Goal: Task Accomplishment & Management: Use online tool/utility

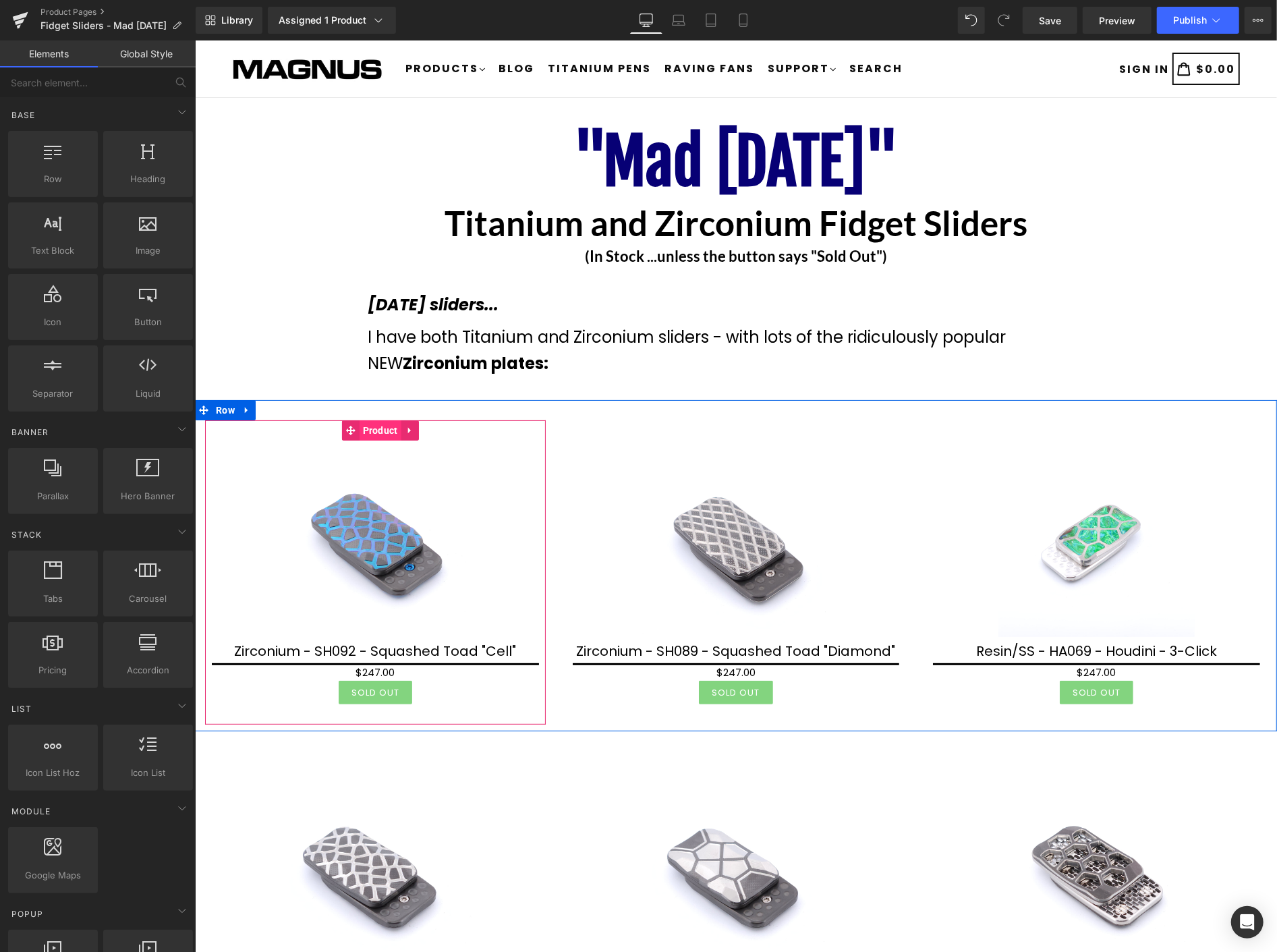
click at [371, 429] on span "Product" at bounding box center [380, 430] width 42 height 20
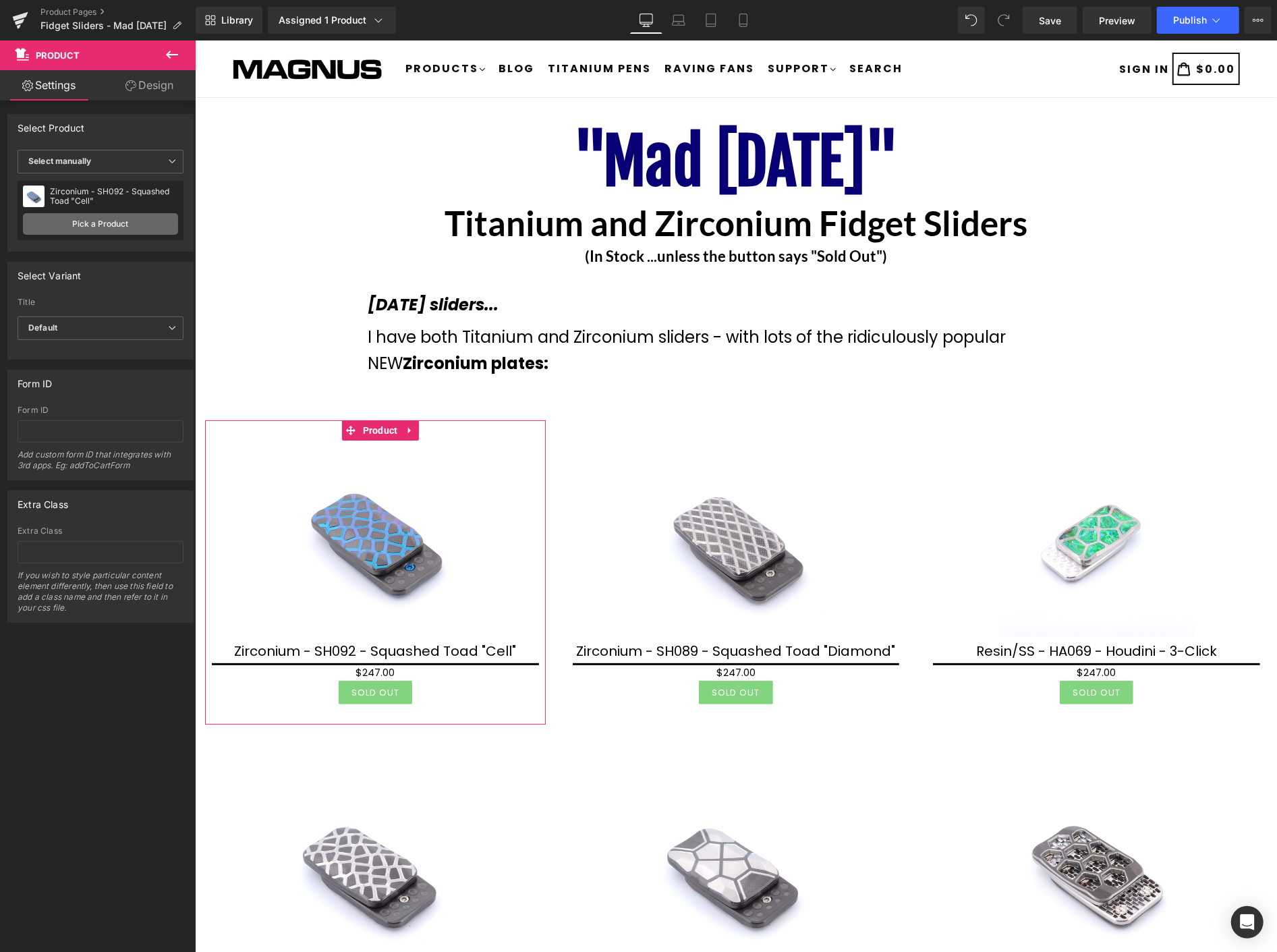
click at [96, 224] on link "Pick a Product" at bounding box center [100, 224] width 155 height 22
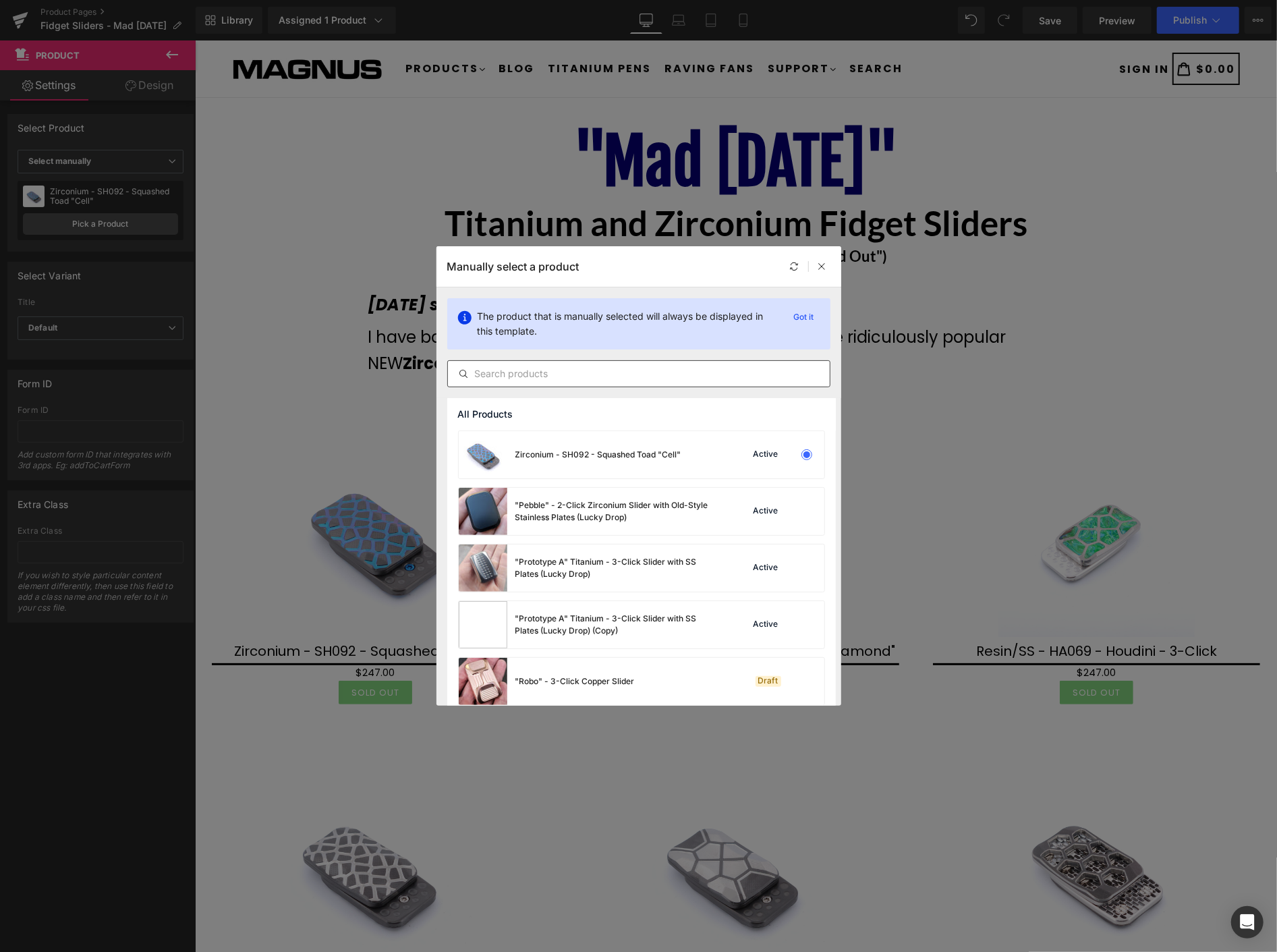
click at [500, 372] on input "text" at bounding box center [638, 374] width 382 height 16
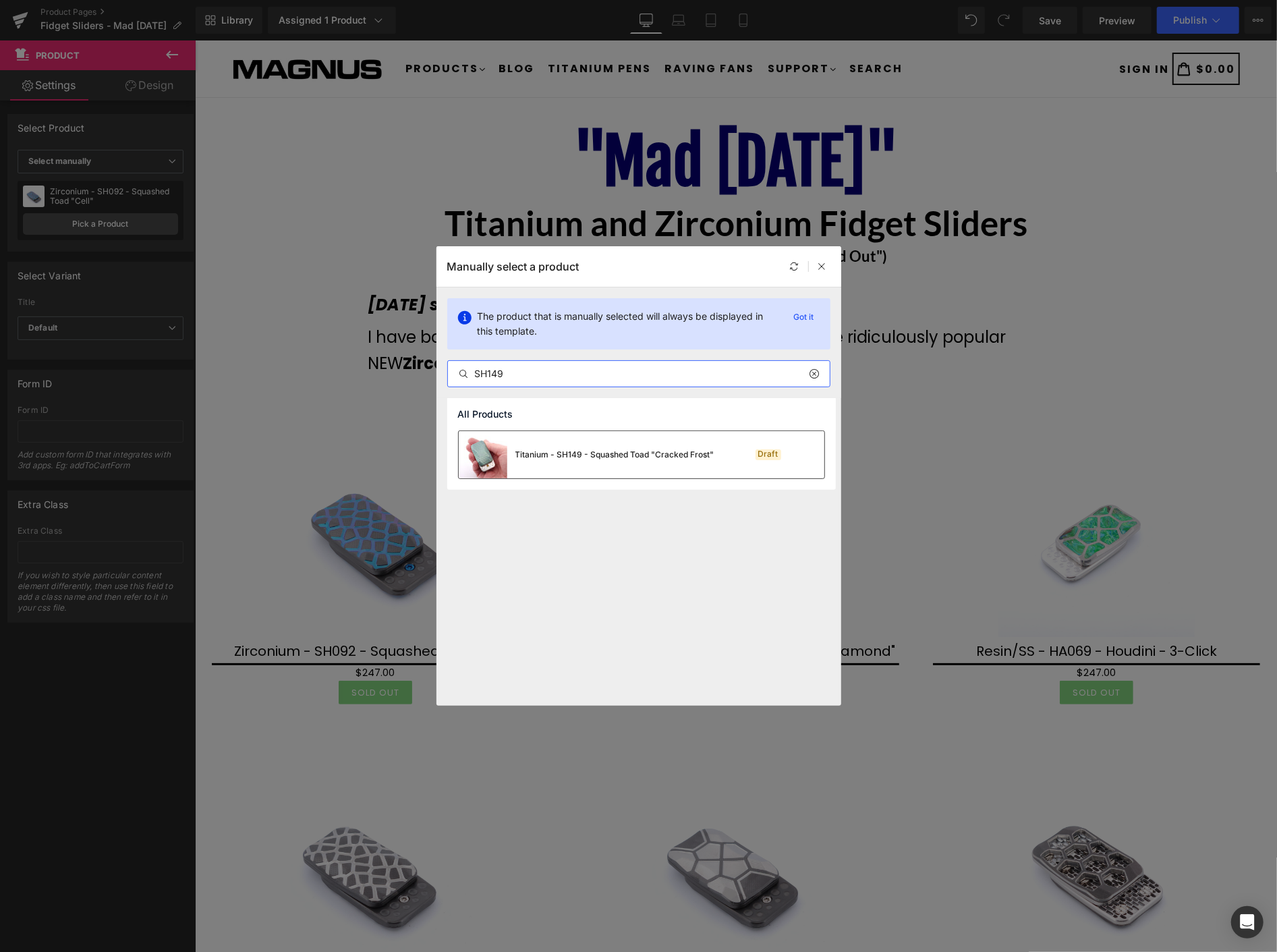
type input "SH149"
click at [542, 451] on div "Titanium - SH149 - Squashed Toad "Cracked Frost"" at bounding box center [615, 454] width 199 height 12
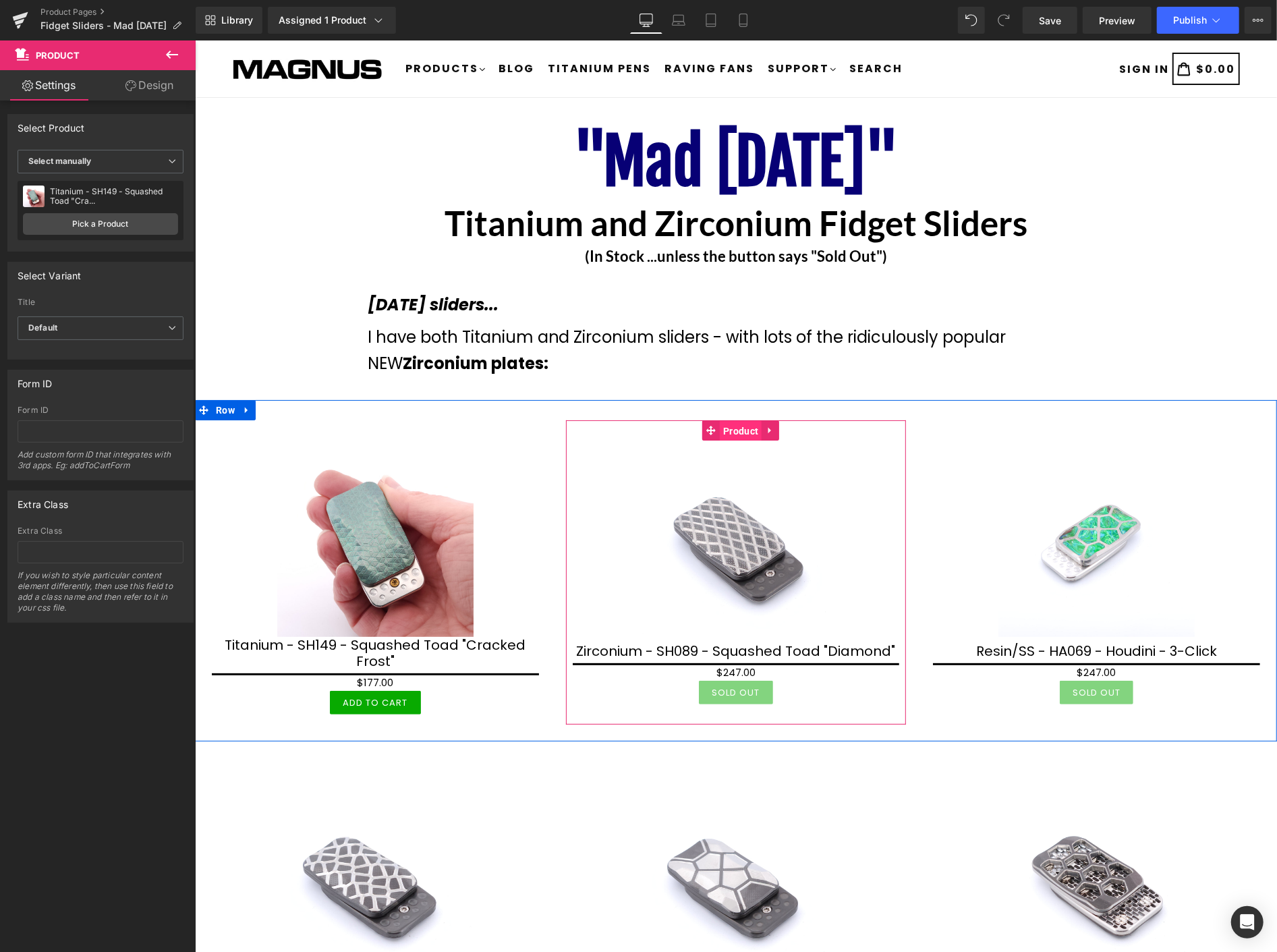
click at [733, 433] on span "Product" at bounding box center [740, 430] width 42 height 20
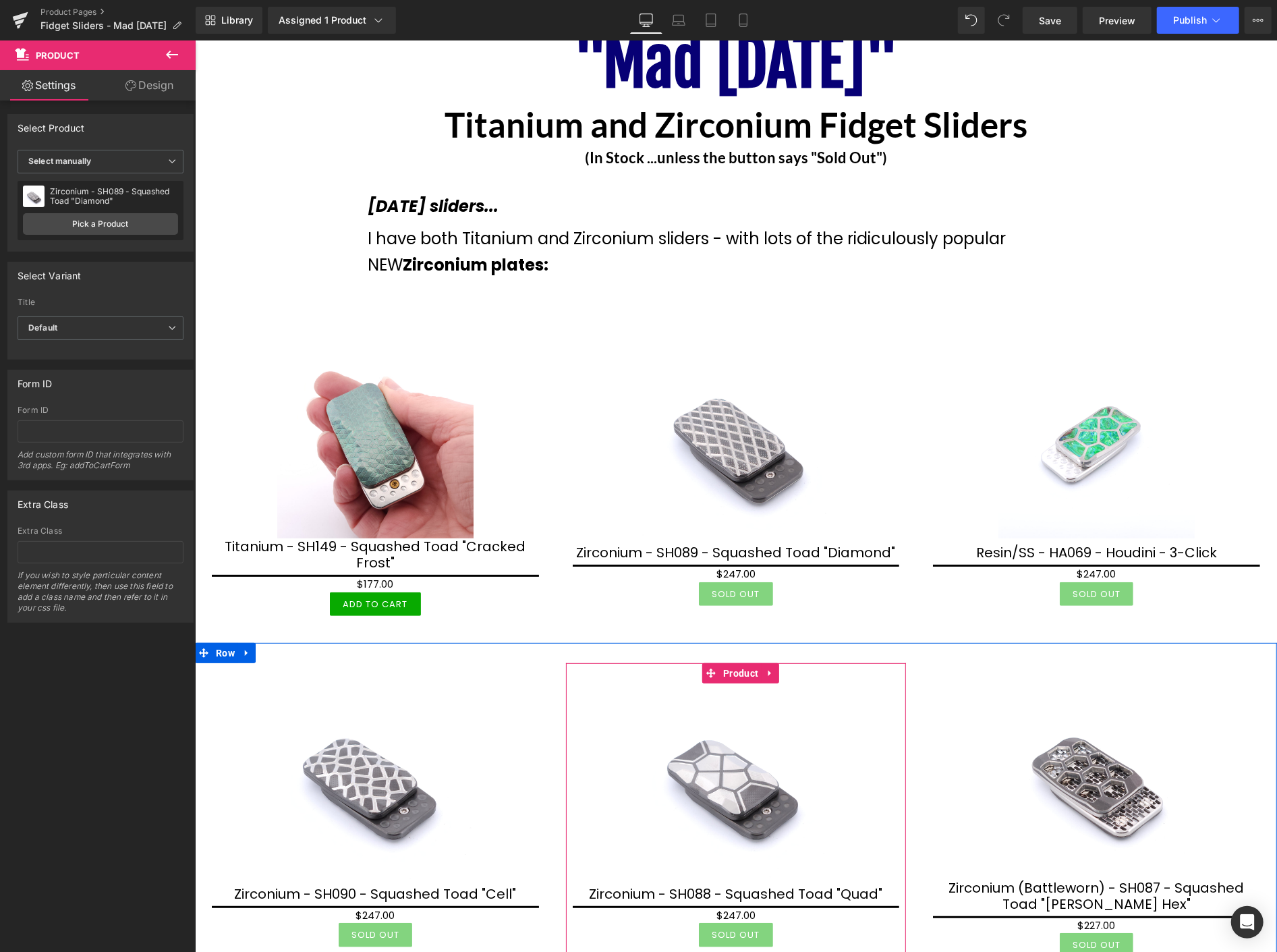
scroll to position [150, 0]
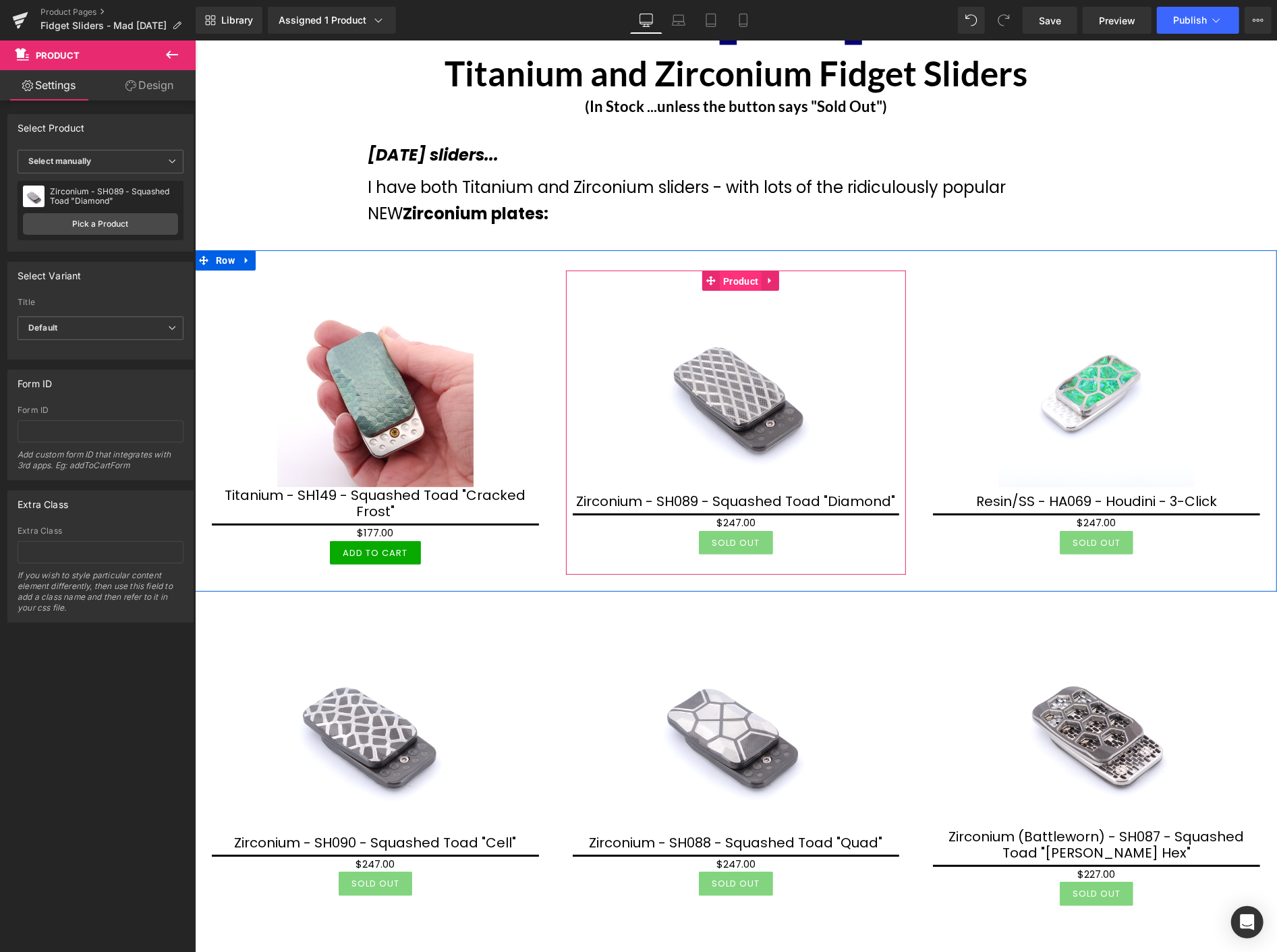
click at [736, 279] on span "Product" at bounding box center [740, 280] width 42 height 20
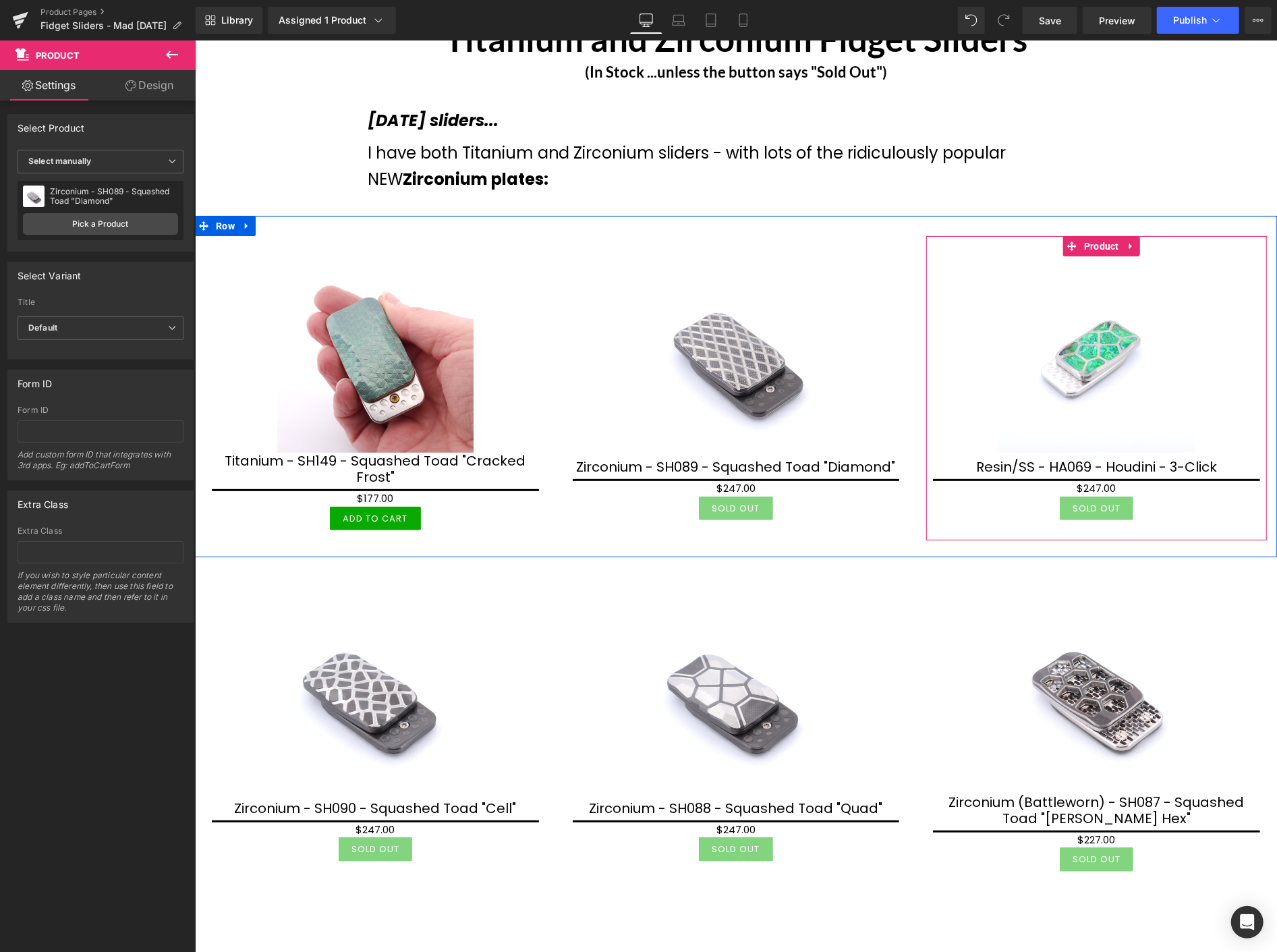
scroll to position [75, 0]
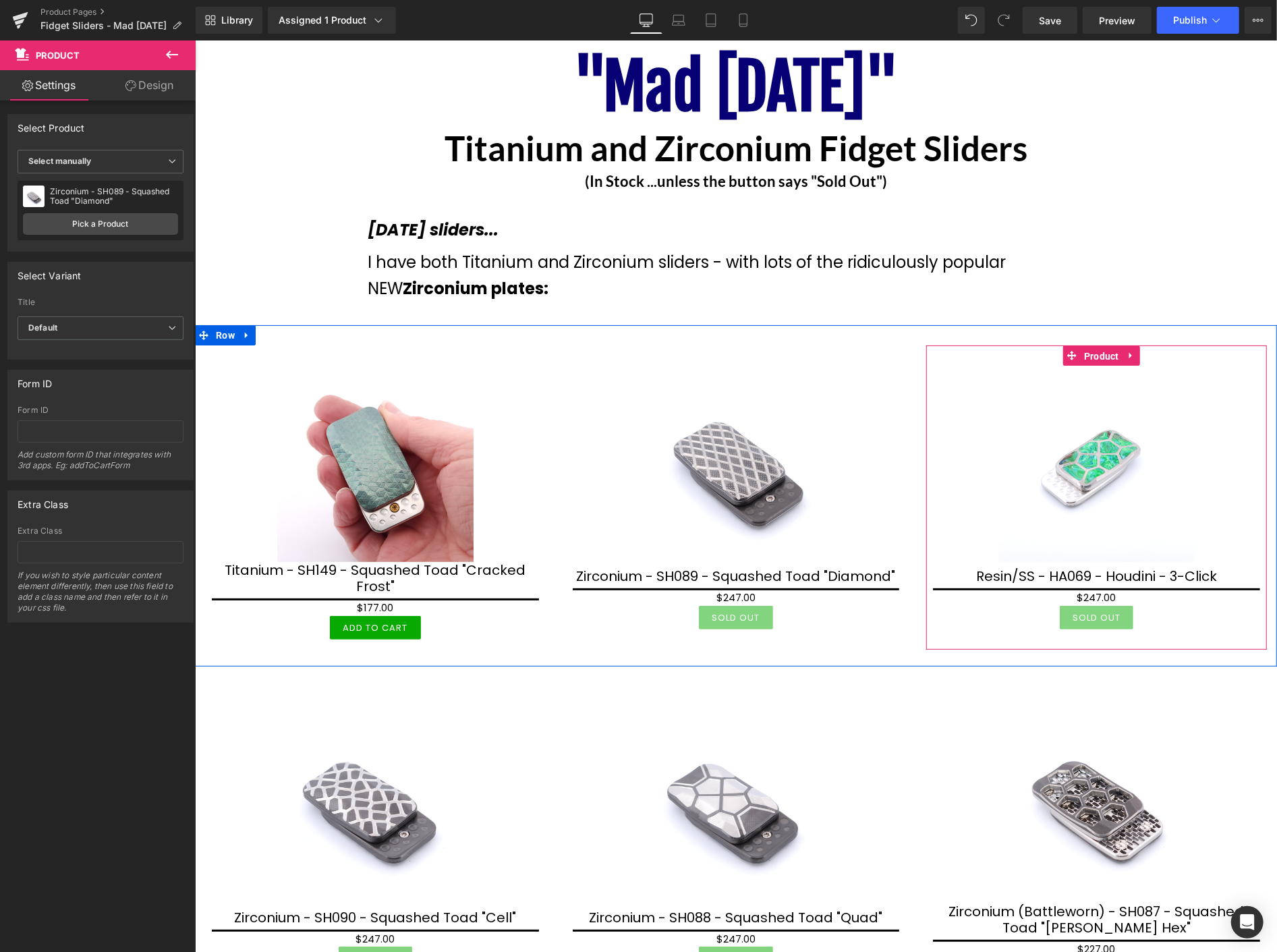
click at [1091, 354] on span "Product" at bounding box center [1101, 355] width 42 height 20
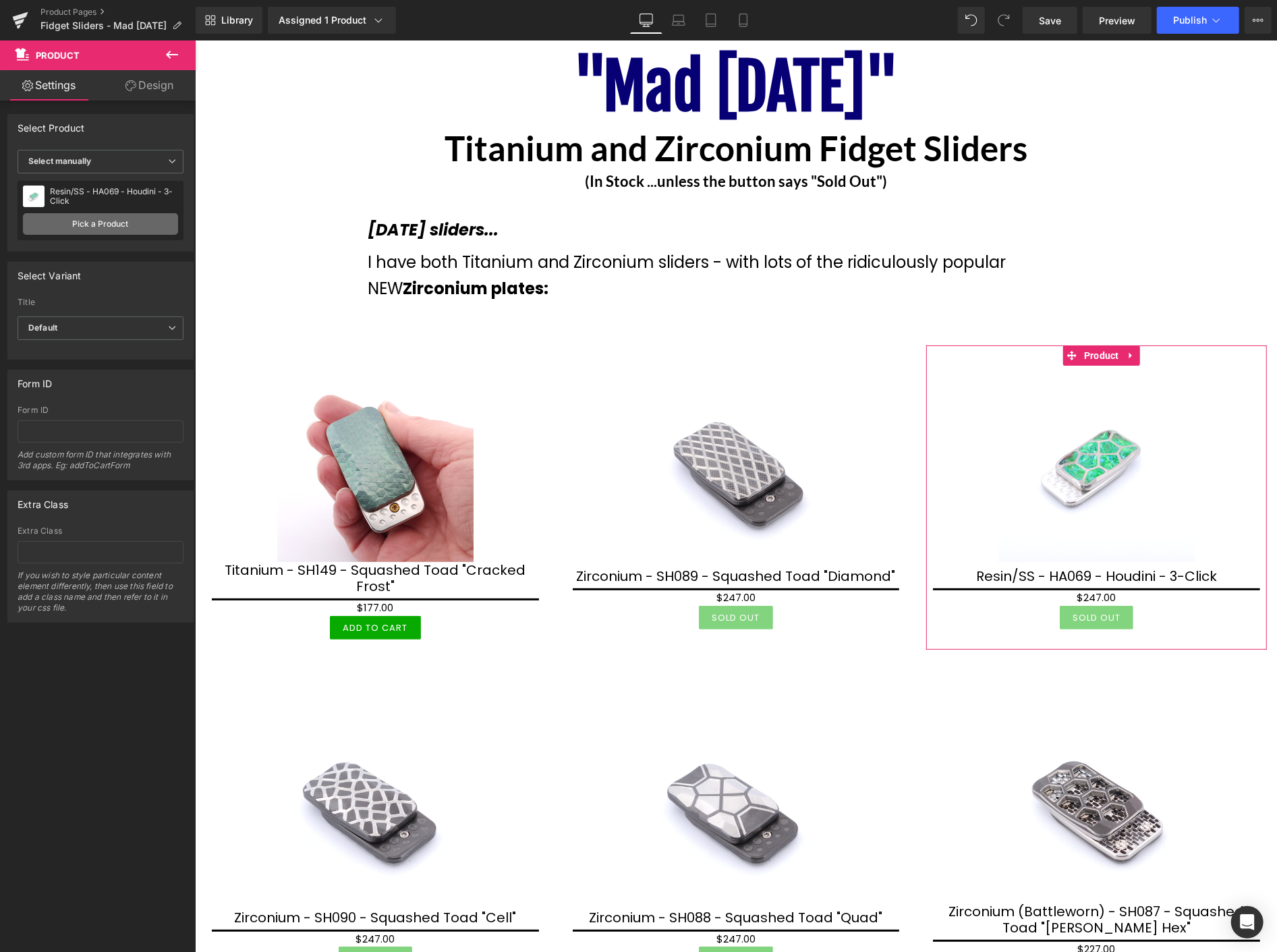
click at [93, 227] on link "Pick a Product" at bounding box center [100, 224] width 155 height 22
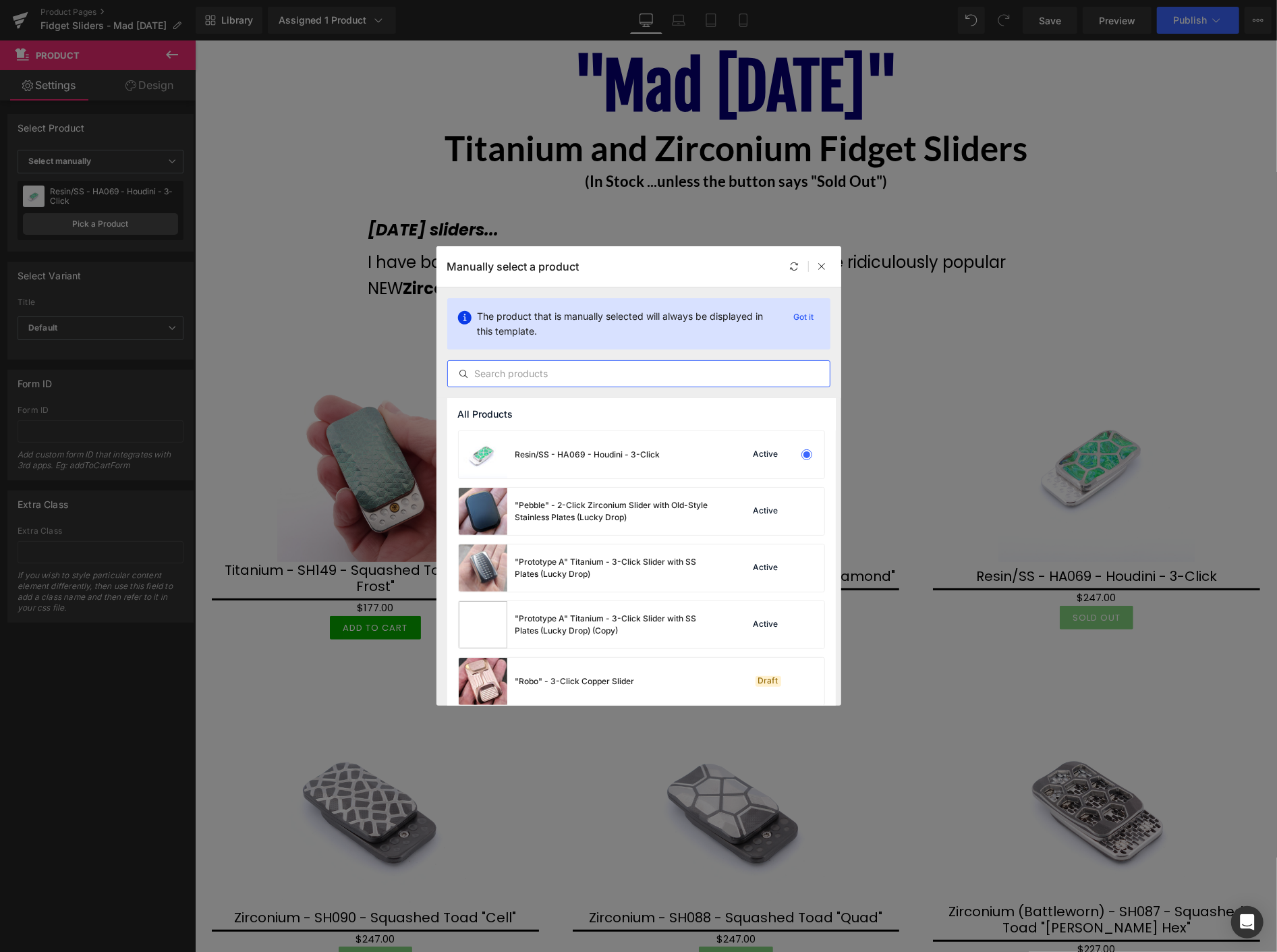
click at [504, 373] on input "text" at bounding box center [638, 374] width 382 height 16
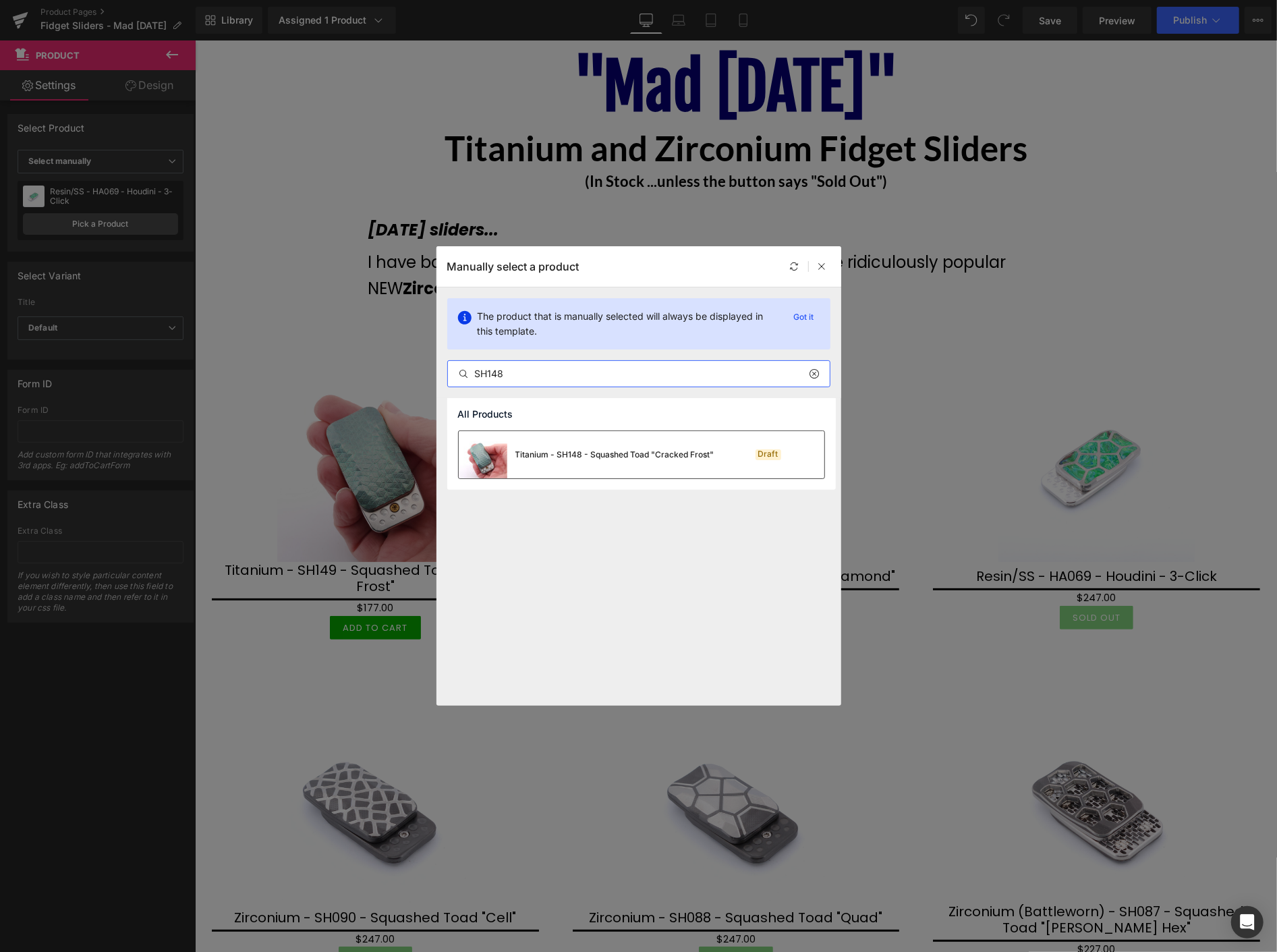
type input "SH148"
click at [582, 459] on div "Titanium - SH148 - Squashed Toad "Cracked Frost"" at bounding box center [615, 454] width 199 height 12
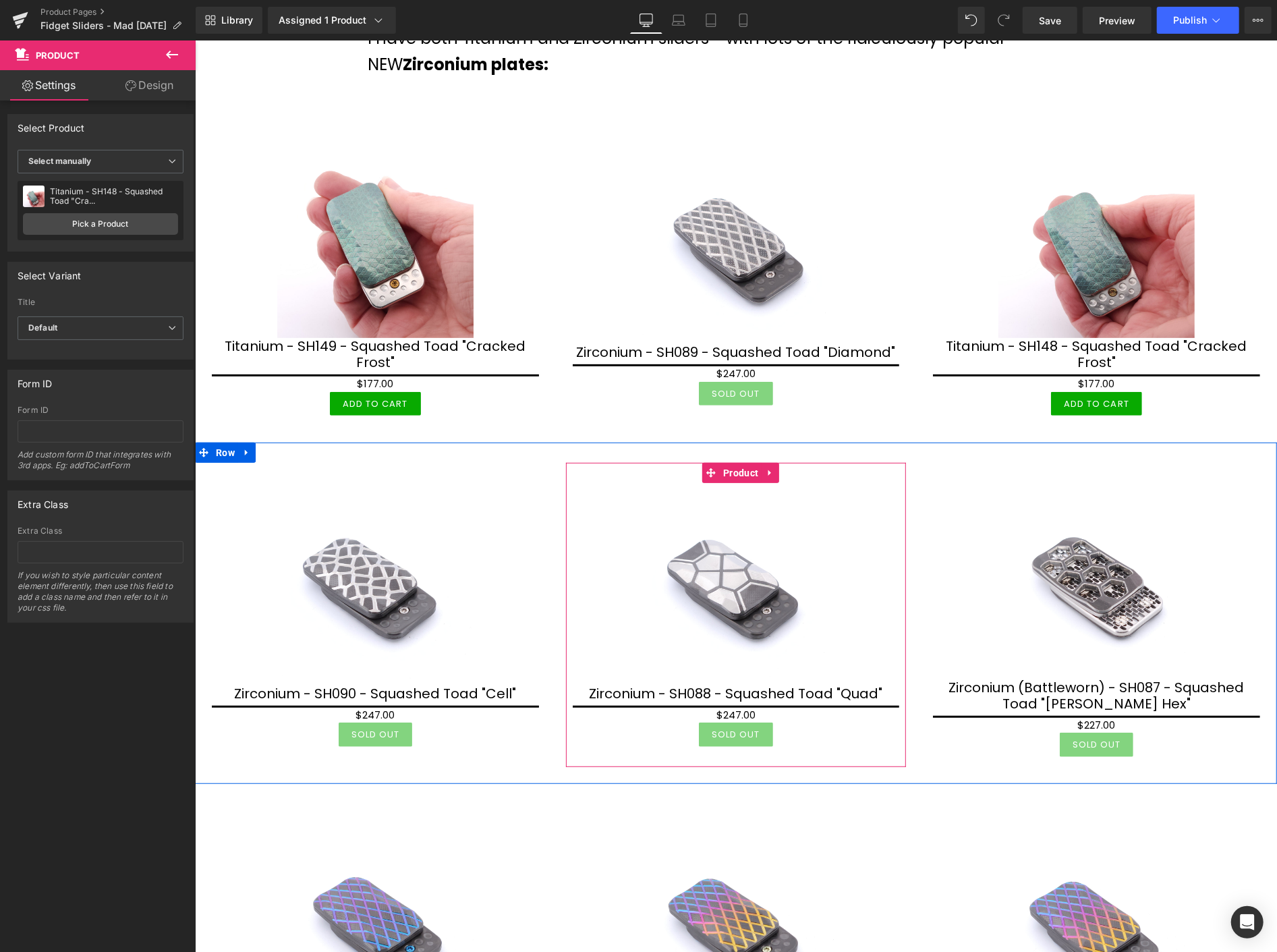
scroll to position [299, 0]
click at [733, 470] on span "Product" at bounding box center [740, 472] width 42 height 20
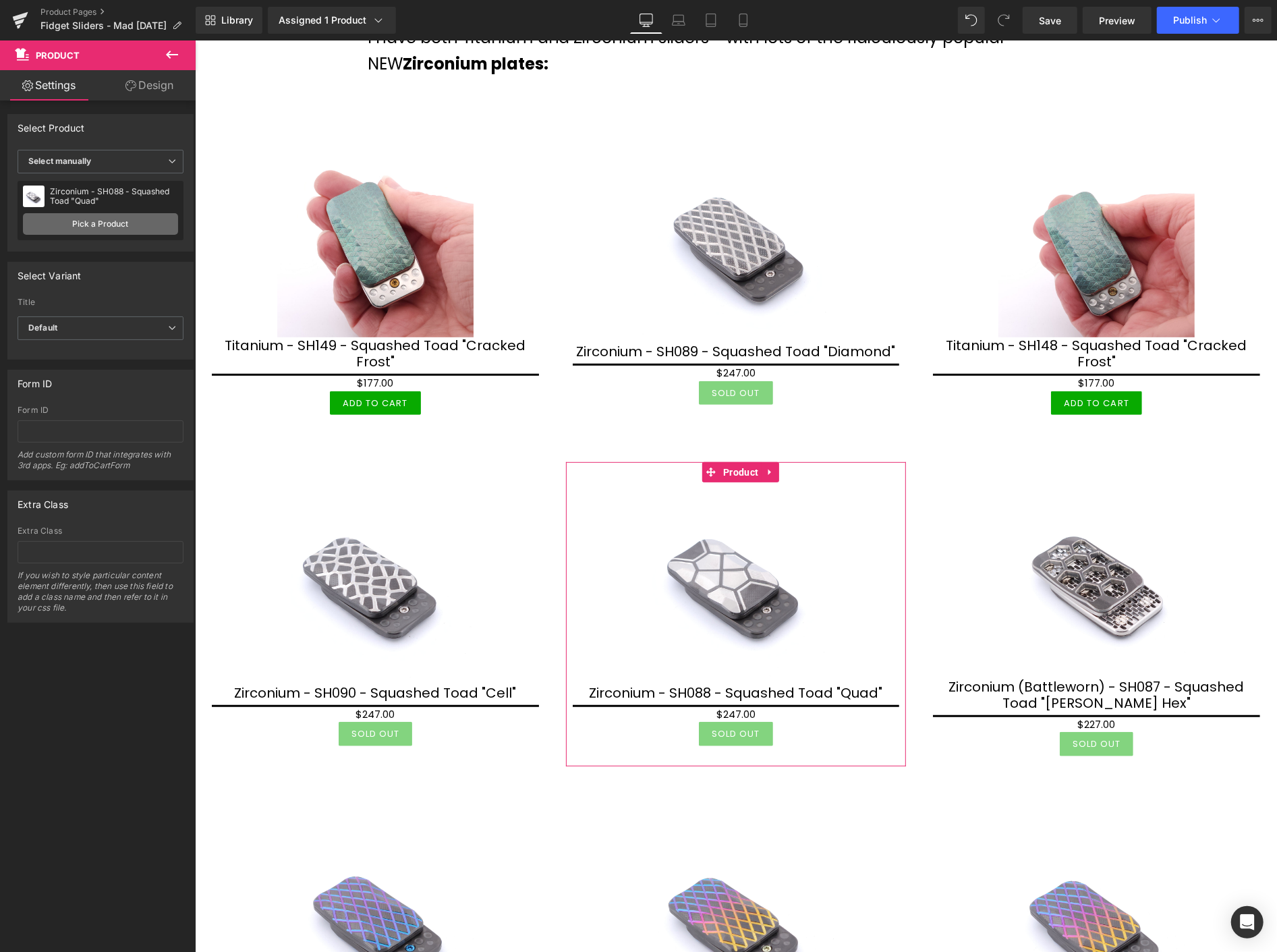
click at [126, 227] on link "Pick a Product" at bounding box center [100, 224] width 155 height 22
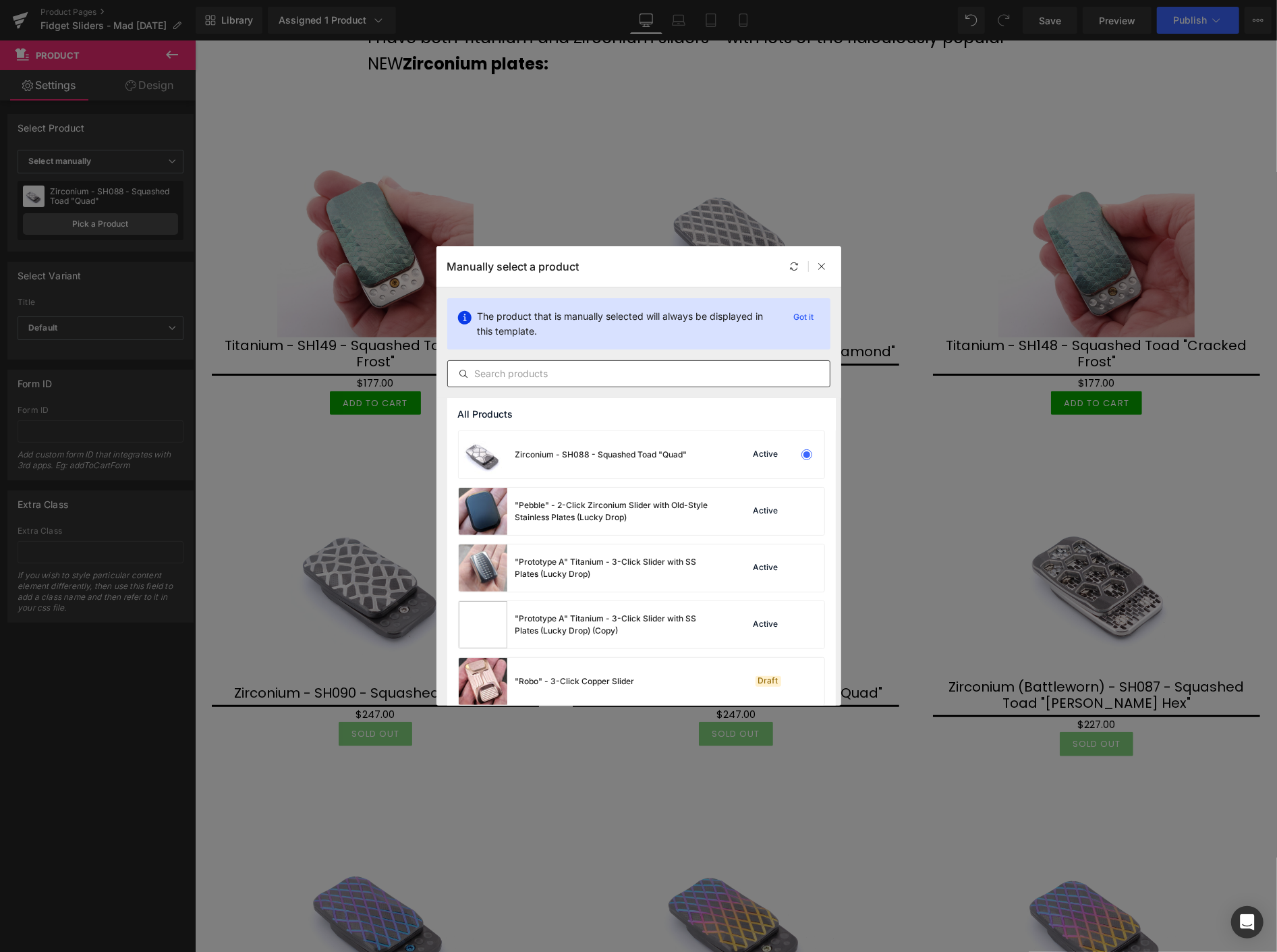
click at [512, 374] on input "text" at bounding box center [638, 374] width 382 height 16
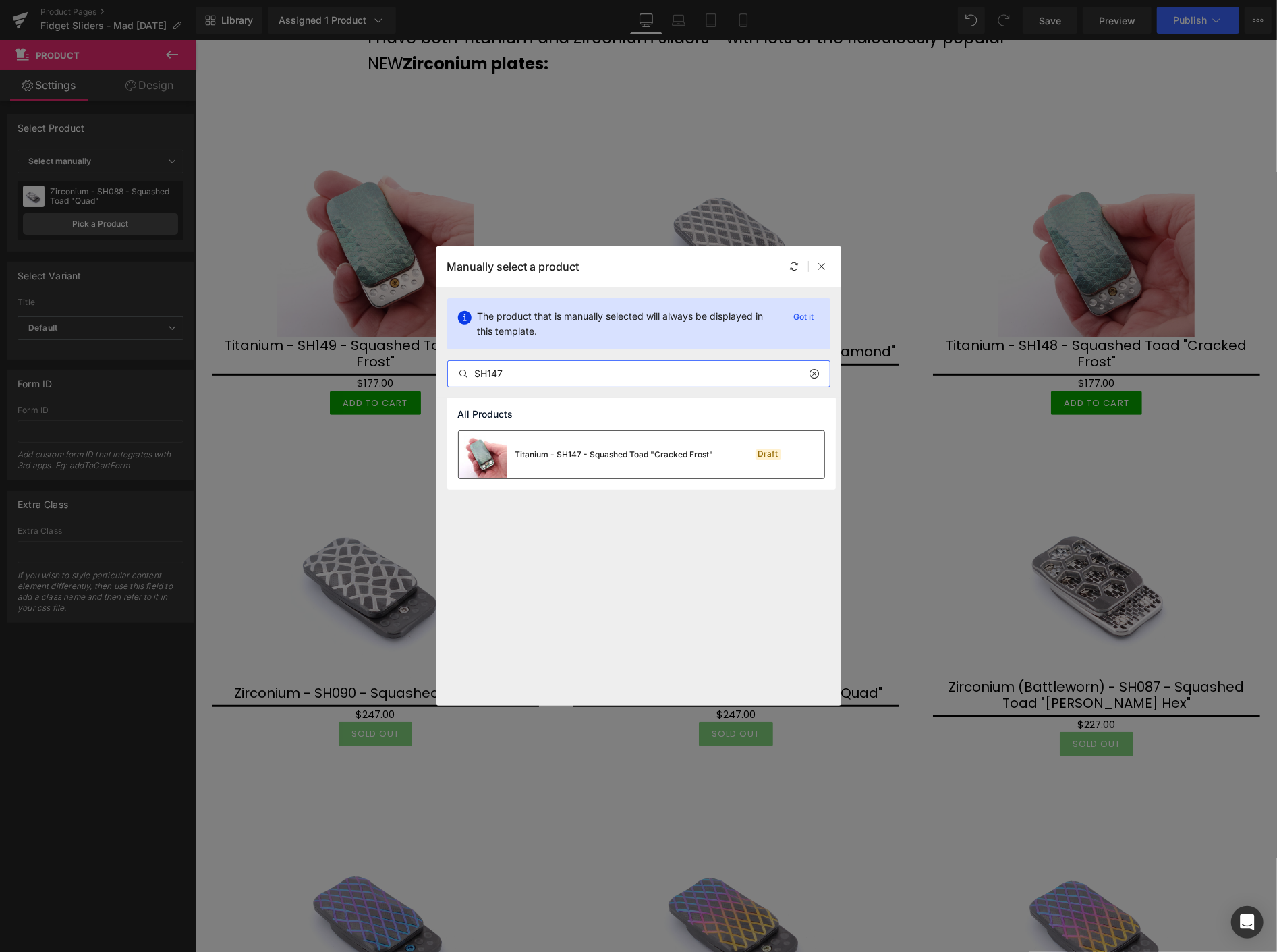
type input "SH147"
click at [606, 442] on div "Titanium - SH147 - Squashed Toad "Cracked Frost"" at bounding box center [586, 454] width 255 height 47
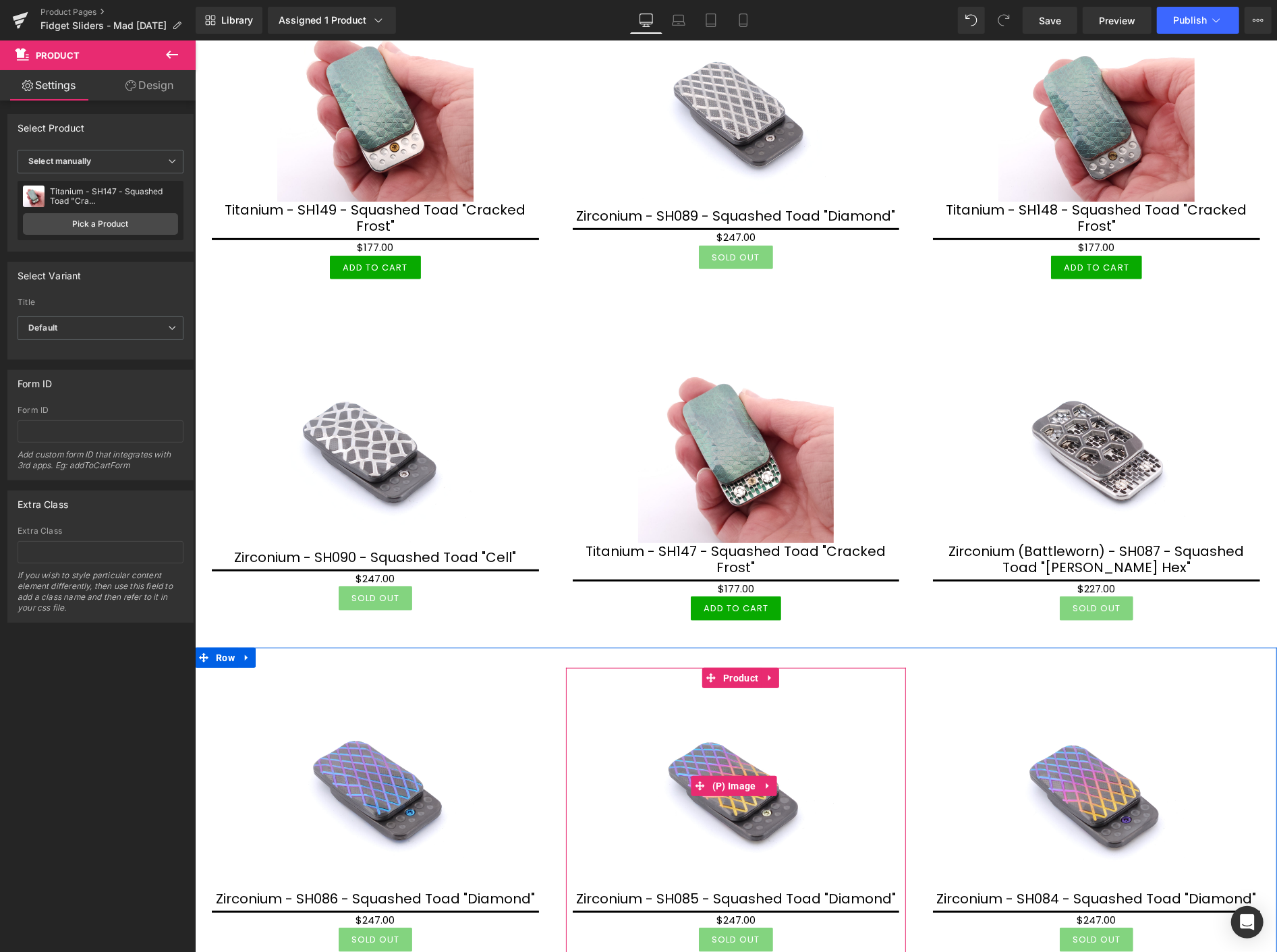
scroll to position [524, 0]
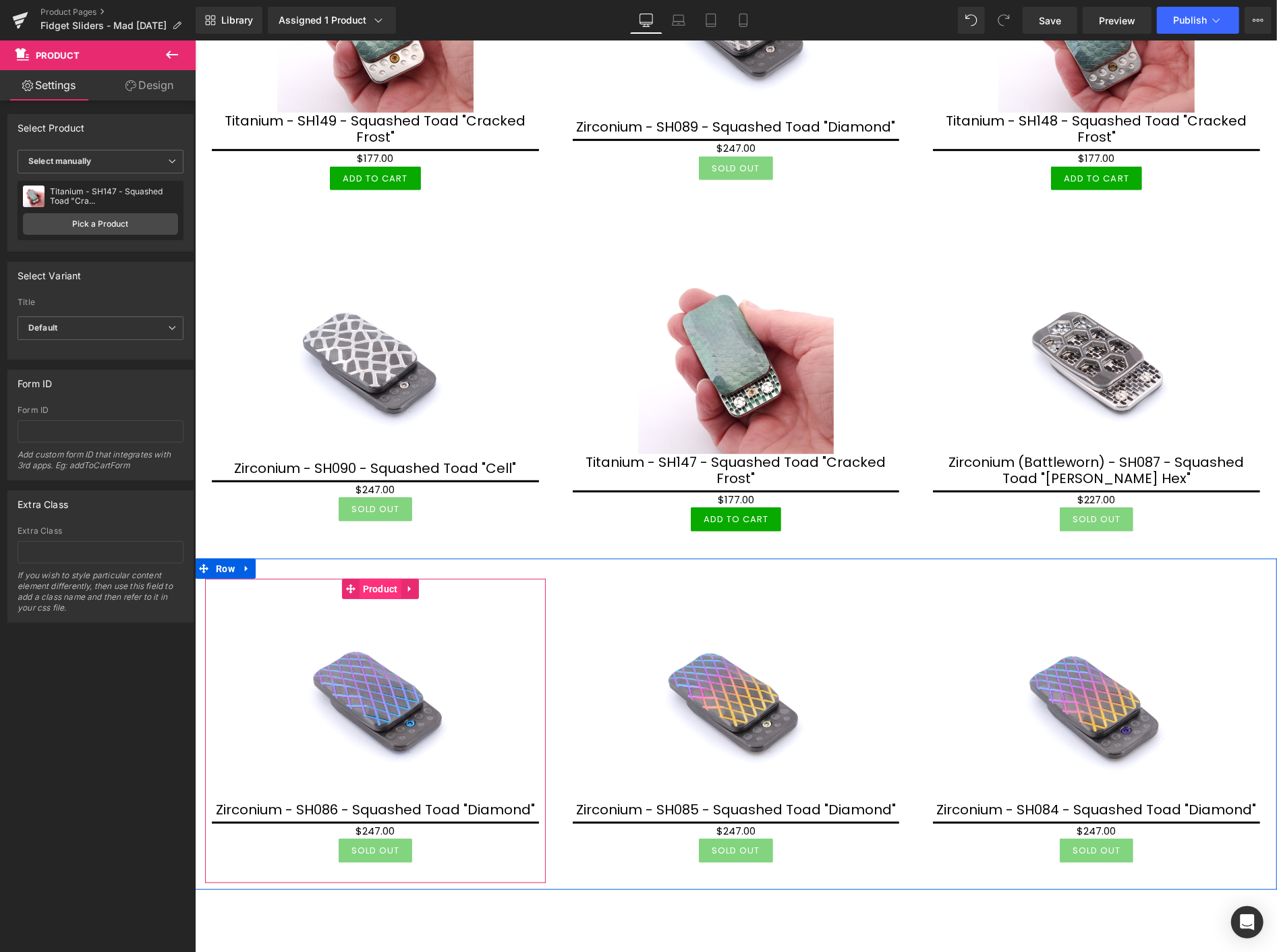
click at [367, 586] on span "Product" at bounding box center [380, 588] width 42 height 20
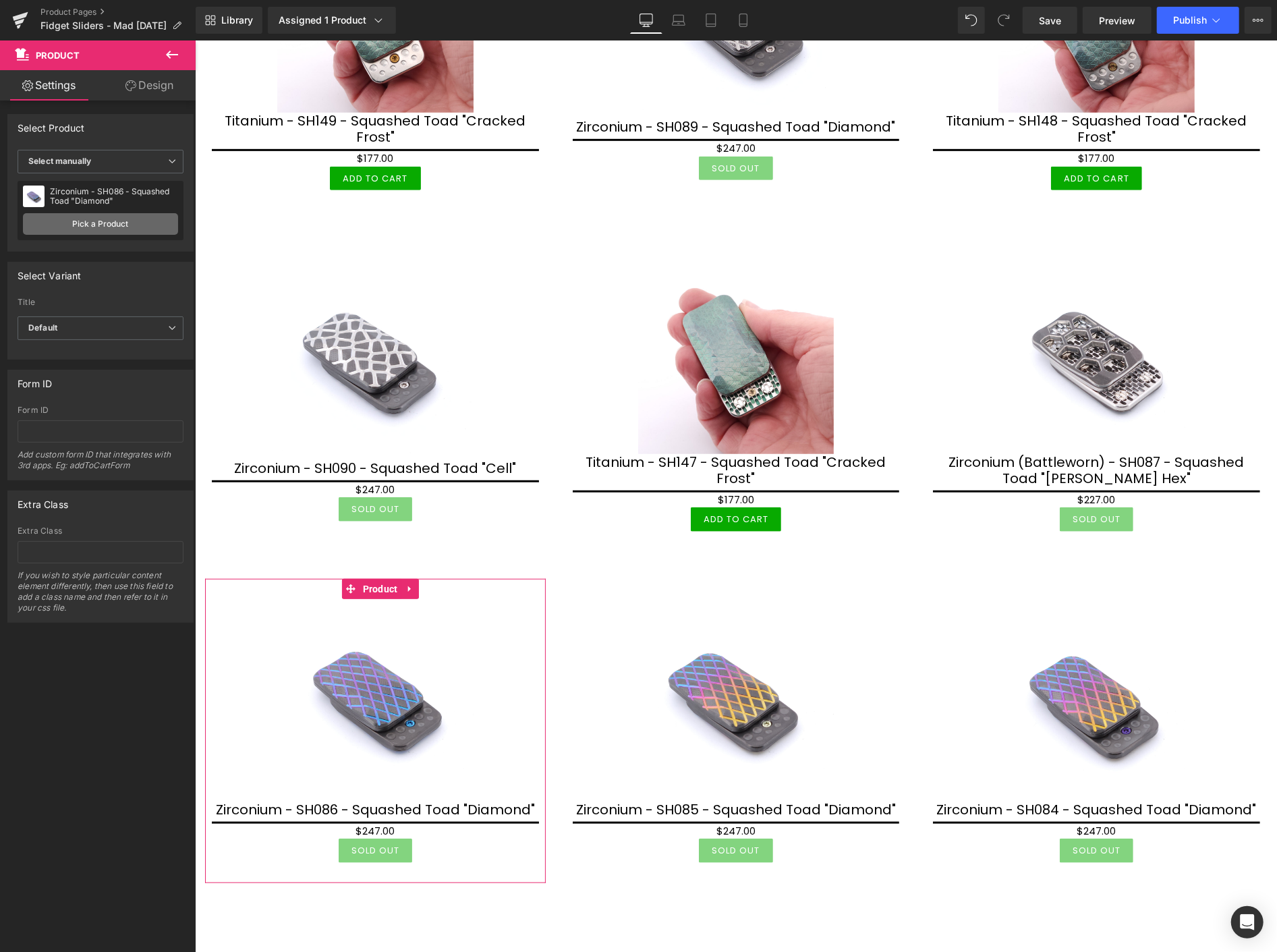
click at [115, 226] on link "Pick a Product" at bounding box center [100, 224] width 155 height 22
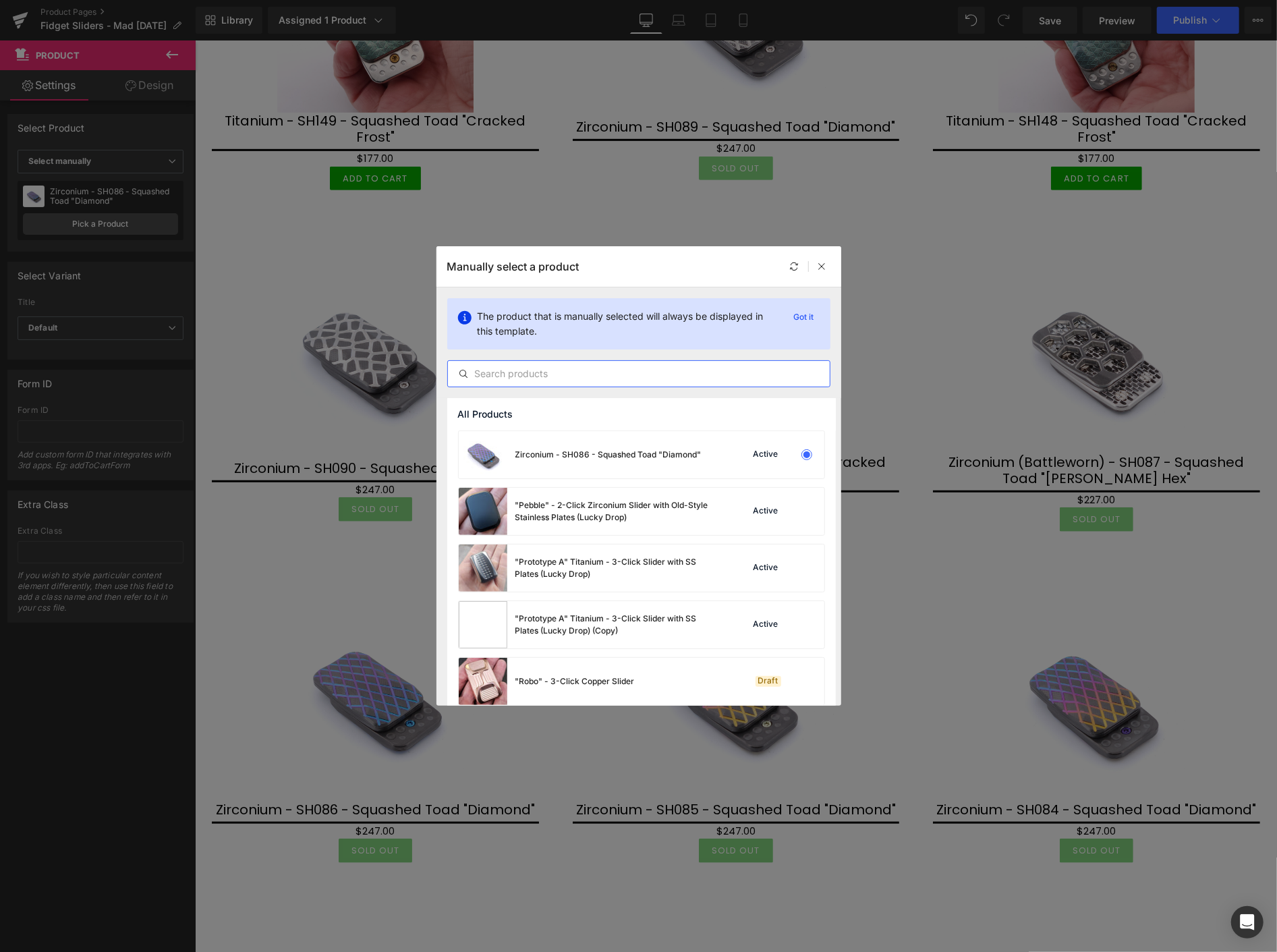
click at [508, 379] on input "text" at bounding box center [638, 374] width 382 height 16
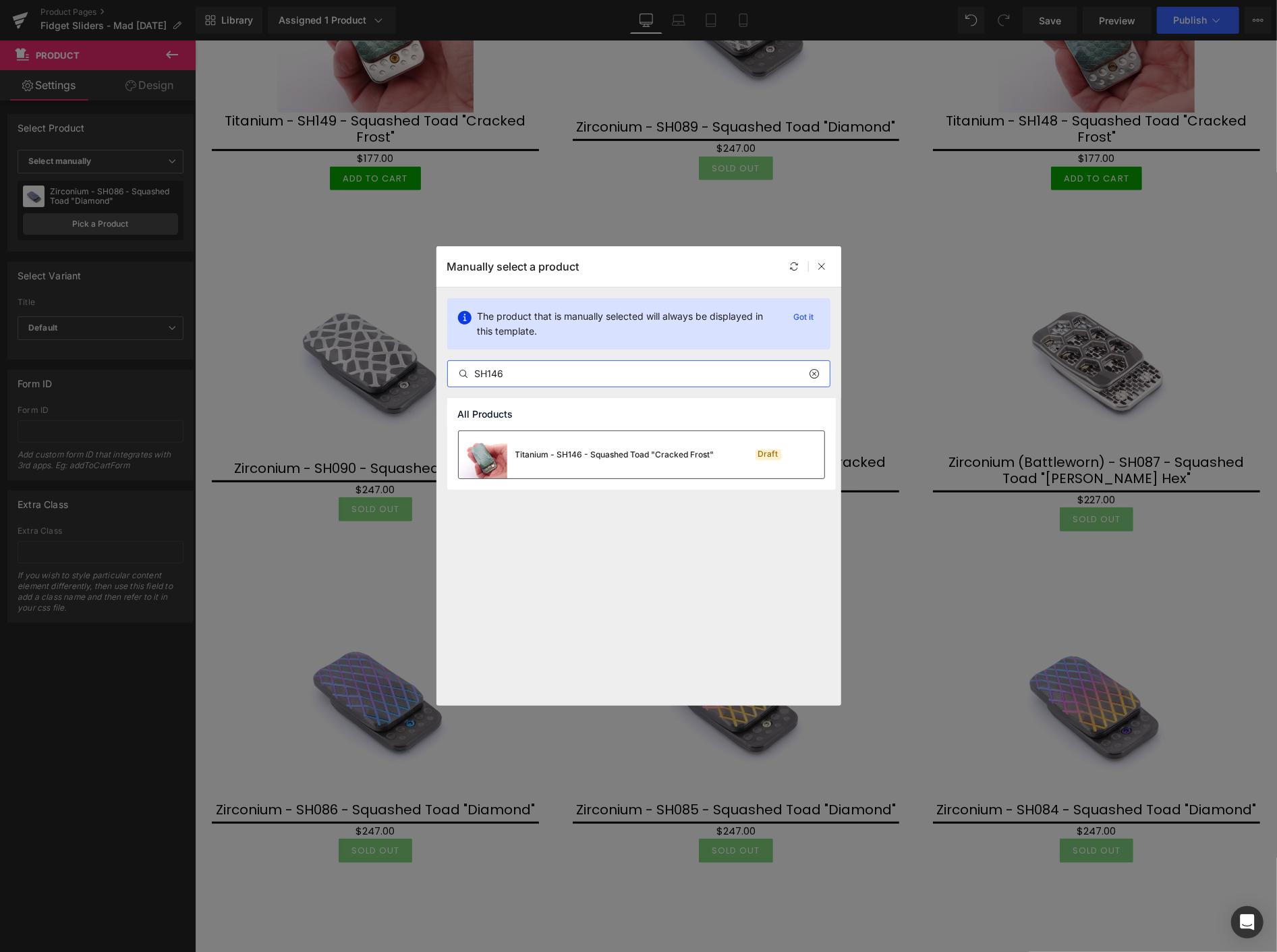
type input "SH146"
click at [548, 449] on div "Titanium - SH146 - Squashed Toad "Cracked Frost"" at bounding box center [615, 454] width 199 height 12
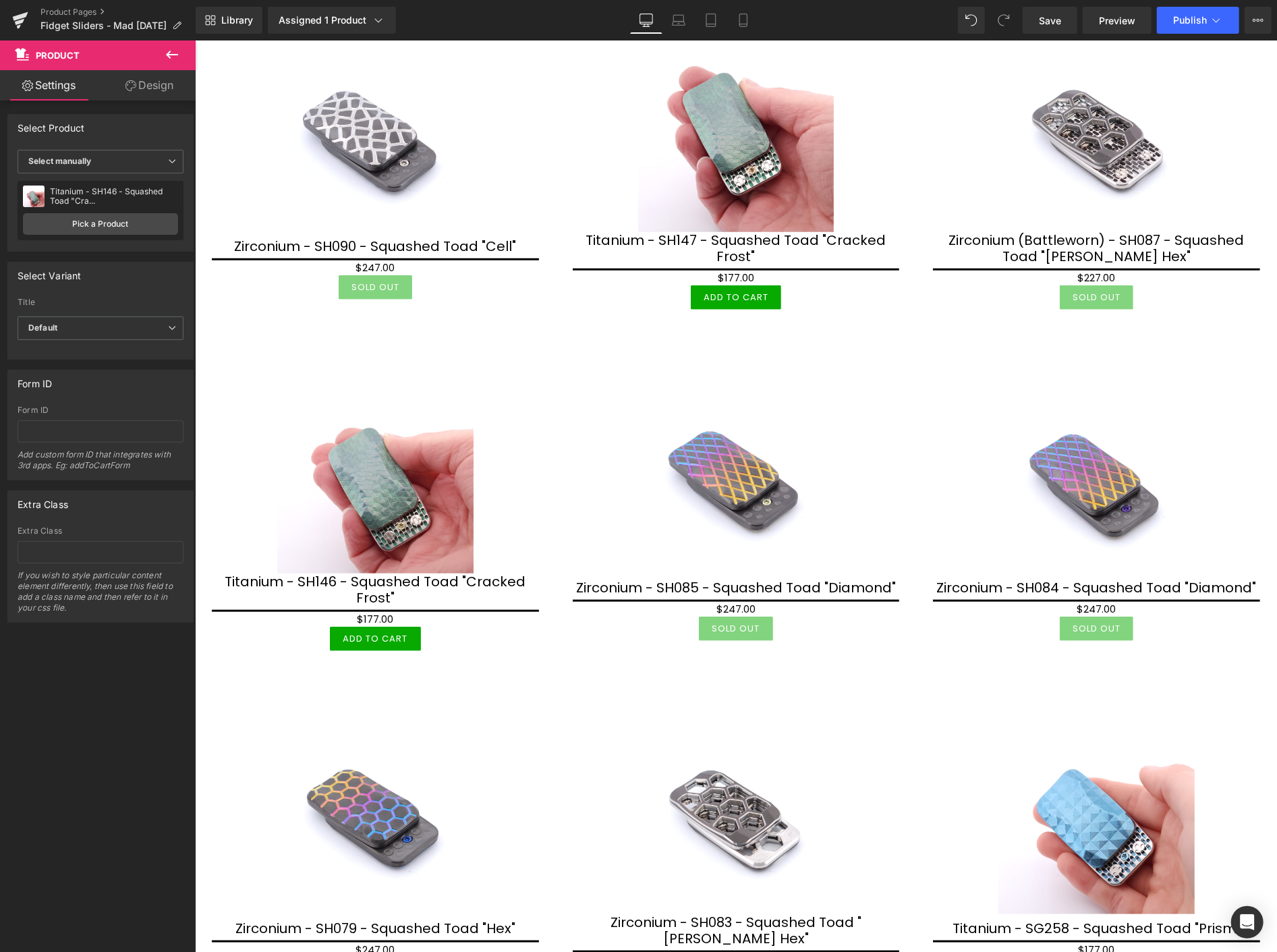
scroll to position [749, 0]
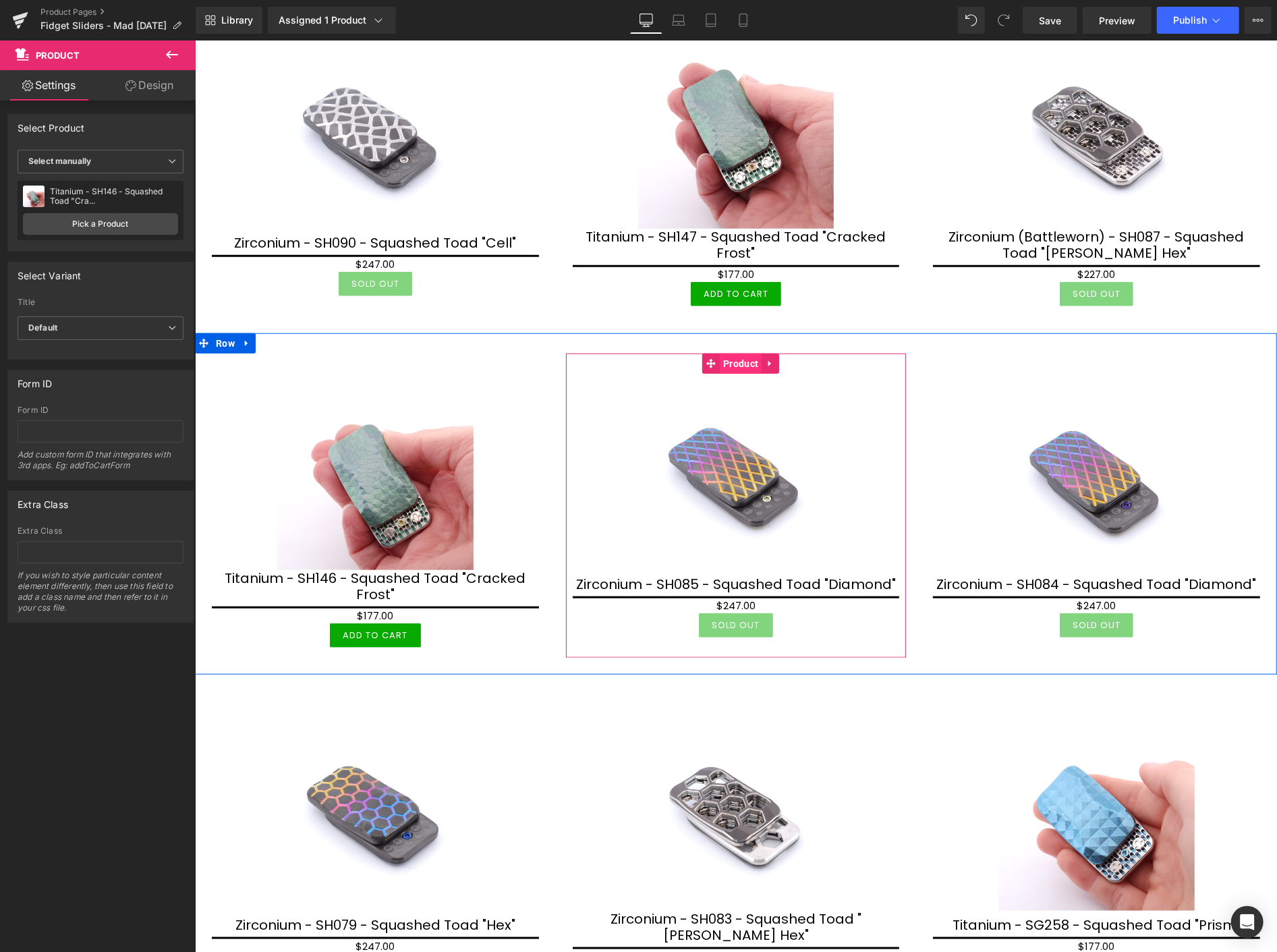
click at [737, 358] on span "Product" at bounding box center [740, 362] width 42 height 20
click at [71, 221] on link "Pick a Product" at bounding box center [100, 224] width 155 height 22
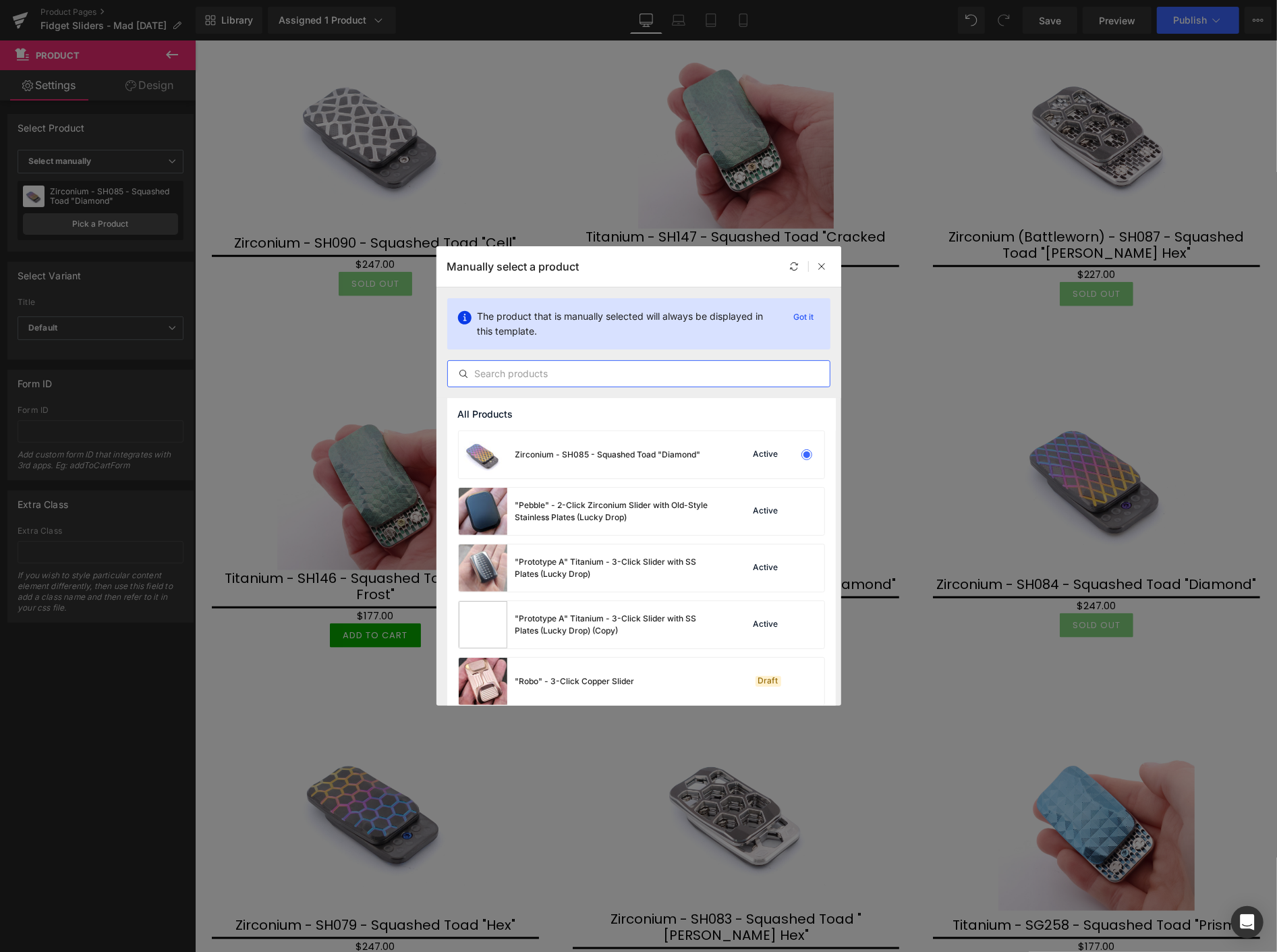
click at [490, 372] on input "text" at bounding box center [638, 374] width 382 height 16
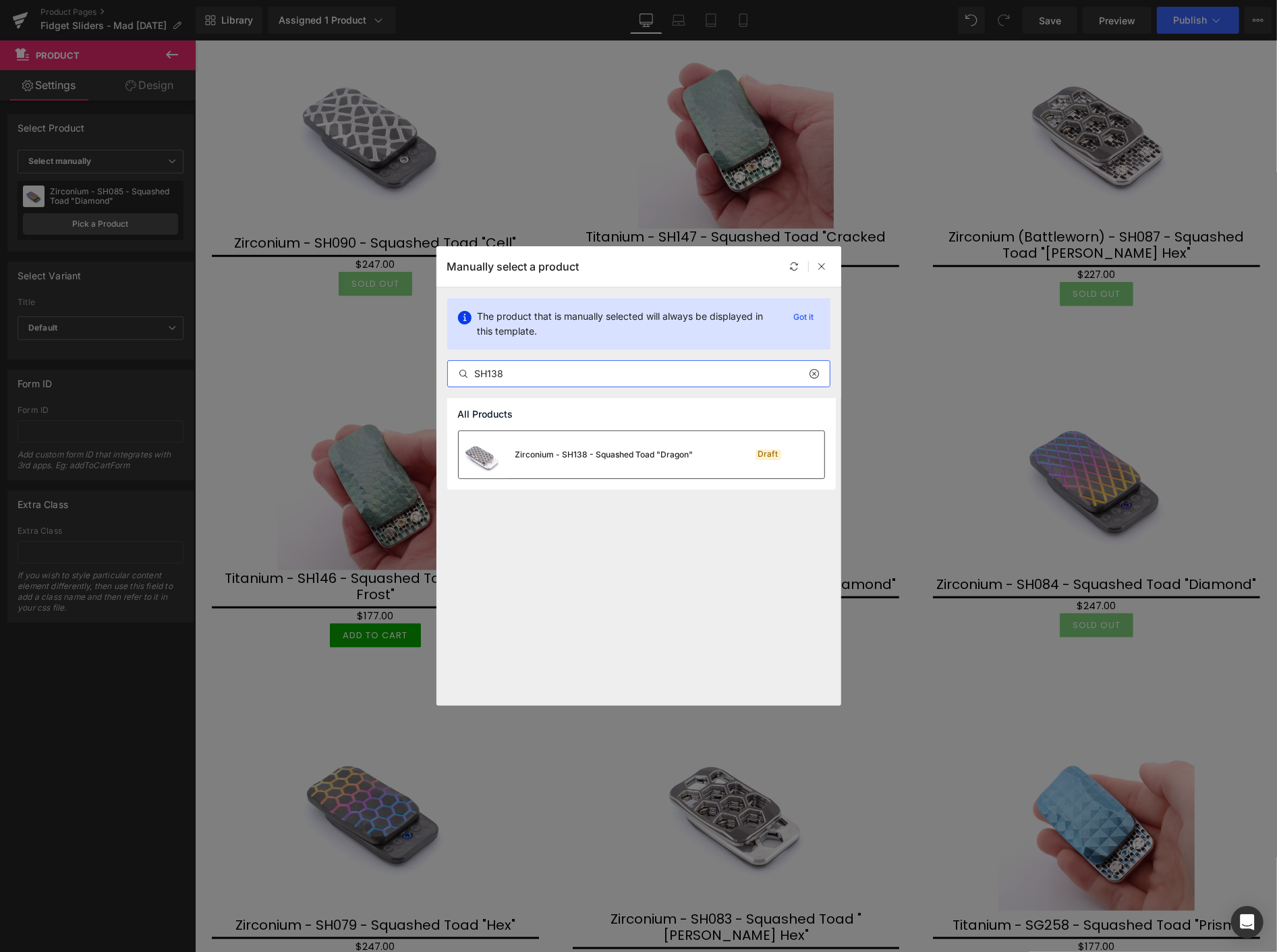
type input "SH138"
click at [566, 449] on div "Zirconium - SH138 - Squashed Toad "Dragon"" at bounding box center [604, 454] width 178 height 12
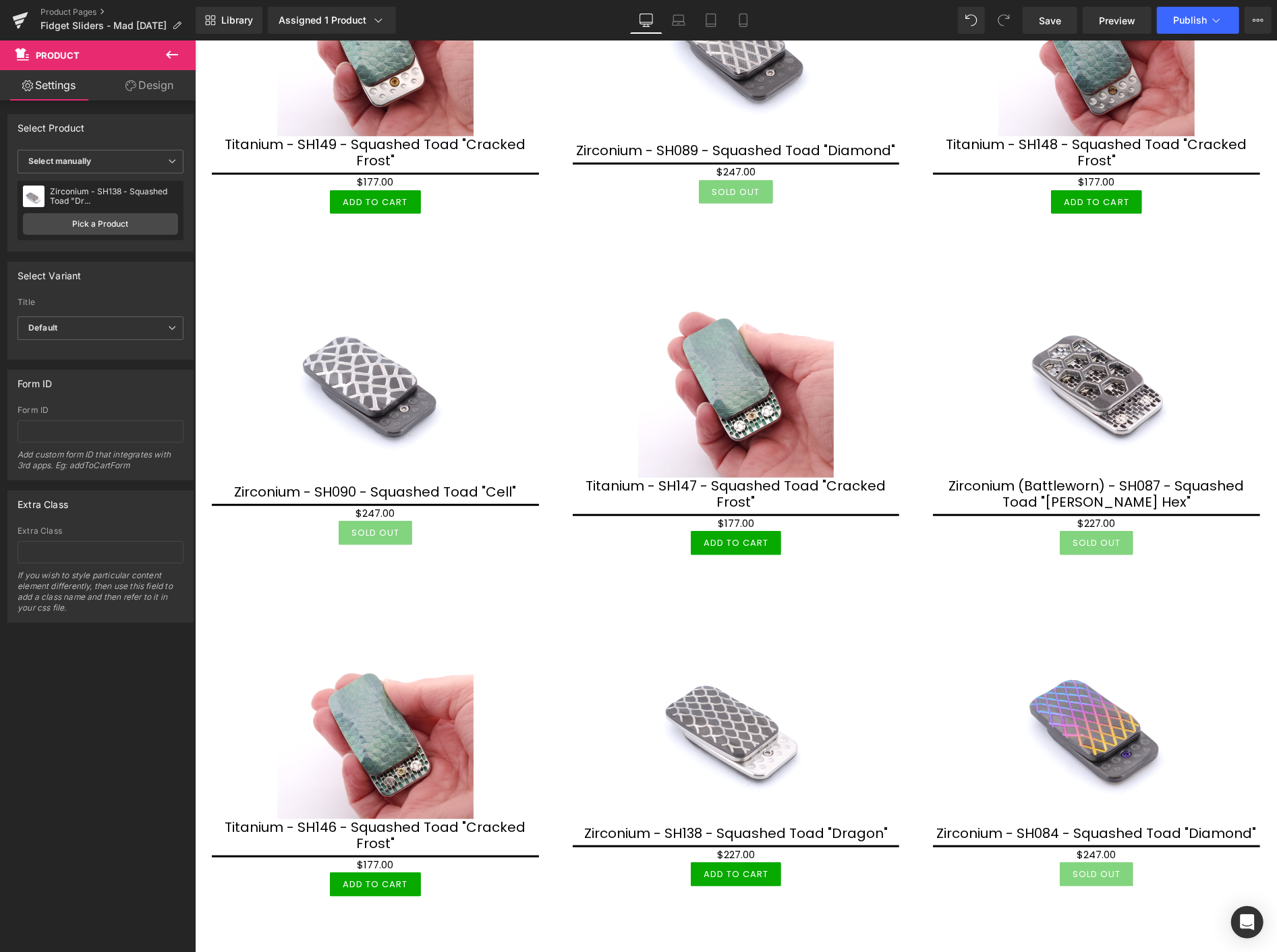
scroll to position [449, 0]
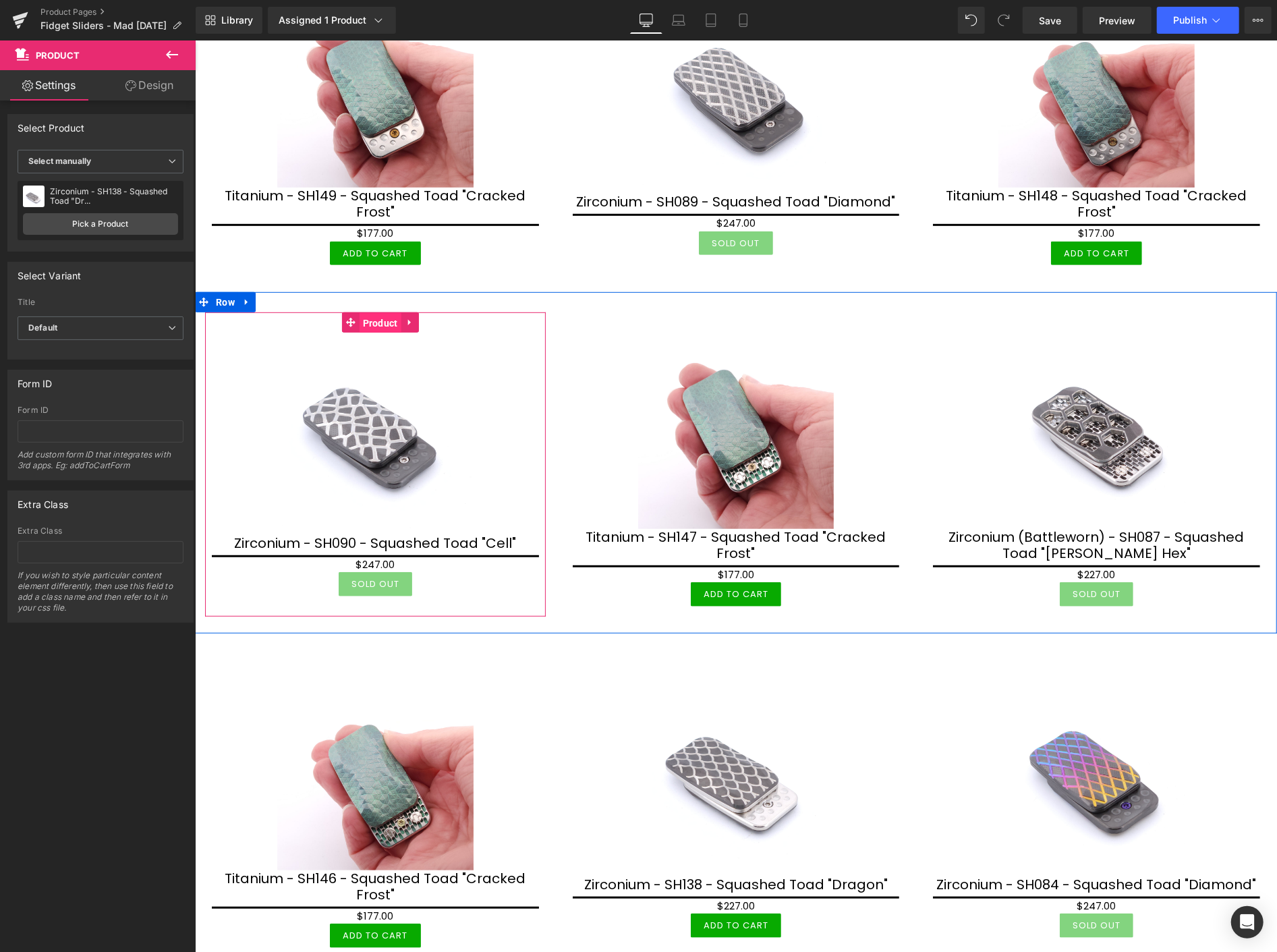
click at [377, 320] on span "Product" at bounding box center [380, 322] width 42 height 20
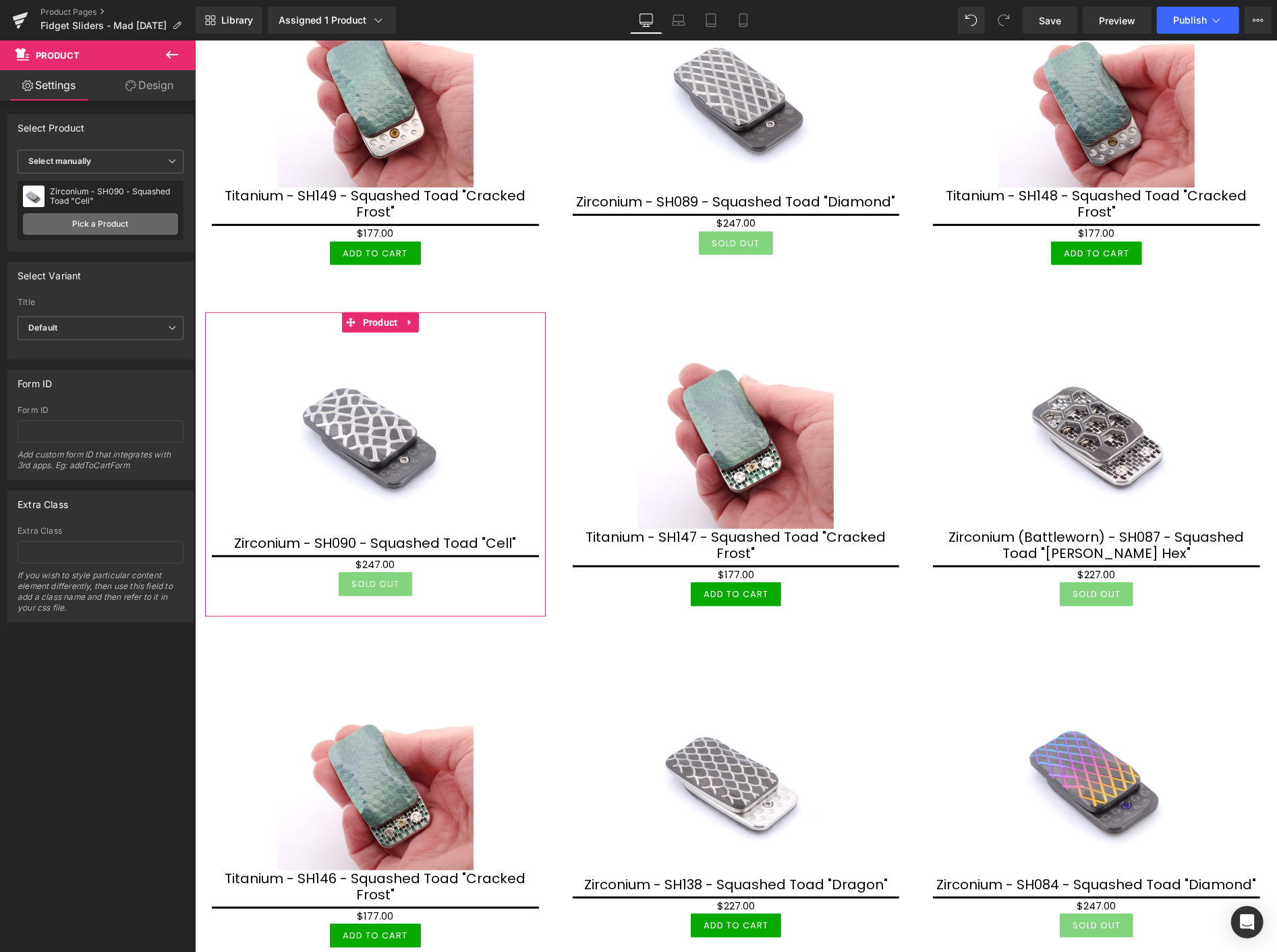
click at [105, 225] on link "Pick a Product" at bounding box center [100, 224] width 155 height 22
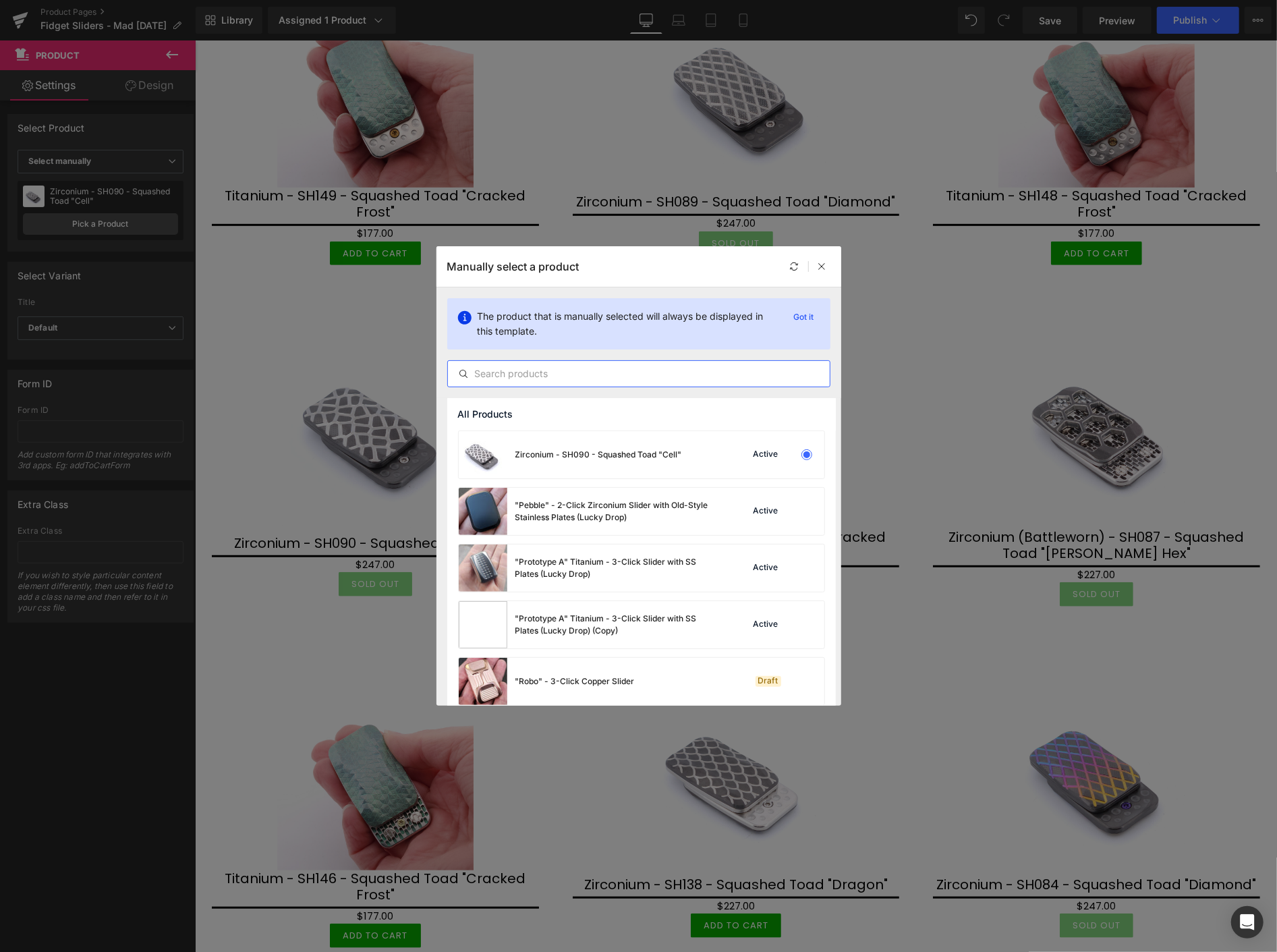
click at [498, 372] on input "text" at bounding box center [638, 374] width 382 height 16
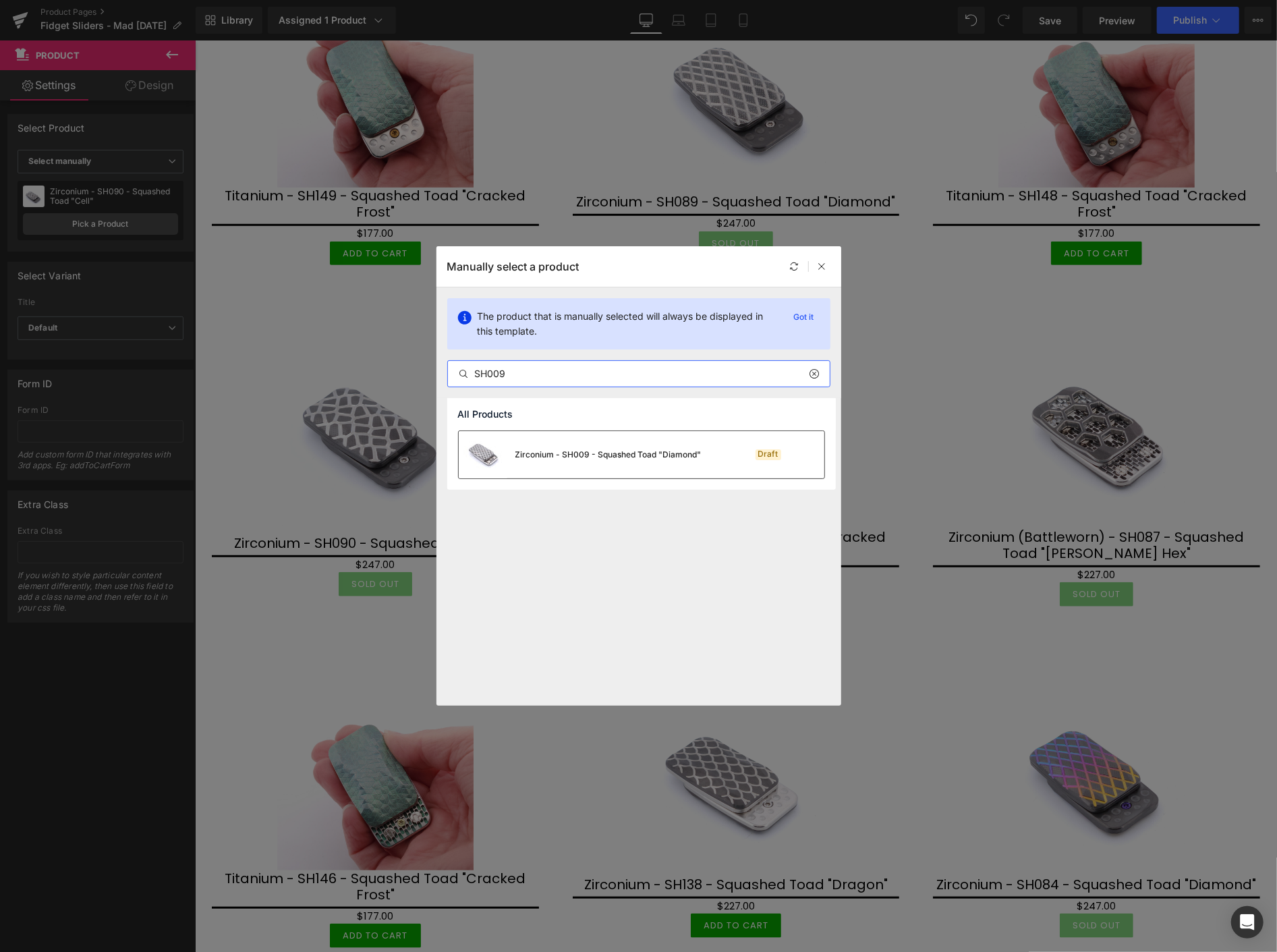
type input "SH009"
click at [537, 447] on div "Zirconium - SH009 - Squashed Toad "Diamond"" at bounding box center [580, 454] width 243 height 47
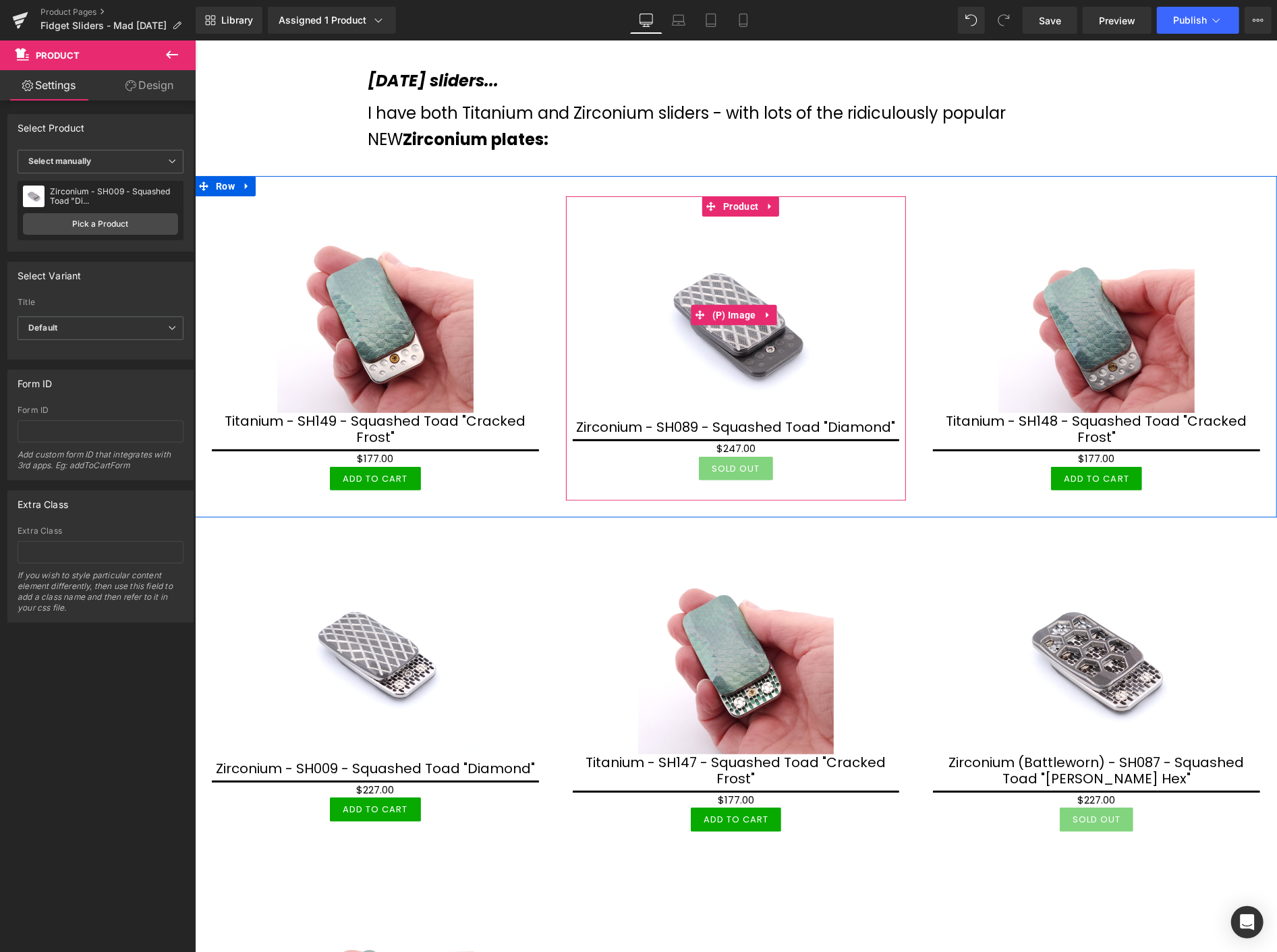
scroll to position [150, 0]
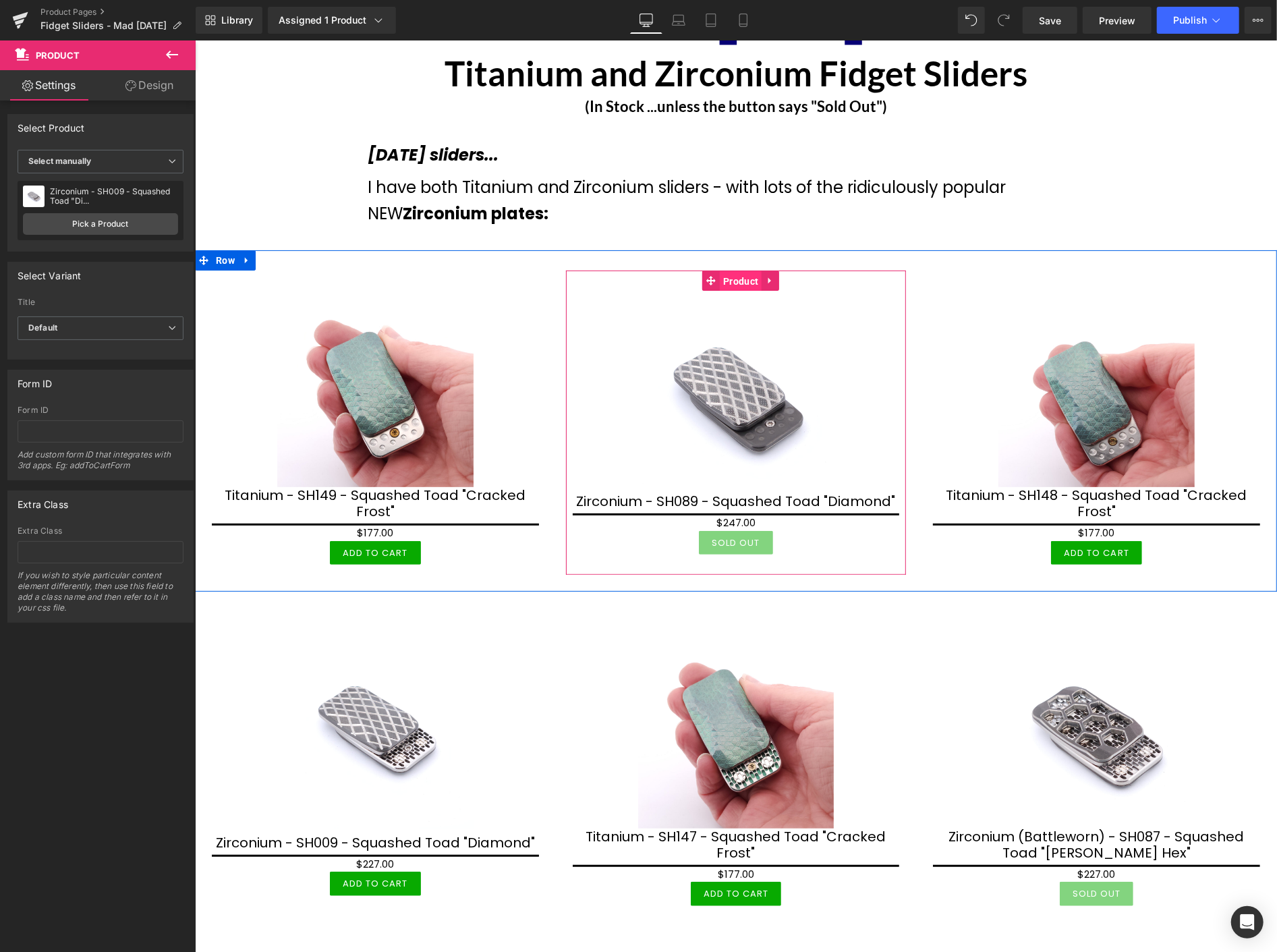
click at [732, 278] on span "Product" at bounding box center [740, 280] width 42 height 20
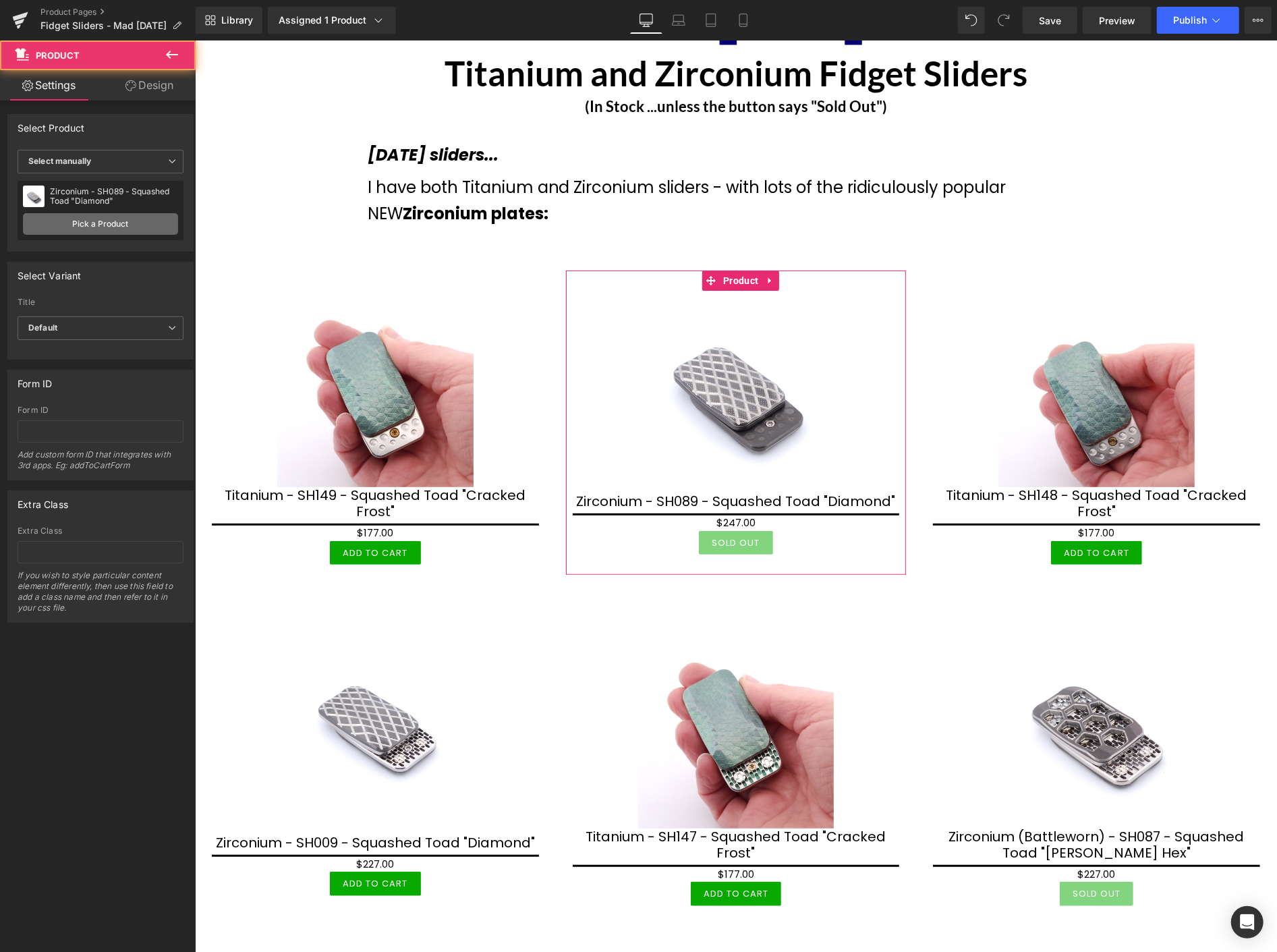
click at [90, 224] on link "Pick a Product" at bounding box center [100, 224] width 155 height 22
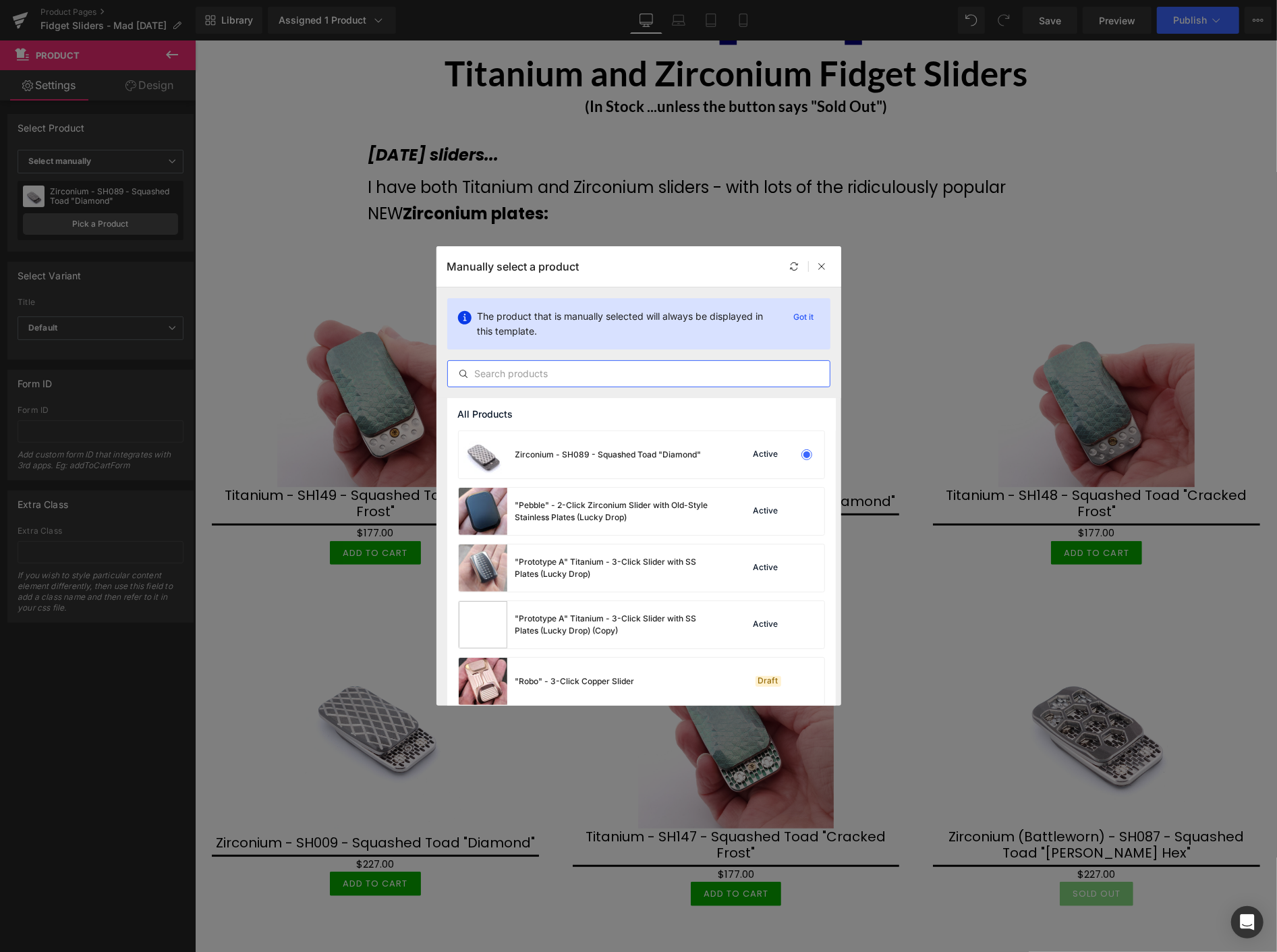
click at [503, 374] on input "text" at bounding box center [638, 374] width 382 height 16
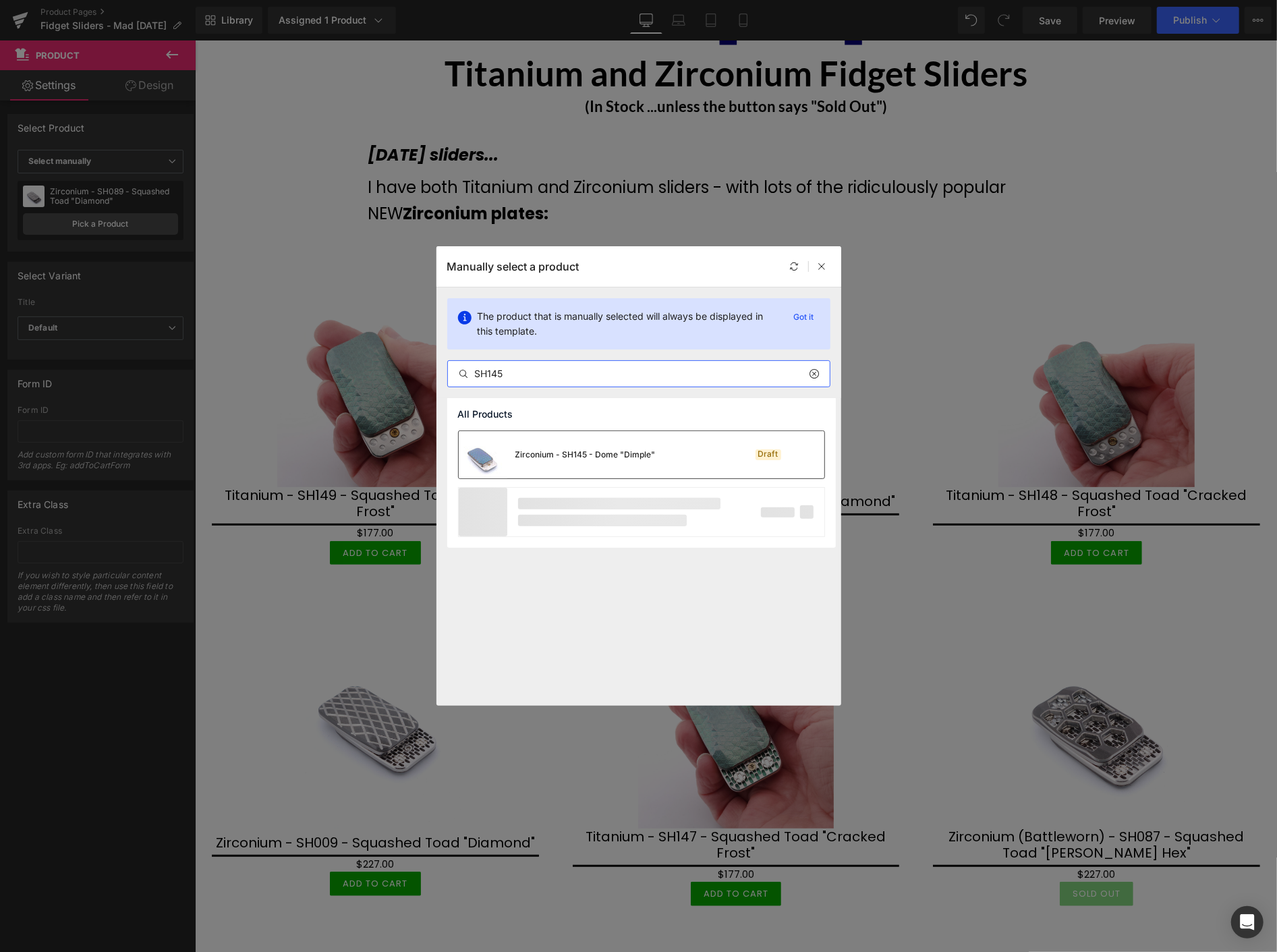
type input "SH145"
click at [531, 449] on div "Zirconium - SH145 - Dome "Dimple"" at bounding box center [585, 454] width 140 height 12
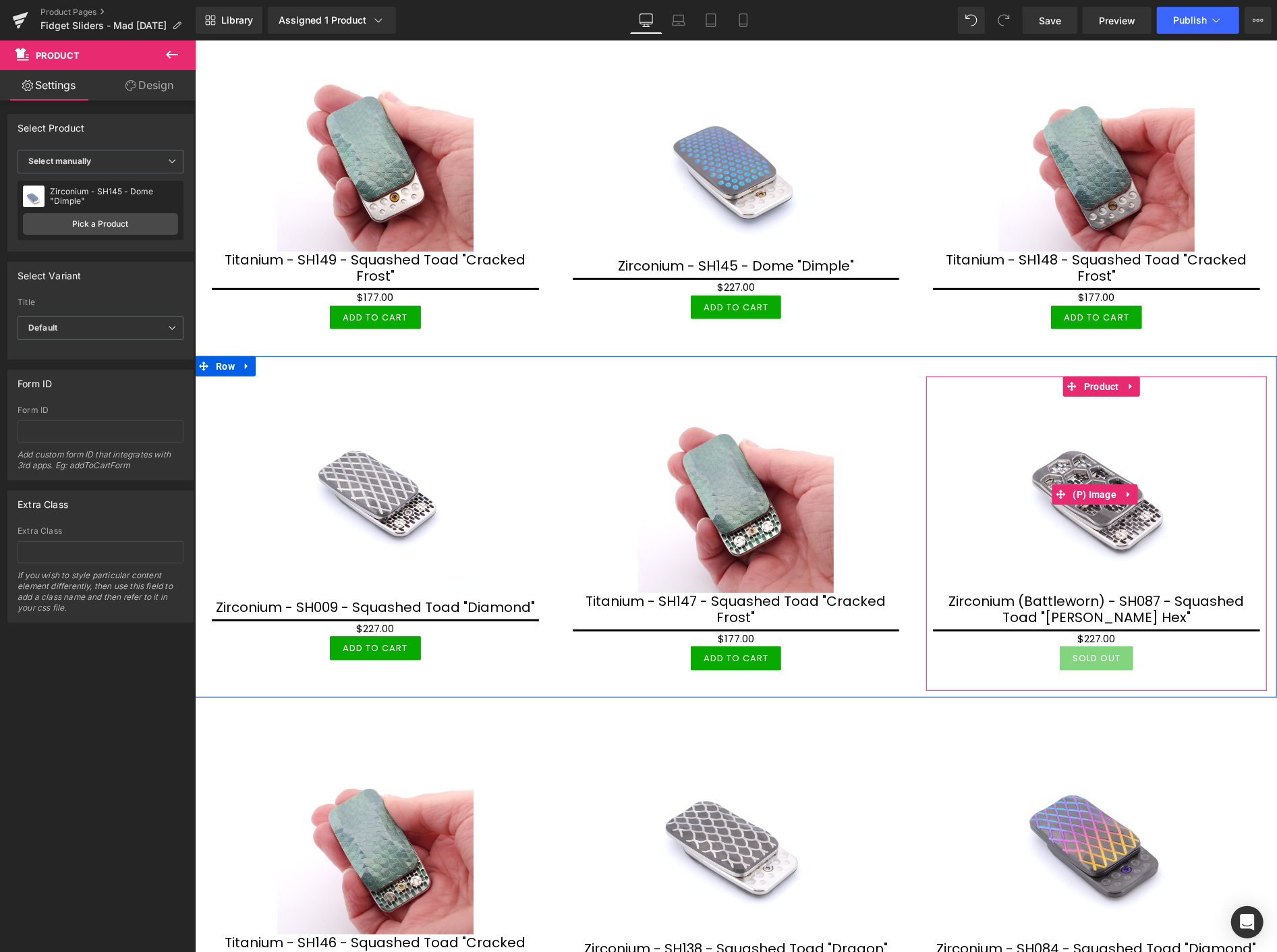
scroll to position [449, 0]
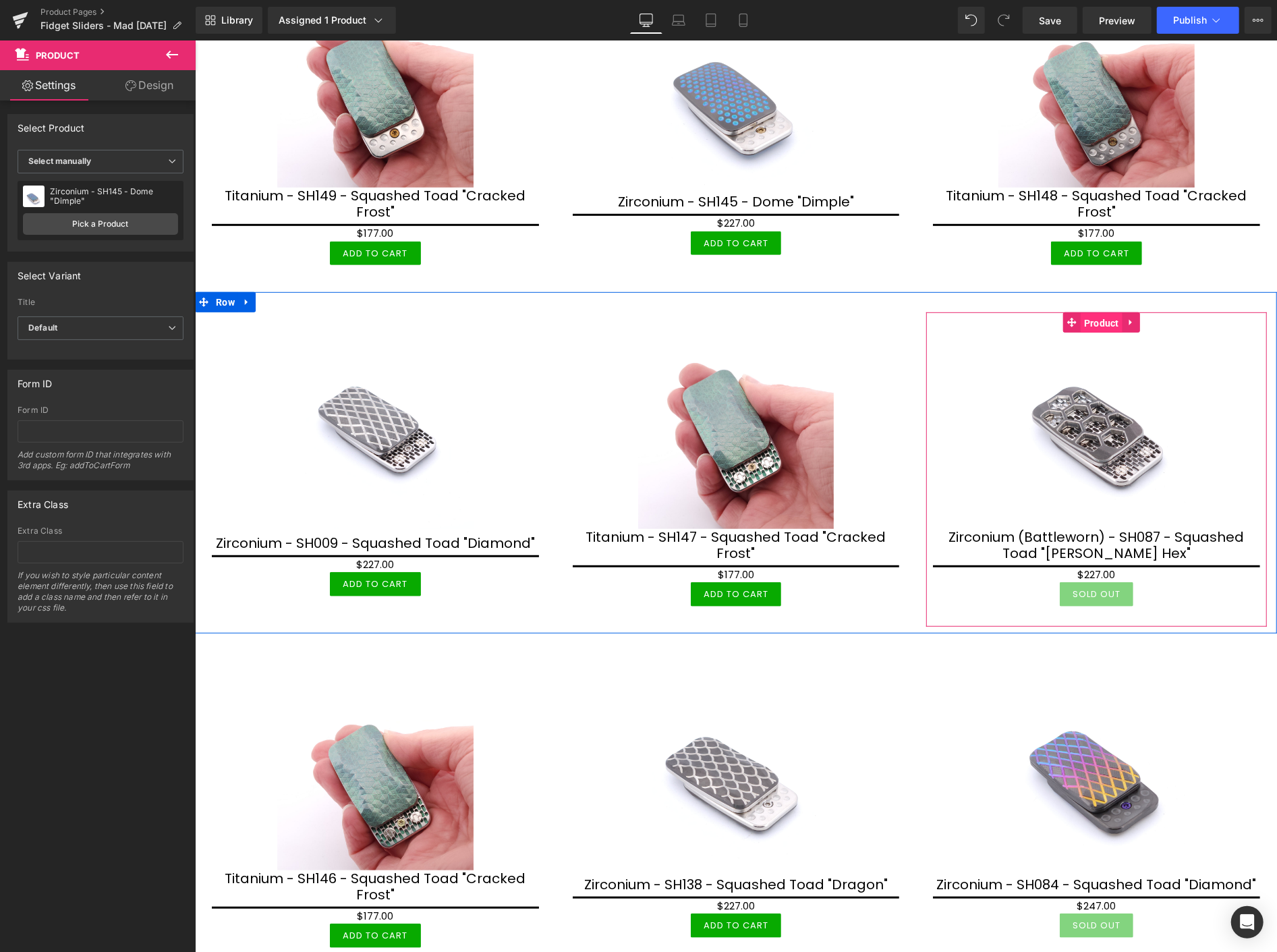
click at [1091, 319] on span "Product" at bounding box center [1101, 322] width 42 height 20
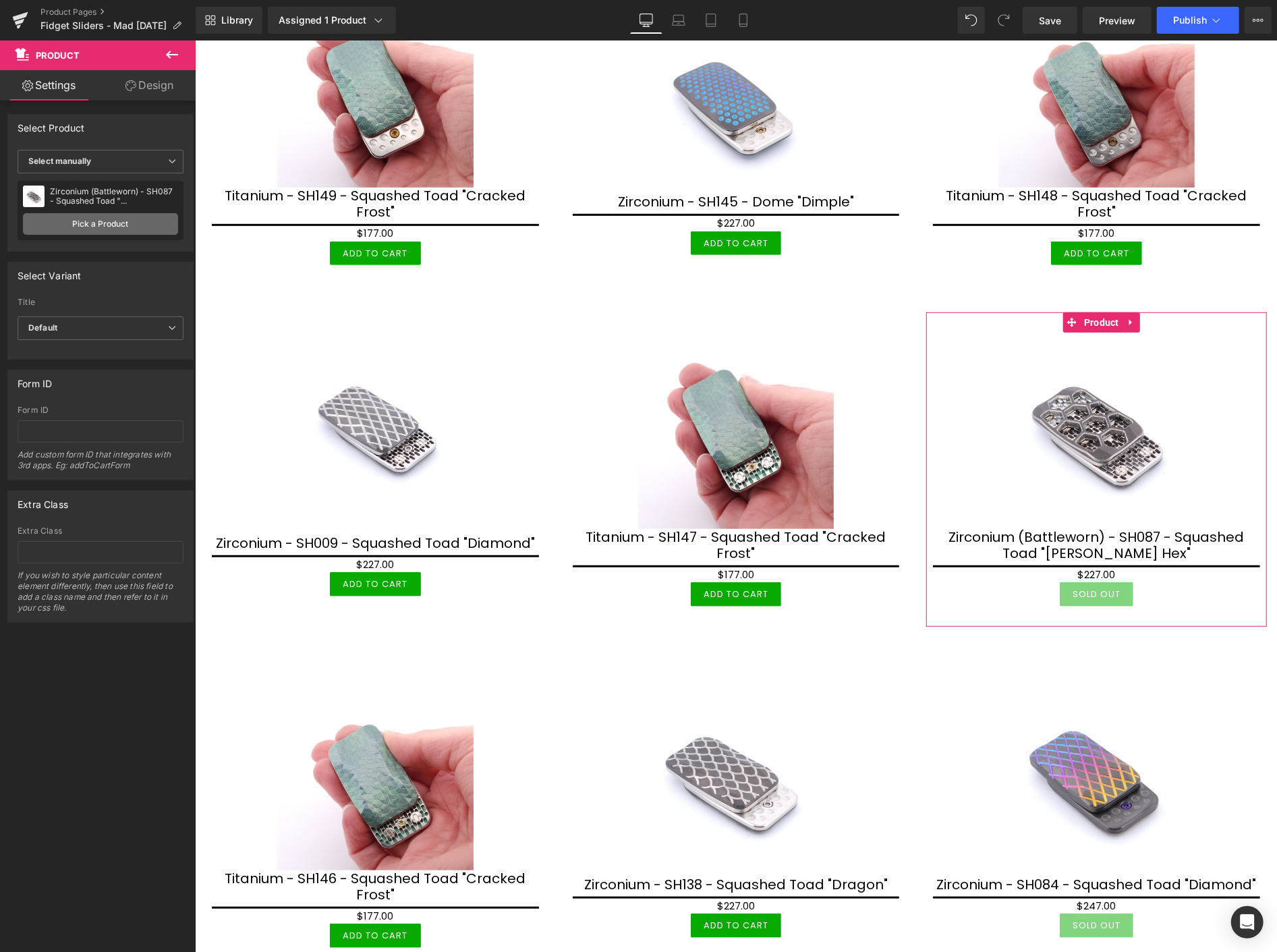
click at [106, 224] on link "Pick a Product" at bounding box center [100, 224] width 155 height 22
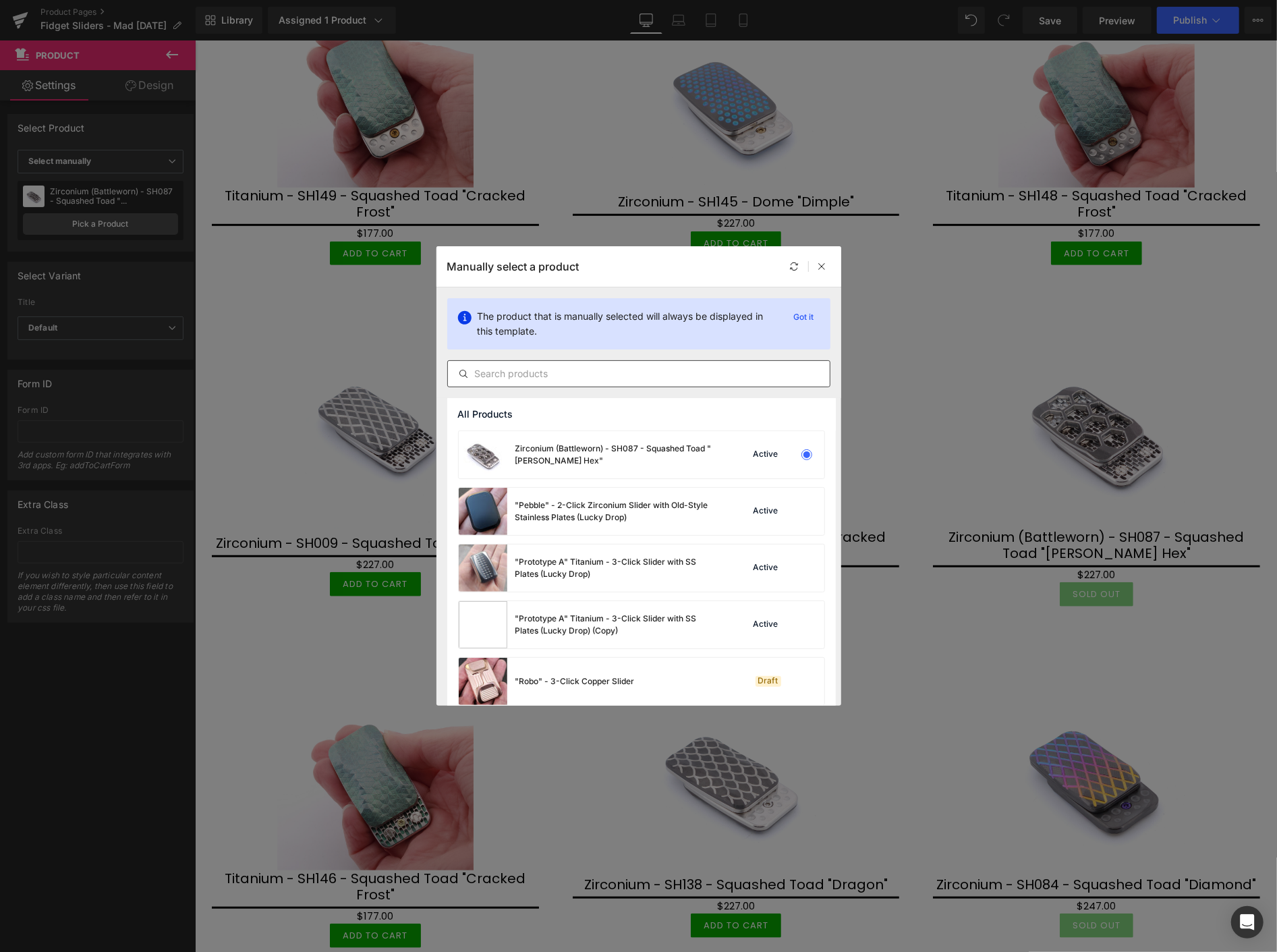
click at [521, 374] on input "text" at bounding box center [638, 374] width 382 height 16
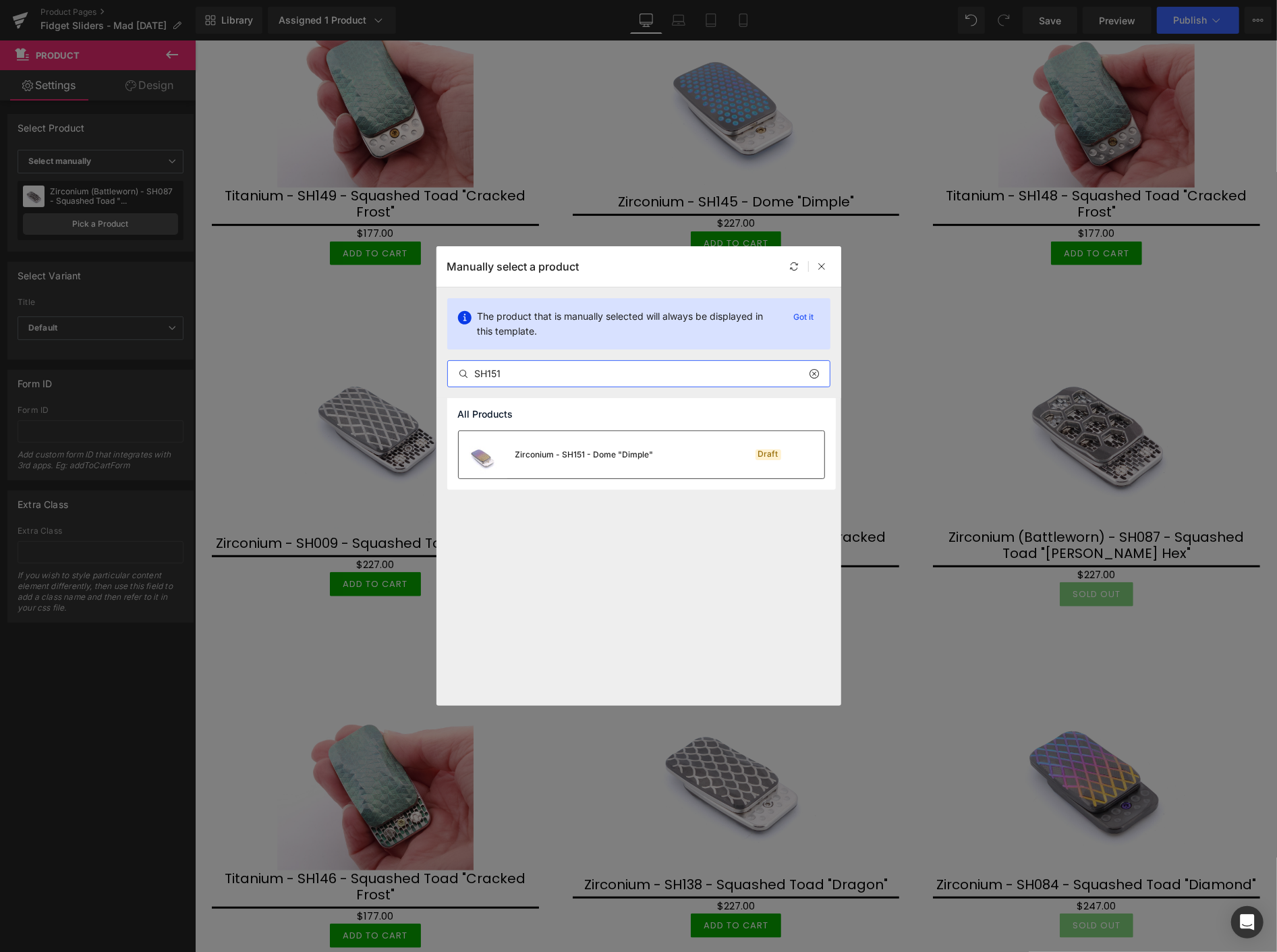
type input "SH151"
click at [592, 450] on div "Zirconium - SH151 - Dome "Dimple"" at bounding box center [584, 454] width 138 height 12
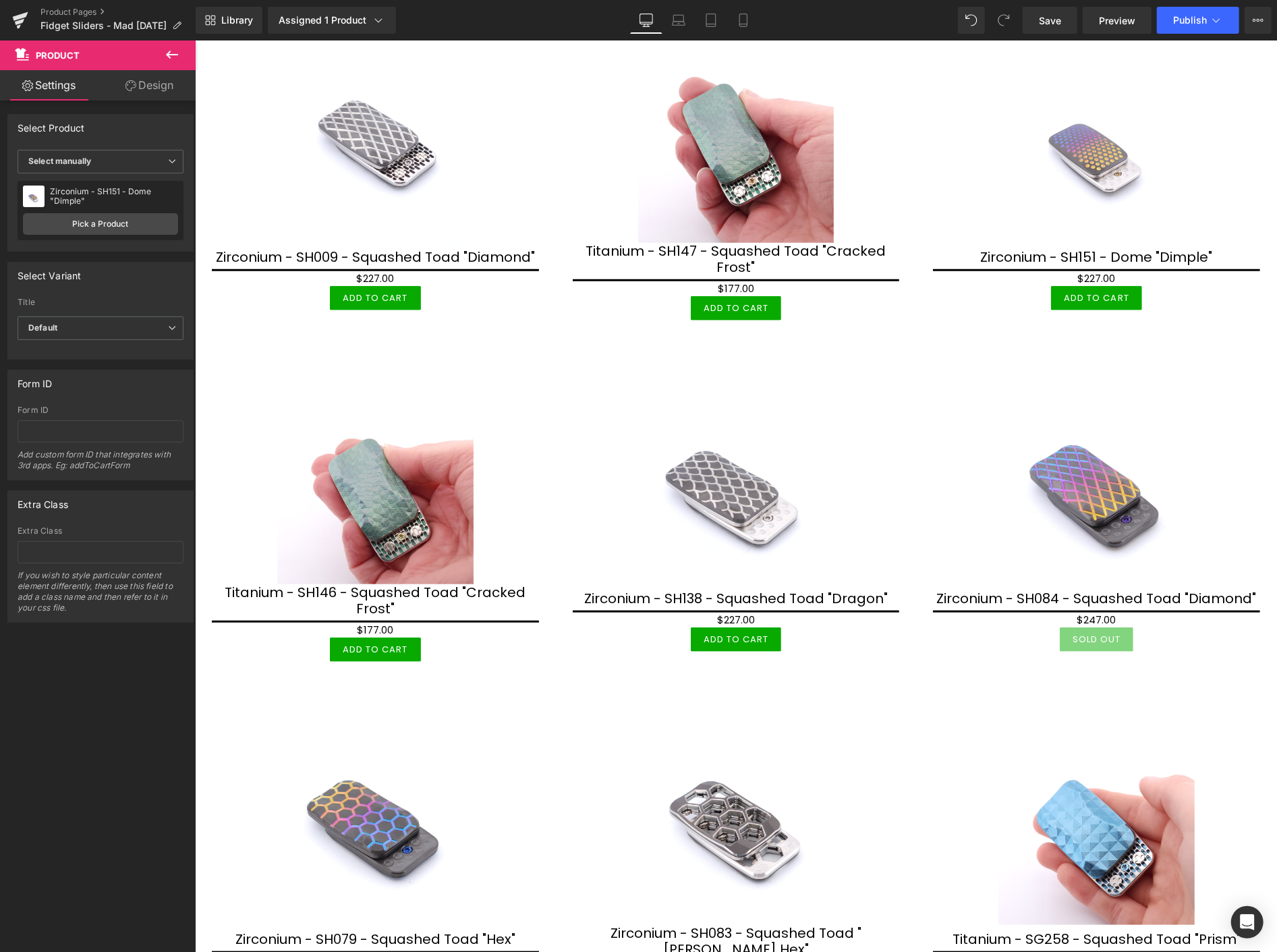
scroll to position [749, 0]
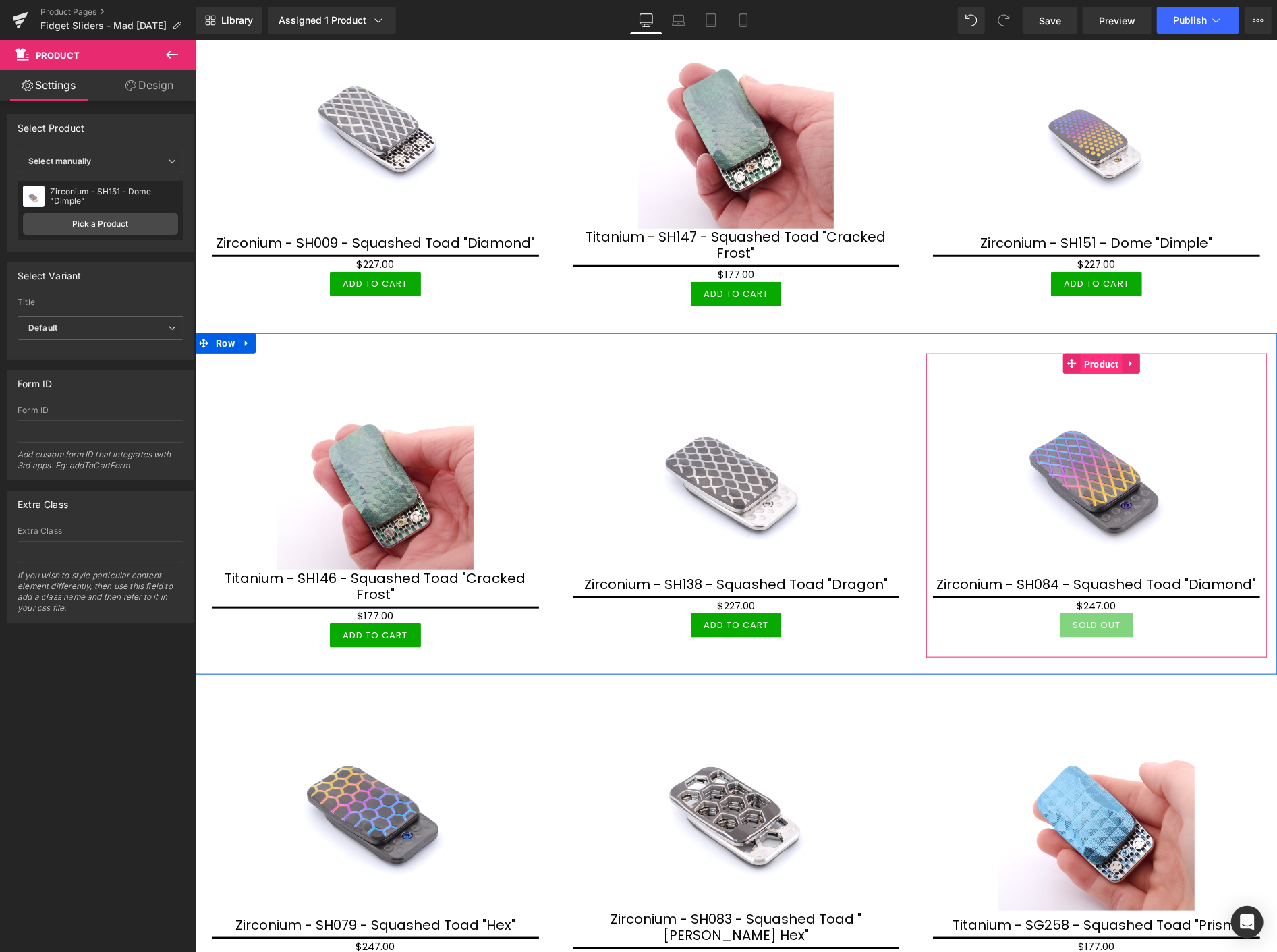
click at [1095, 358] on span "Product" at bounding box center [1101, 363] width 42 height 20
click at [86, 222] on link "Pick a Product" at bounding box center [100, 224] width 155 height 22
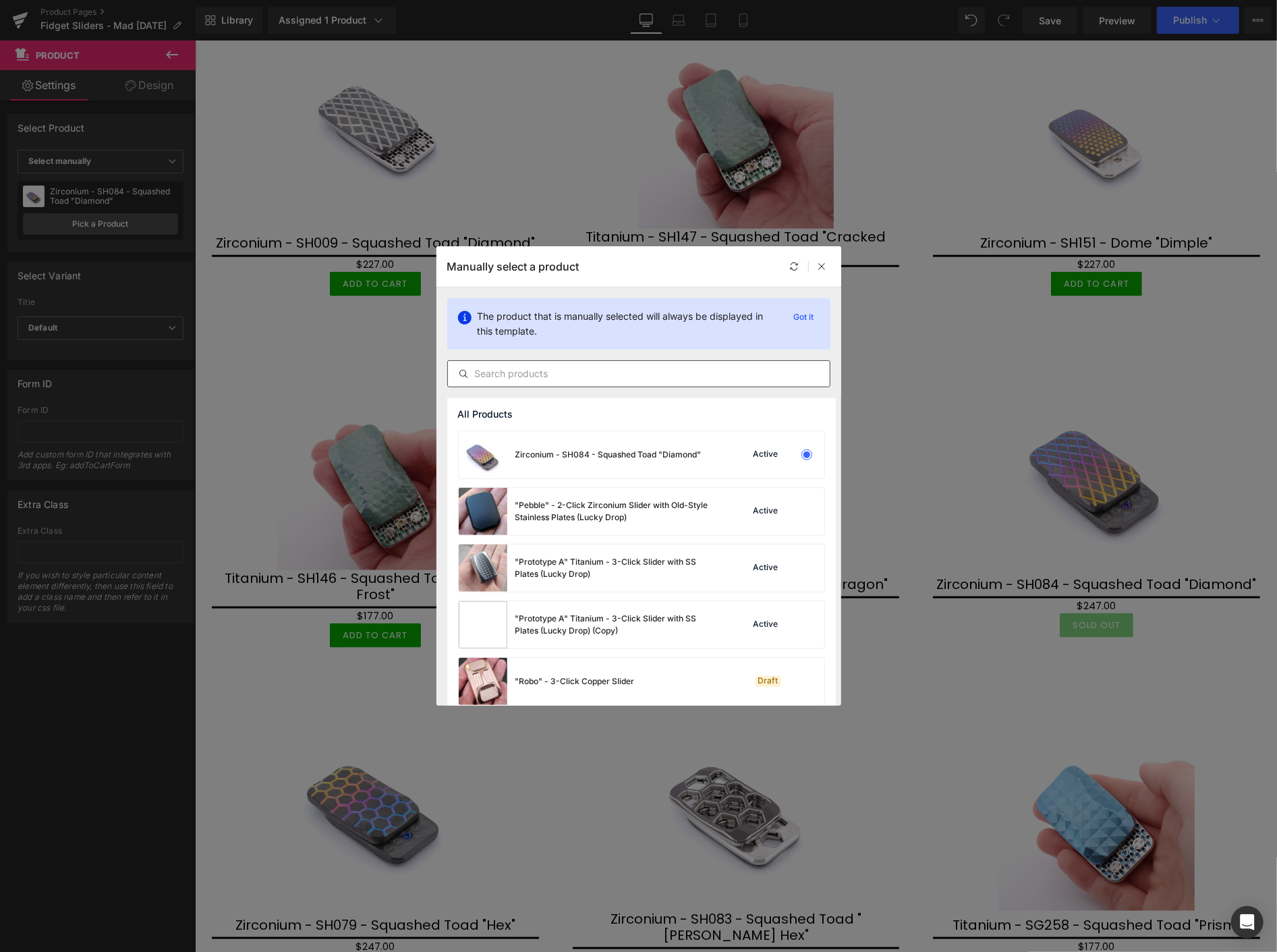
click at [506, 372] on input "text" at bounding box center [638, 374] width 382 height 16
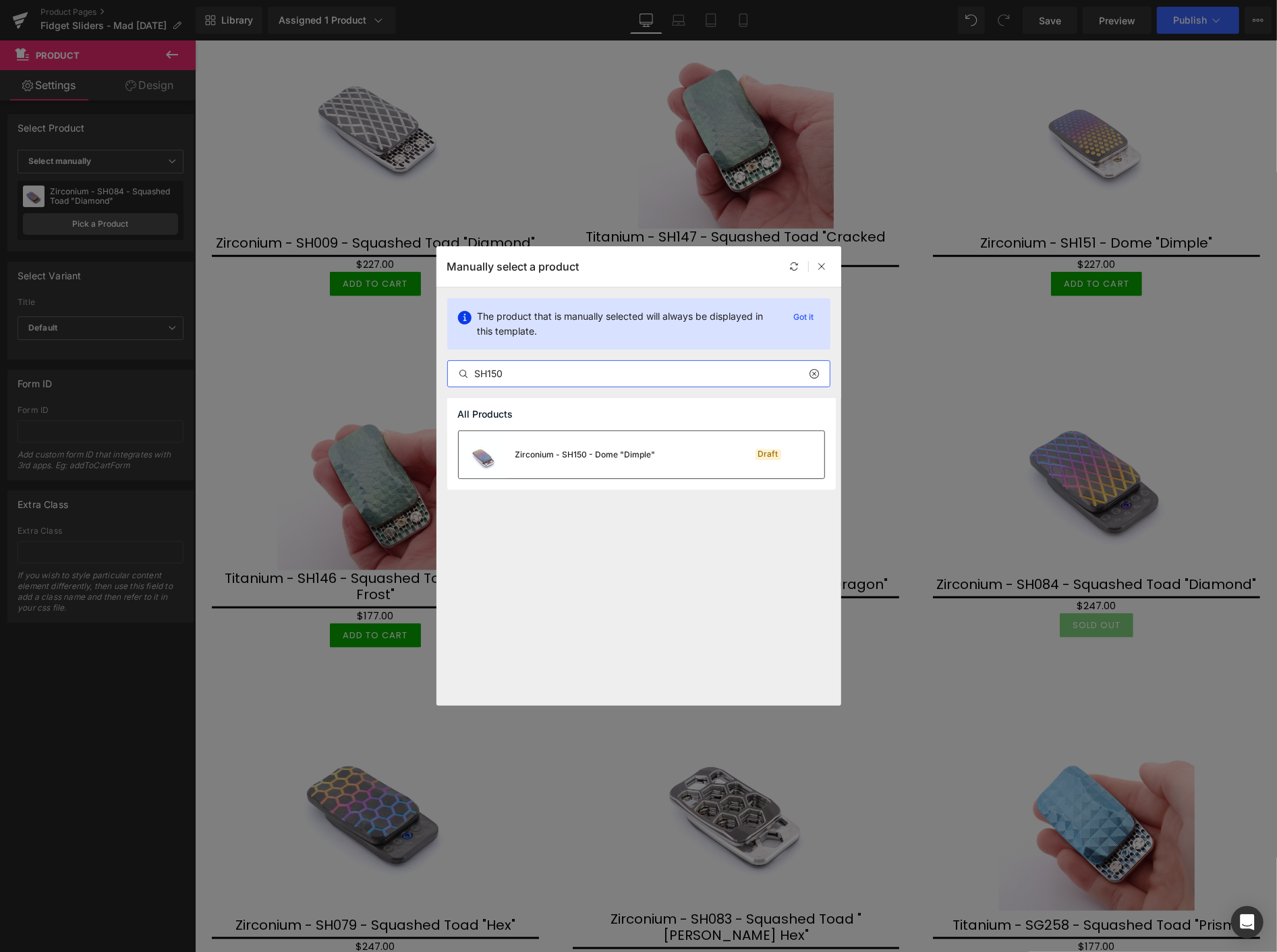
type input "SH150"
click at [605, 452] on div "Zirconium - SH150 - Dome "Dimple"" at bounding box center [585, 454] width 140 height 12
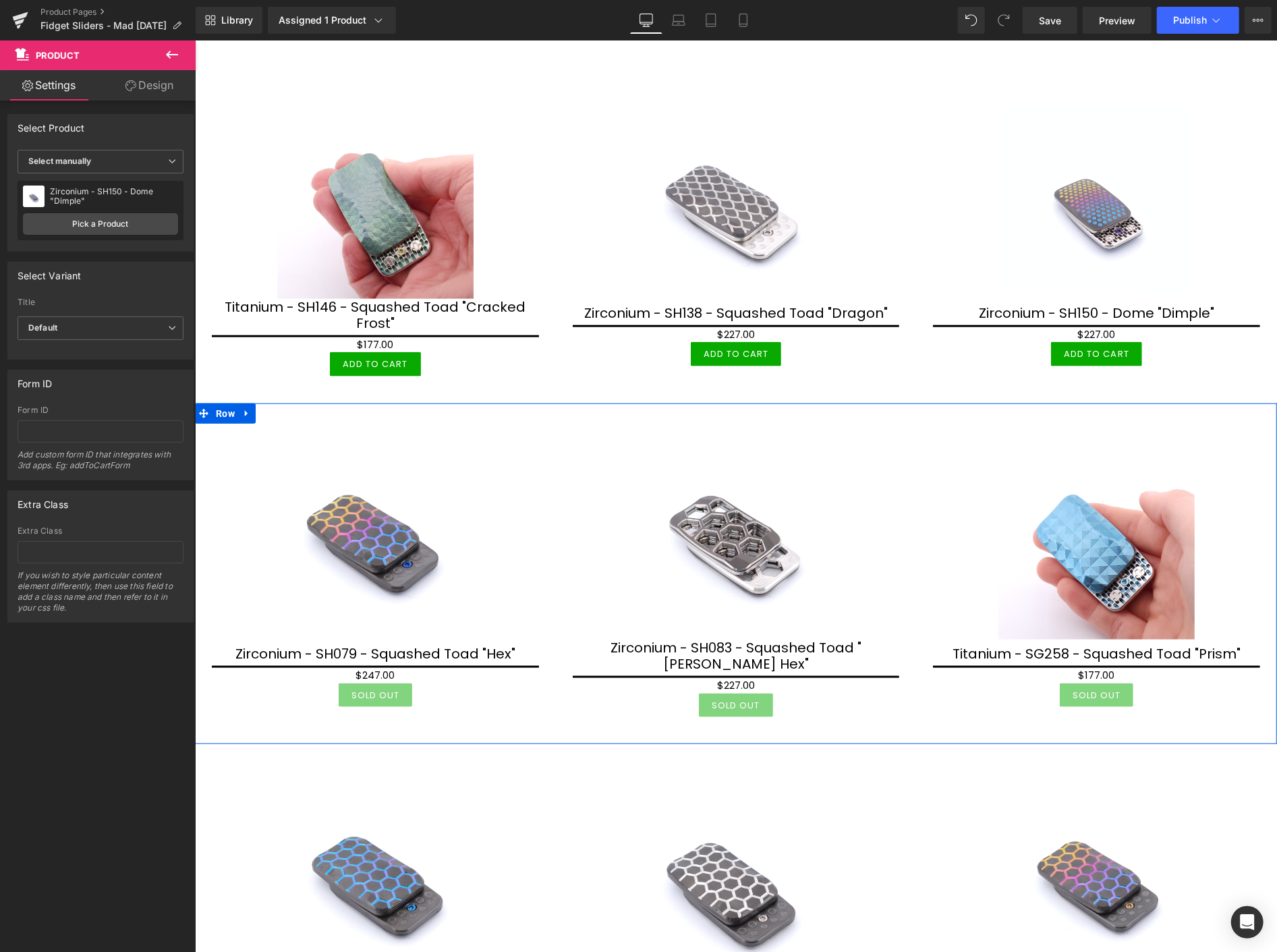
scroll to position [1049, 0]
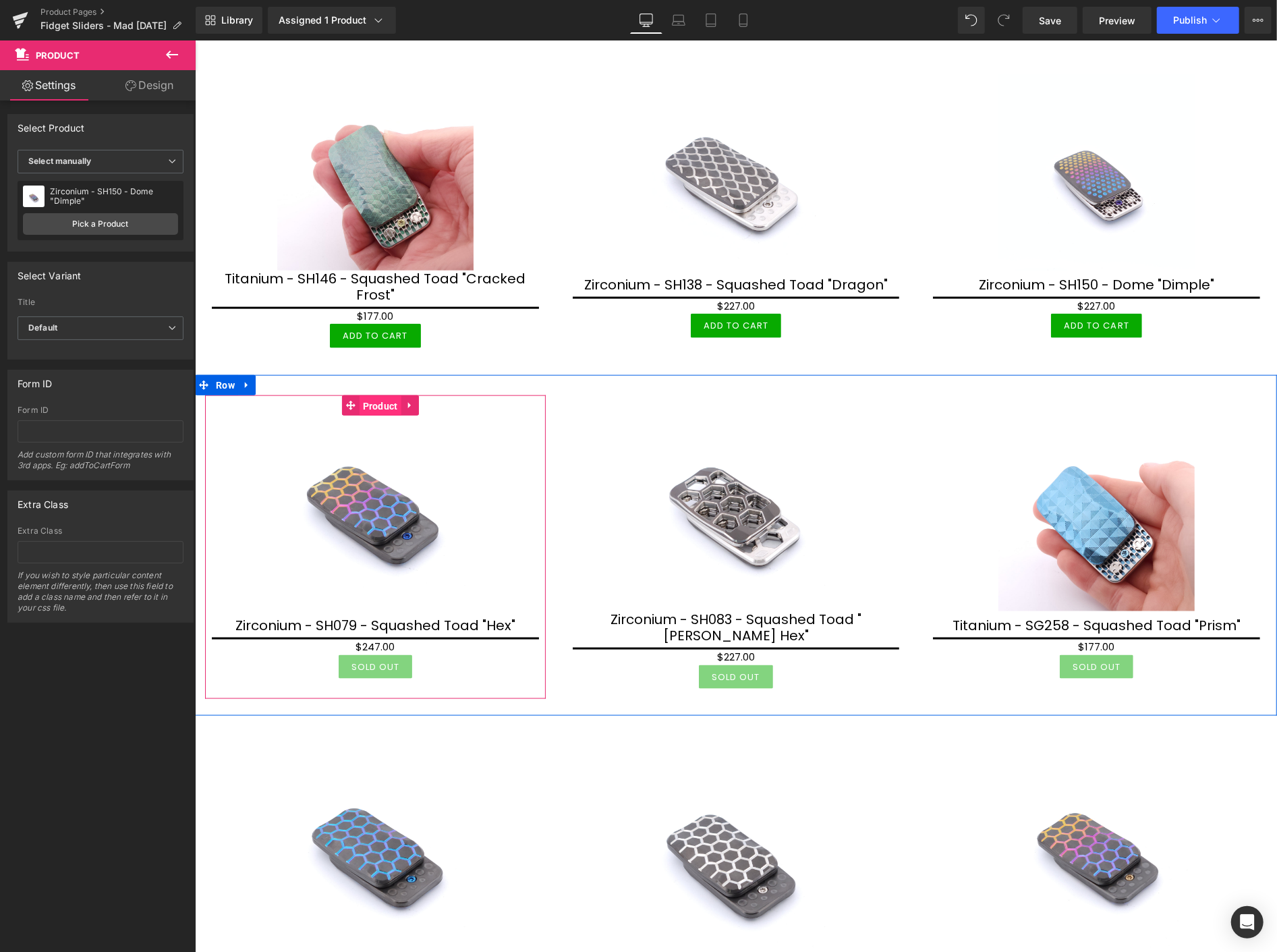
click at [373, 398] on span "Product" at bounding box center [380, 405] width 42 height 20
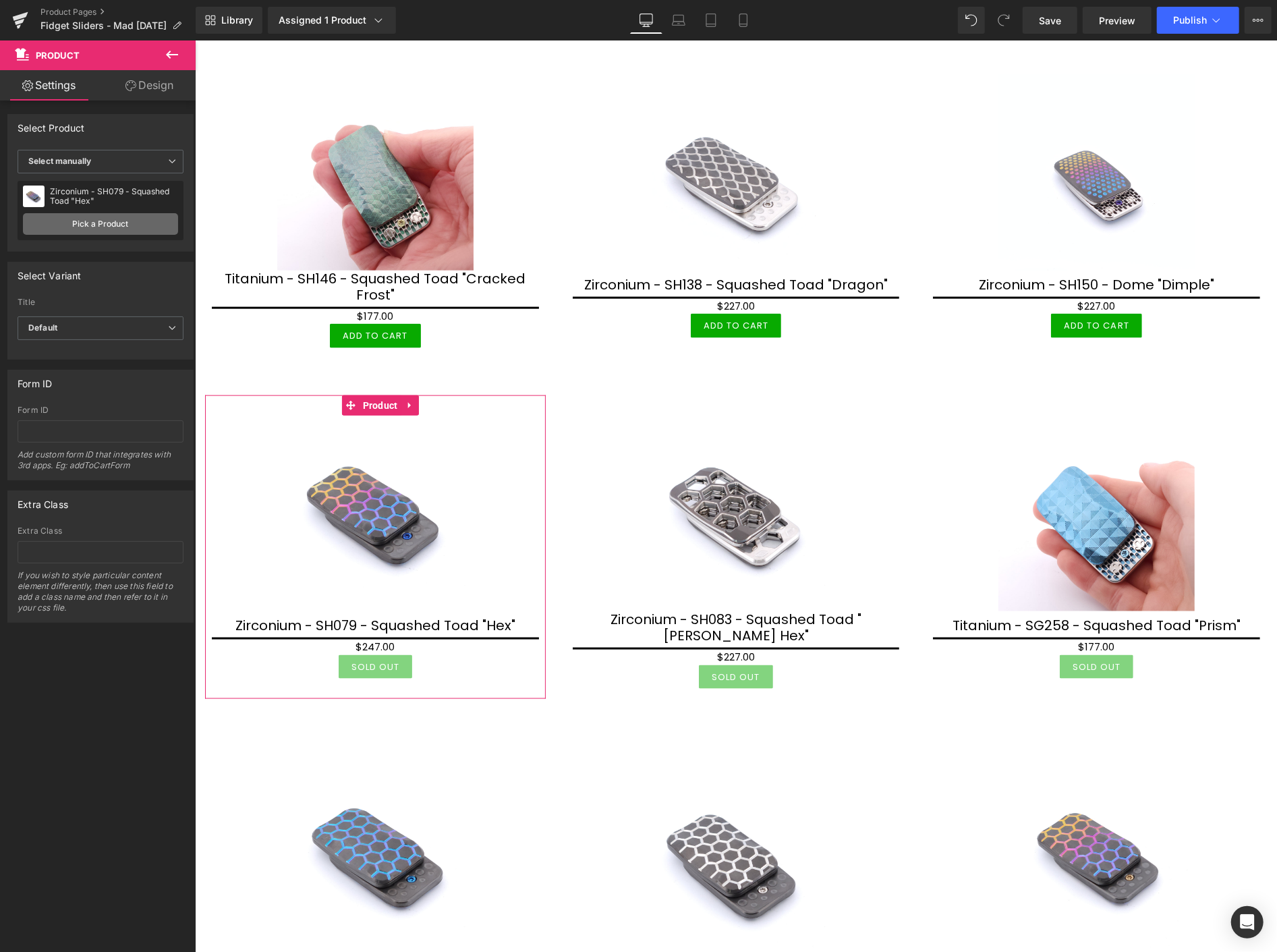
click at [106, 219] on link "Pick a Product" at bounding box center [100, 224] width 155 height 22
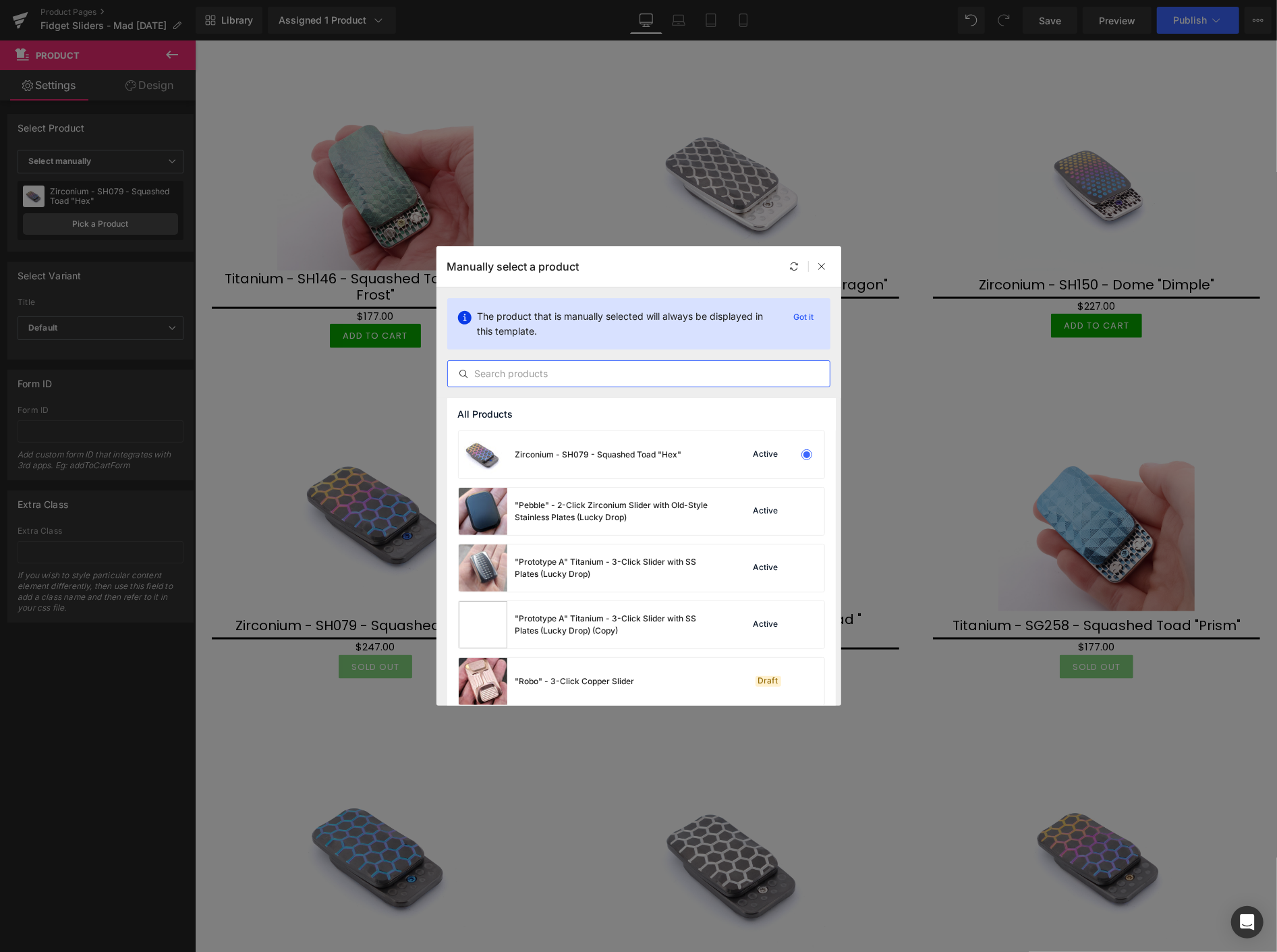
click at [542, 381] on input "text" at bounding box center [638, 374] width 382 height 16
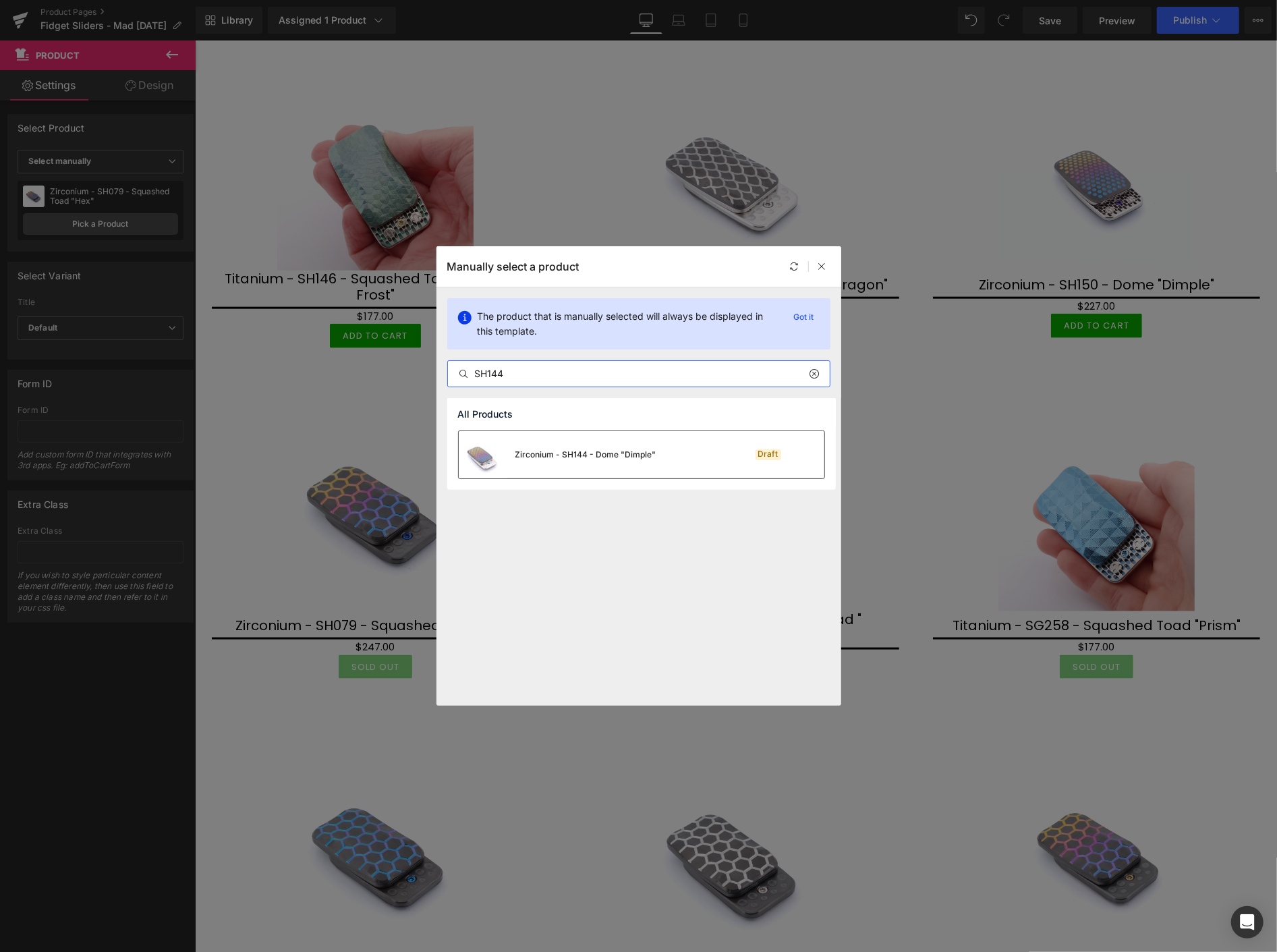
type input "SH144"
click at [591, 441] on div "Zirconium - SH144 - Dome "Dimple"" at bounding box center [557, 454] width 198 height 47
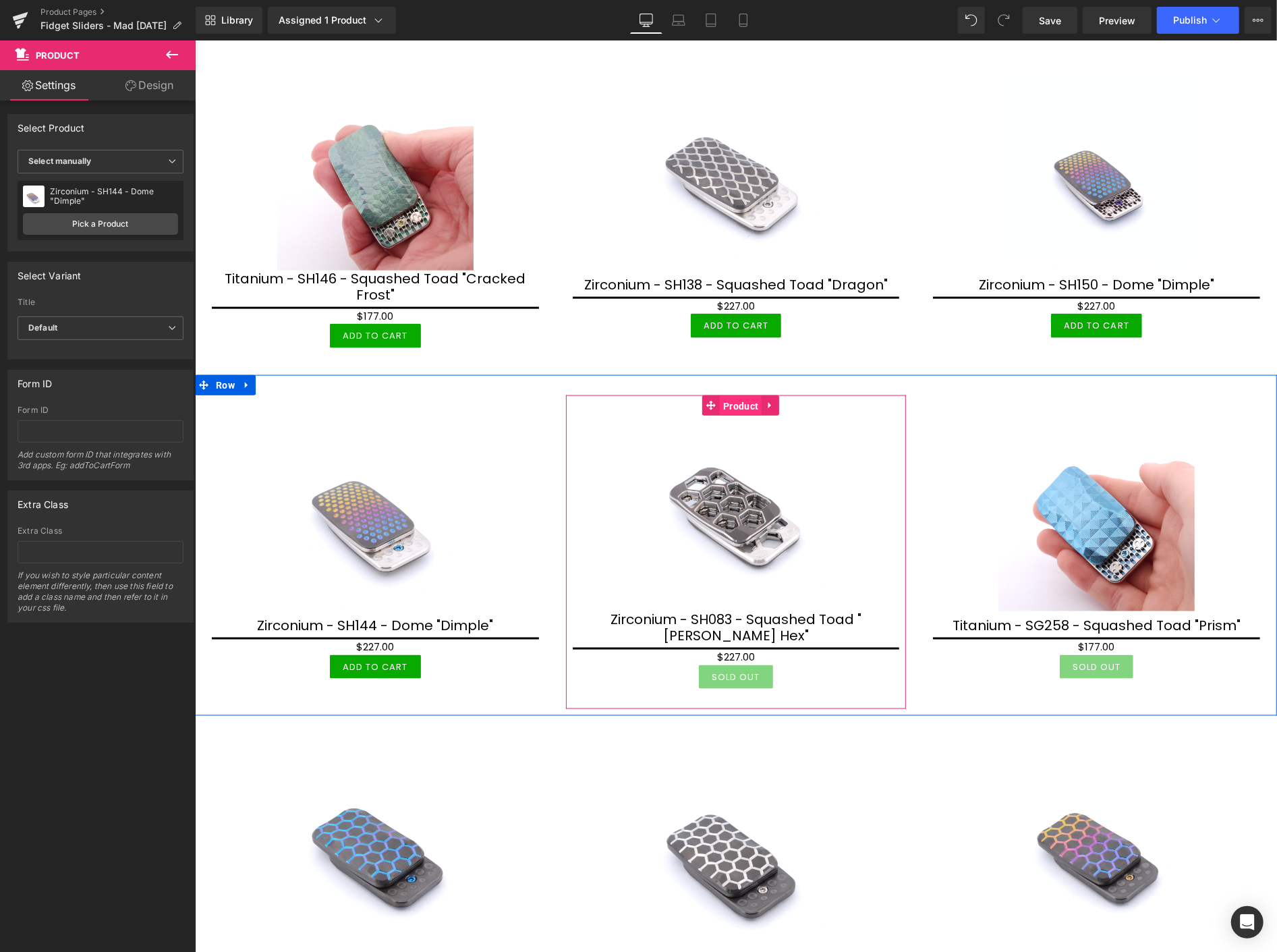
click at [733, 396] on span "Product" at bounding box center [740, 405] width 42 height 20
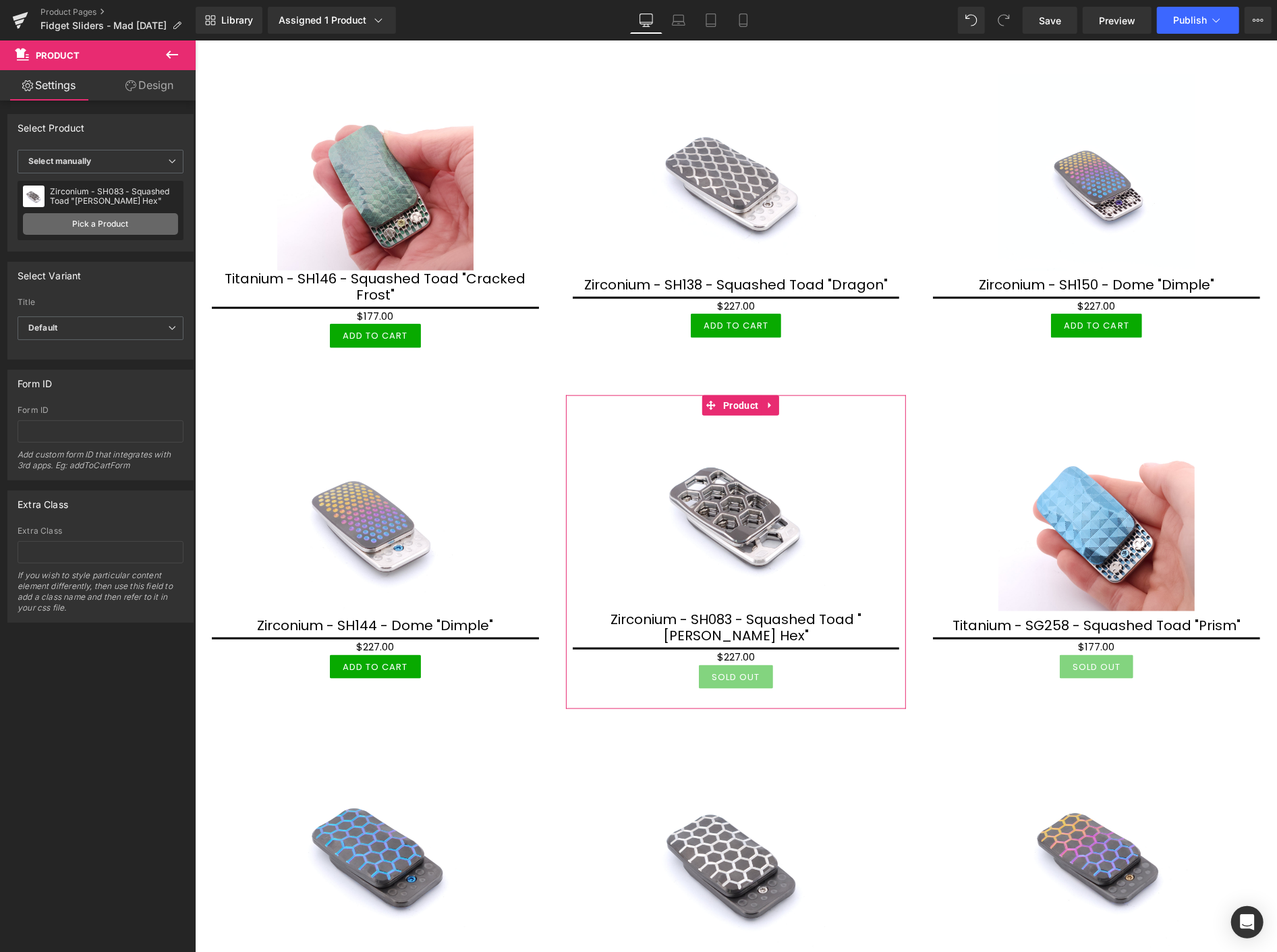
click at [130, 219] on link "Pick a Product" at bounding box center [100, 224] width 155 height 22
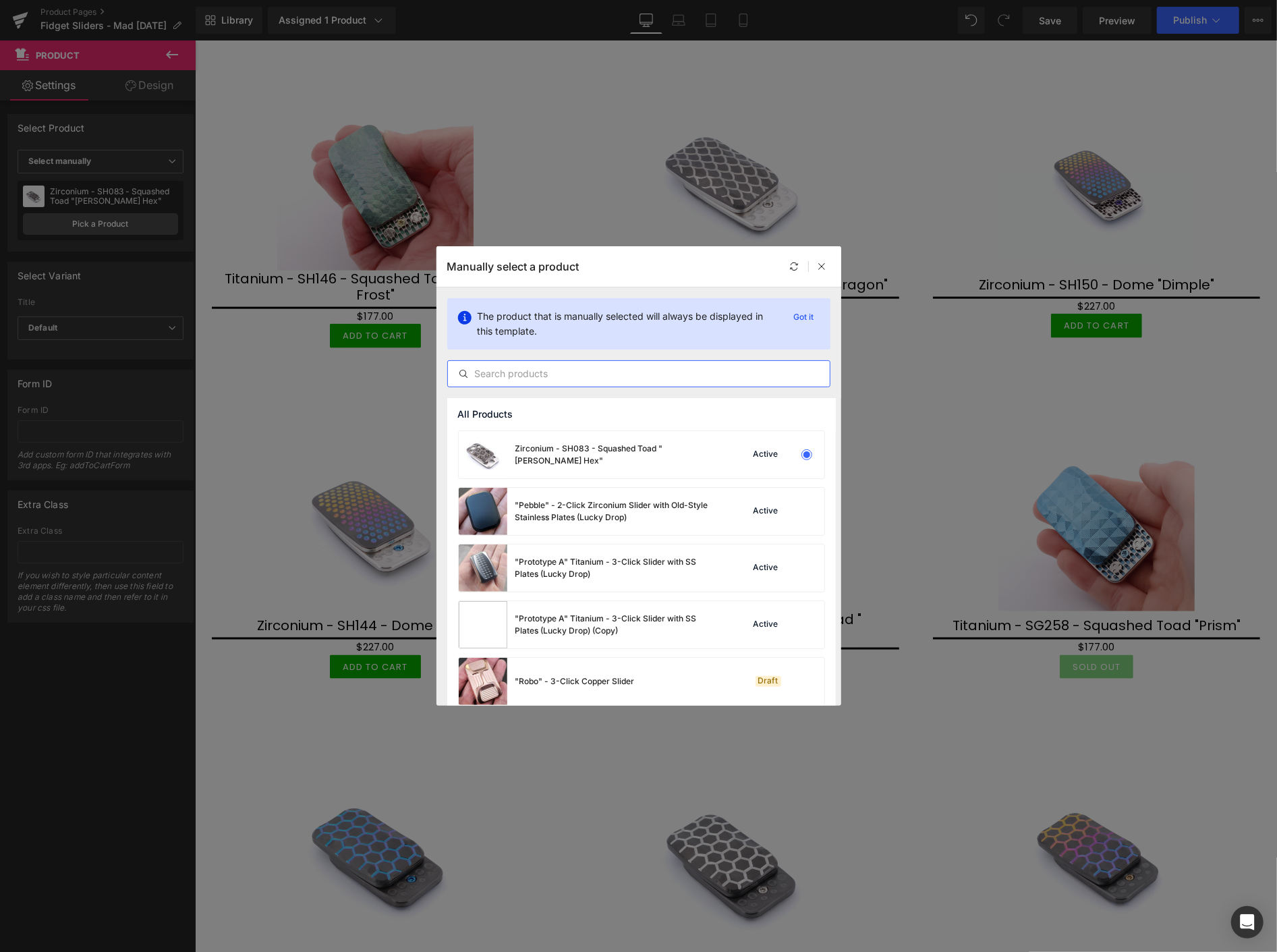
click at [493, 369] on input "text" at bounding box center [638, 374] width 382 height 16
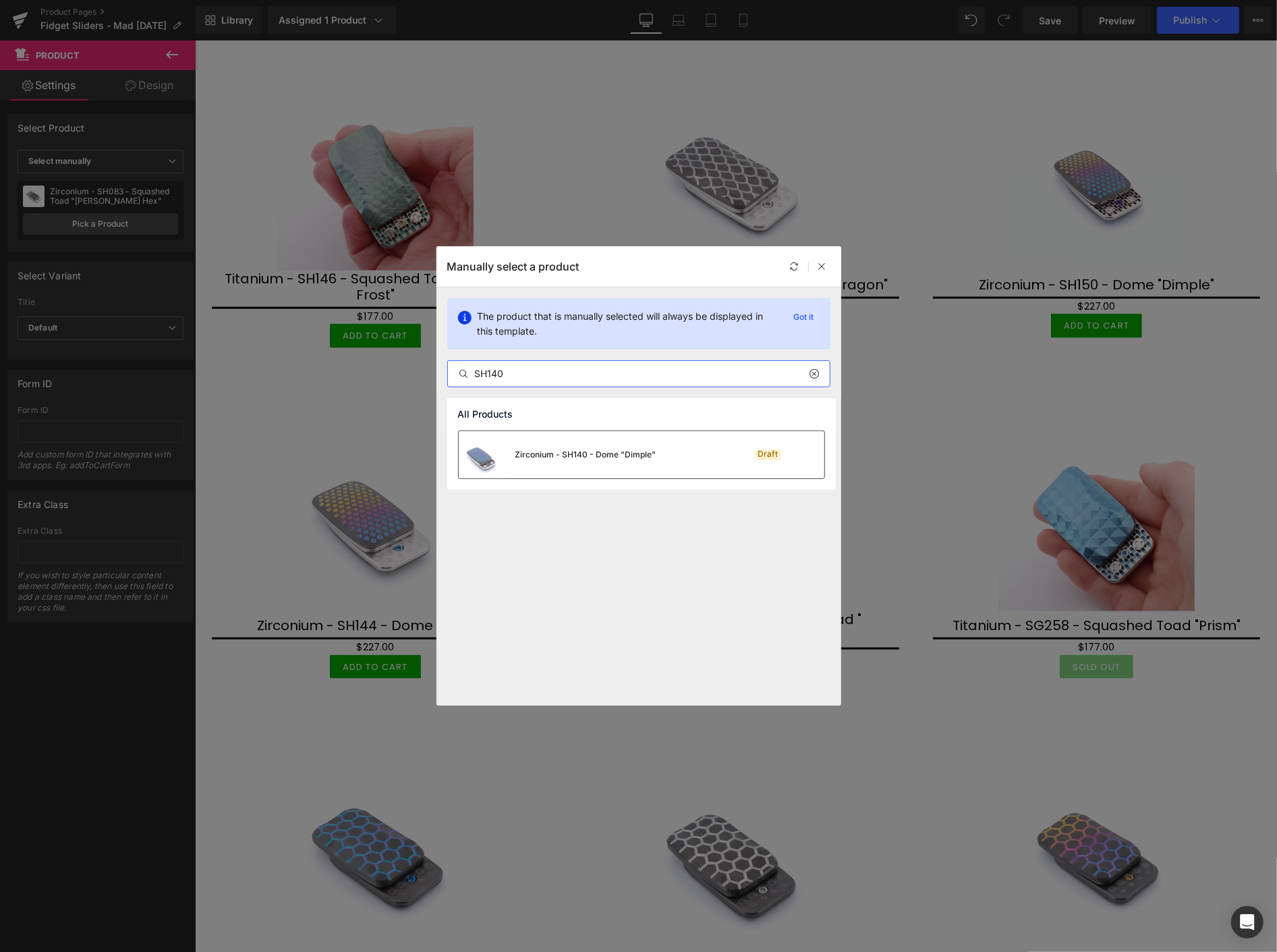
type input "SH140"
click at [580, 457] on div "Zirconium - SH140 - Dome "Dimple"" at bounding box center [585, 454] width 141 height 12
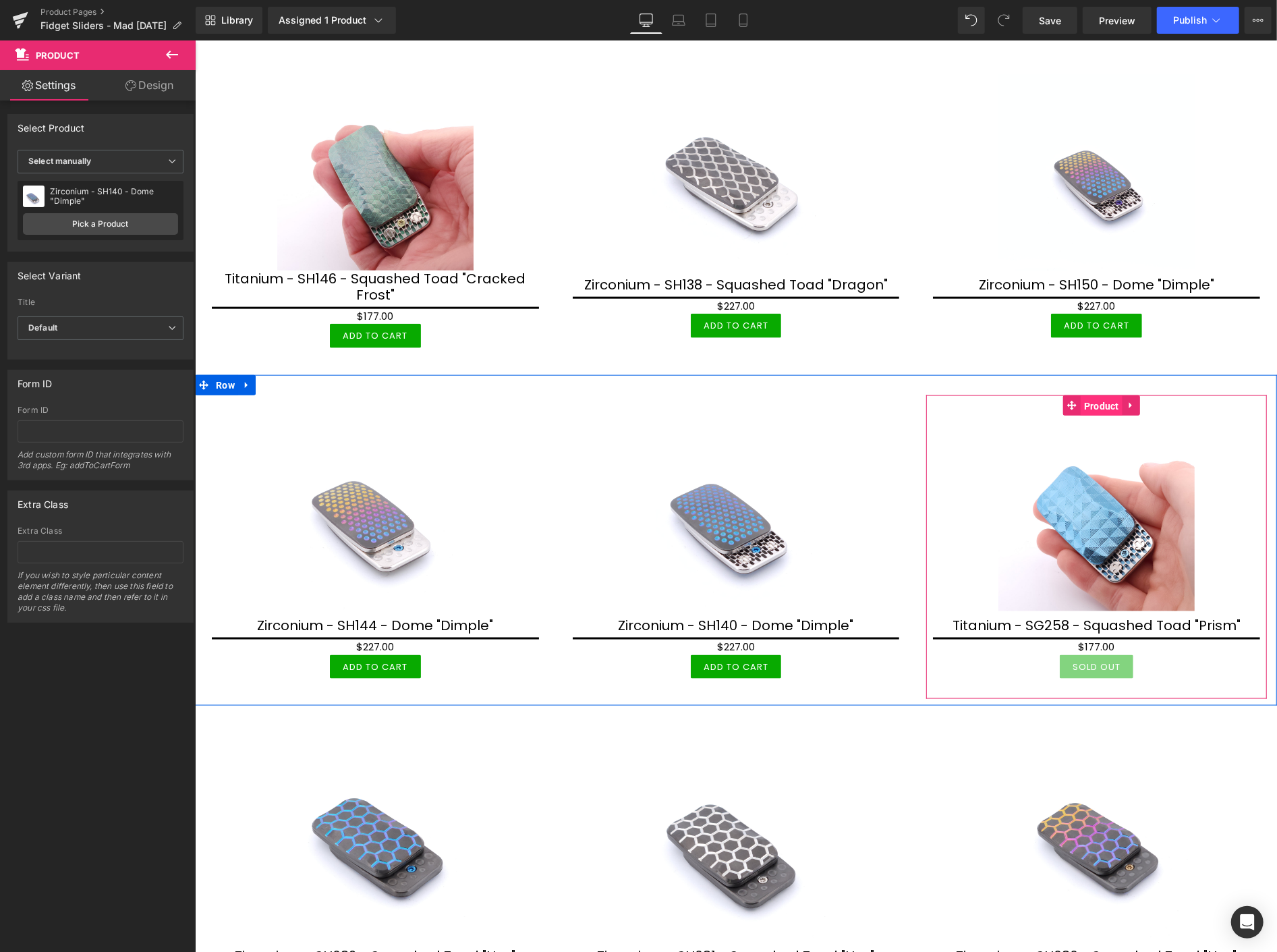
click at [1088, 402] on span "Product" at bounding box center [1101, 405] width 42 height 20
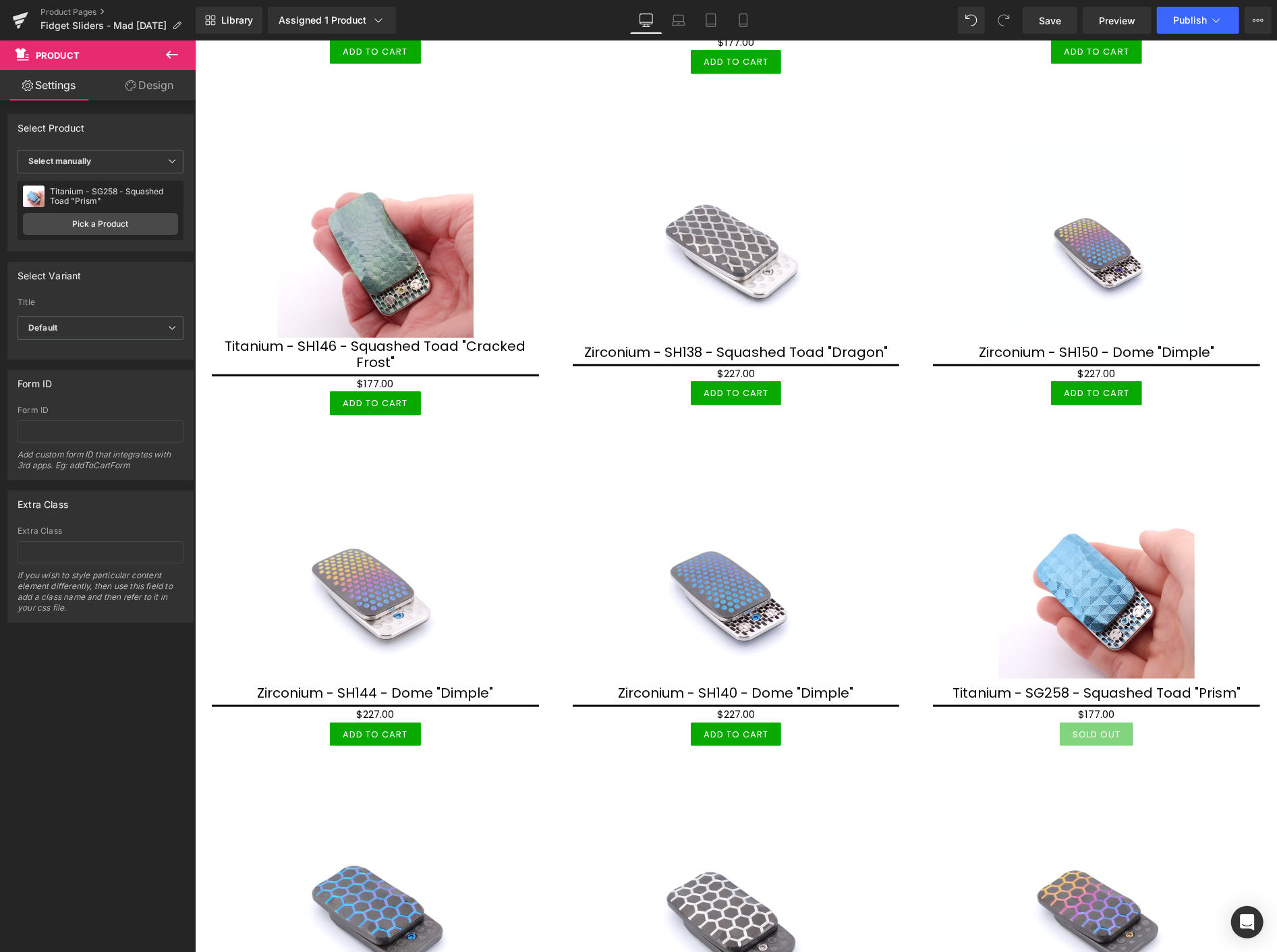
scroll to position [1124, 0]
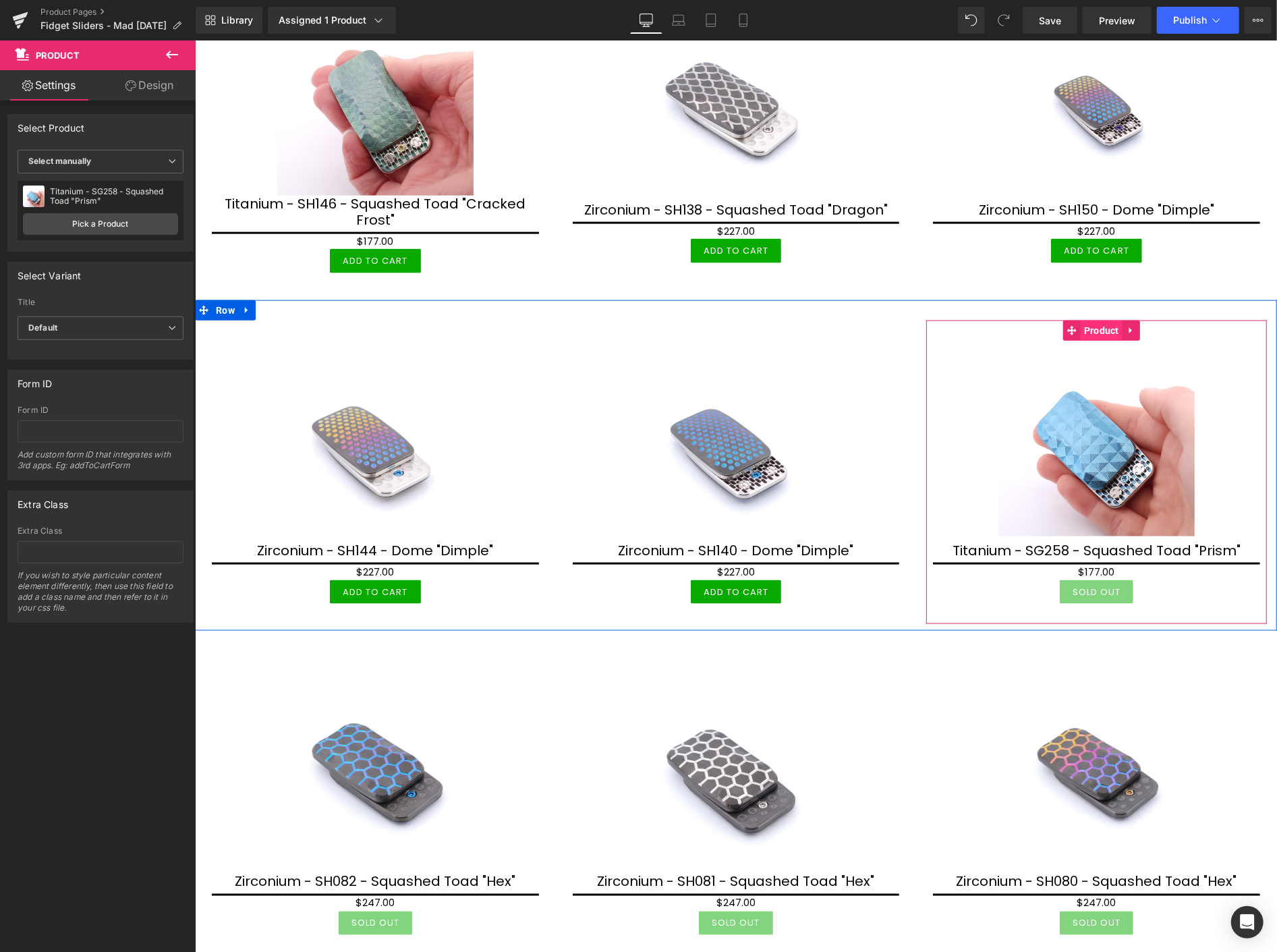
click at [1087, 320] on span "Product" at bounding box center [1101, 329] width 42 height 20
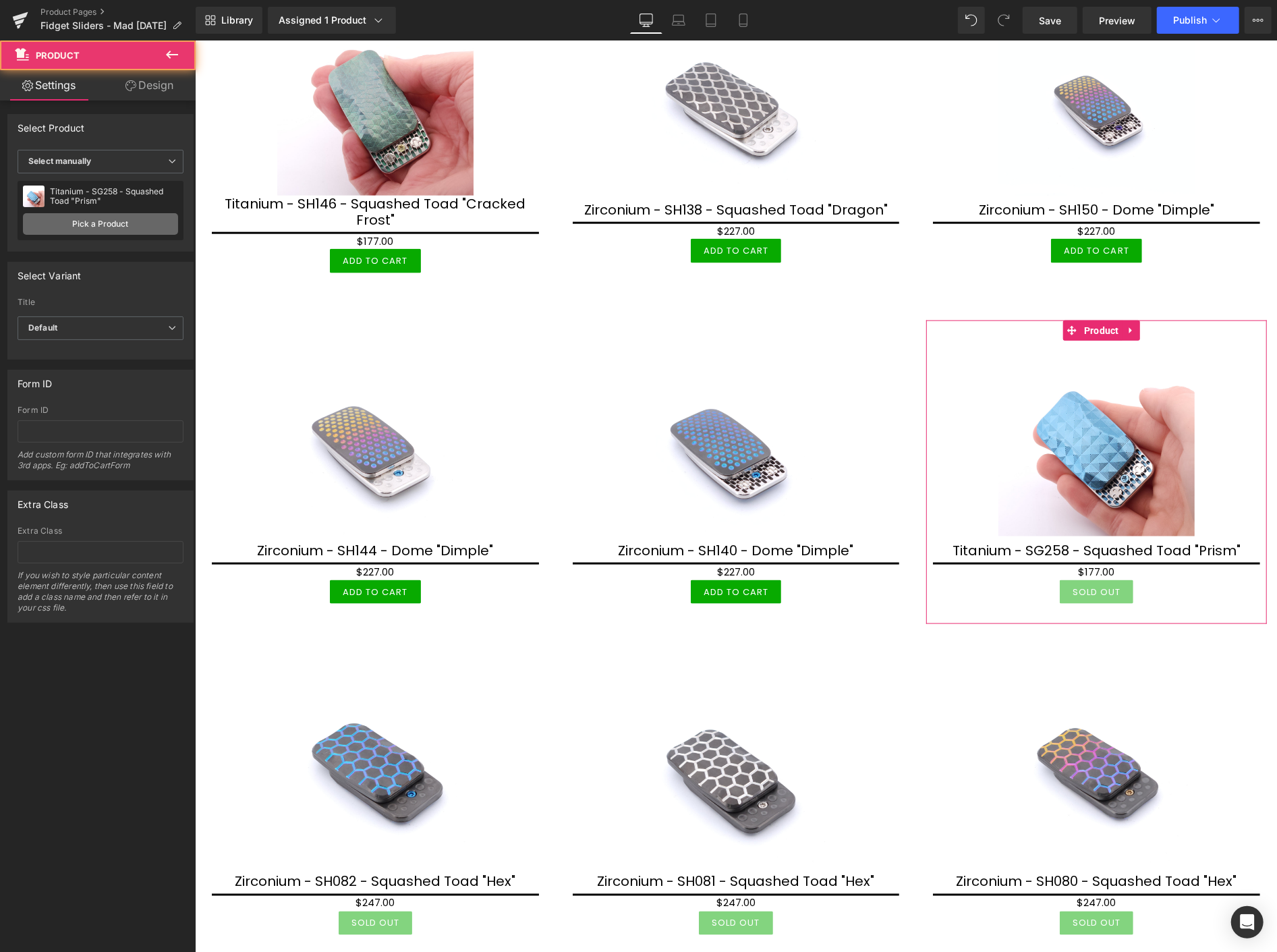
click at [102, 219] on link "Pick a Product" at bounding box center [100, 224] width 155 height 22
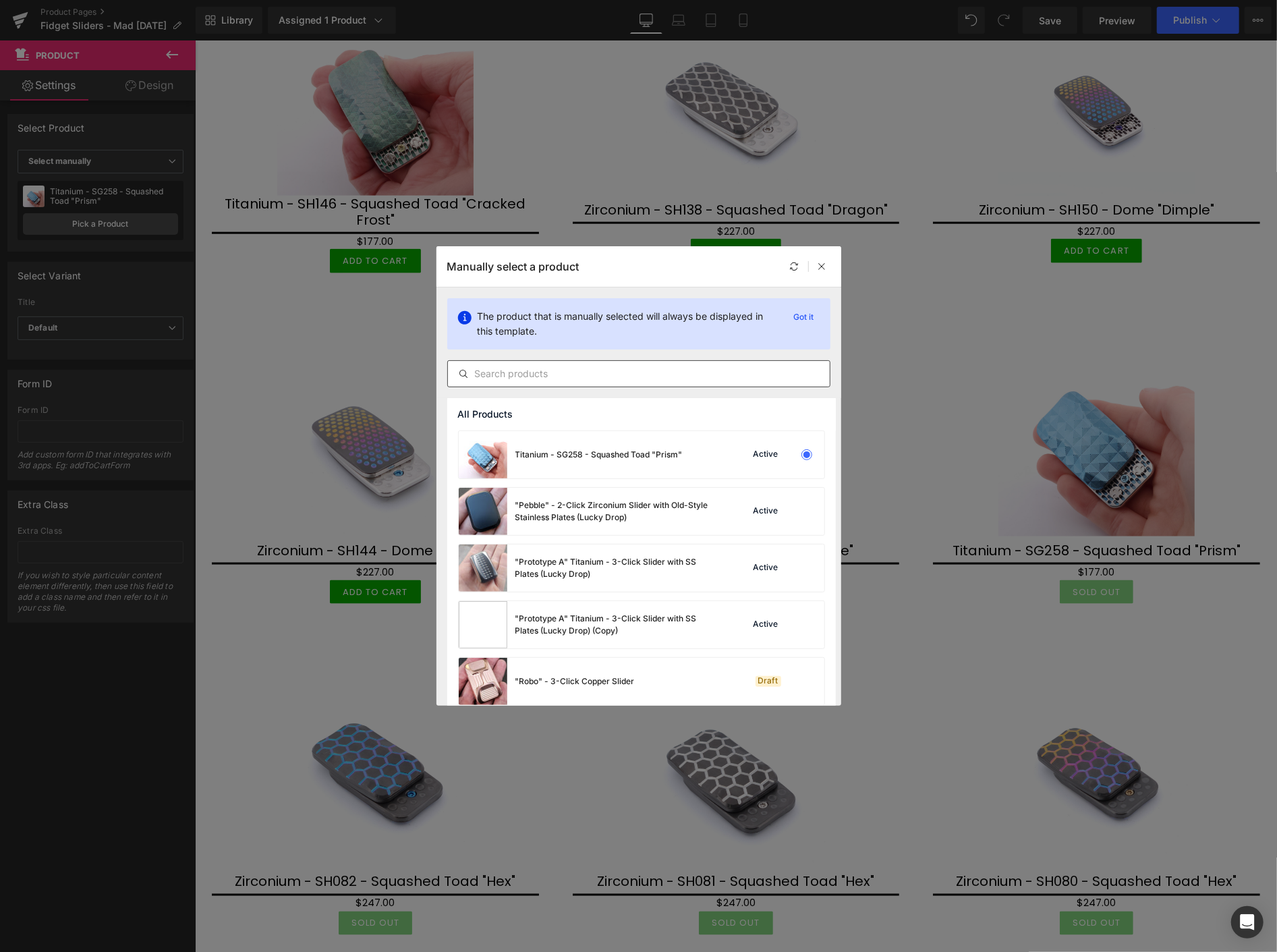
click at [520, 373] on input "text" at bounding box center [638, 374] width 382 height 16
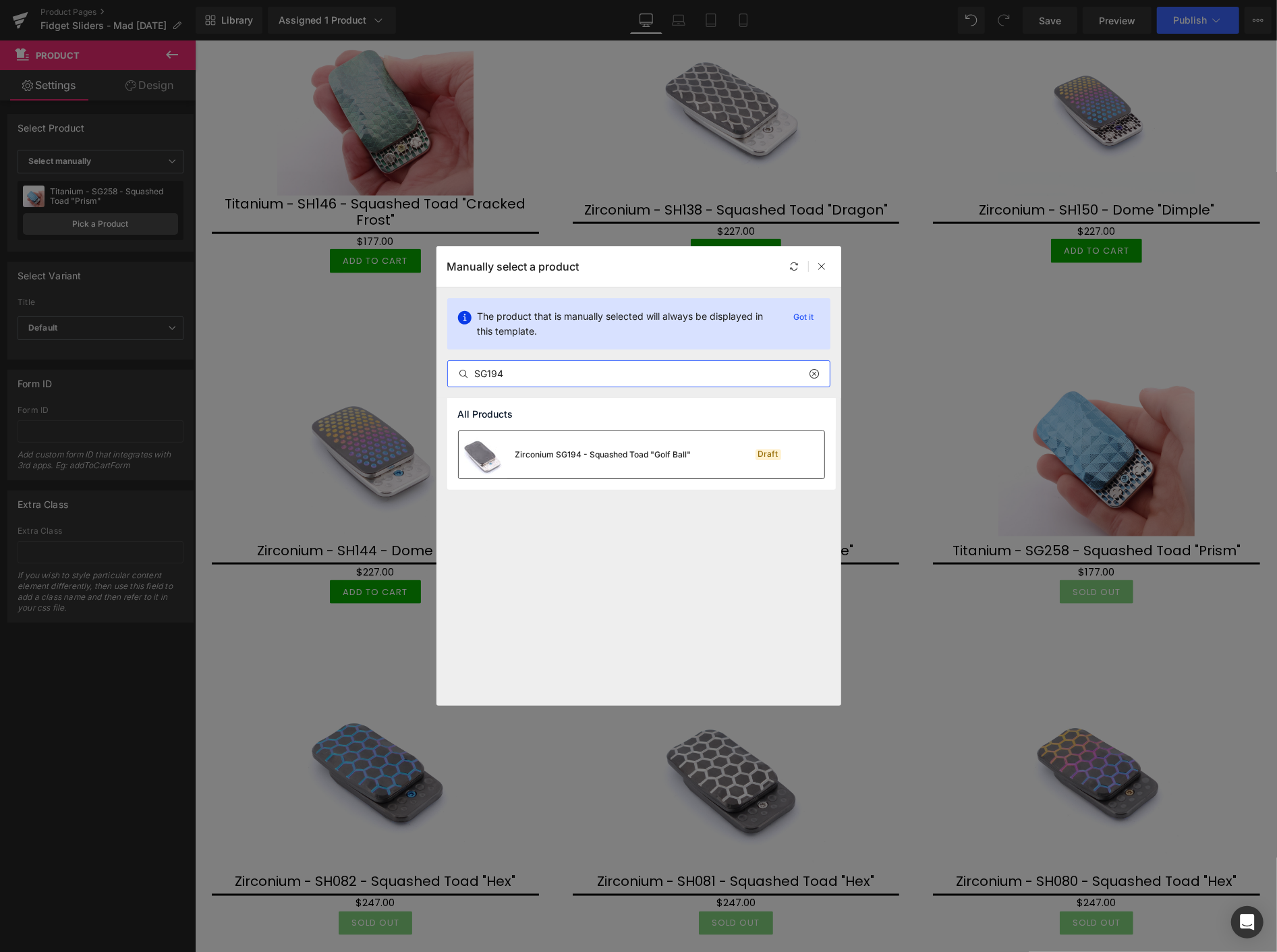
type input "SG194"
click at [554, 450] on div "Zirconium SG194 - Squashed Toad "Golf Ball"" at bounding box center [603, 454] width 176 height 12
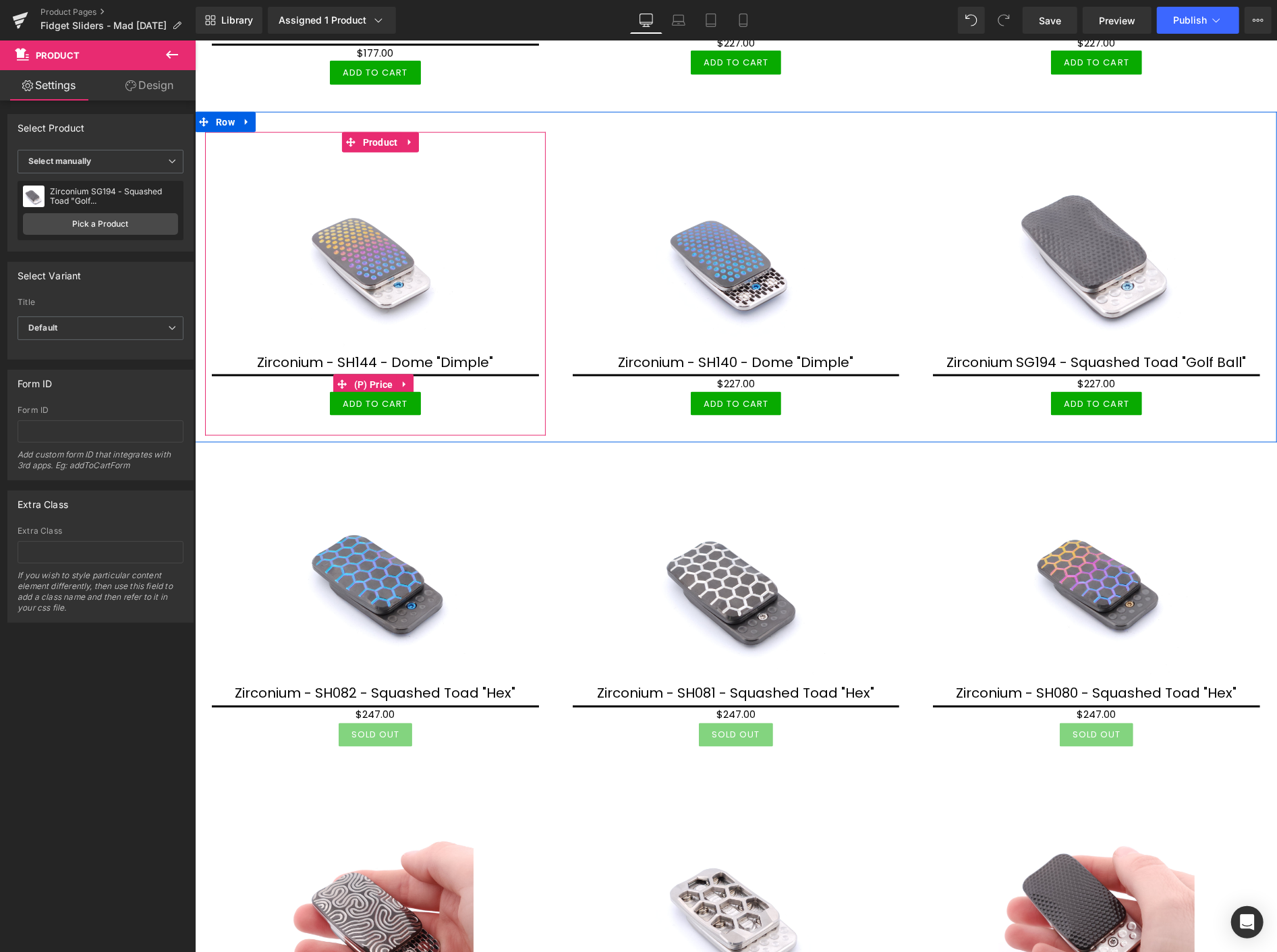
scroll to position [1424, 0]
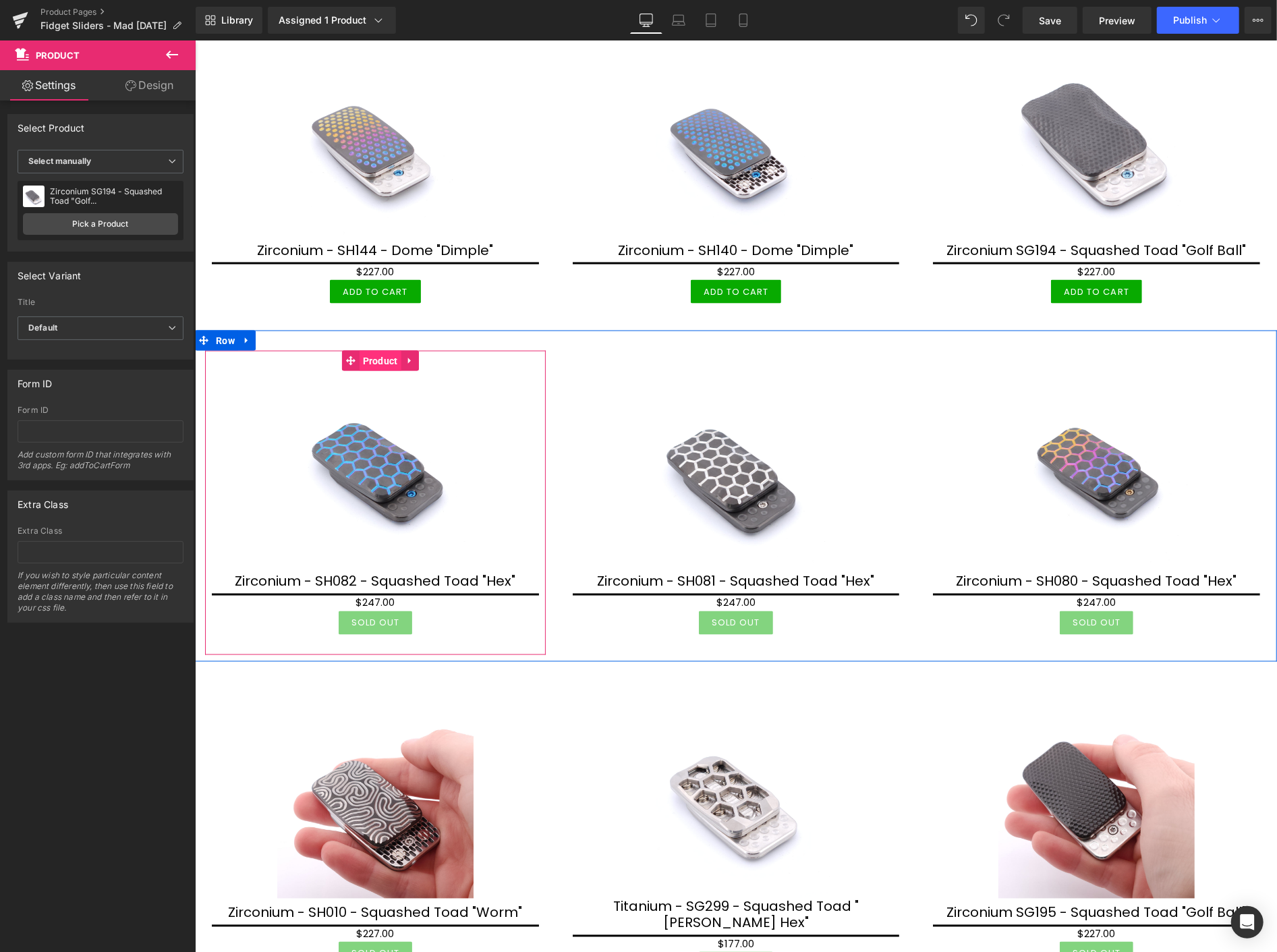
click at [369, 351] on span "Product" at bounding box center [380, 360] width 42 height 20
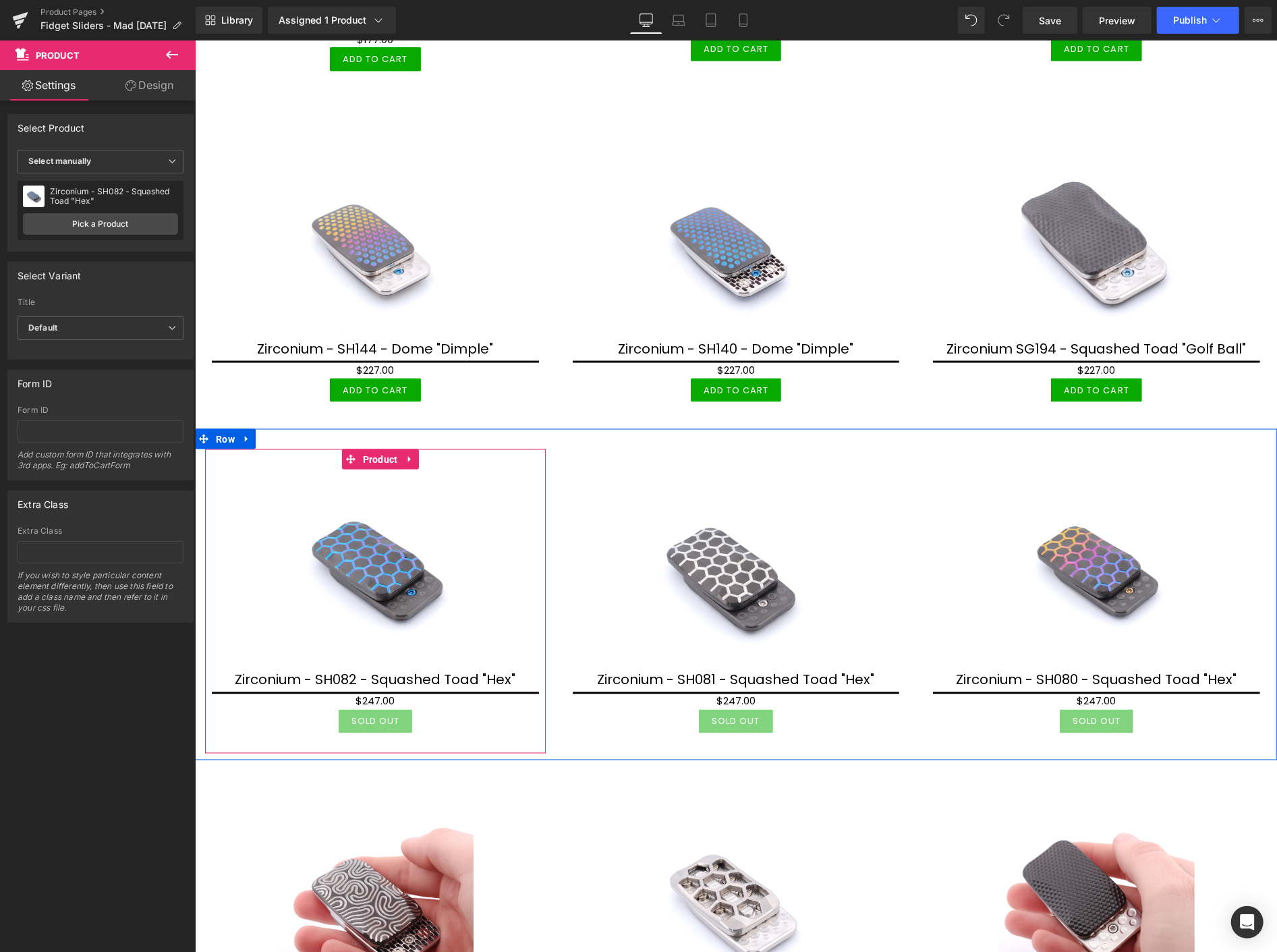
scroll to position [1349, 0]
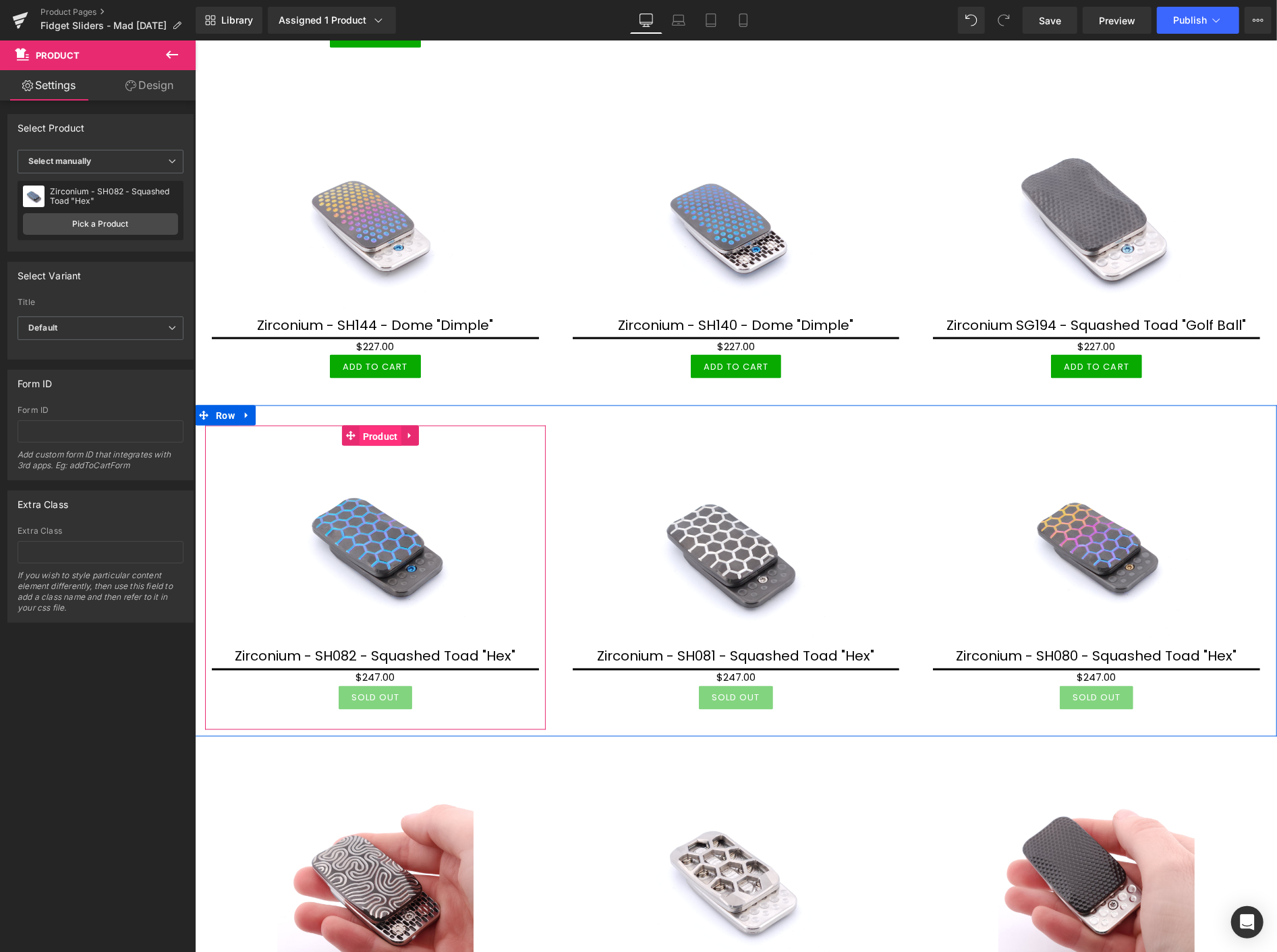
click at [374, 426] on span "Product" at bounding box center [380, 435] width 42 height 20
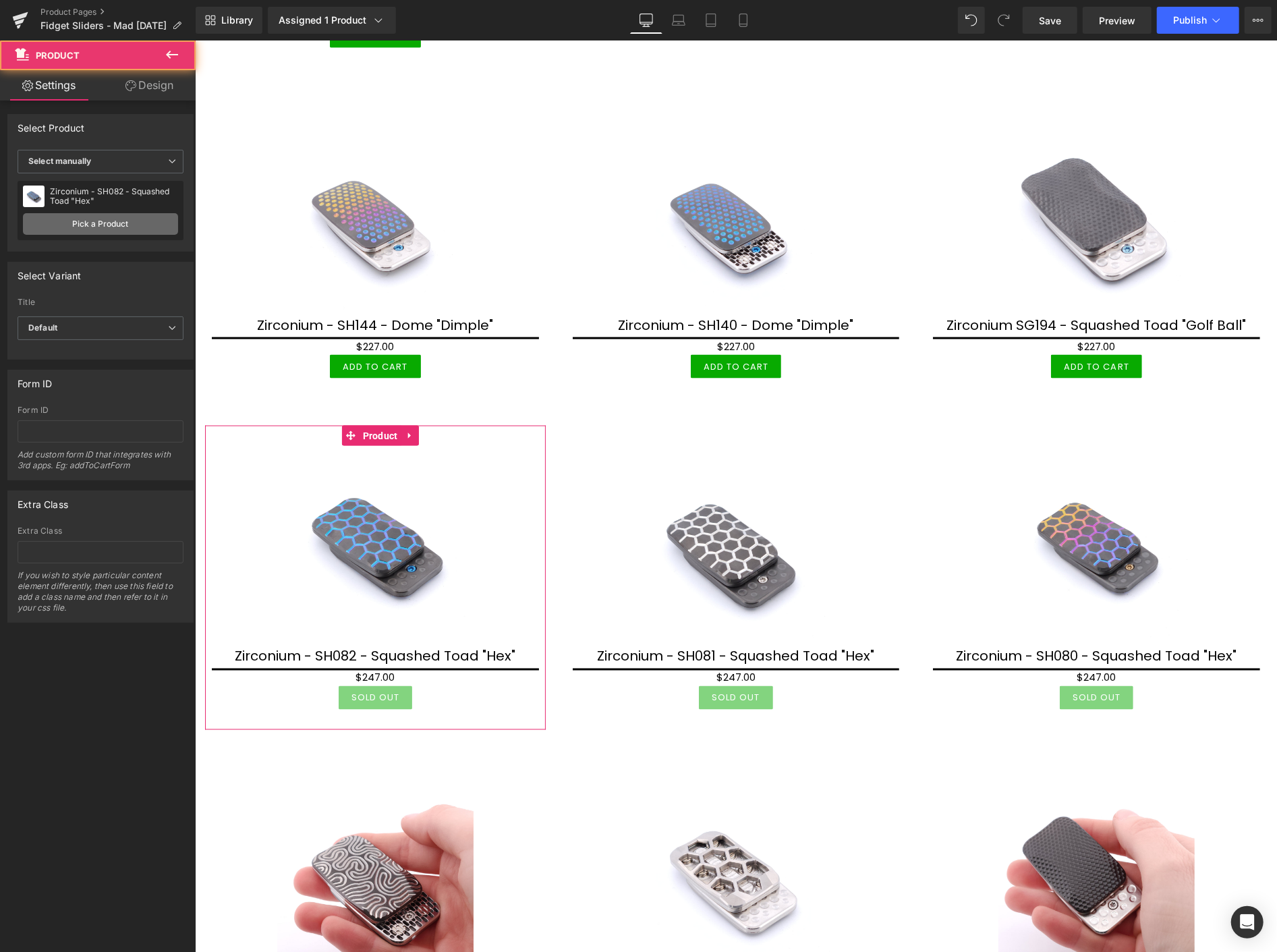
click at [117, 224] on link "Pick a Product" at bounding box center [100, 224] width 155 height 22
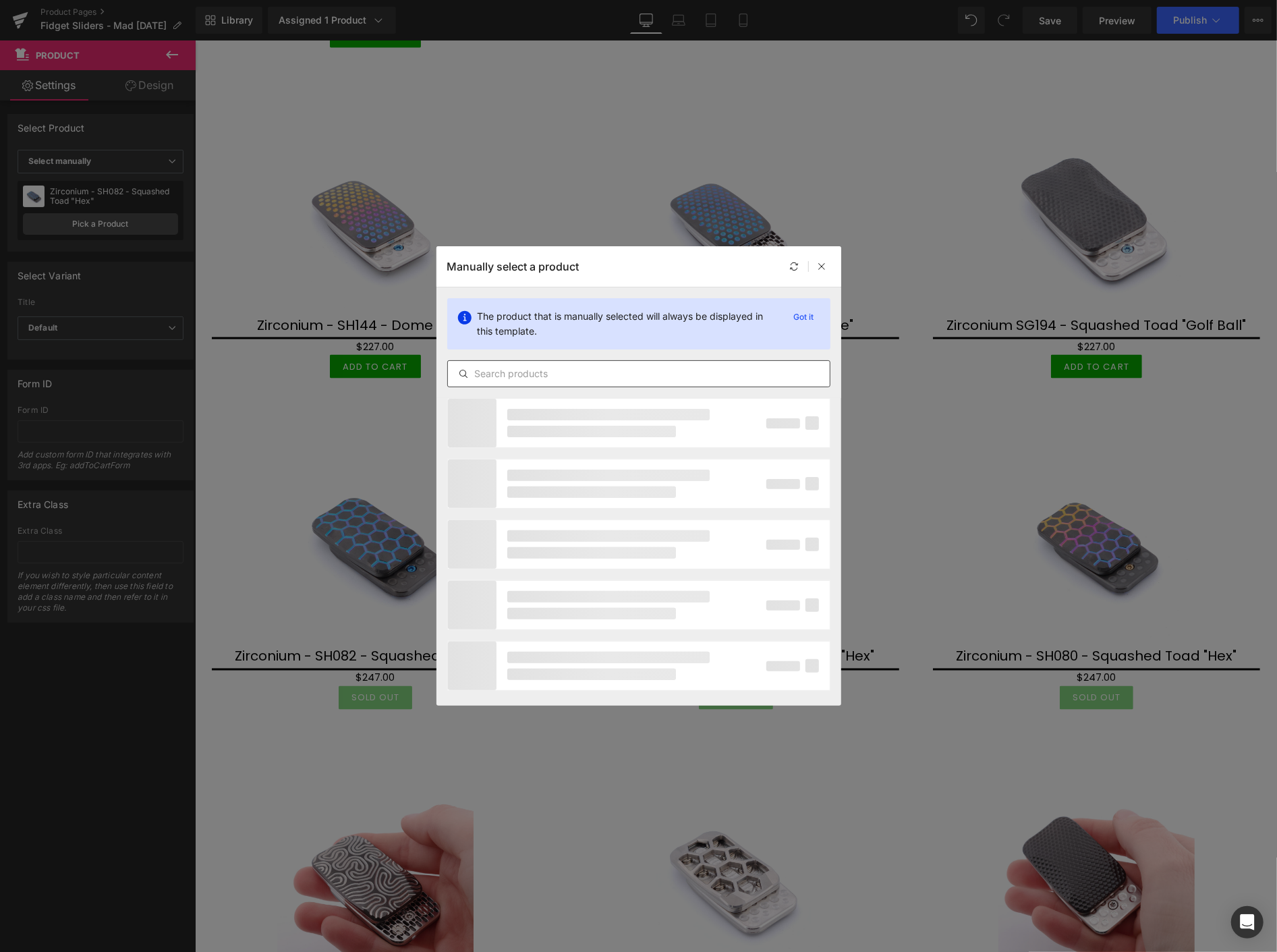
click at [526, 374] on input "text" at bounding box center [638, 374] width 382 height 16
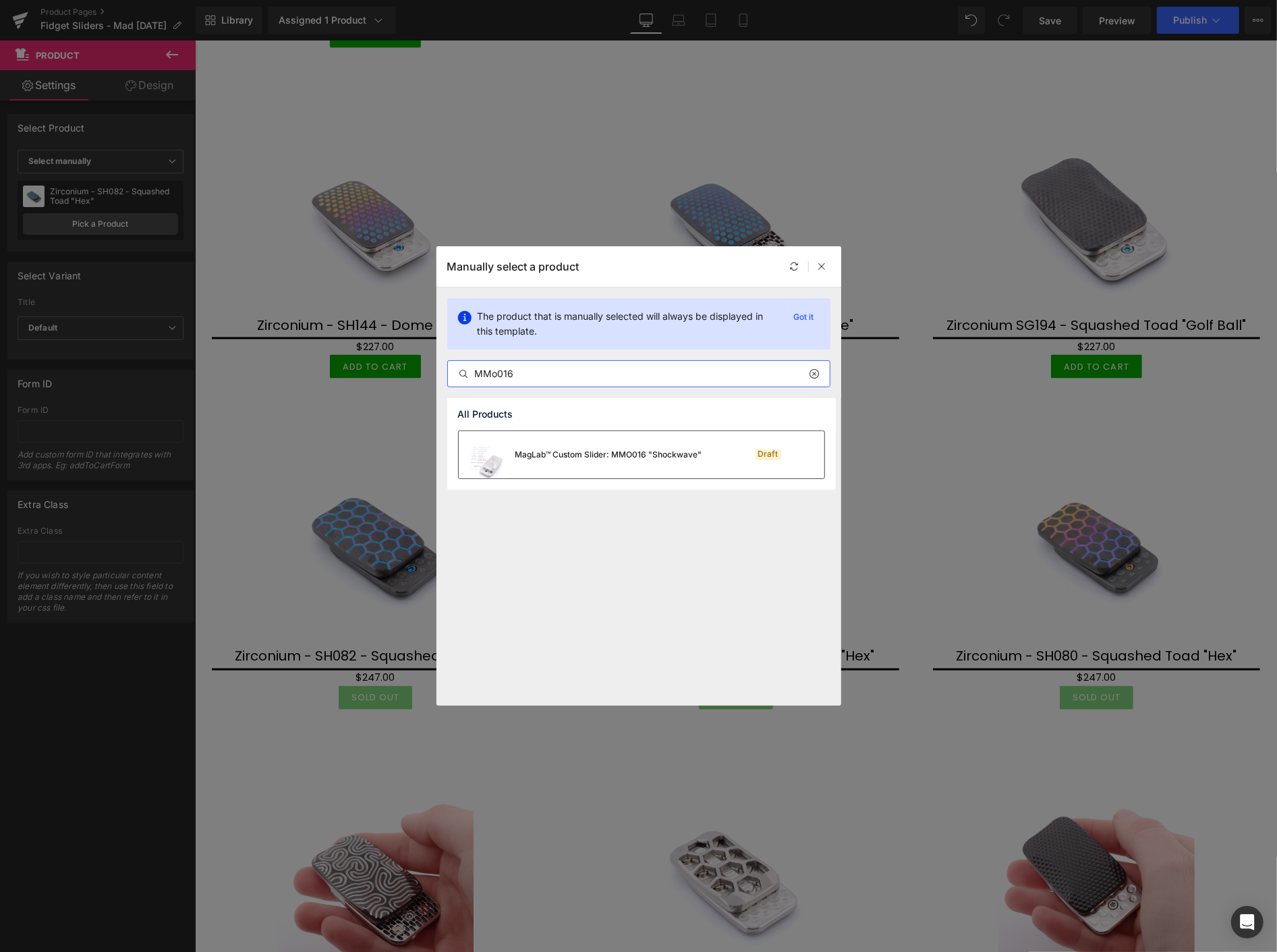
type input "MMo016"
click at [558, 444] on div "MagLab™ Custom Slider: MMO016 "Shockwave"" at bounding box center [580, 454] width 243 height 47
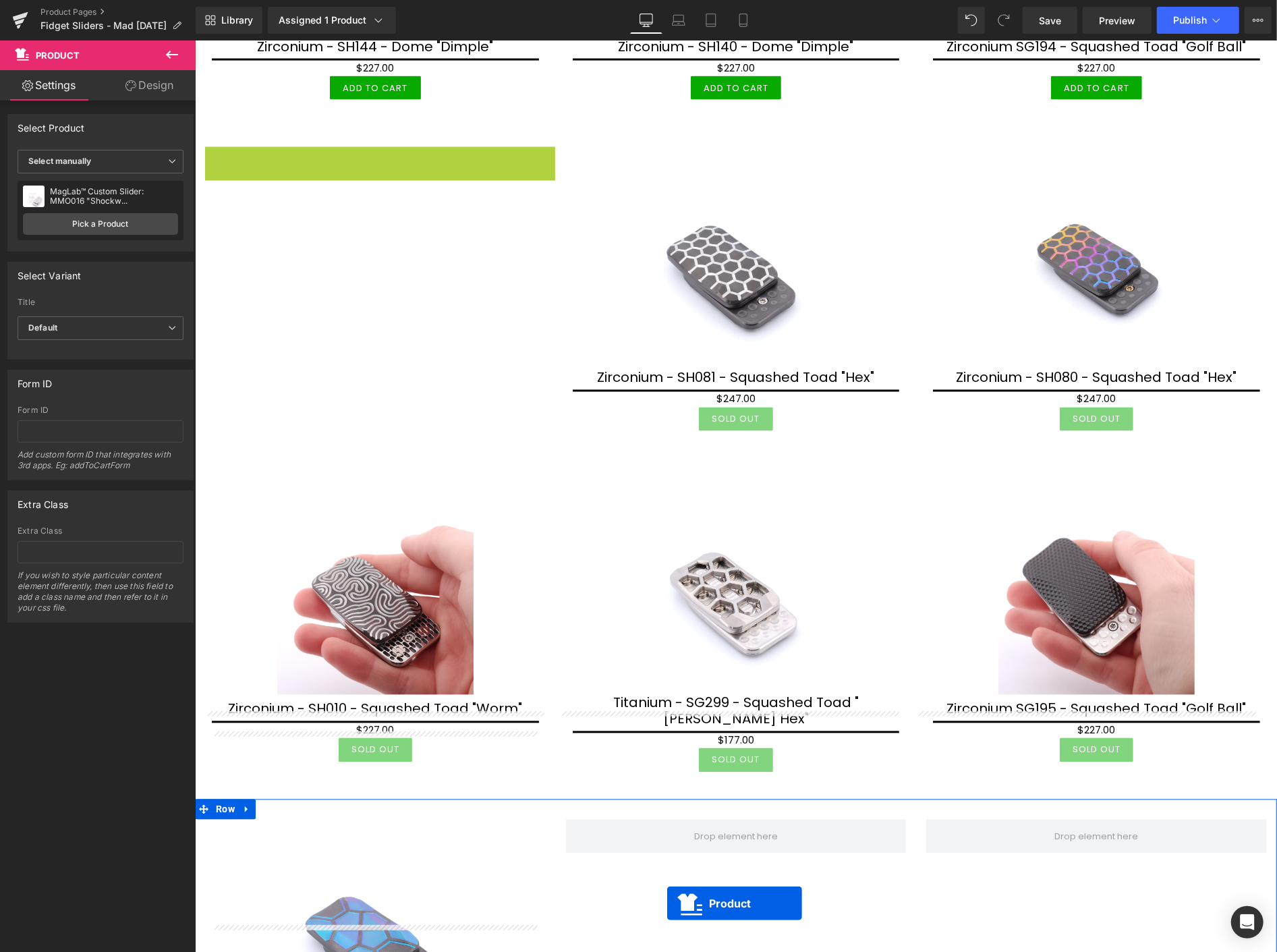
scroll to position [1750, 0]
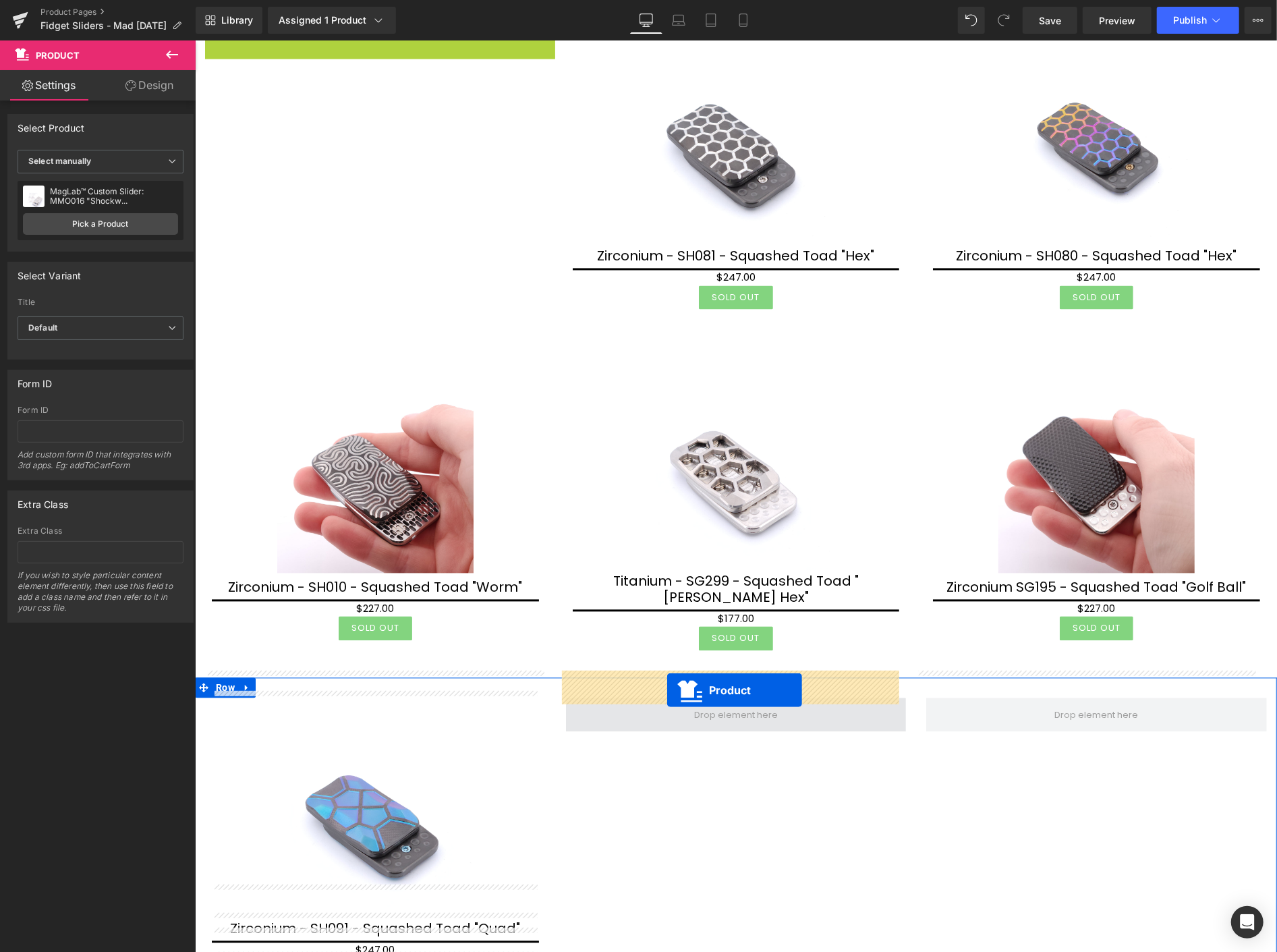
drag, startPoint x: 375, startPoint y: 198, endPoint x: 667, endPoint y: 690, distance: 572.1
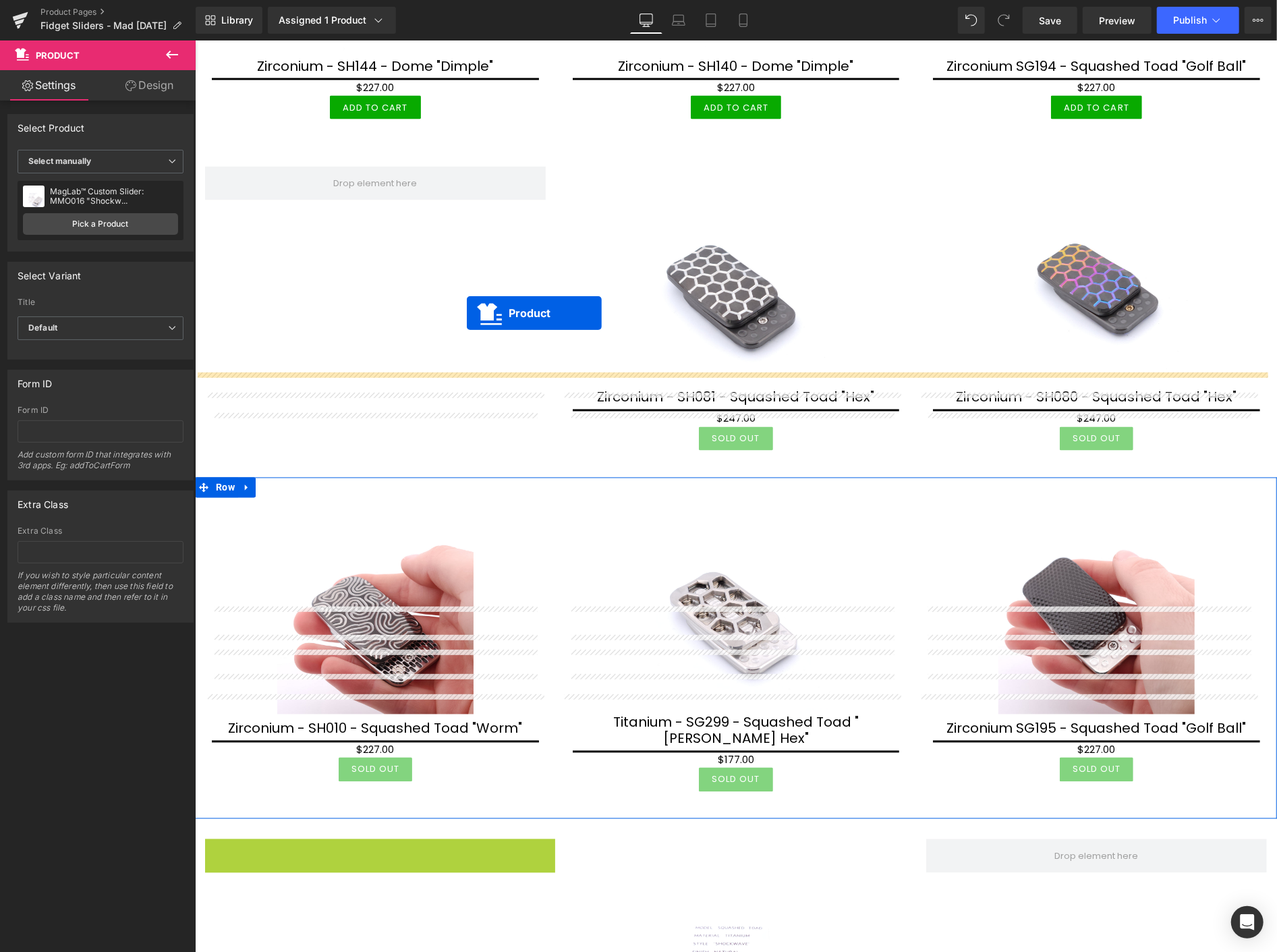
scroll to position [1600, 0]
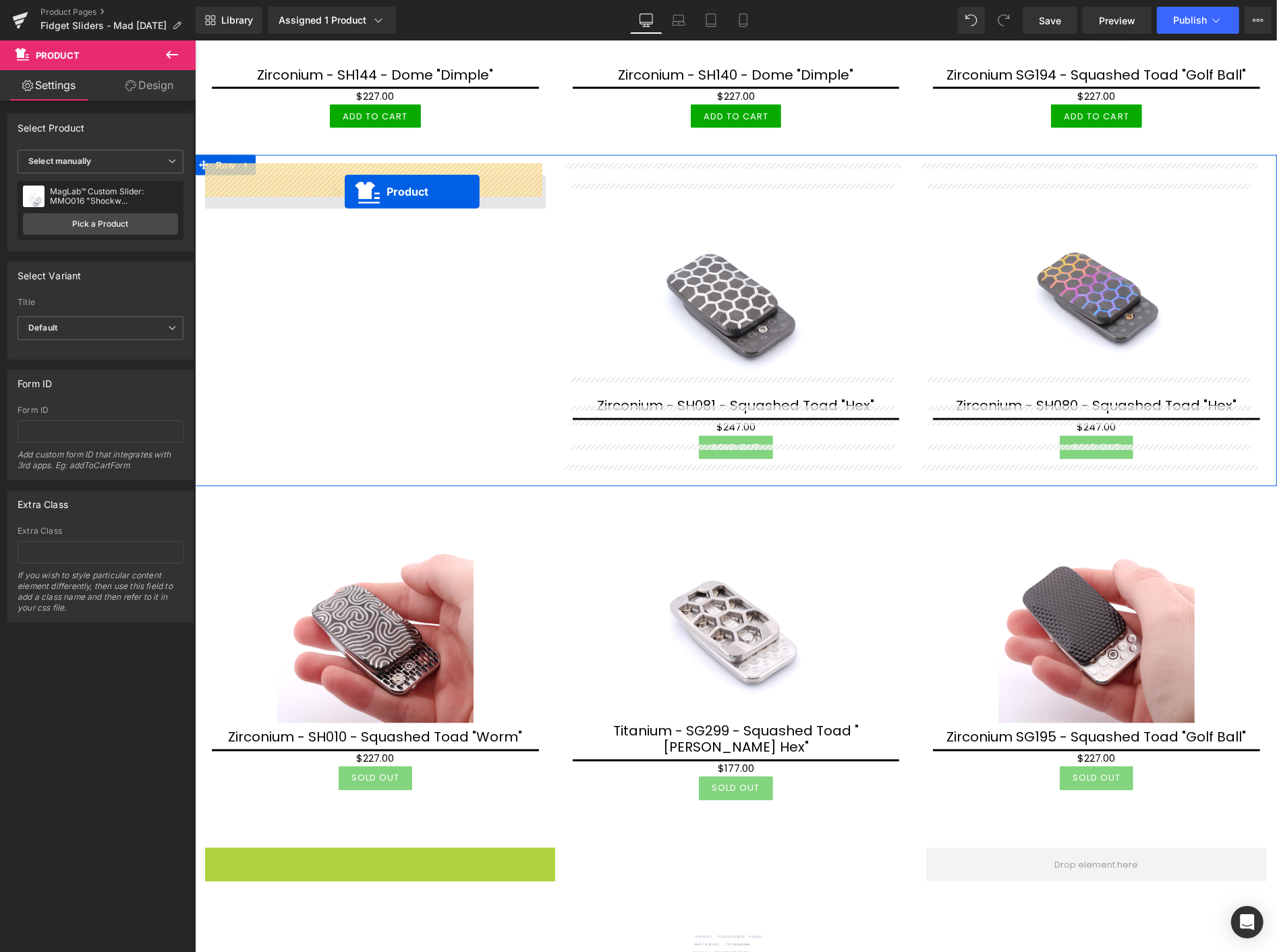
drag, startPoint x: 375, startPoint y: 674, endPoint x: 344, endPoint y: 191, distance: 484.0
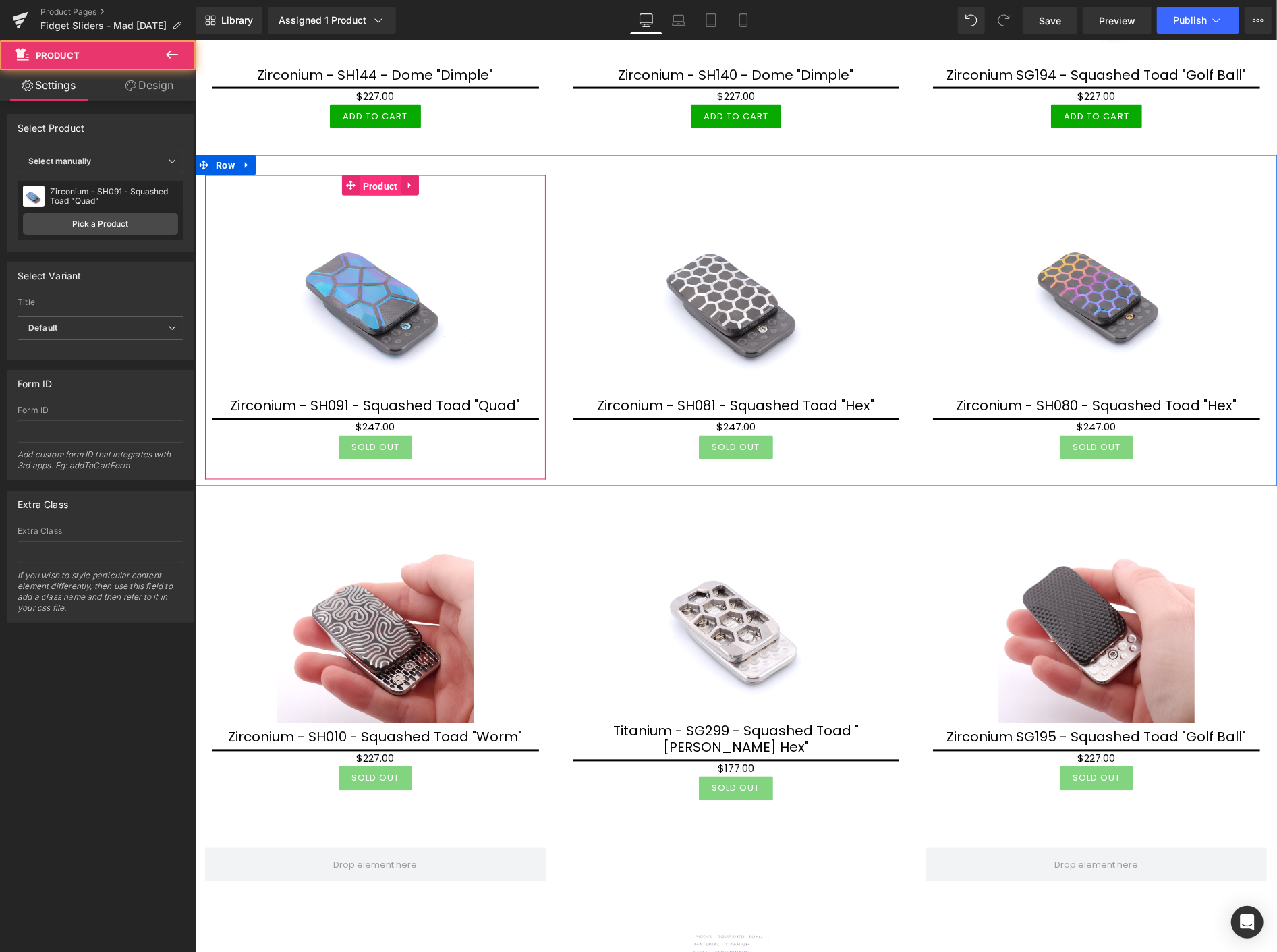
click at [382, 177] on span "Product" at bounding box center [380, 185] width 42 height 20
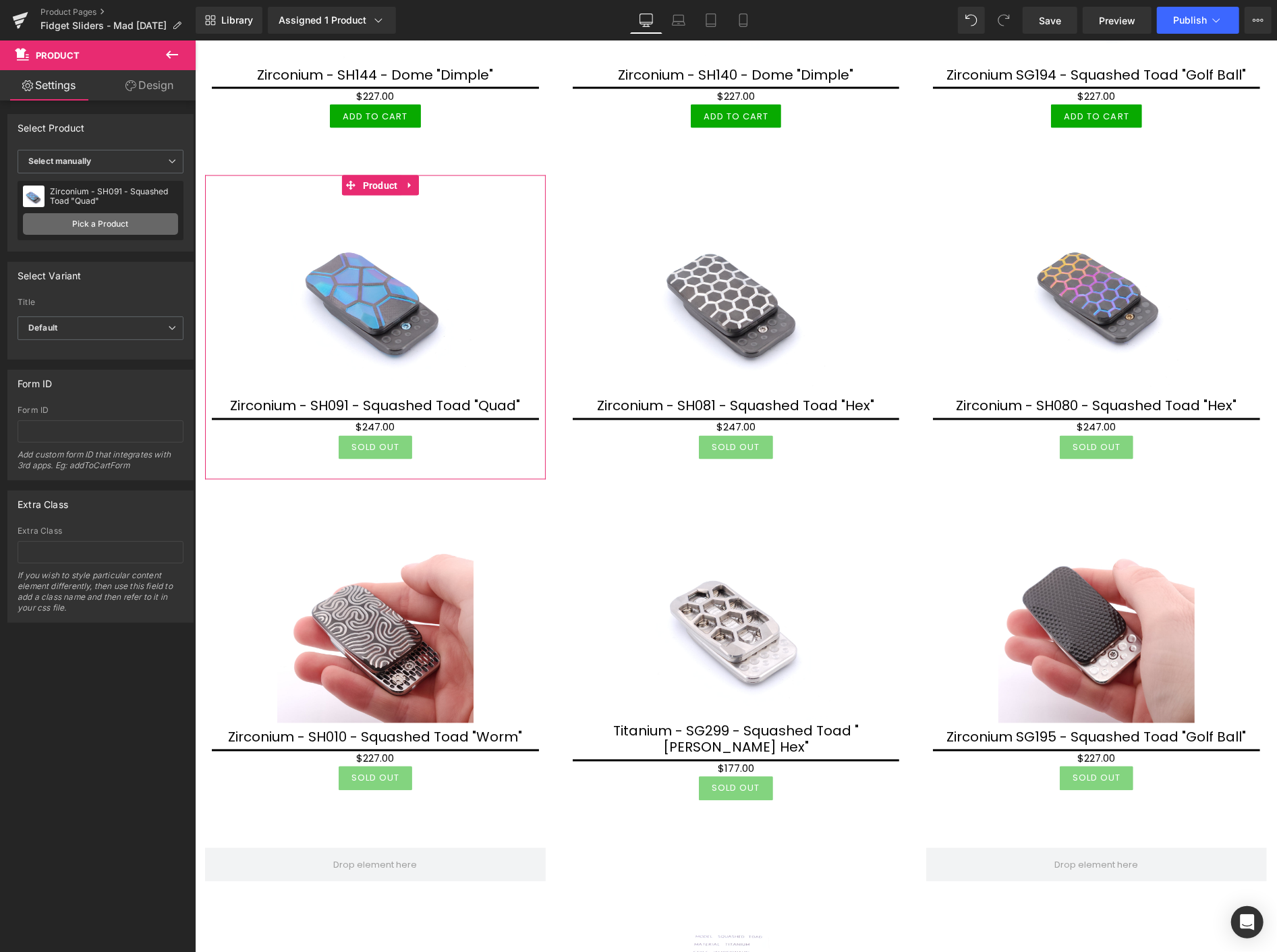
click at [133, 215] on link "Pick a Product" at bounding box center [100, 224] width 155 height 22
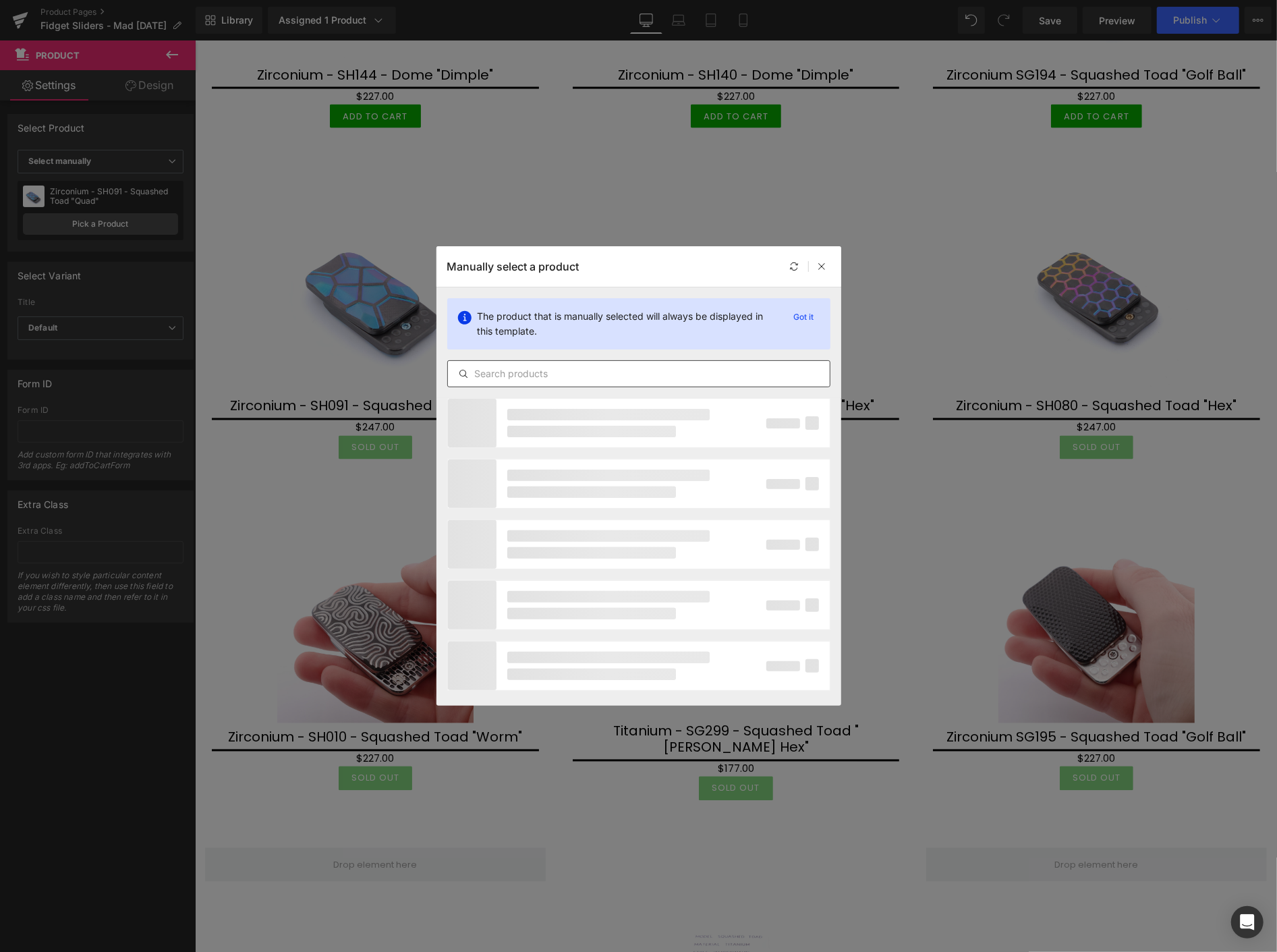
click at [489, 372] on input "text" at bounding box center [638, 374] width 382 height 16
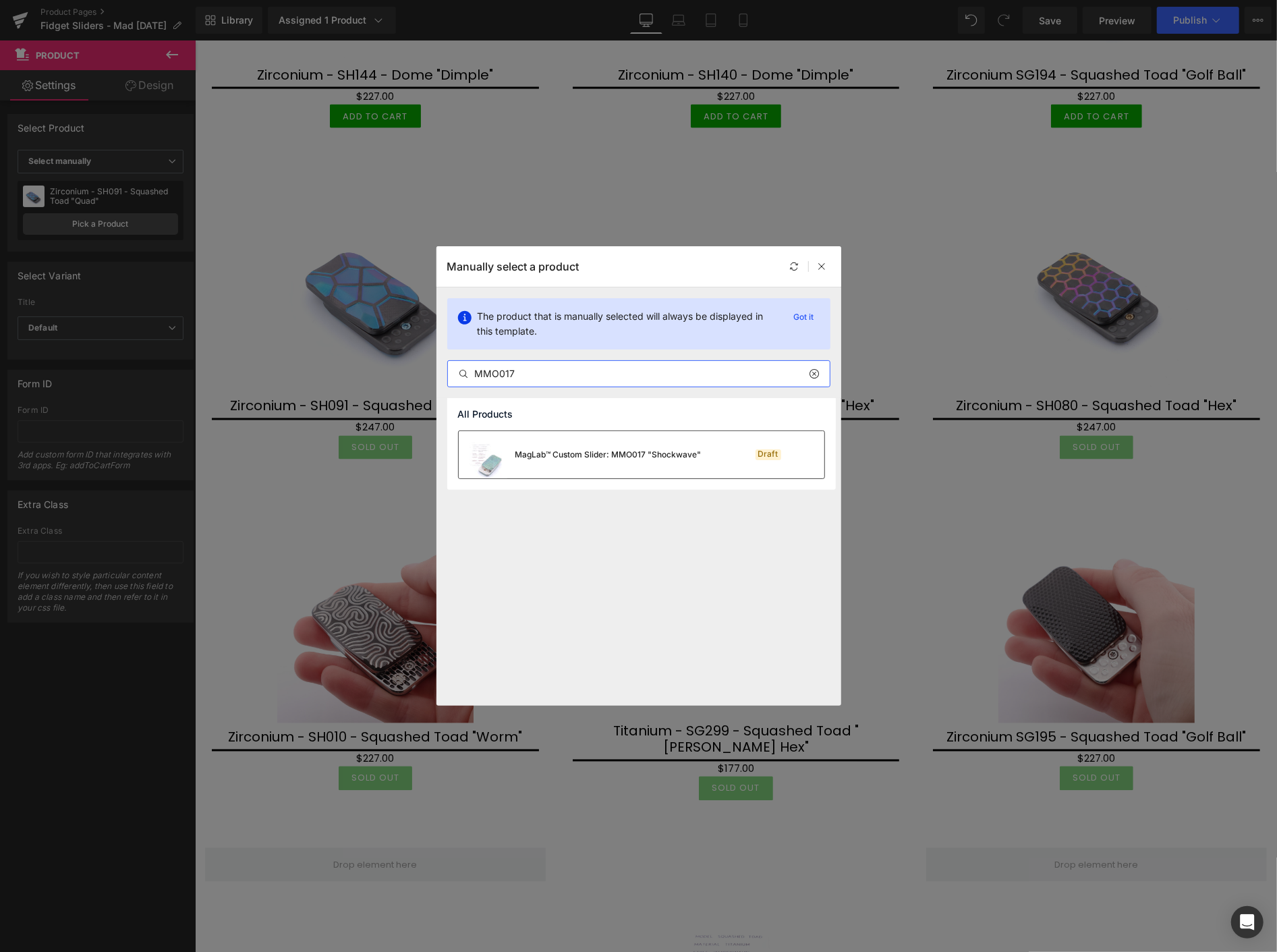
type input "MMO017"
click at [516, 450] on div "MagLab™ Custom Slider: MMO017 "Shockwave"" at bounding box center [608, 454] width 186 height 12
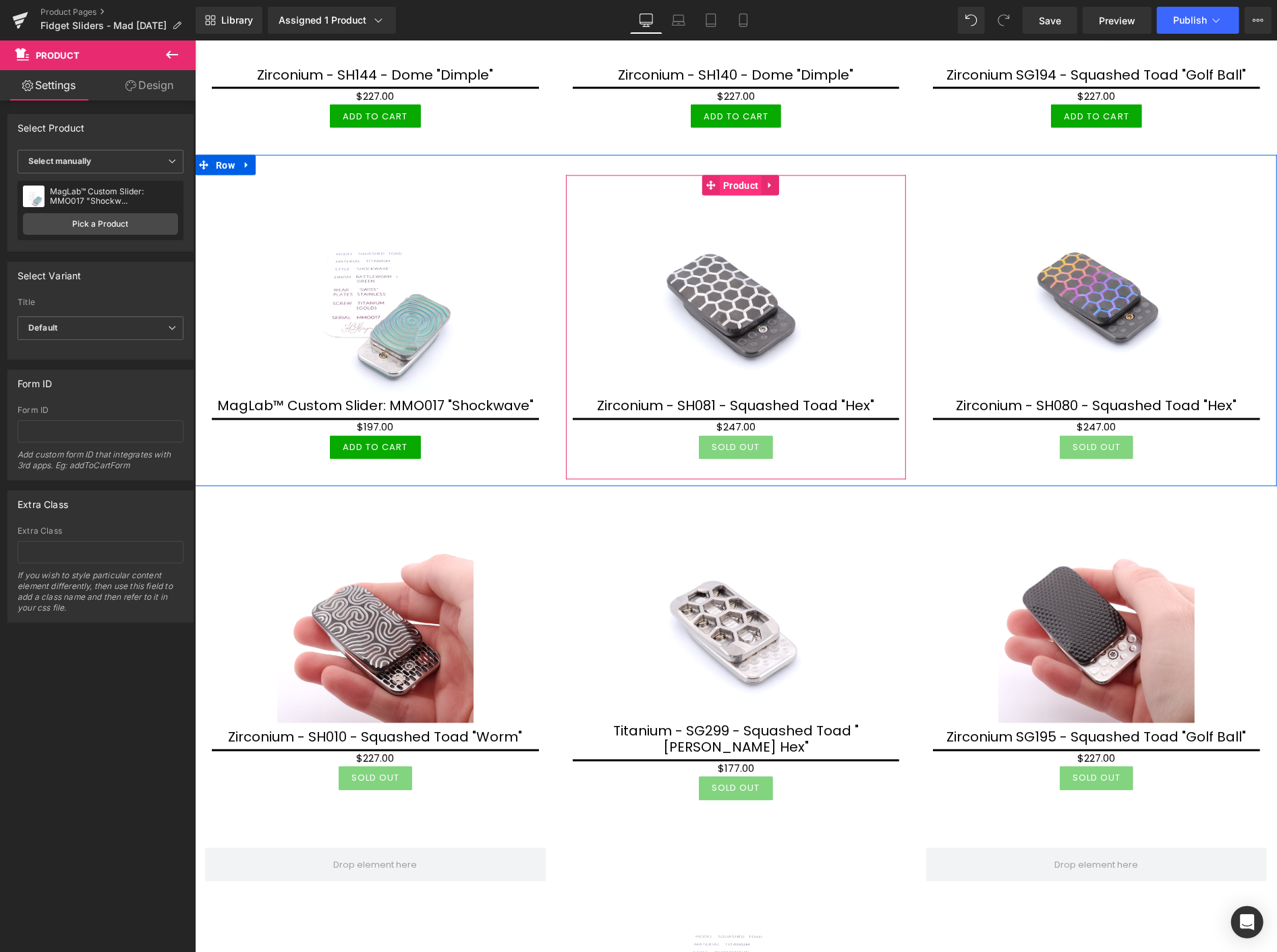
click at [733, 175] on span "Product" at bounding box center [740, 184] width 42 height 20
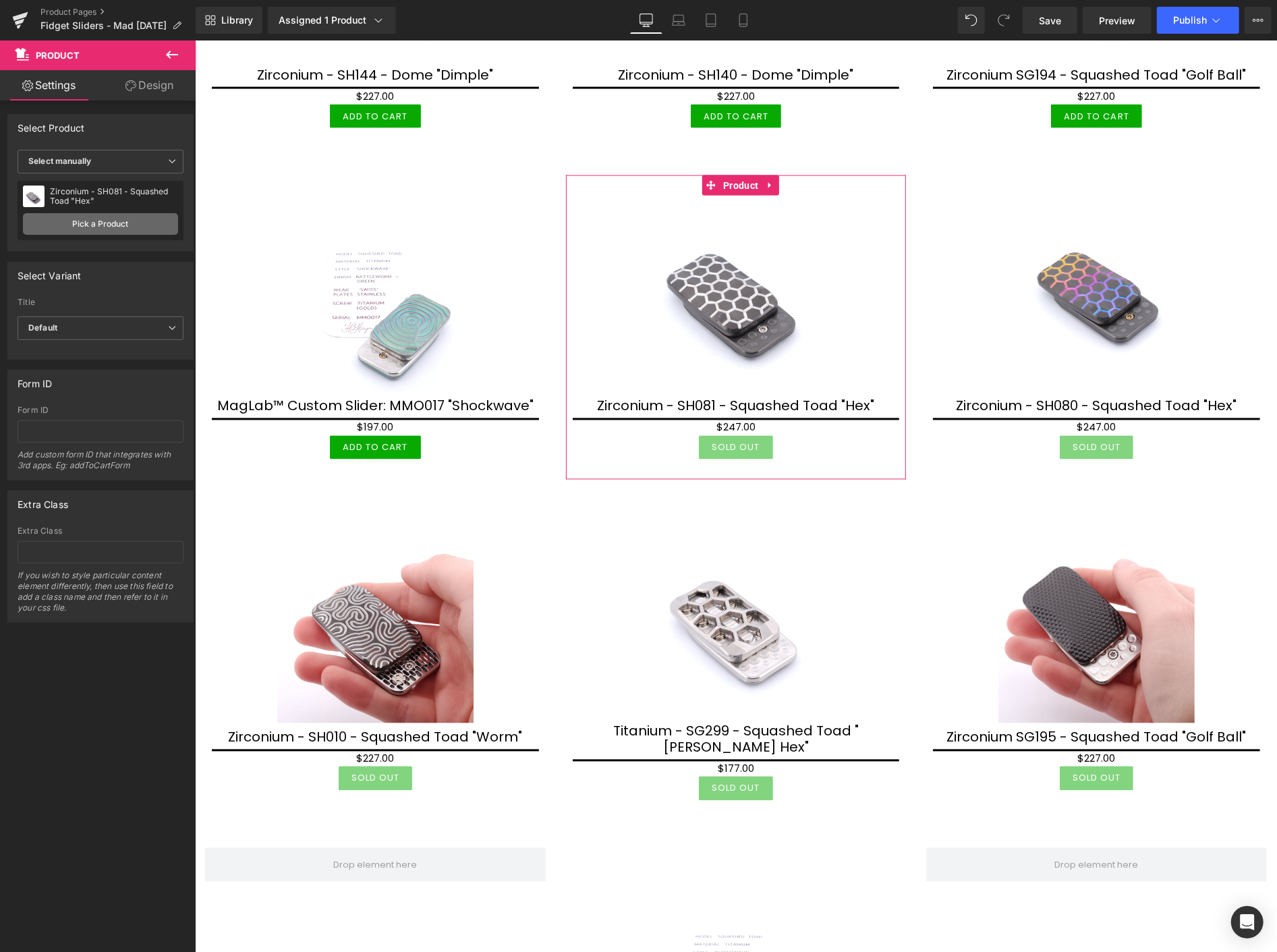
click at [92, 220] on link "Pick a Product" at bounding box center [100, 224] width 155 height 22
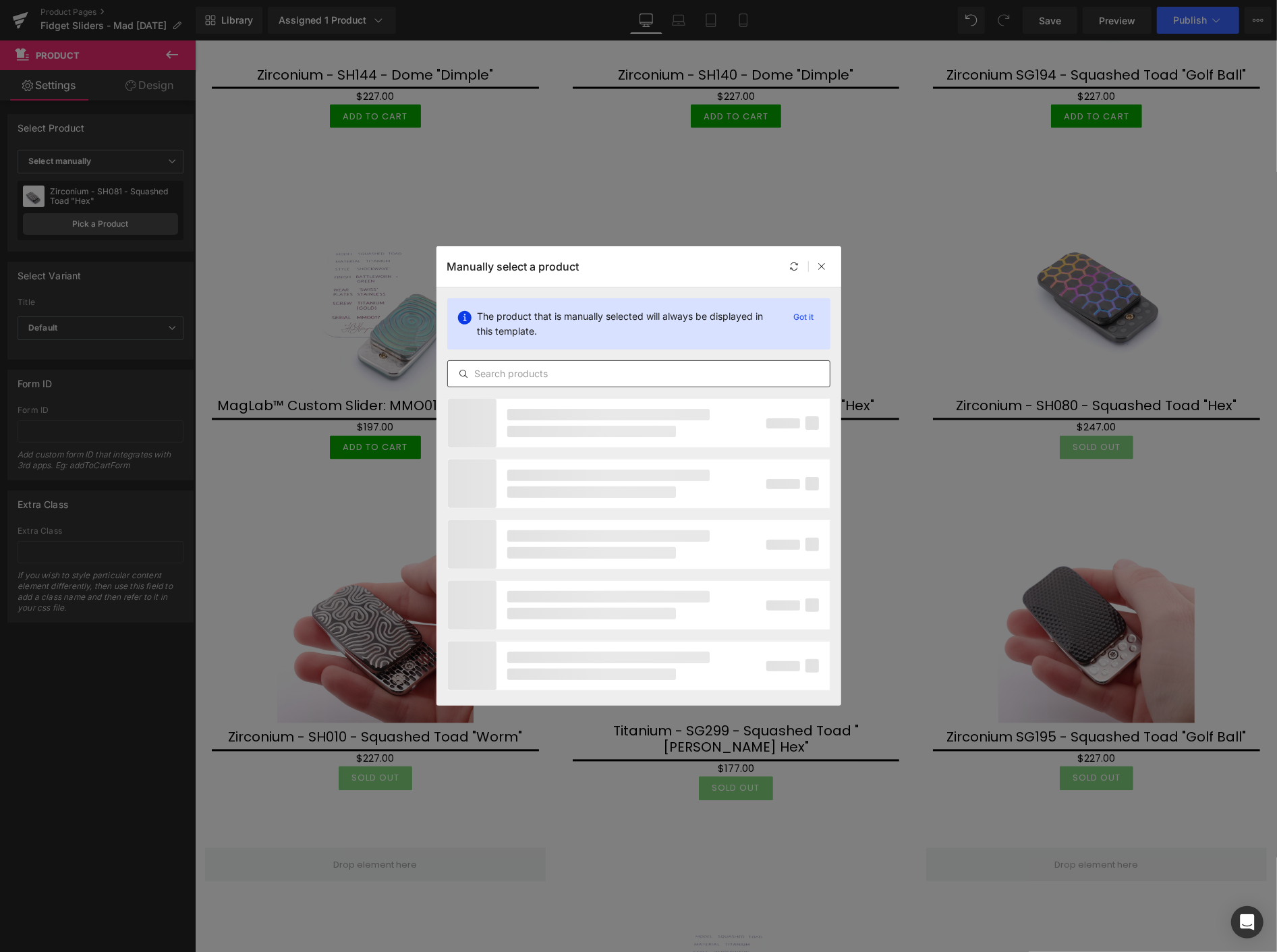
click at [575, 369] on input "text" at bounding box center [638, 374] width 382 height 16
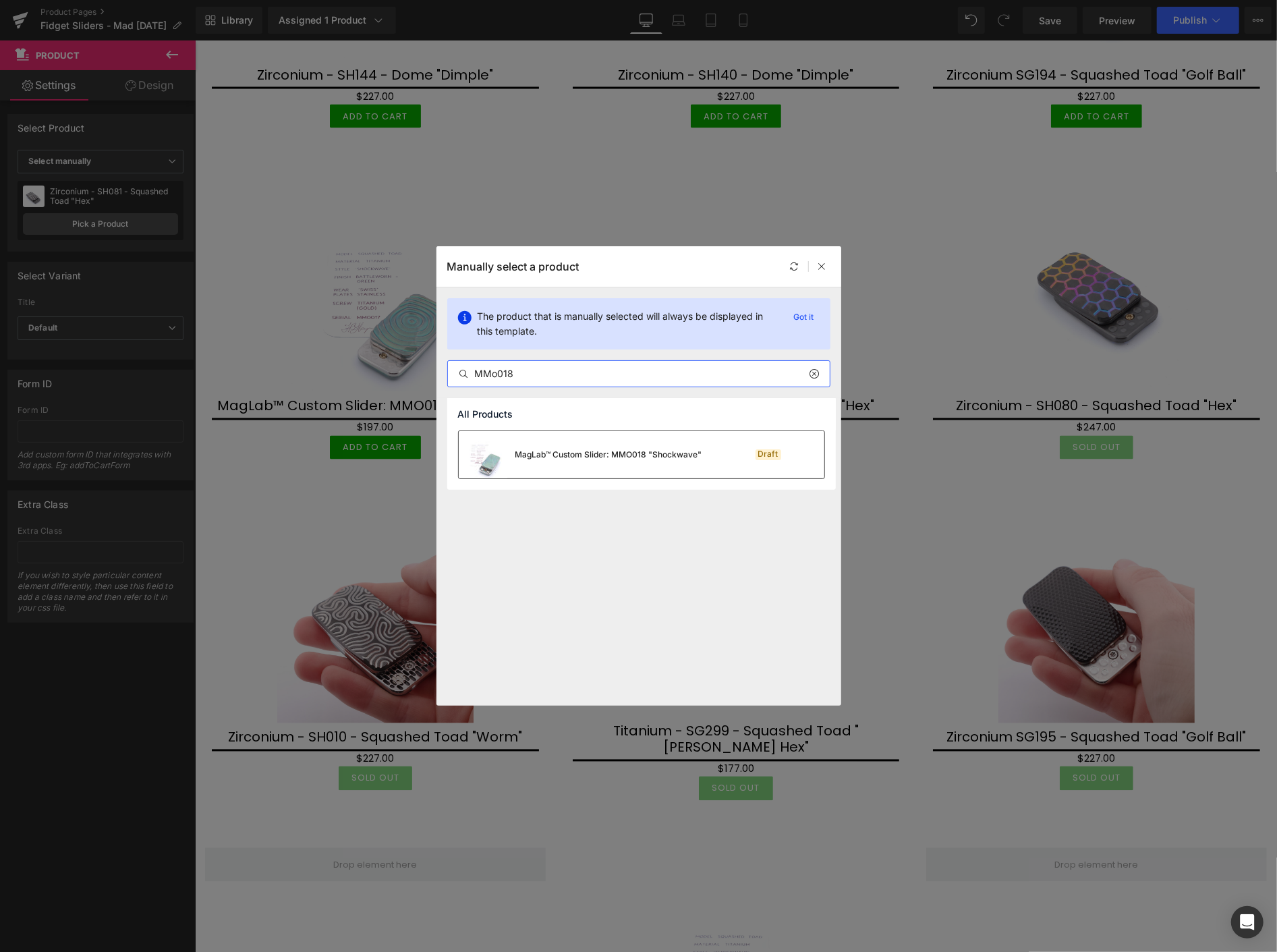
type input "MMo018"
click at [641, 447] on div "MagLab™ Custom Slider: MMO018 "Shockwave"" at bounding box center [580, 454] width 243 height 47
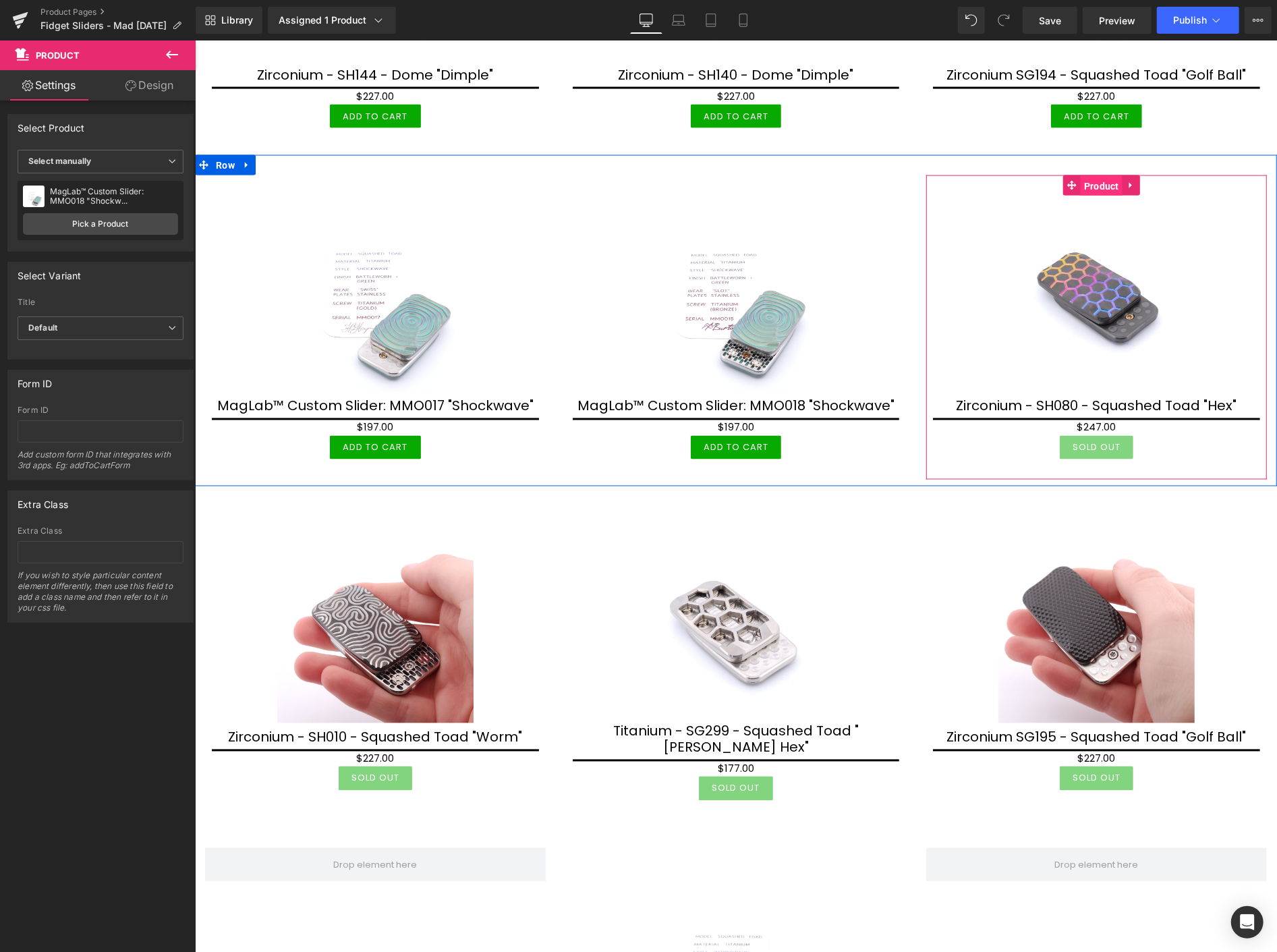
click at [1091, 175] on span "Product" at bounding box center [1101, 185] width 42 height 20
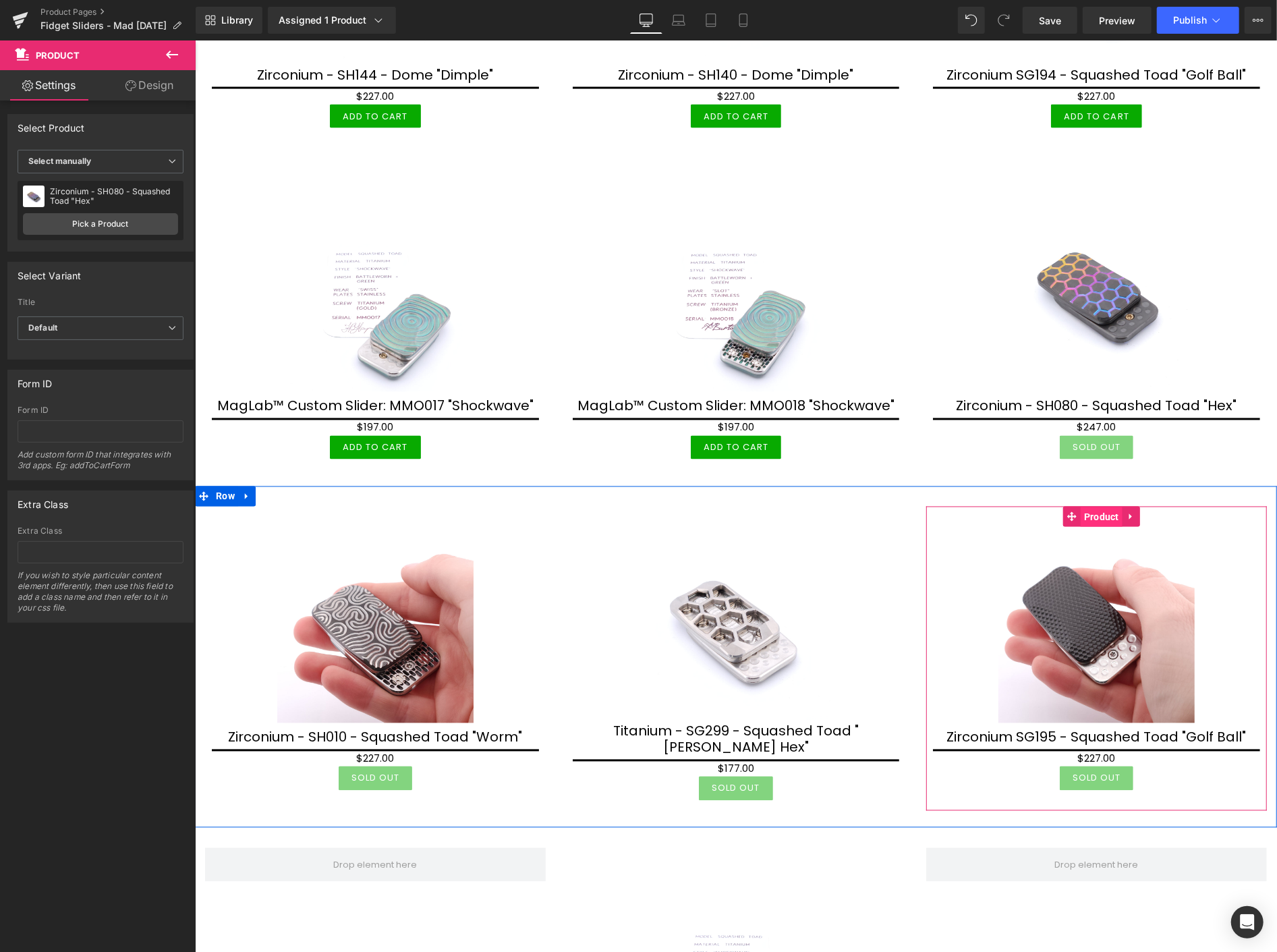
click at [1086, 507] on span "Product" at bounding box center [1101, 517] width 42 height 20
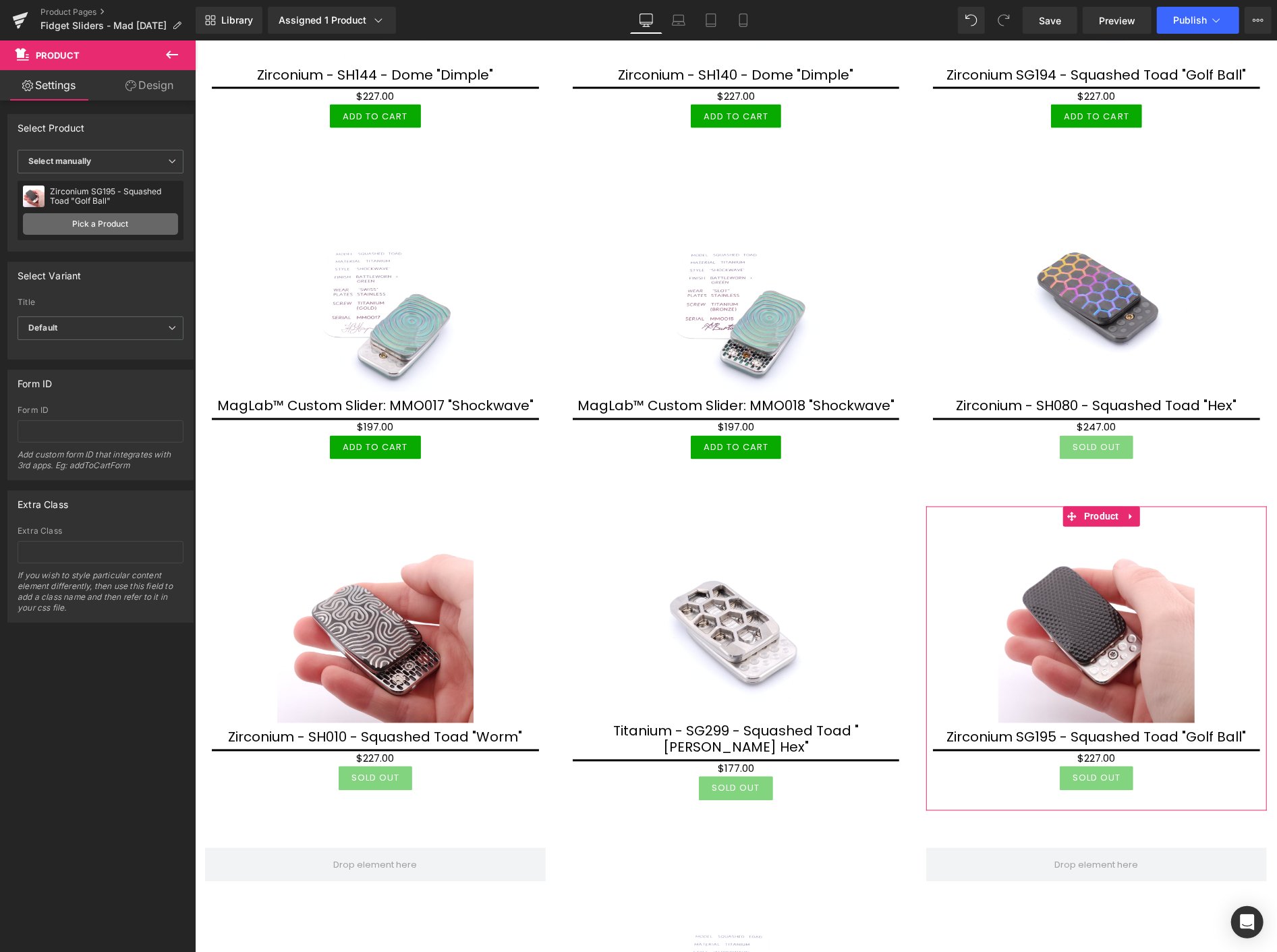
click at [104, 221] on link "Pick a Product" at bounding box center [100, 224] width 155 height 22
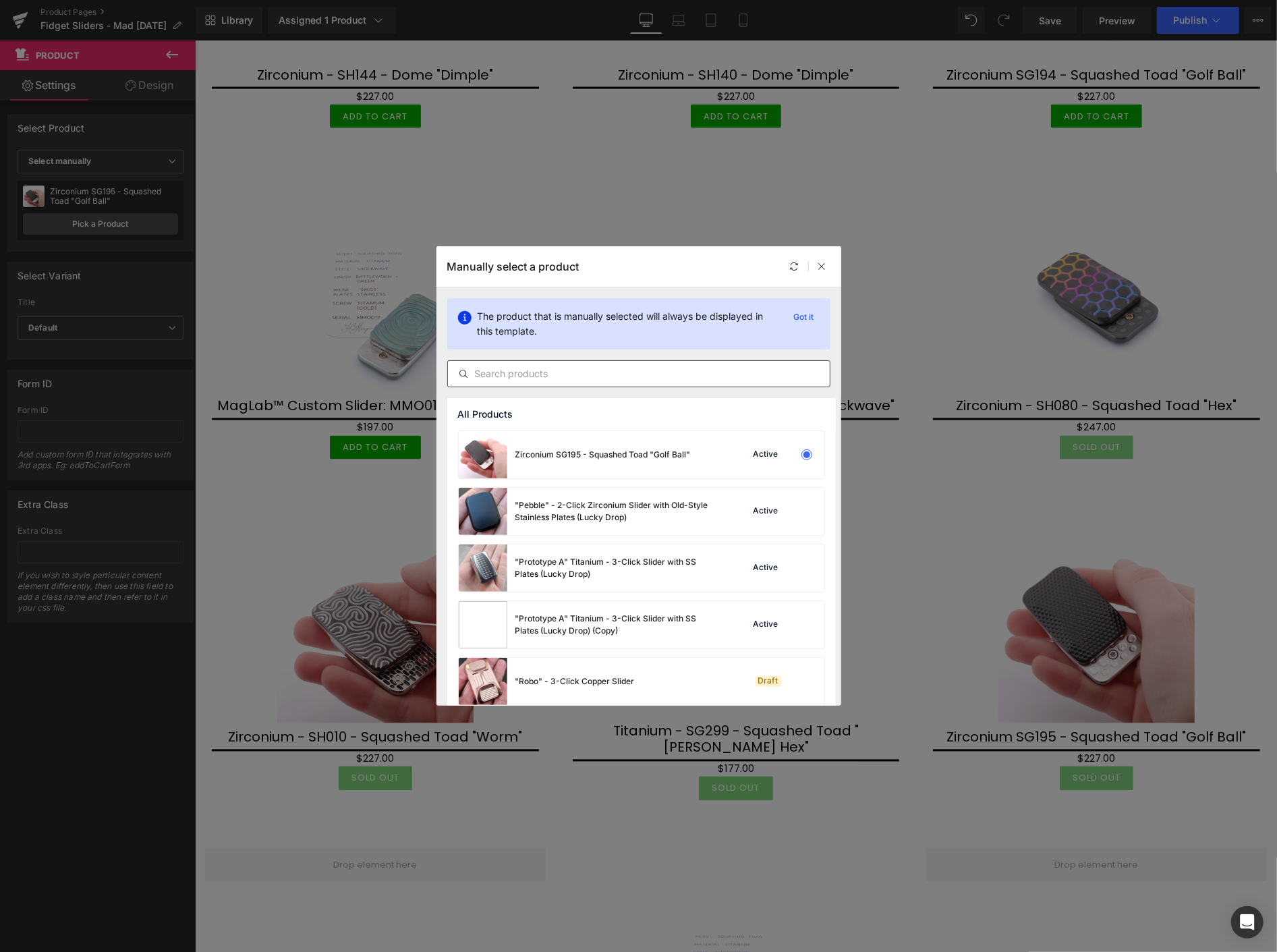
click at [496, 367] on input "text" at bounding box center [638, 374] width 382 height 16
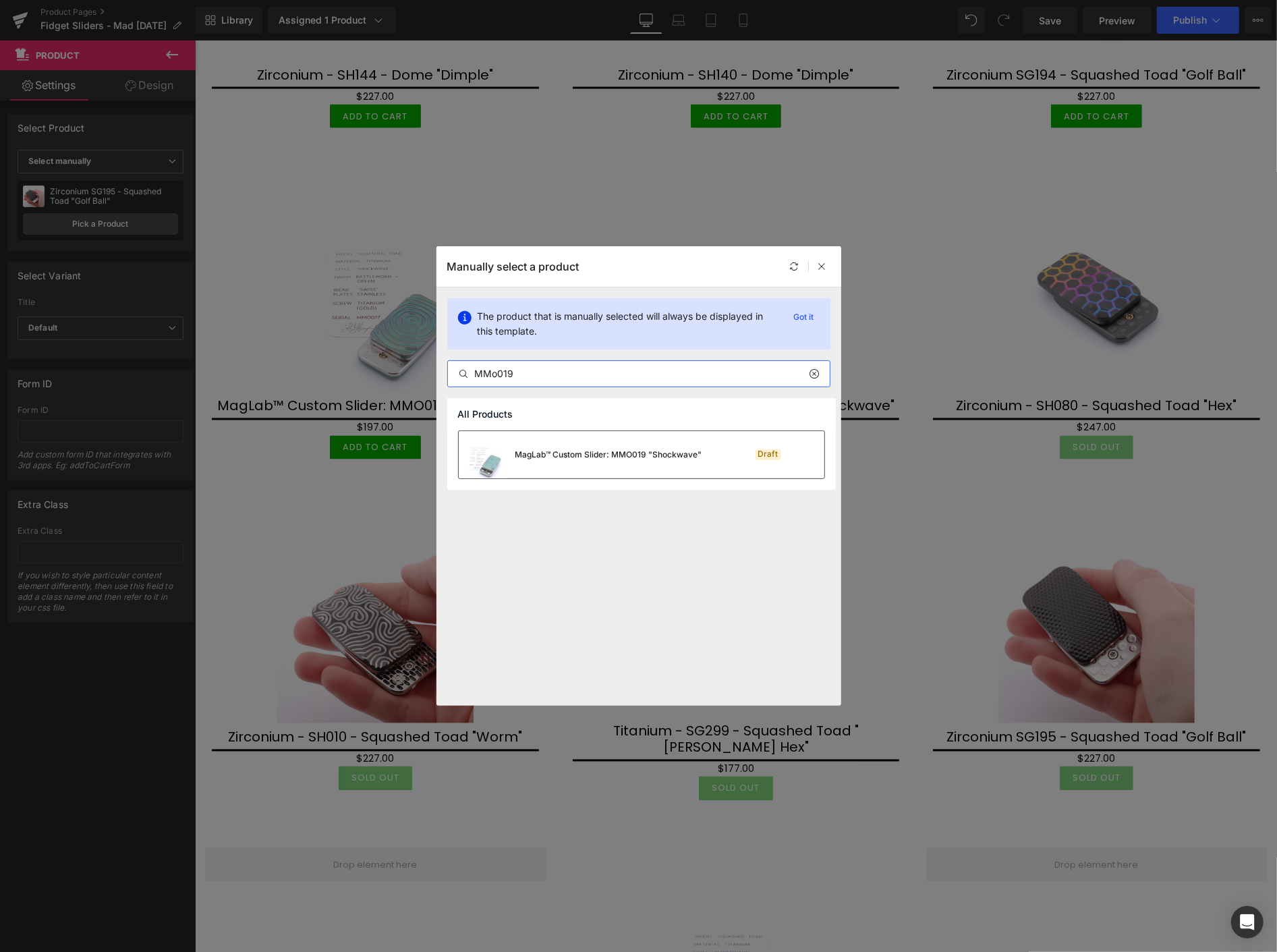
type input "MMo019"
click at [619, 458] on div "MagLab™ Custom Slider: MMO019 "Shockwave"" at bounding box center [608, 454] width 187 height 12
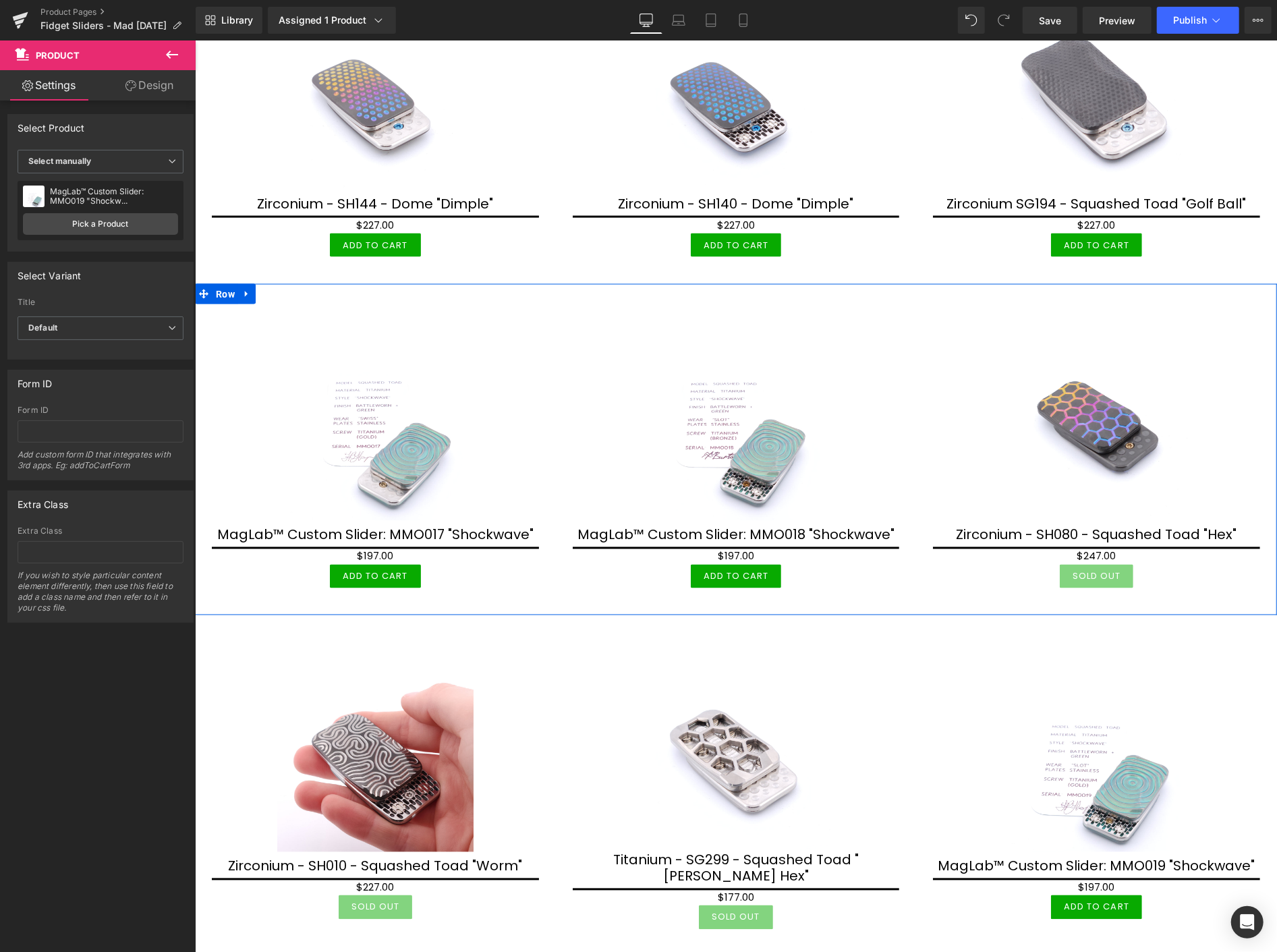
scroll to position [1449, 0]
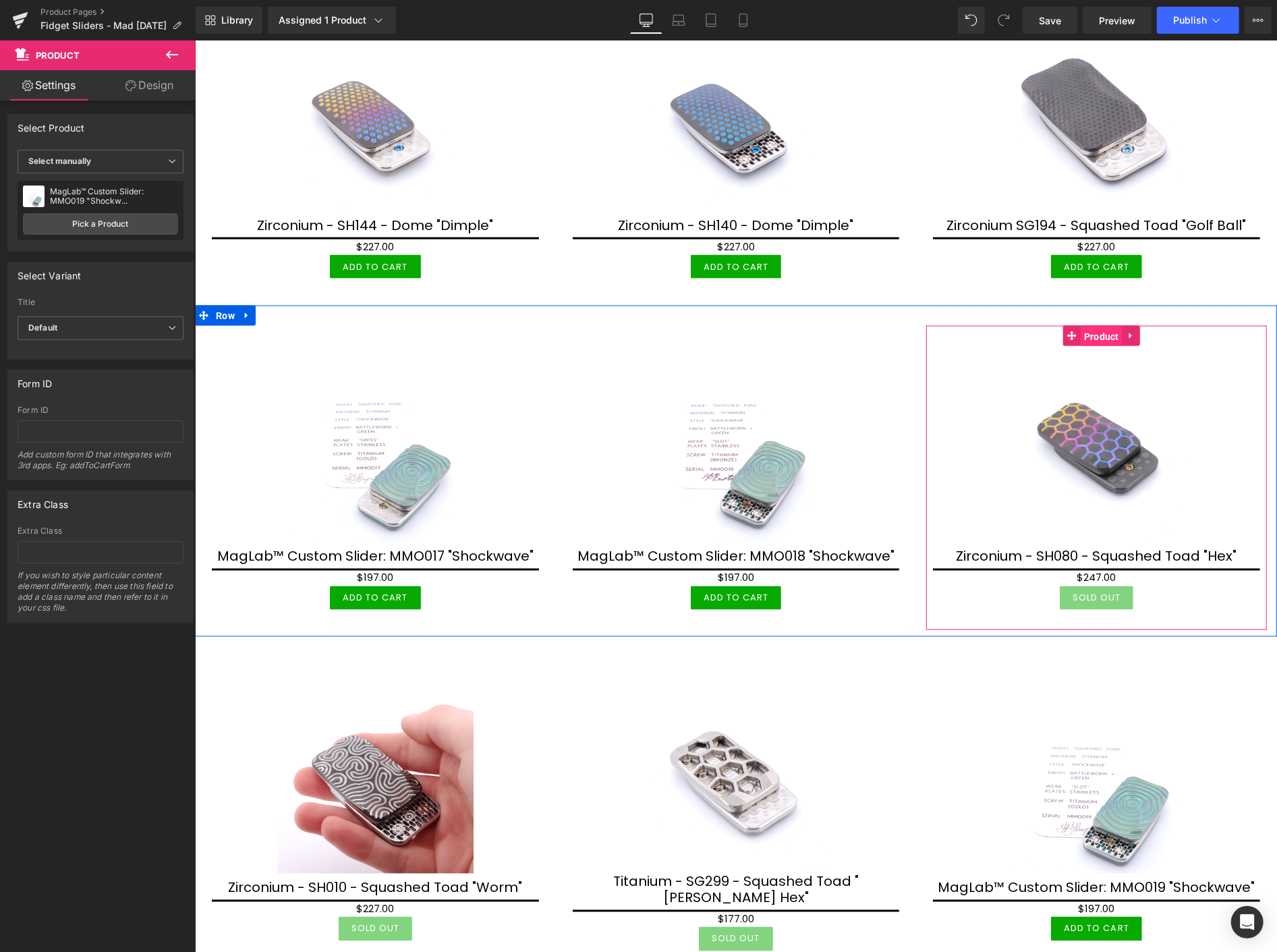
click at [1090, 326] on span "Product" at bounding box center [1101, 336] width 42 height 20
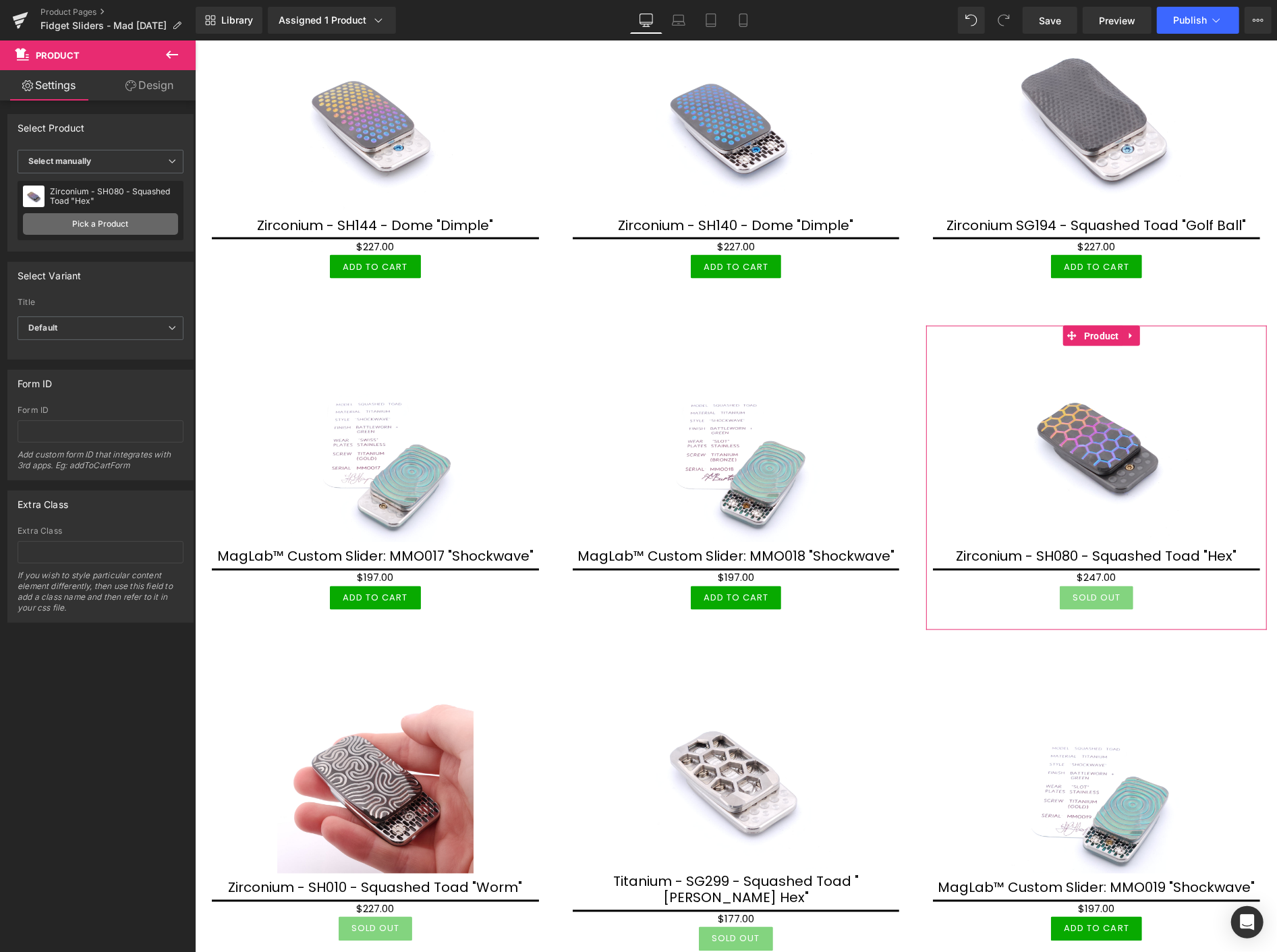
click at [122, 218] on link "Pick a Product" at bounding box center [100, 224] width 155 height 22
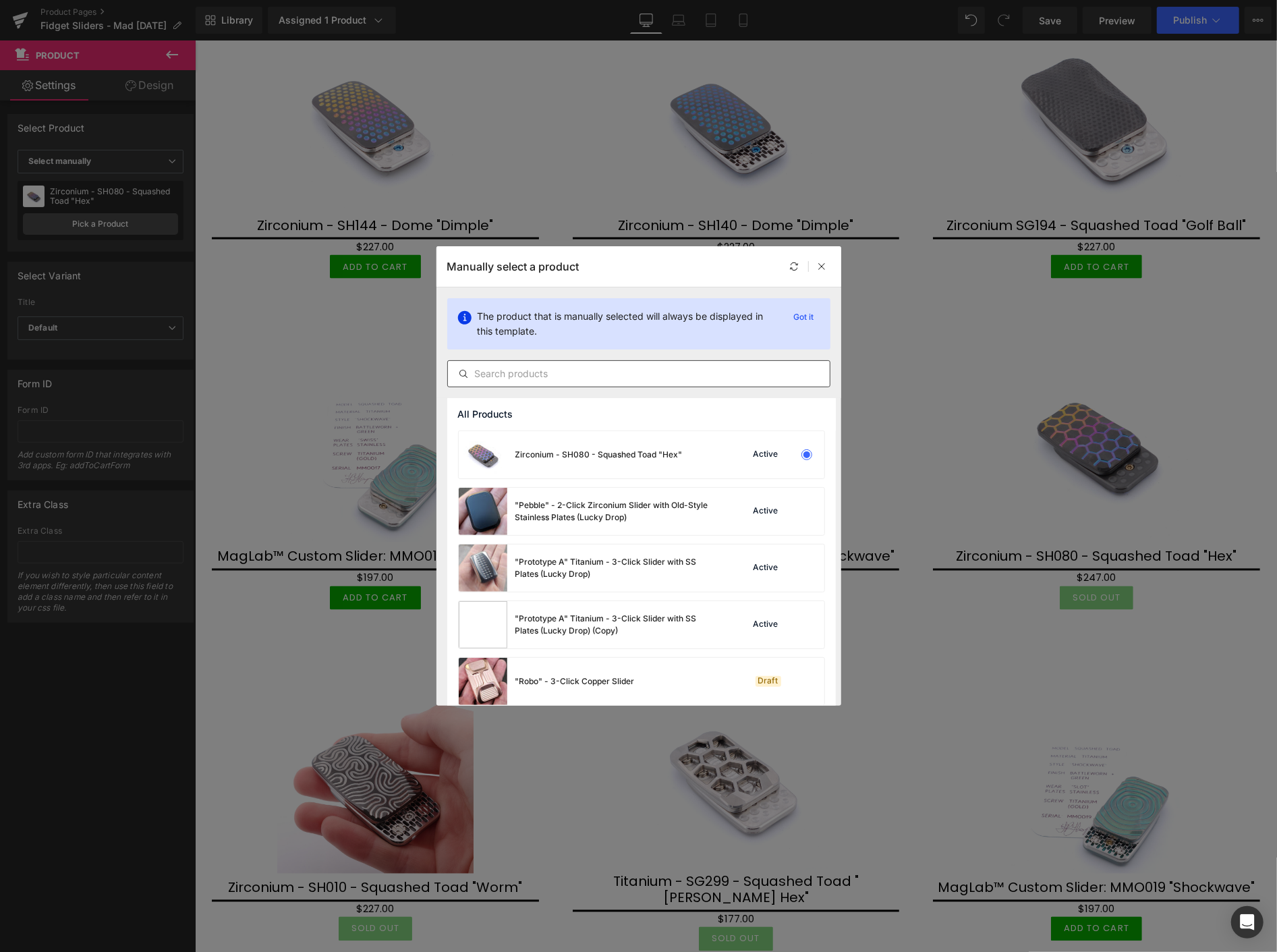
click at [511, 369] on input "text" at bounding box center [638, 374] width 382 height 16
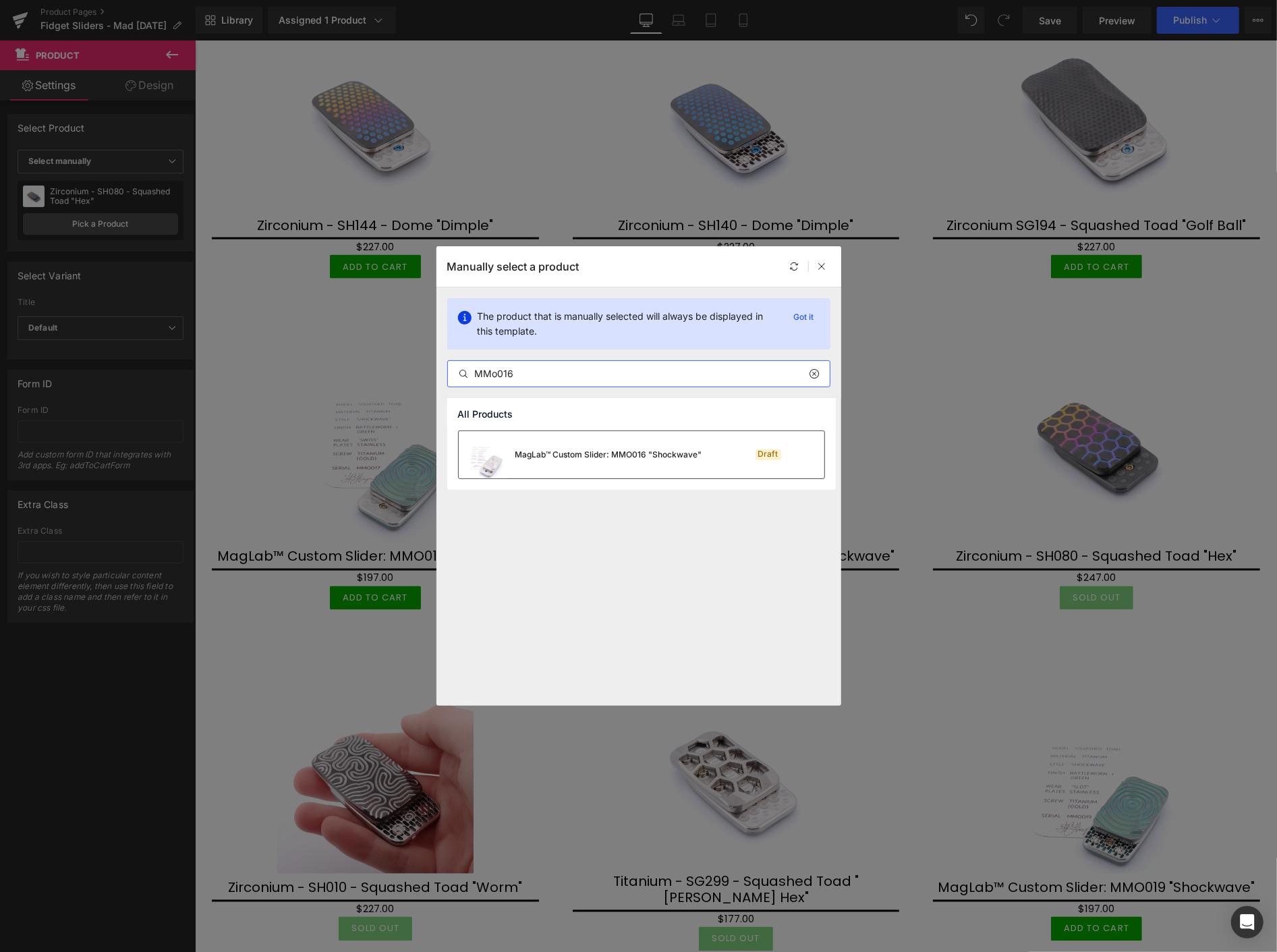
type input "MMo016"
click at [561, 449] on div "MagLab™ Custom Slider: MMO016 "Shockwave"" at bounding box center [608, 454] width 187 height 12
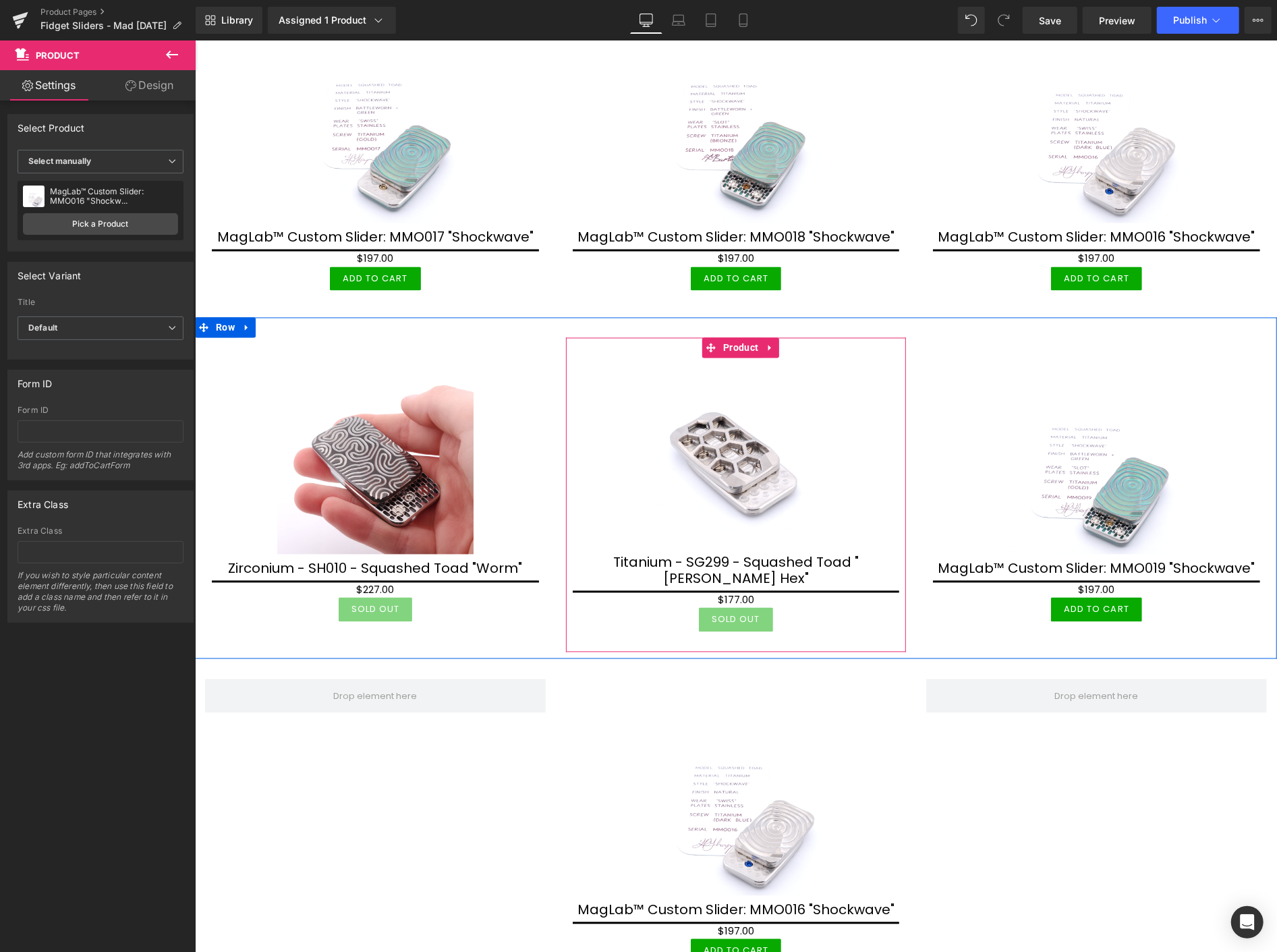
scroll to position [1899, 0]
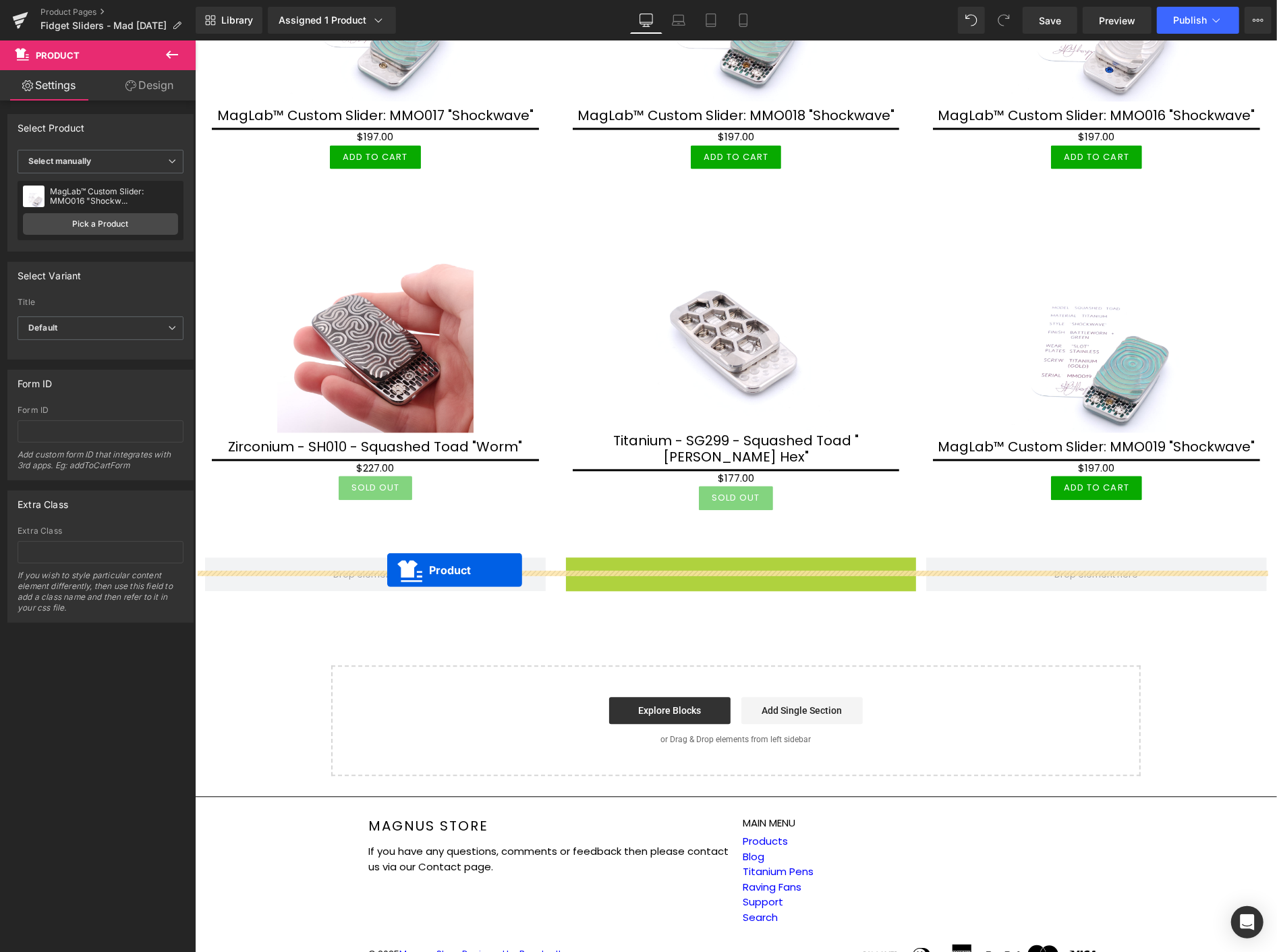
drag, startPoint x: 732, startPoint y: 530, endPoint x: 387, endPoint y: 569, distance: 347.2
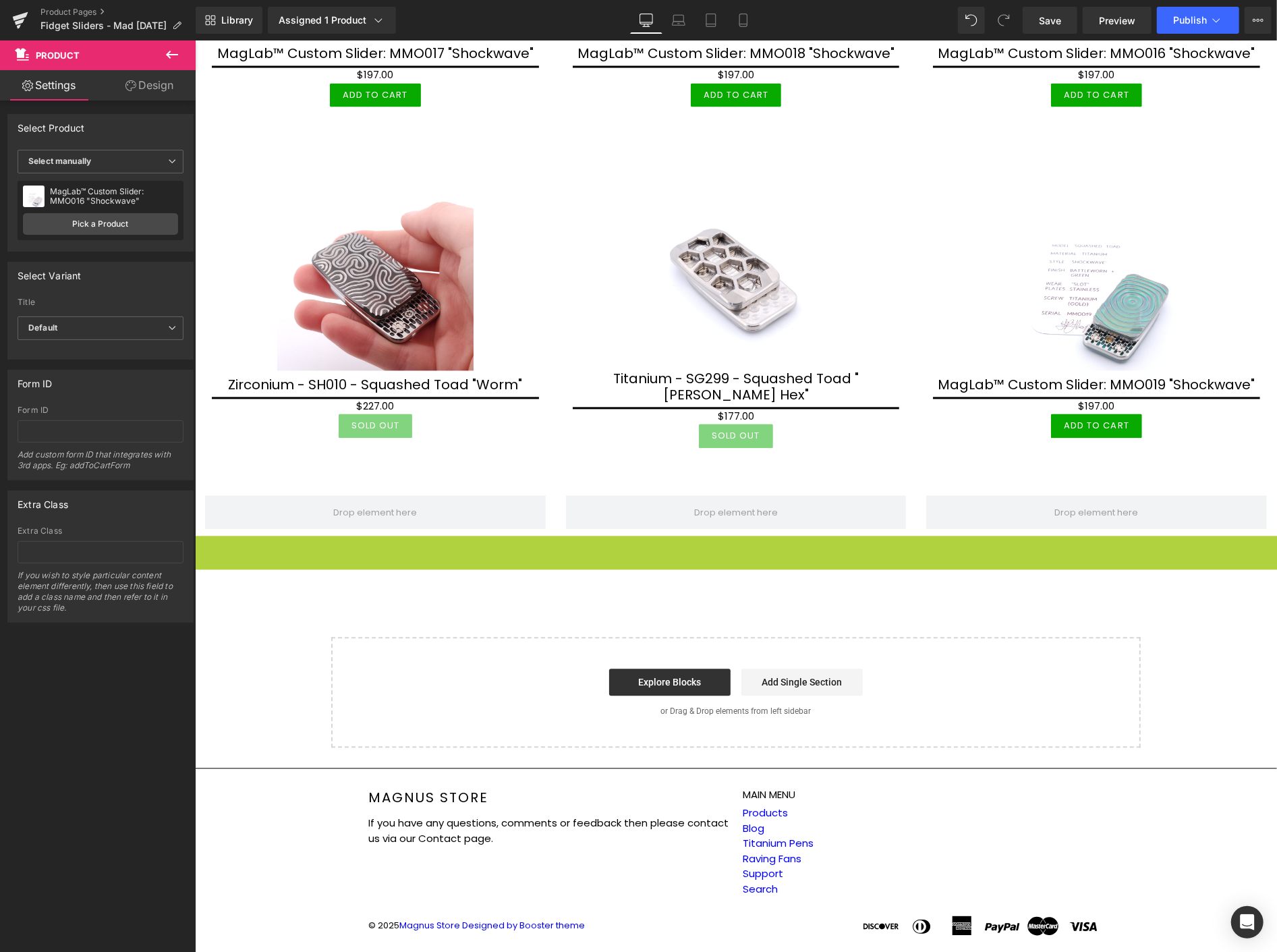
scroll to position [1924, 0]
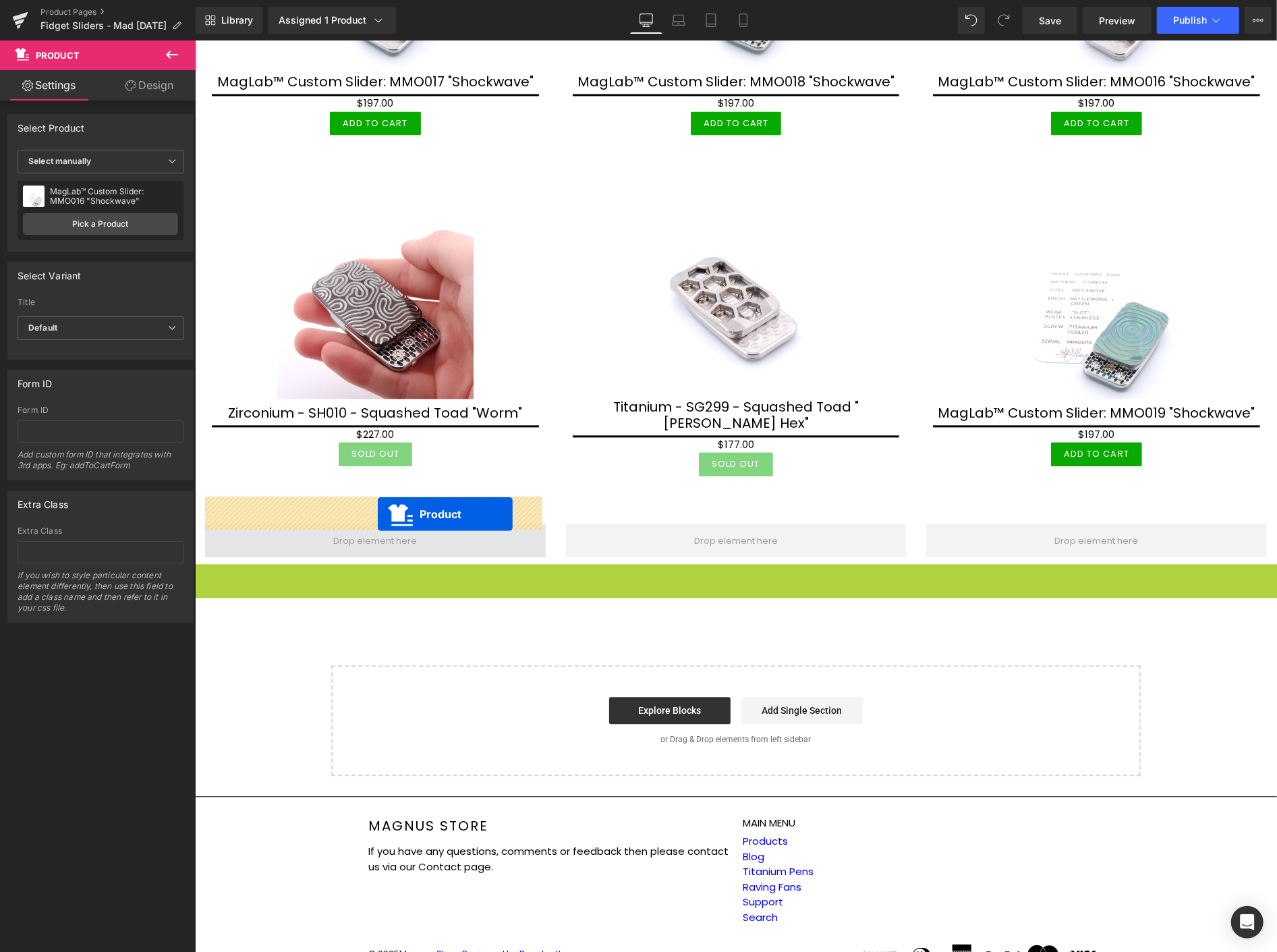
drag, startPoint x: 732, startPoint y: 414, endPoint x: 377, endPoint y: 513, distance: 368.5
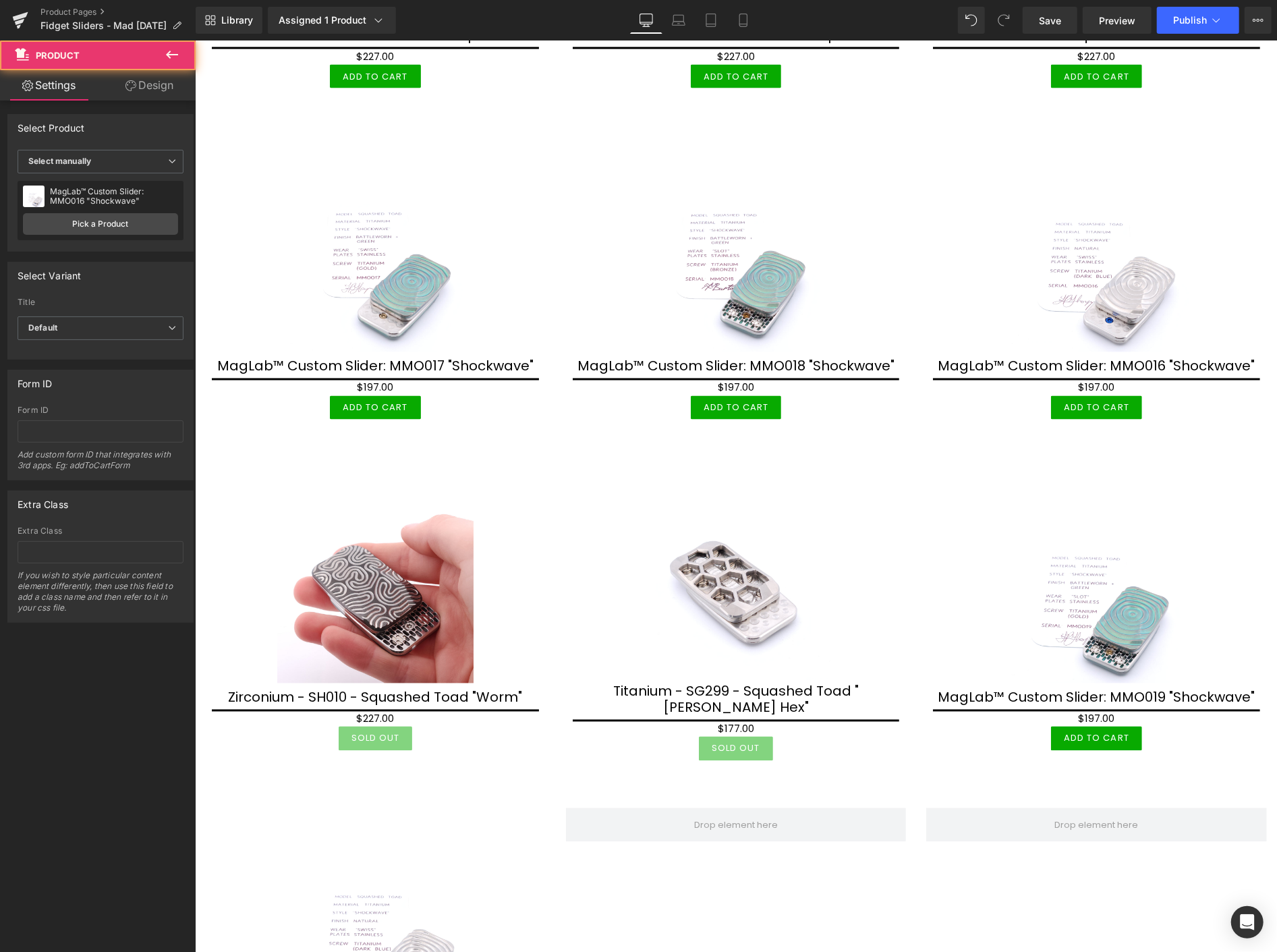
scroll to position [1600, 0]
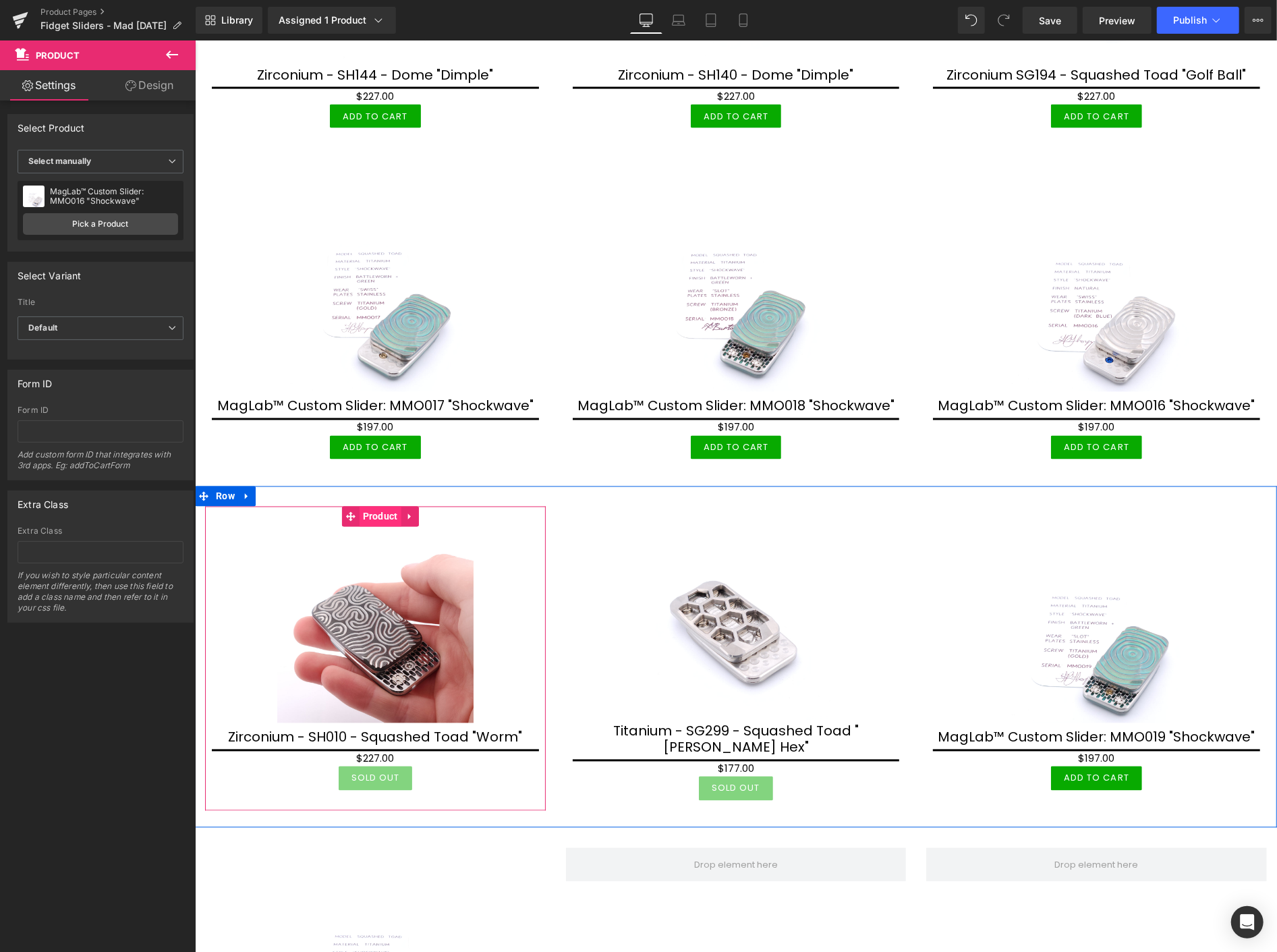
click at [382, 506] on span "Product" at bounding box center [380, 516] width 42 height 20
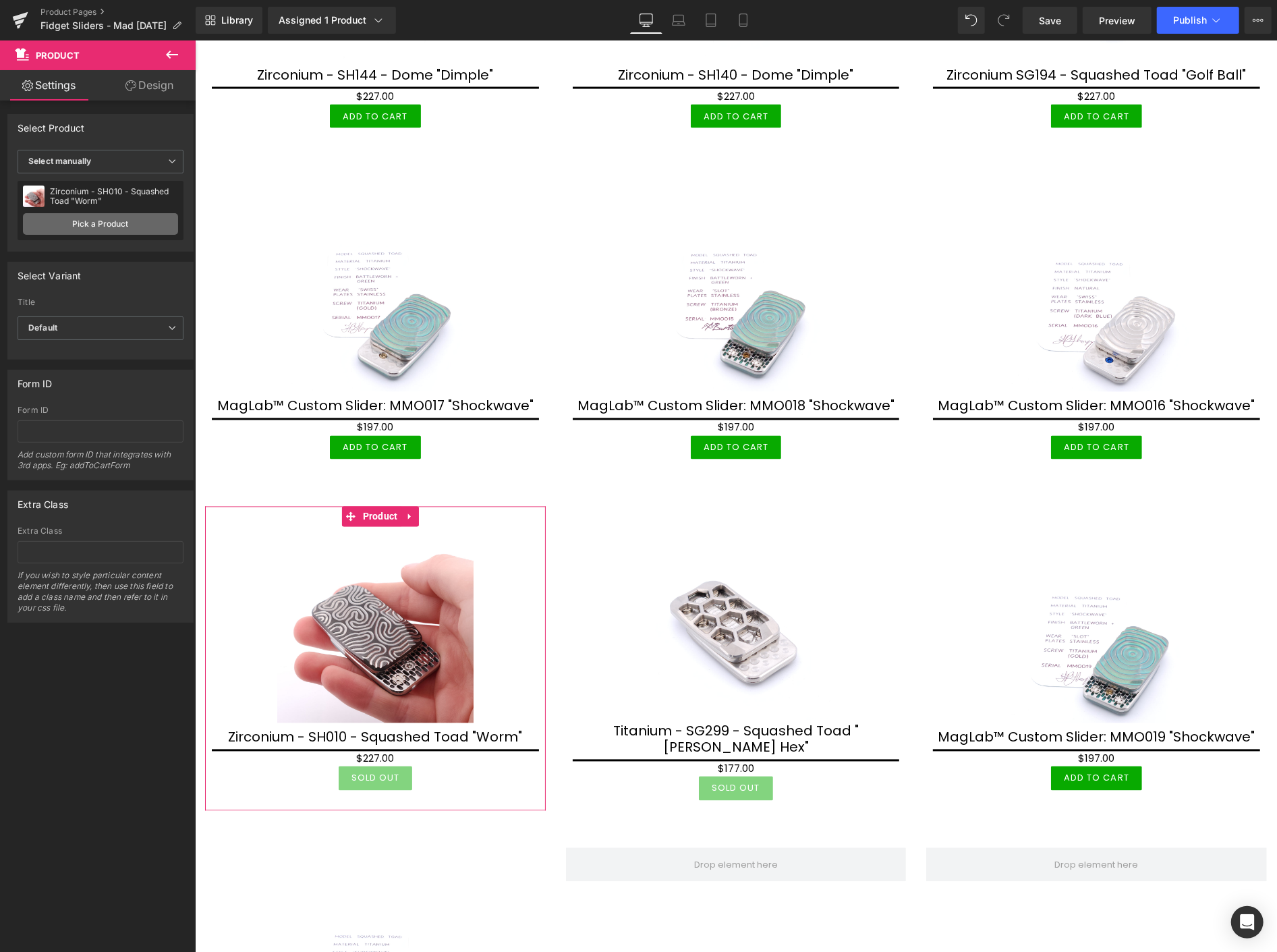
click at [129, 213] on link "Pick a Product" at bounding box center [100, 224] width 155 height 22
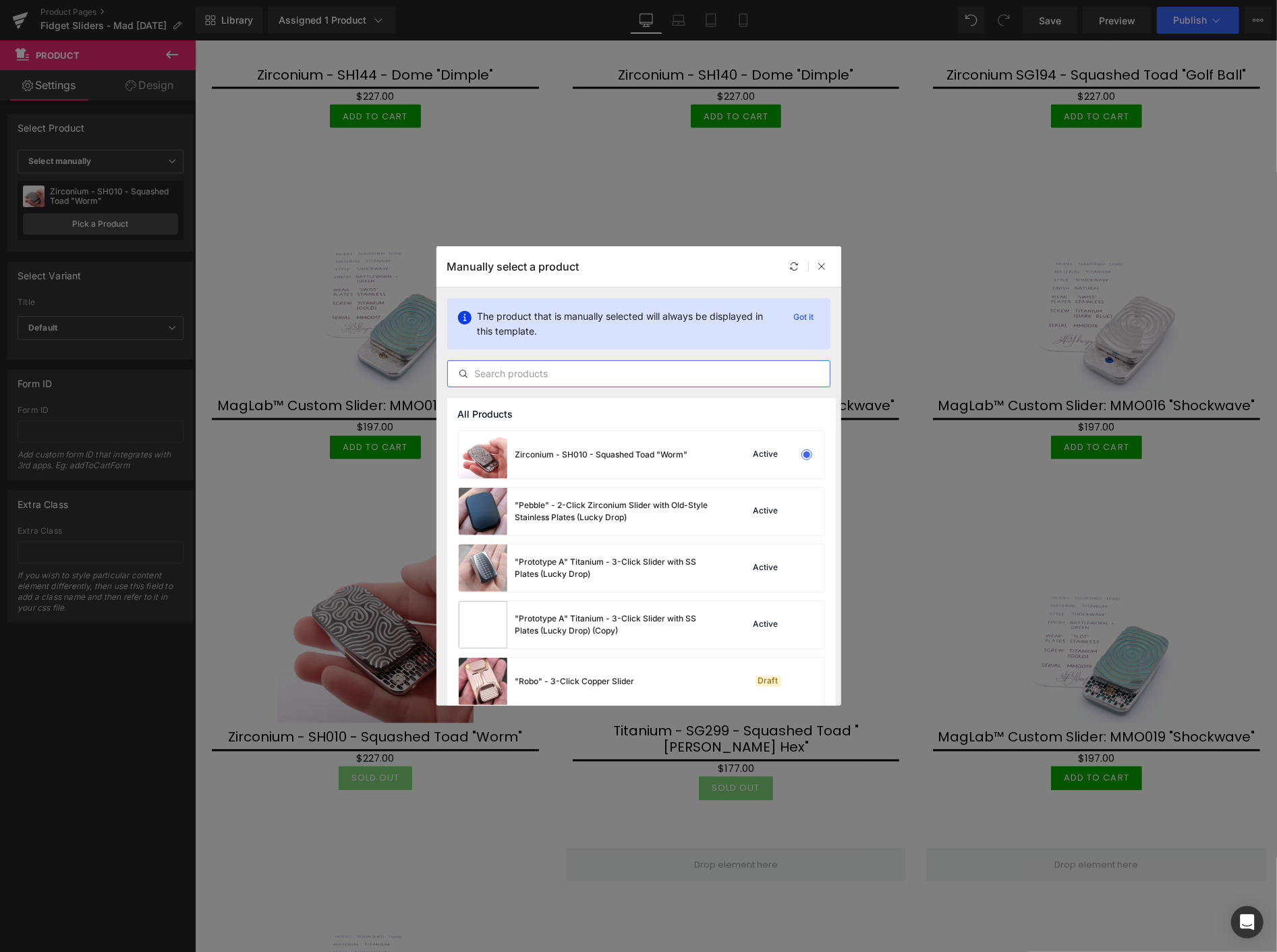
click at [497, 369] on input "text" at bounding box center [638, 374] width 382 height 16
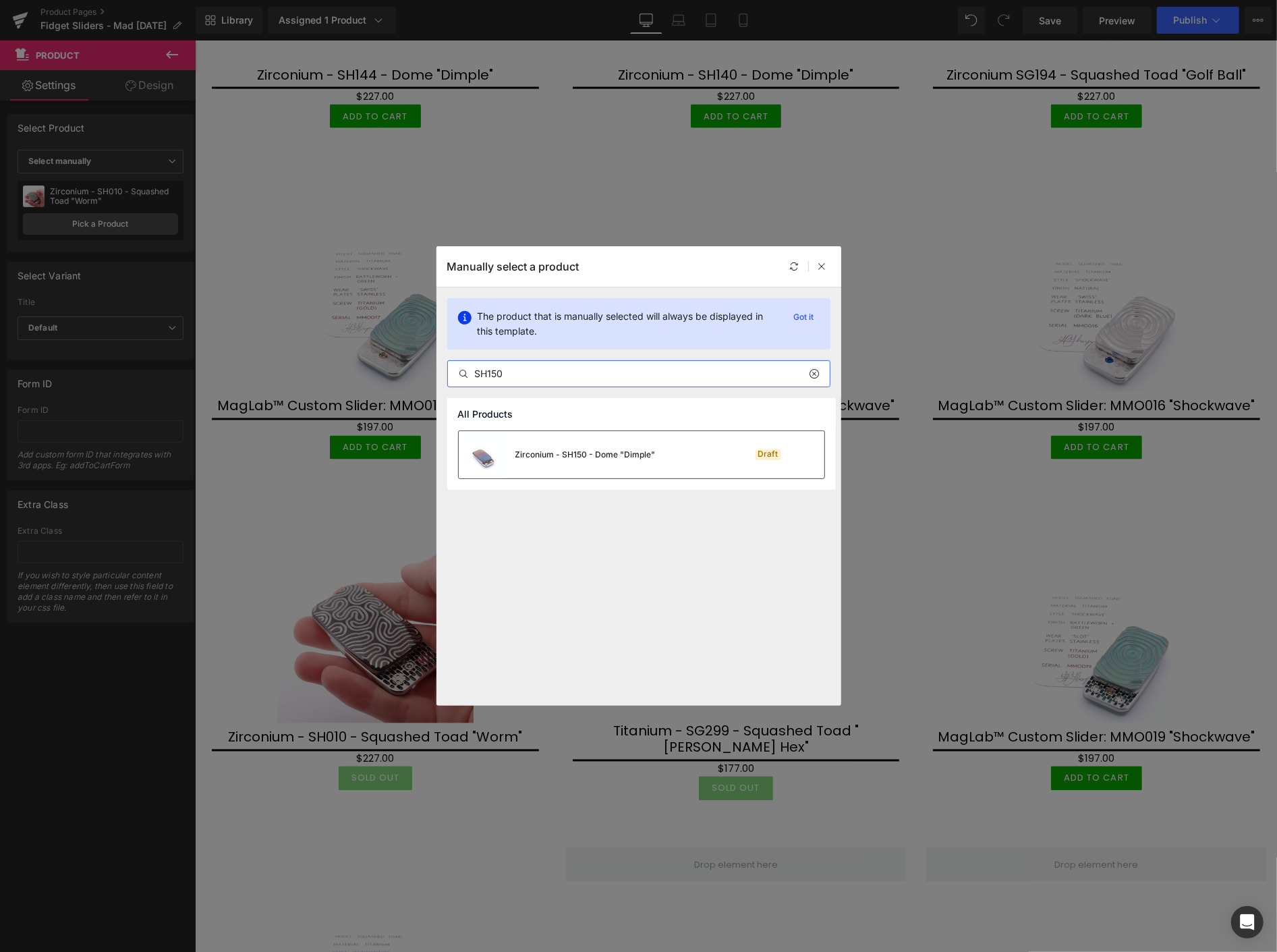
type input "SH150"
click at [553, 449] on div "Zirconium - SH150 - Dome "Dimple"" at bounding box center [585, 454] width 140 height 12
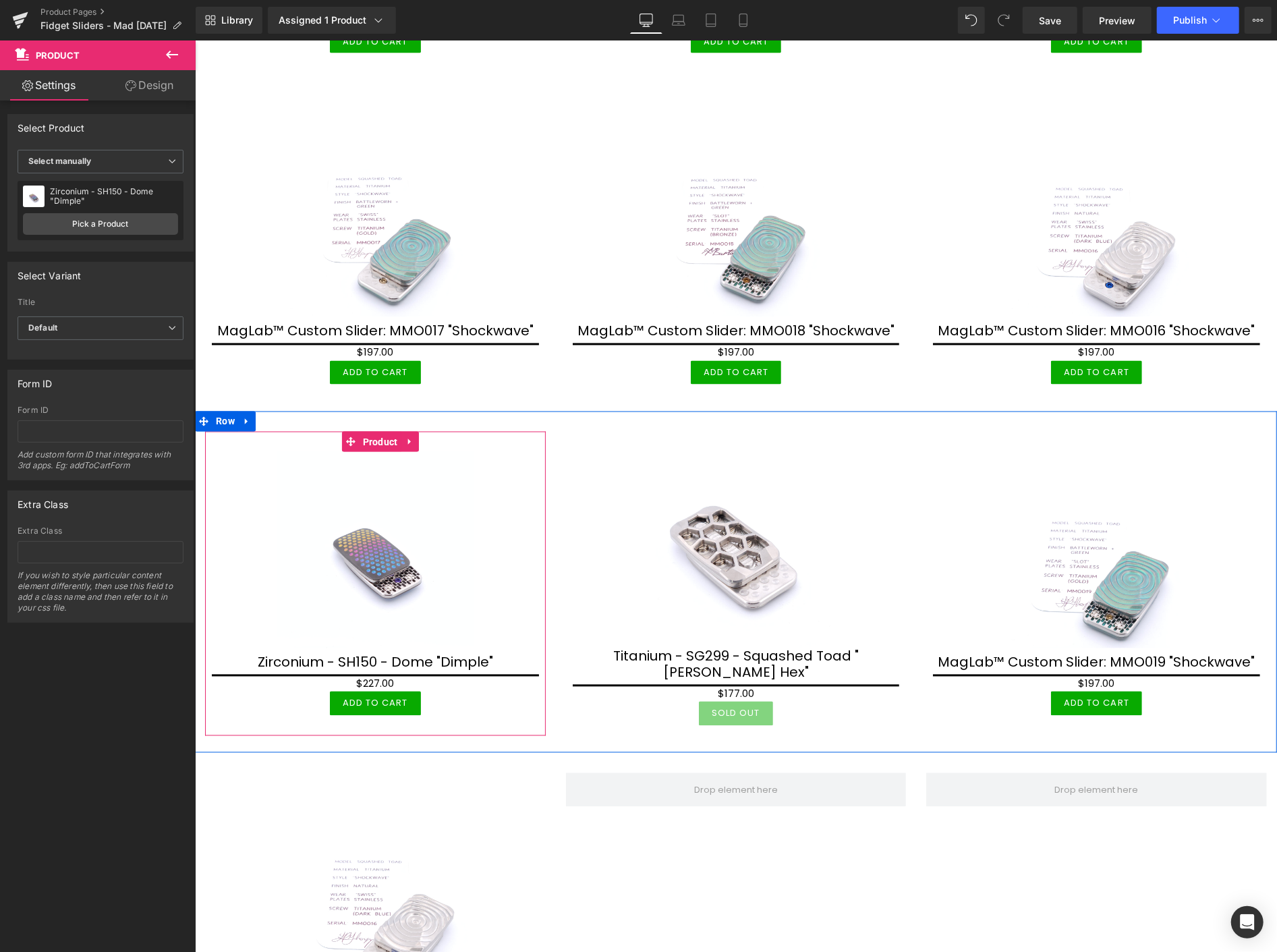
scroll to position [2417, 0]
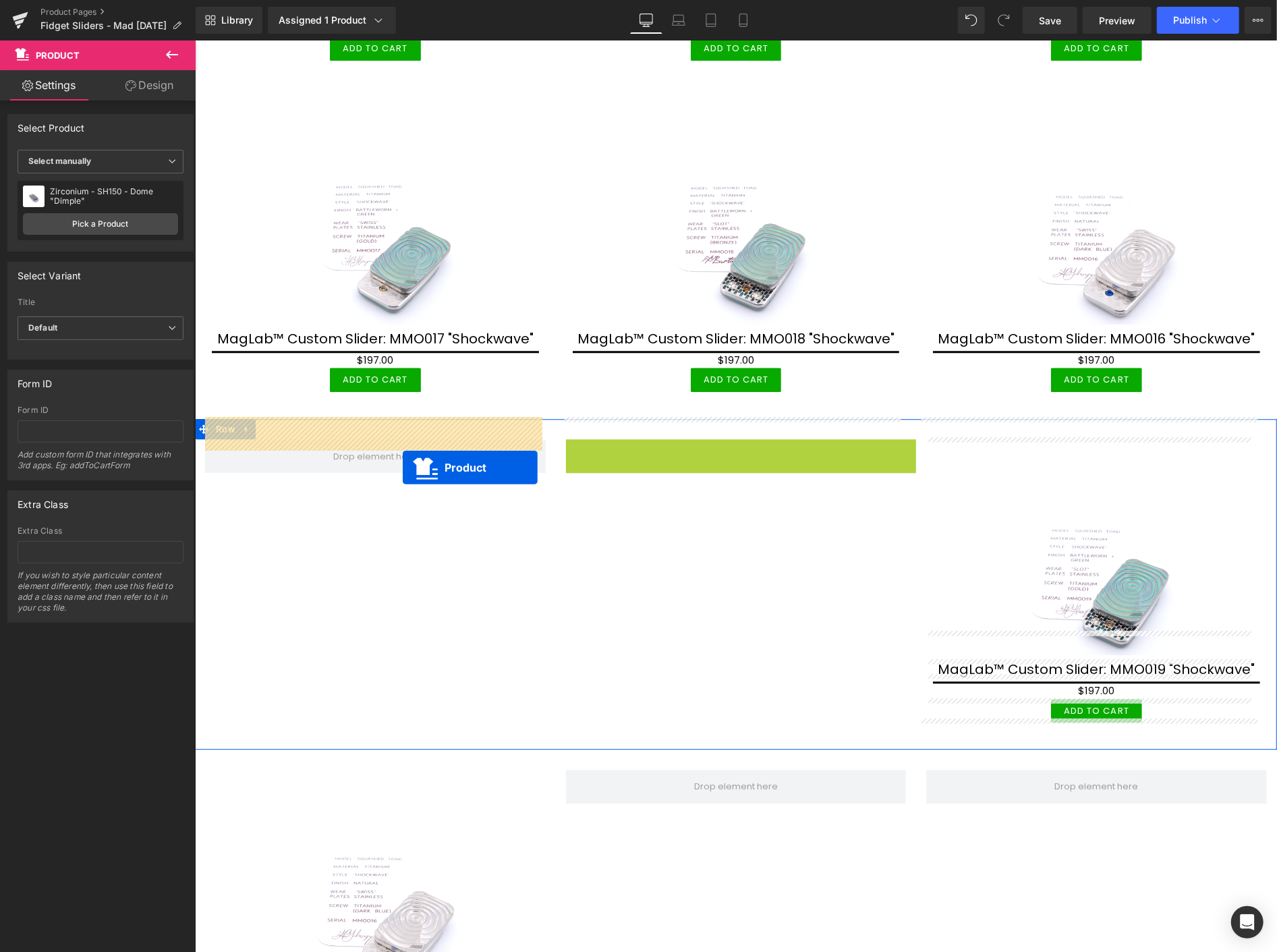
drag, startPoint x: 736, startPoint y: 424, endPoint x: 402, endPoint y: 467, distance: 336.8
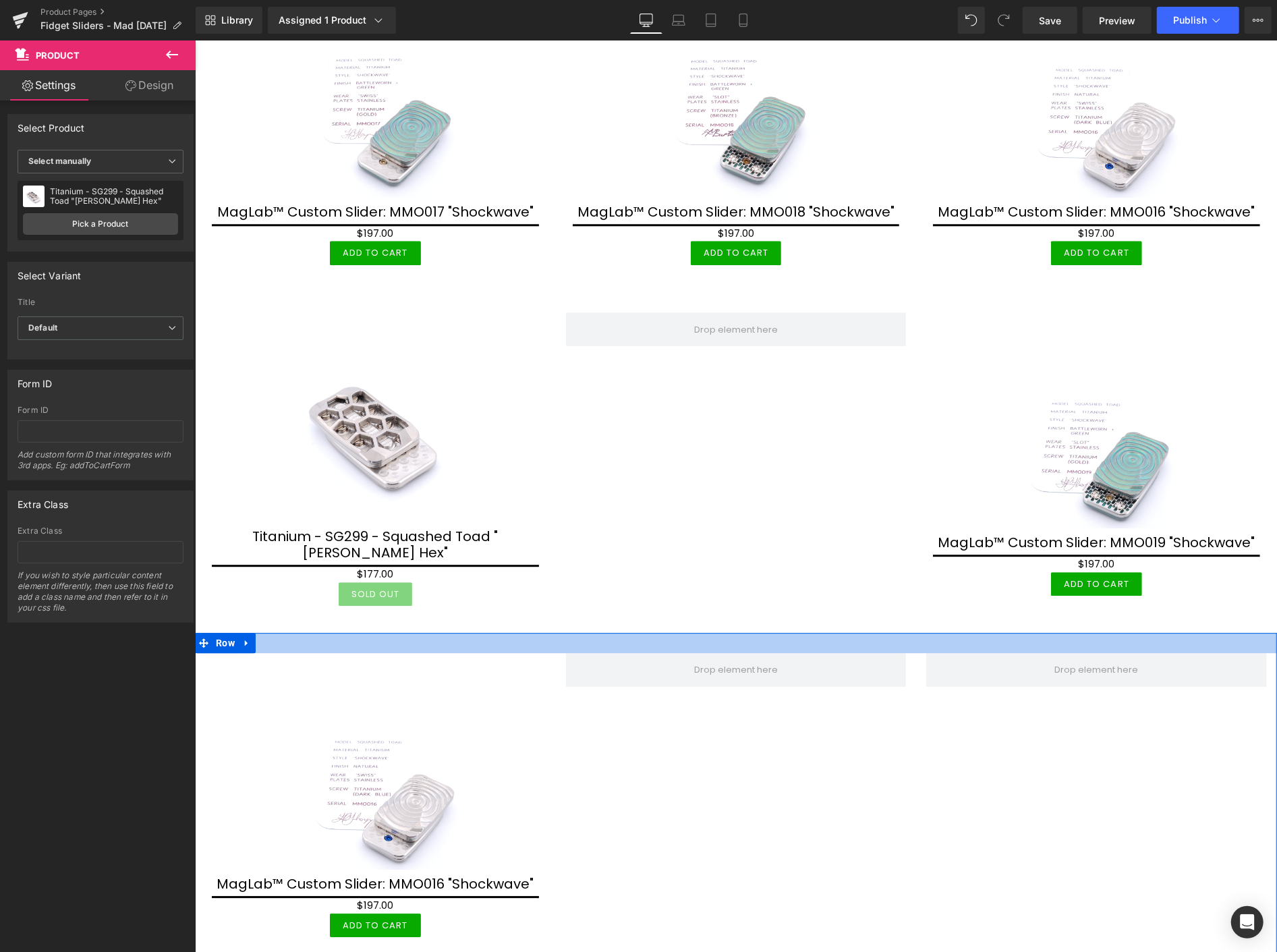
scroll to position [2566, 0]
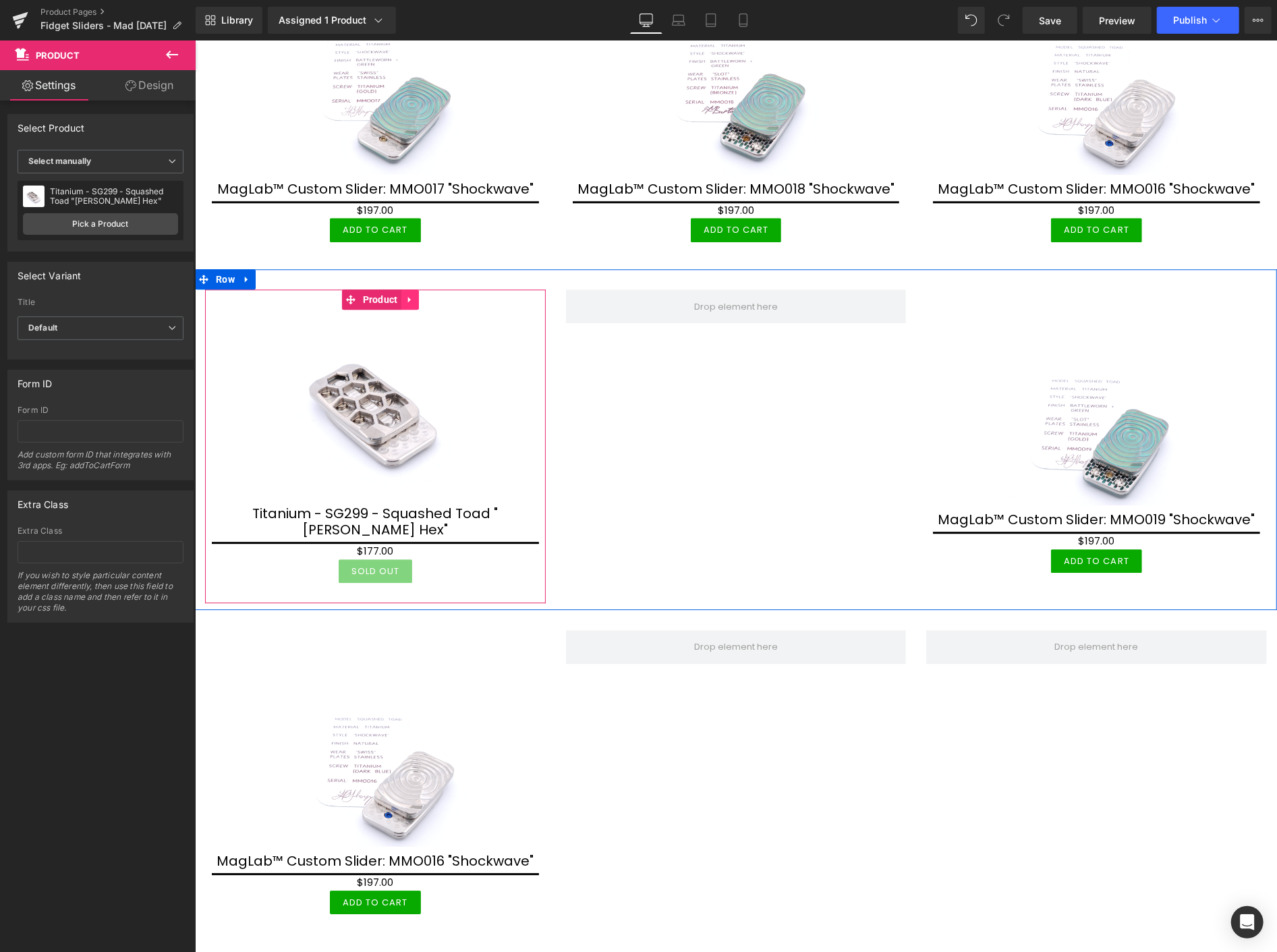
click at [407, 294] on icon at bounding box center [409, 299] width 9 height 10
click at [404, 294] on icon at bounding box center [400, 299] width 9 height 10
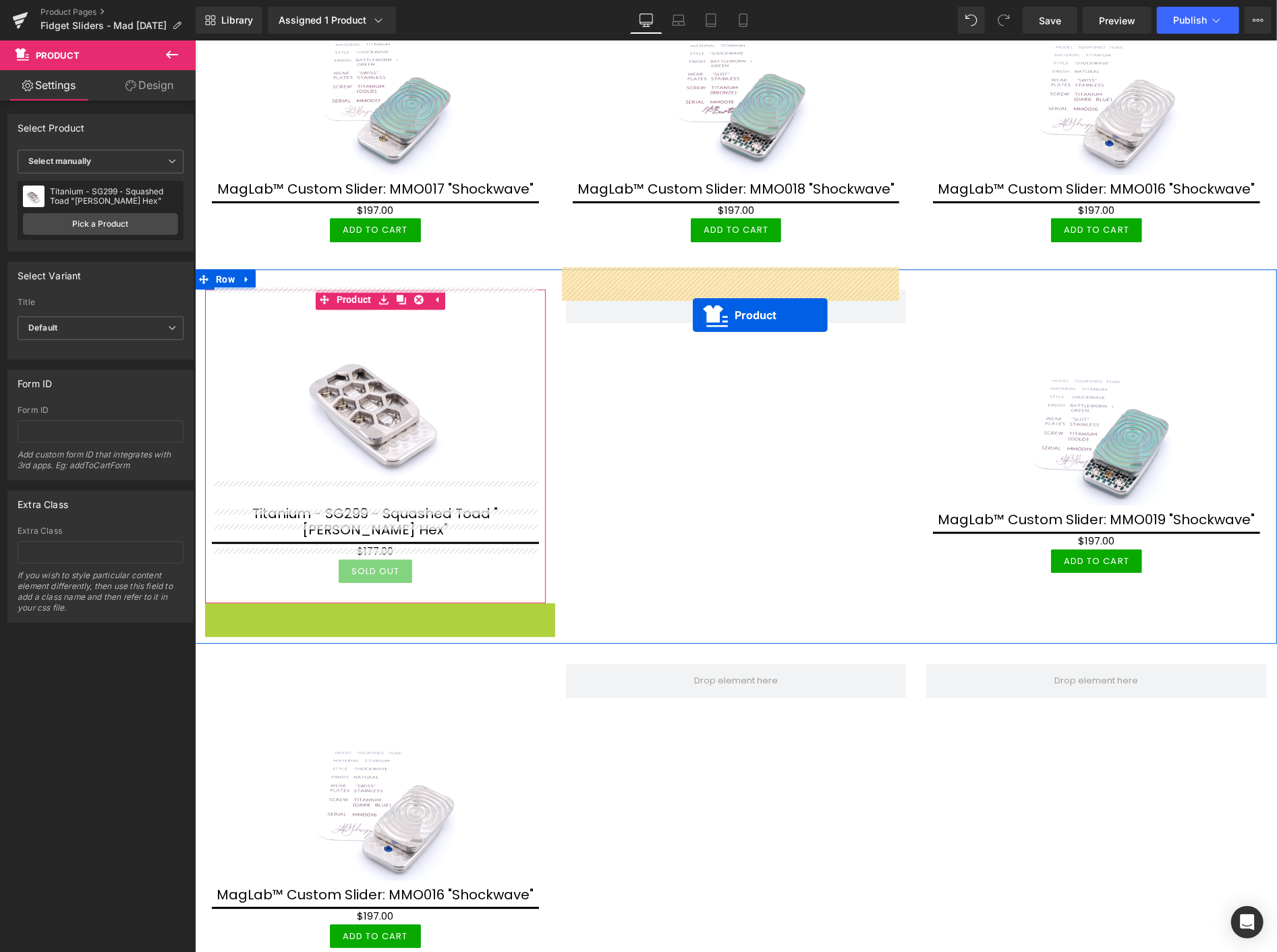
drag, startPoint x: 374, startPoint y: 576, endPoint x: 692, endPoint y: 315, distance: 411.4
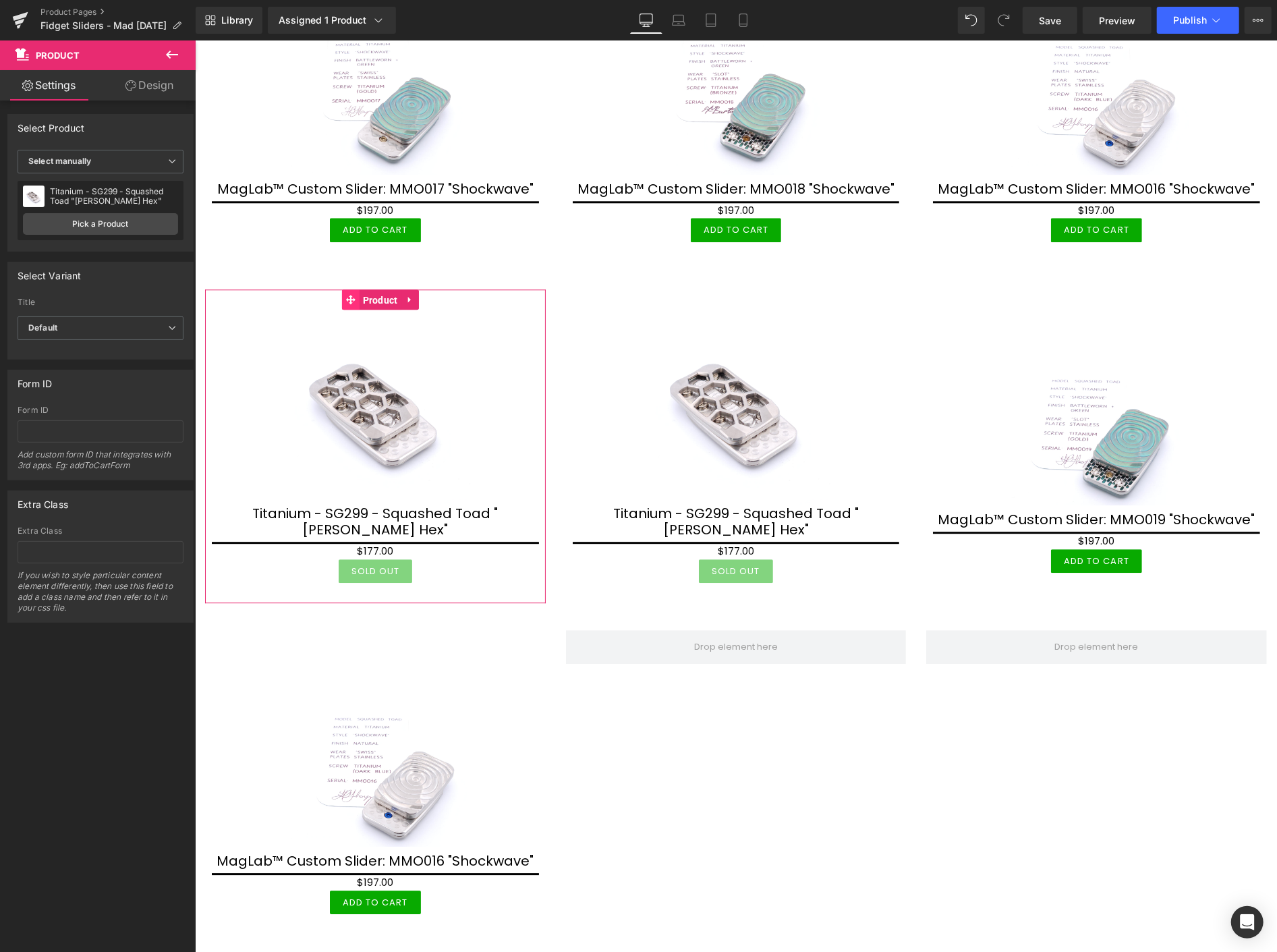
click at [342, 289] on link "Product" at bounding box center [371, 299] width 60 height 20
click at [128, 219] on link "Pick a Product" at bounding box center [100, 224] width 155 height 22
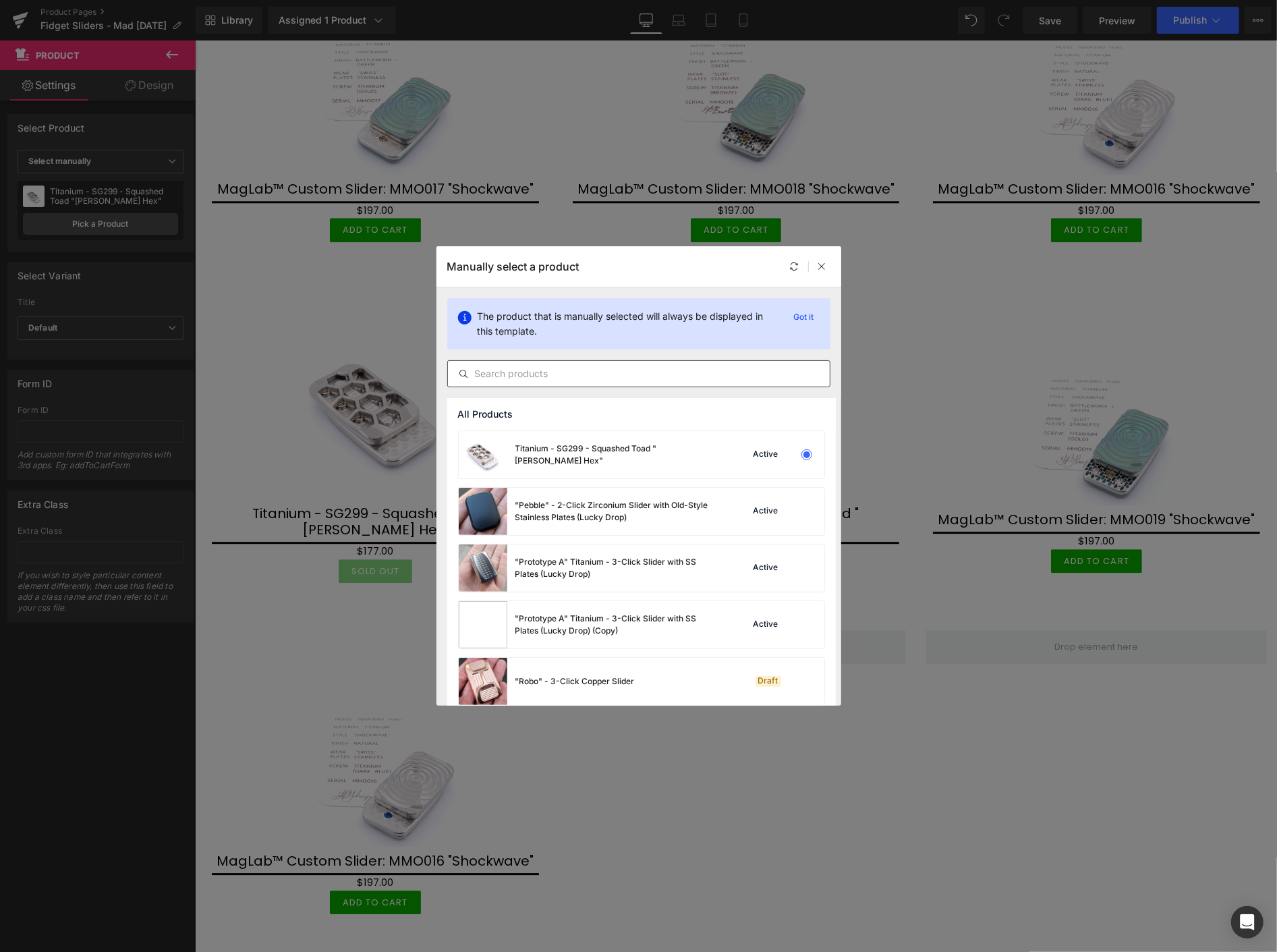
click at [493, 369] on input "text" at bounding box center [638, 374] width 382 height 16
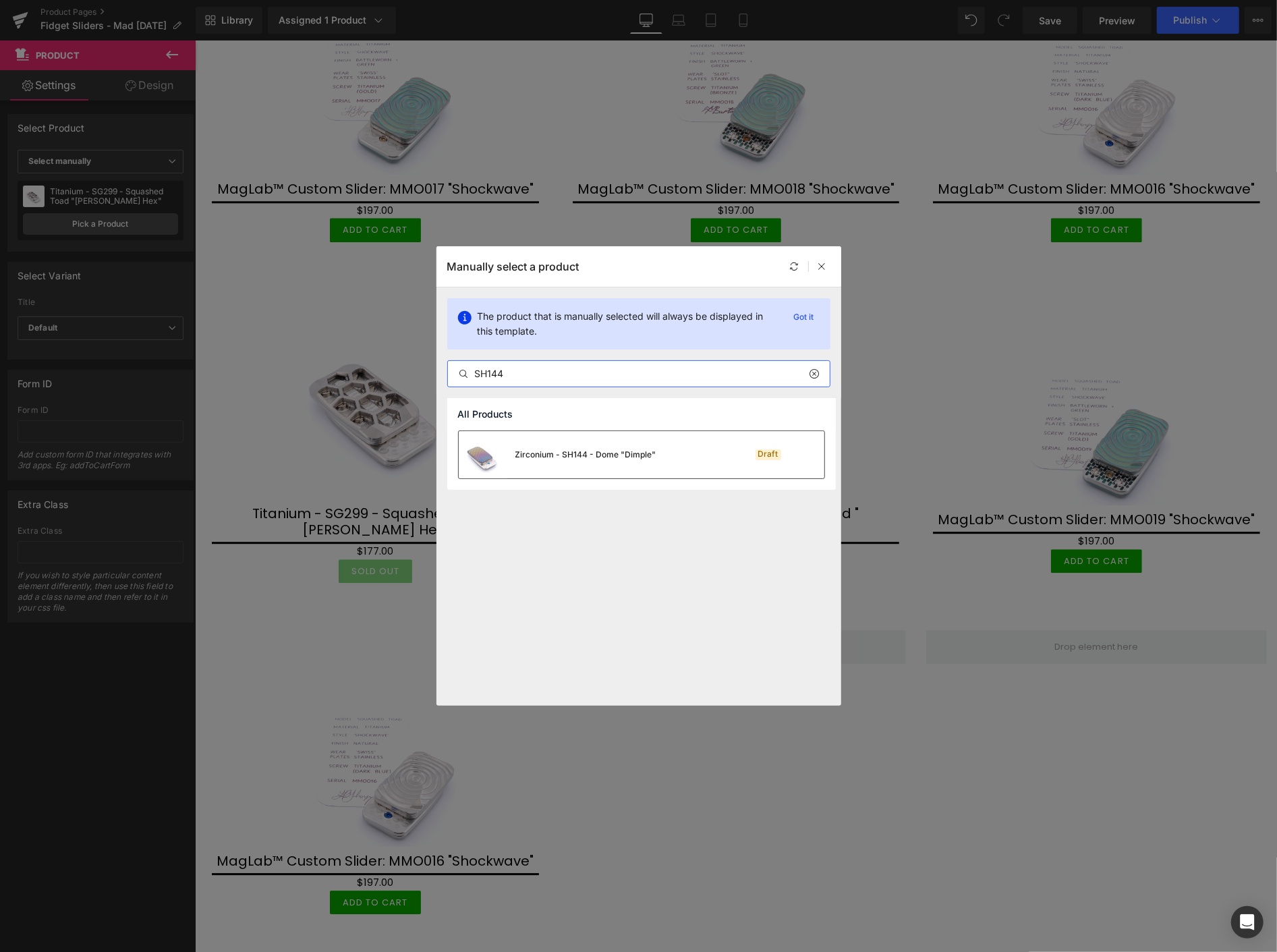
type input "SH144"
click at [522, 437] on div "Zirconium - SH144 - Dome "Dimple"" at bounding box center [557, 454] width 198 height 47
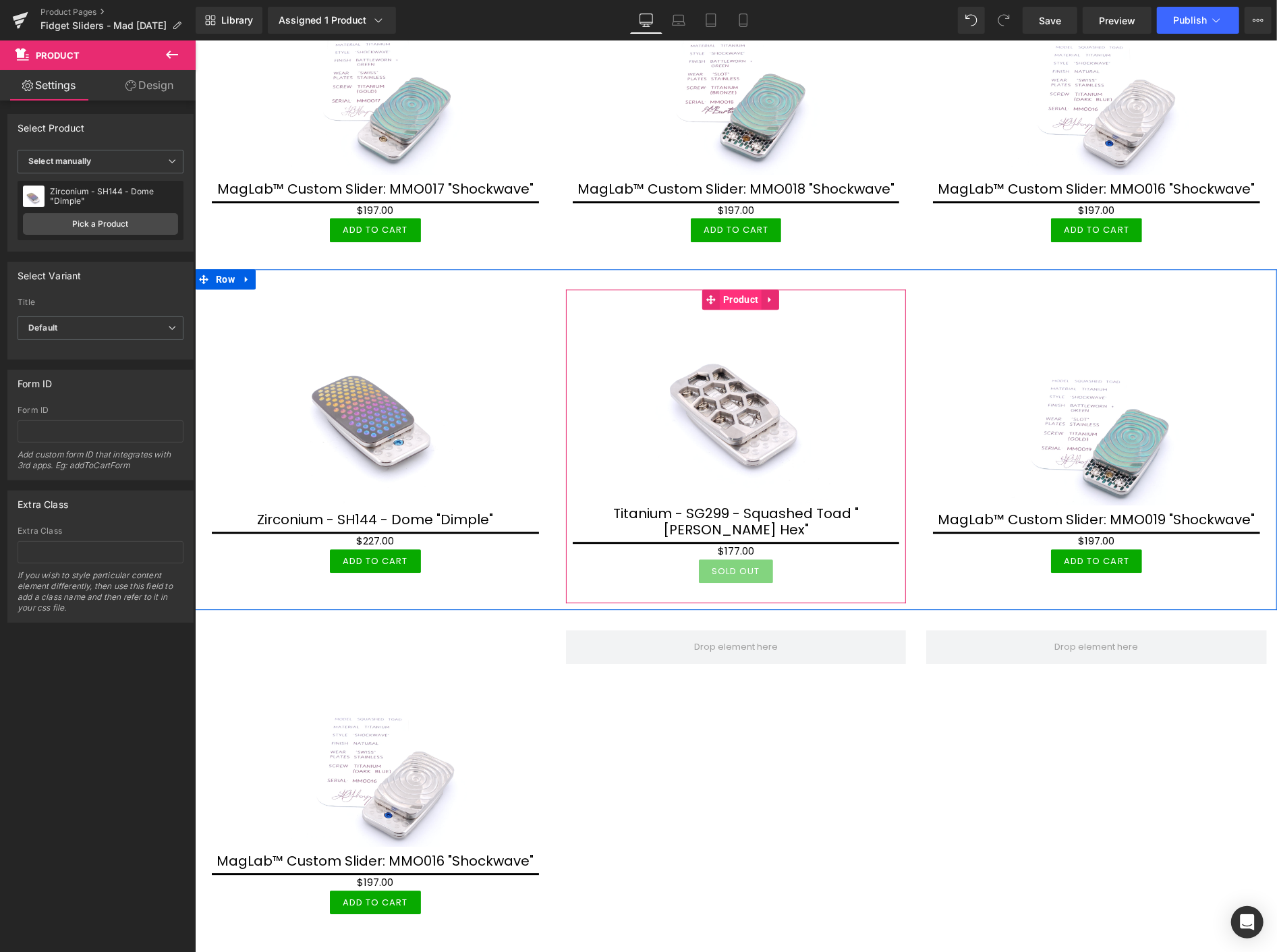
click at [746, 289] on span "Product" at bounding box center [740, 299] width 42 height 20
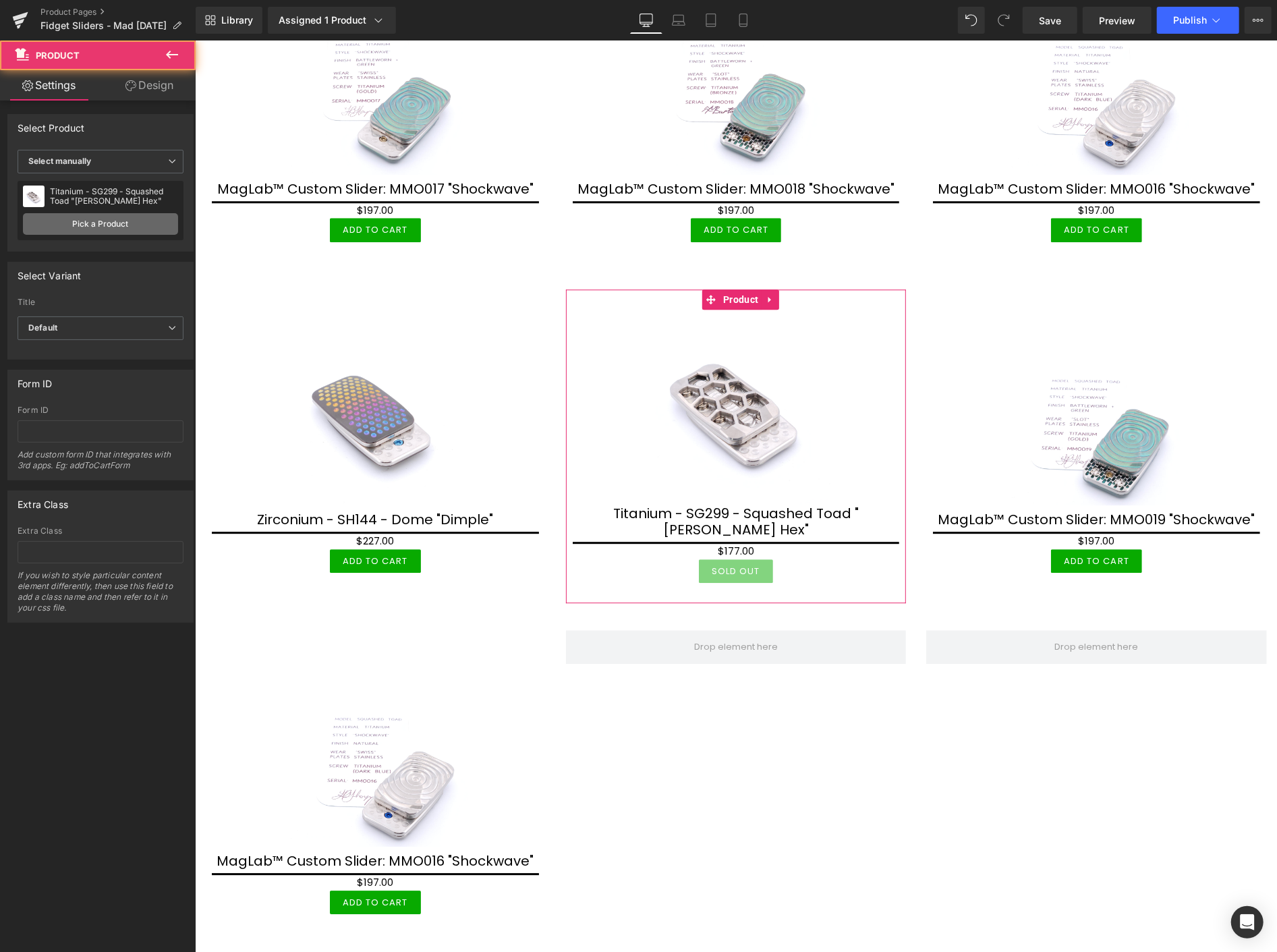
click at [145, 215] on link "Pick a Product" at bounding box center [100, 224] width 155 height 22
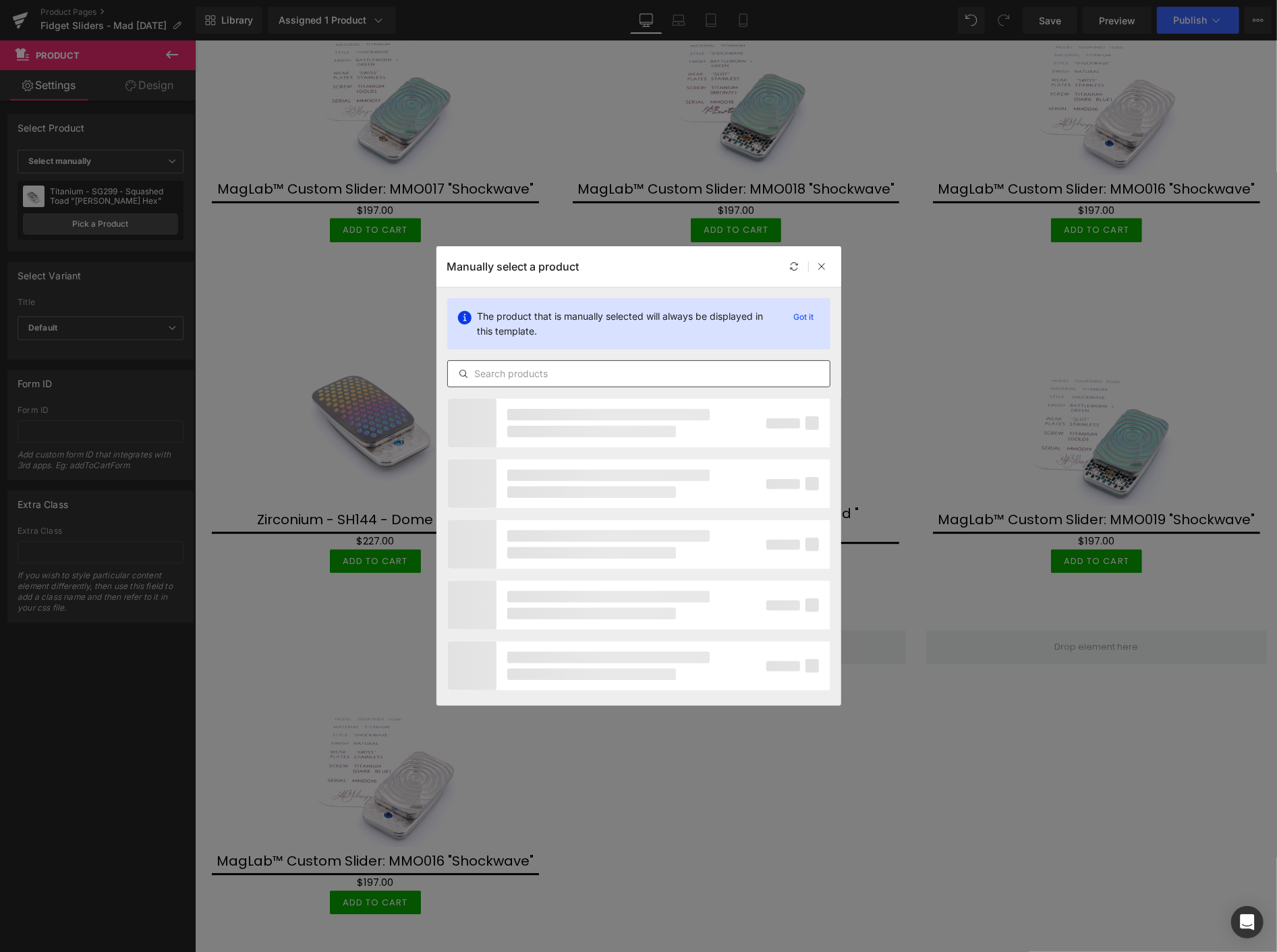
click at [630, 376] on input "text" at bounding box center [638, 374] width 382 height 16
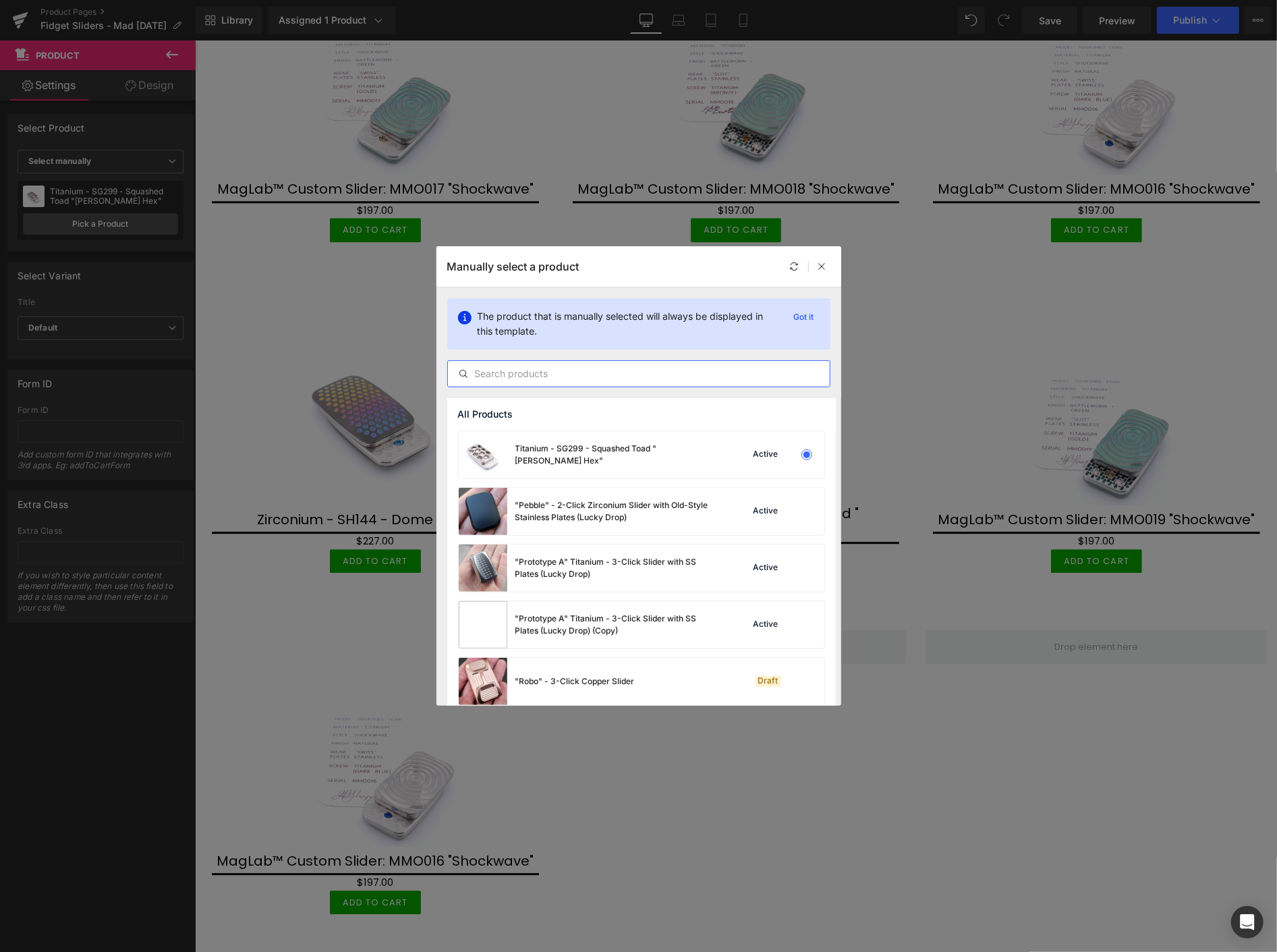
click at [557, 369] on input "text" at bounding box center [638, 374] width 382 height 16
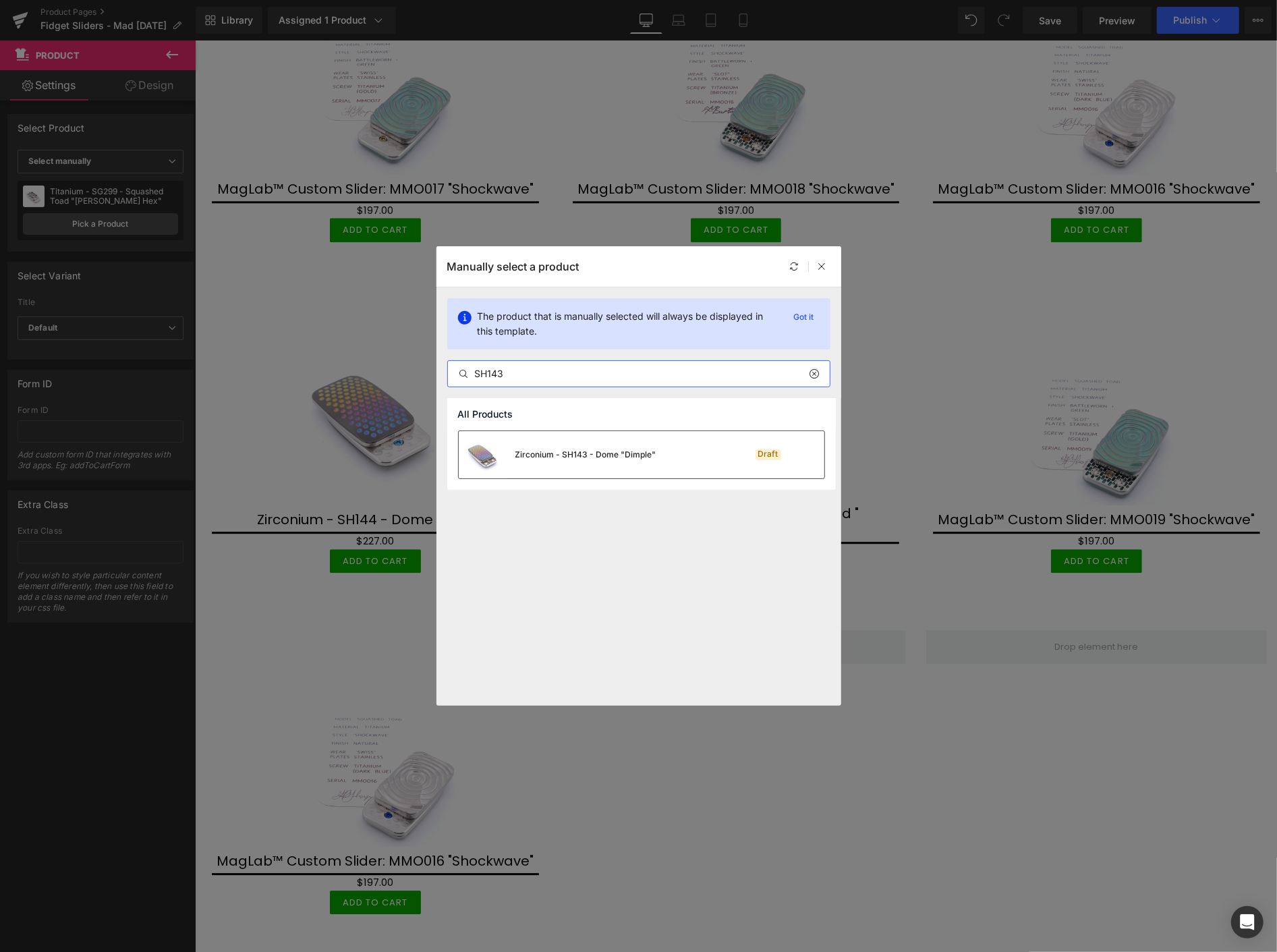
type input "SH143"
click at [592, 442] on div "Zirconium - SH143 - Dome "Dimple"" at bounding box center [557, 454] width 198 height 47
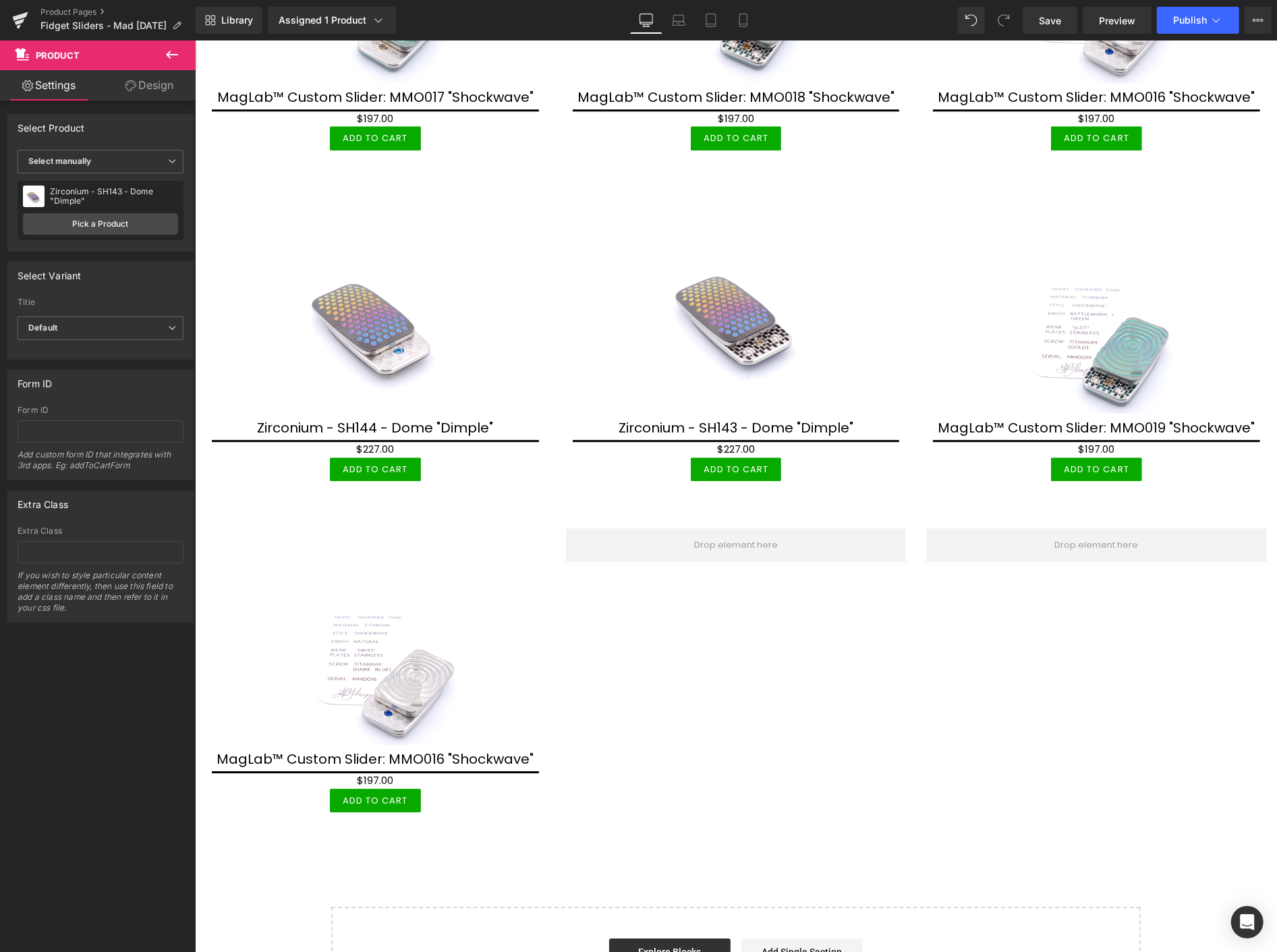
scroll to position [2716, 0]
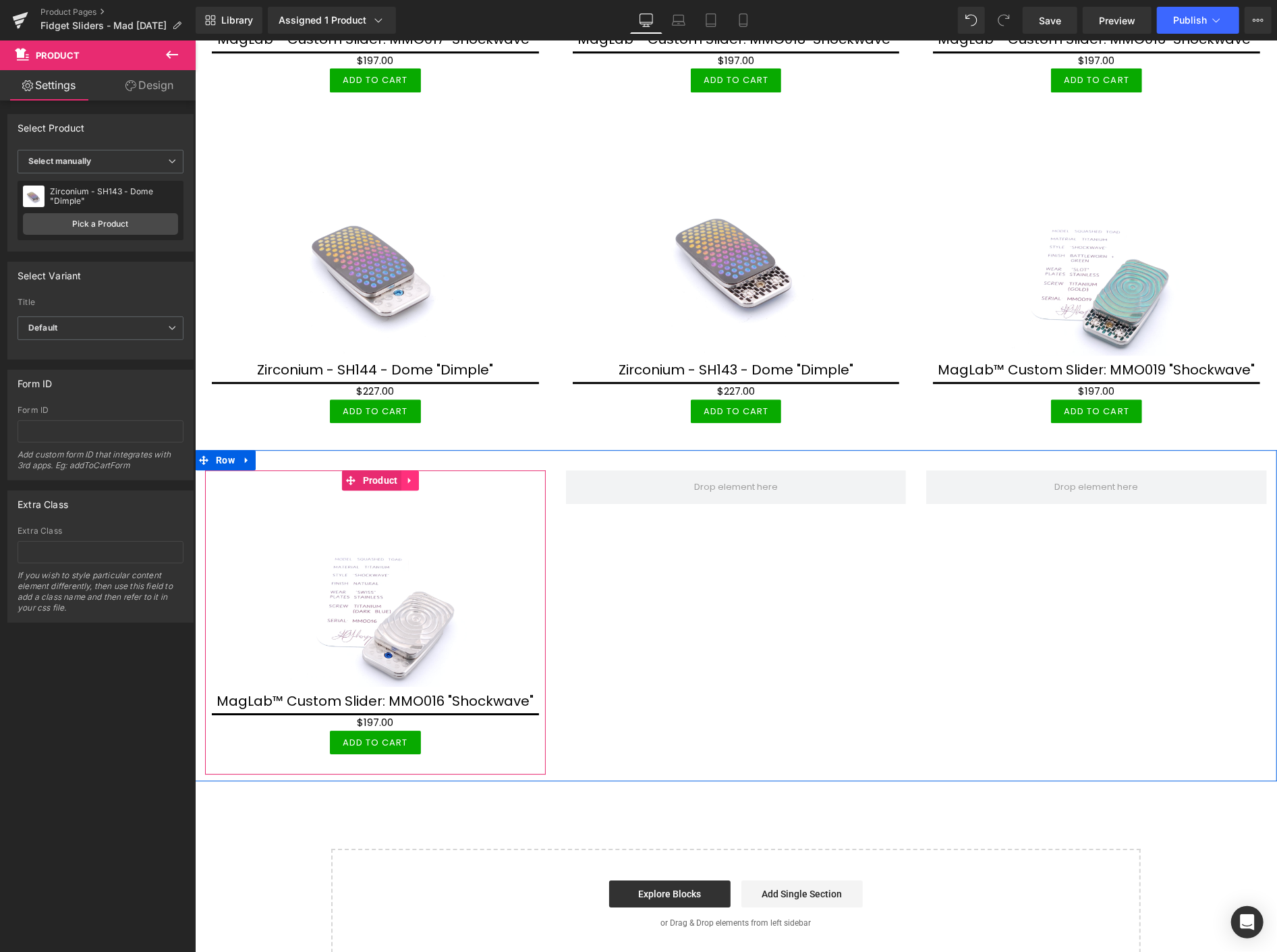
click at [407, 477] on icon at bounding box center [408, 480] width 3 height 6
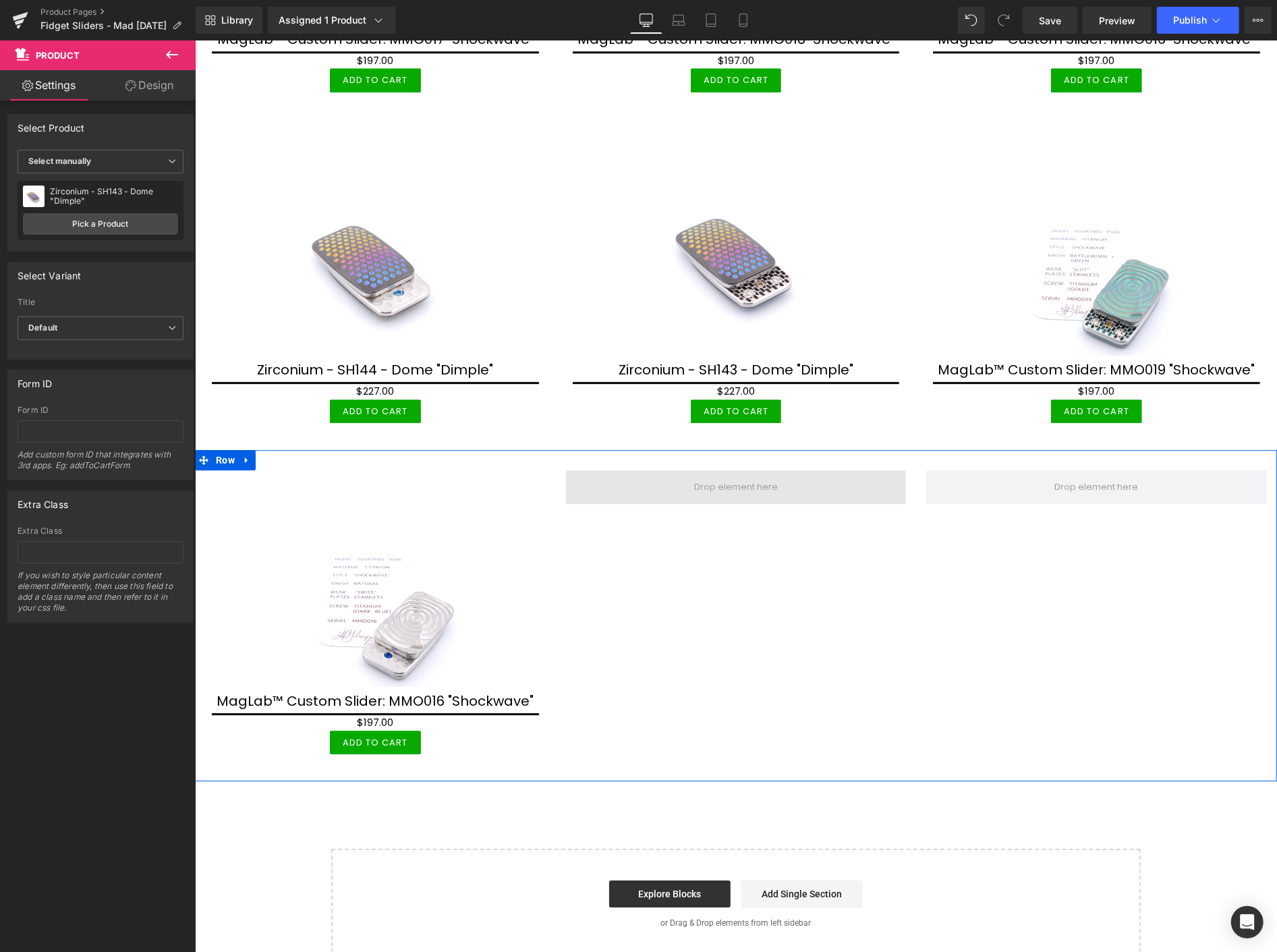
click at [731, 477] on span at bounding box center [735, 487] width 93 height 20
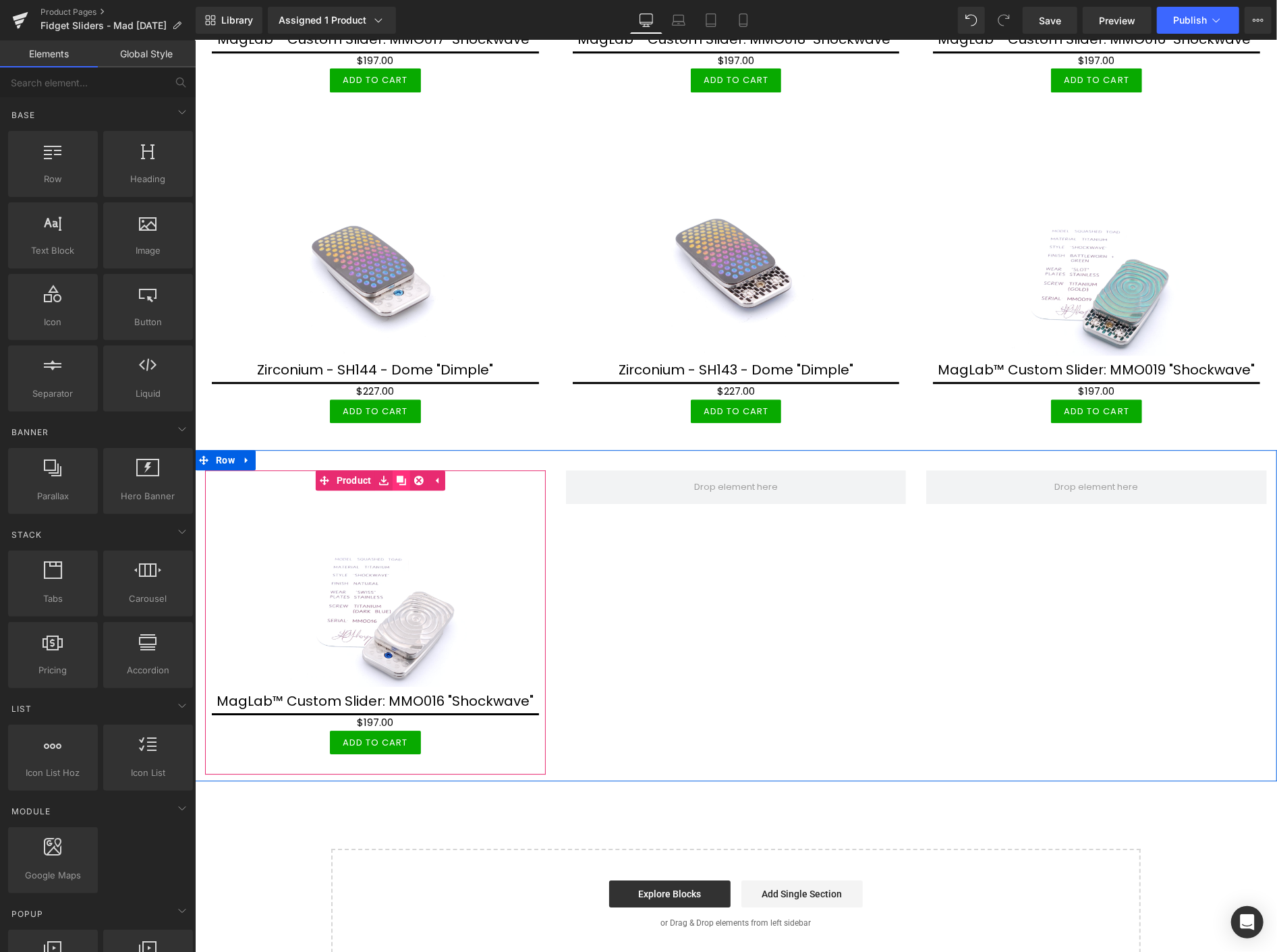
click at [401, 475] on icon at bounding box center [400, 480] width 9 height 9
click at [402, 475] on icon at bounding box center [400, 480] width 9 height 9
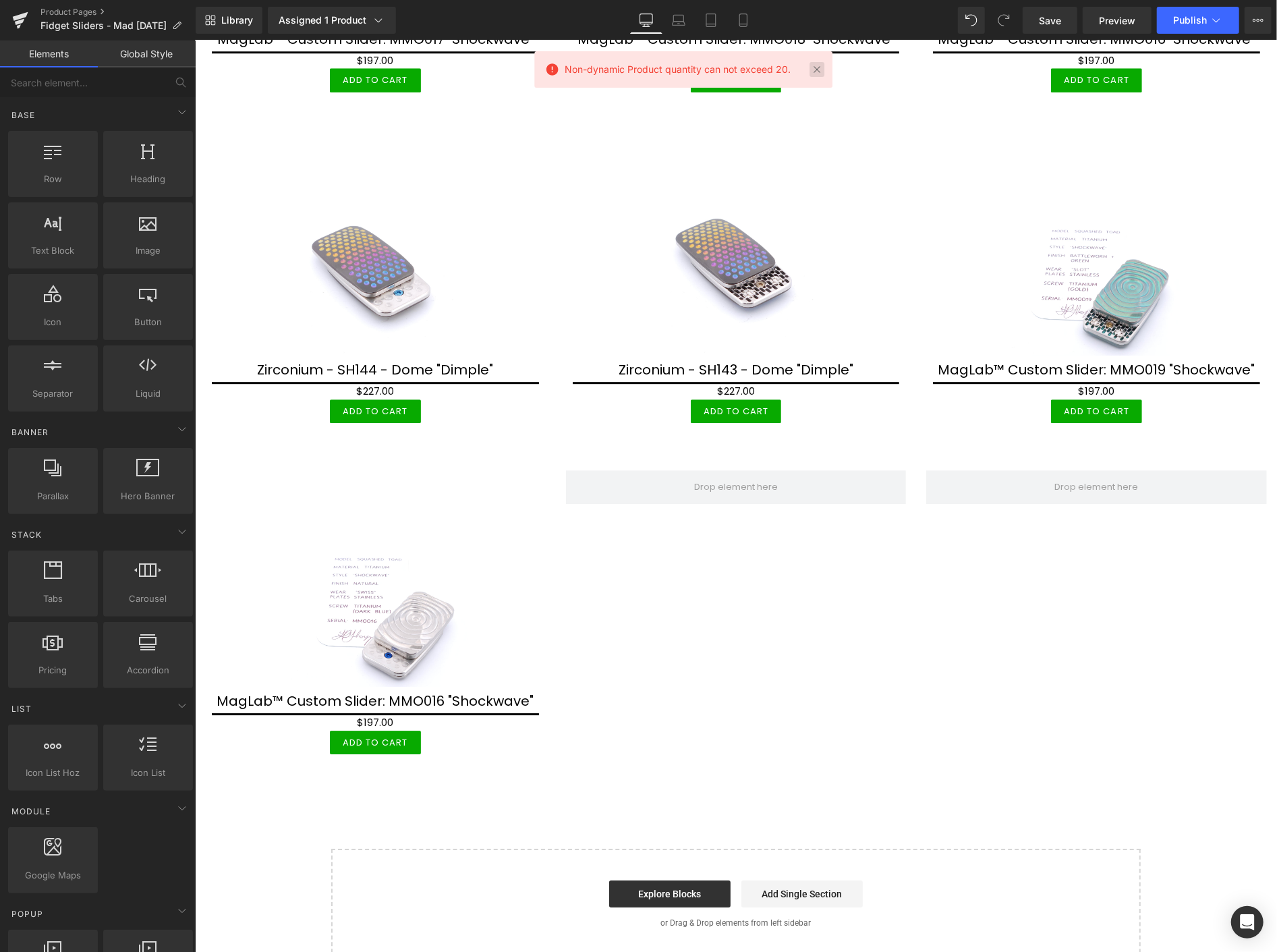
click at [820, 63] on link at bounding box center [817, 69] width 15 height 15
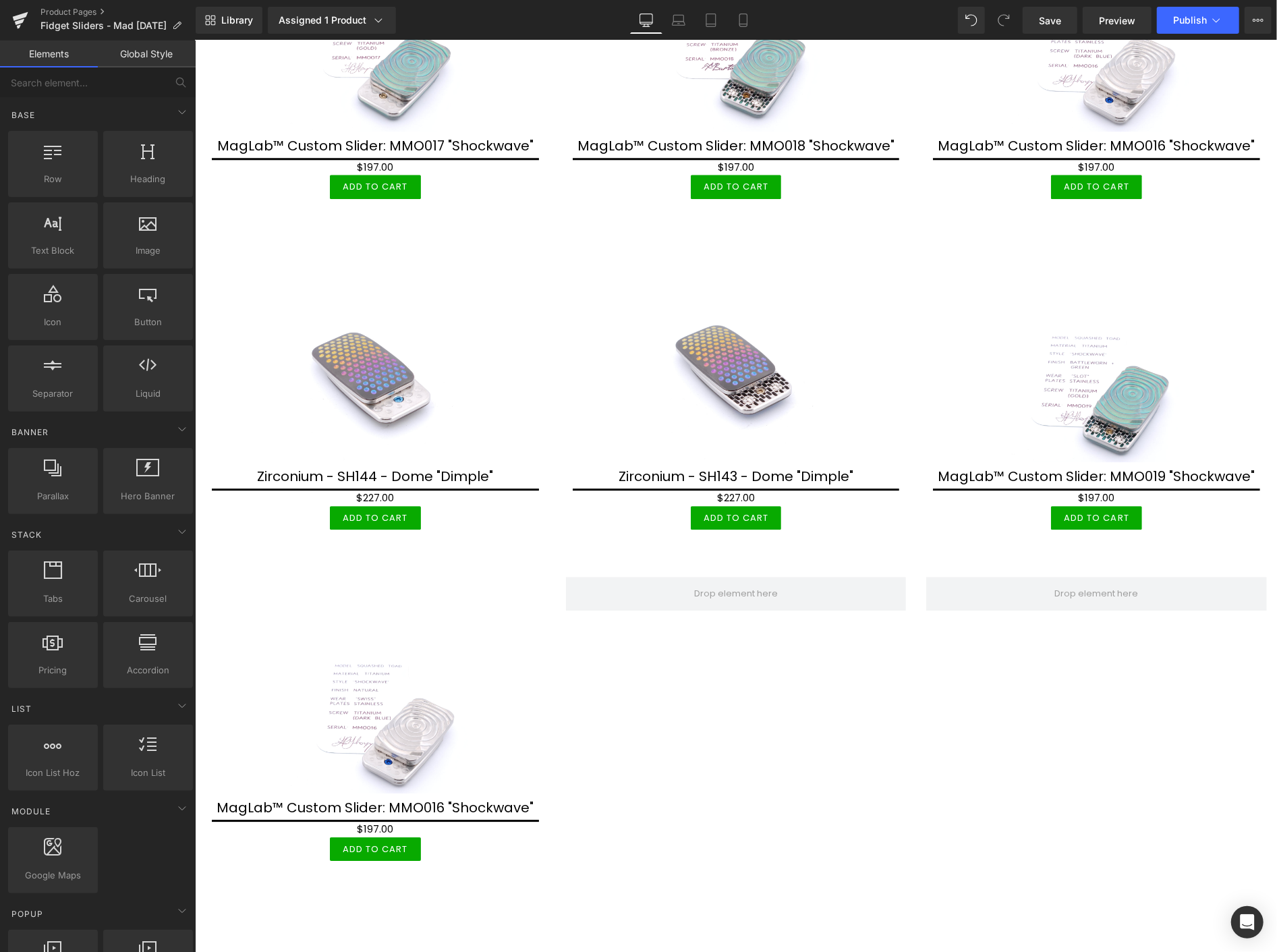
scroll to position [2641, 0]
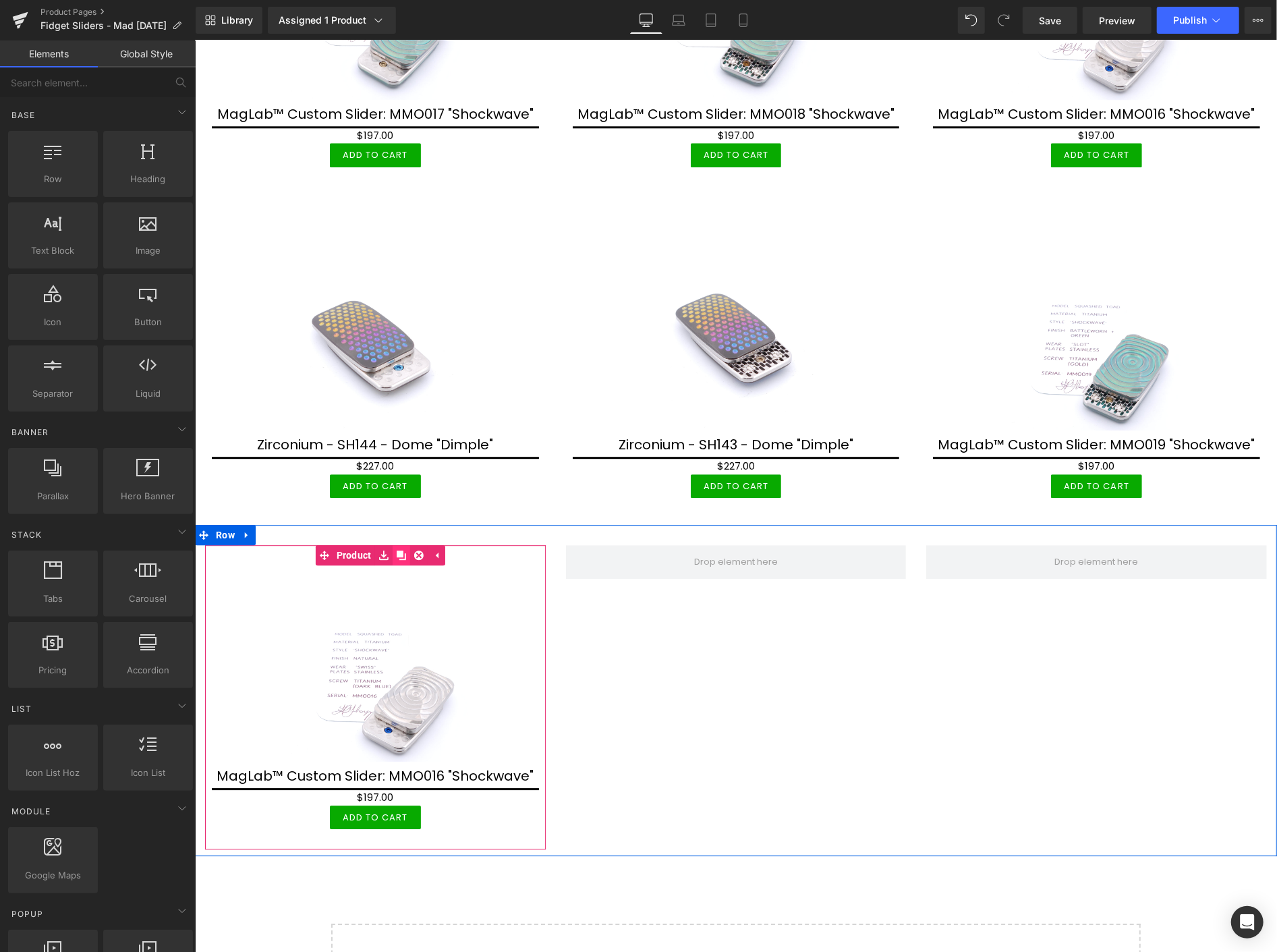
click at [402, 550] on icon at bounding box center [400, 554] width 9 height 9
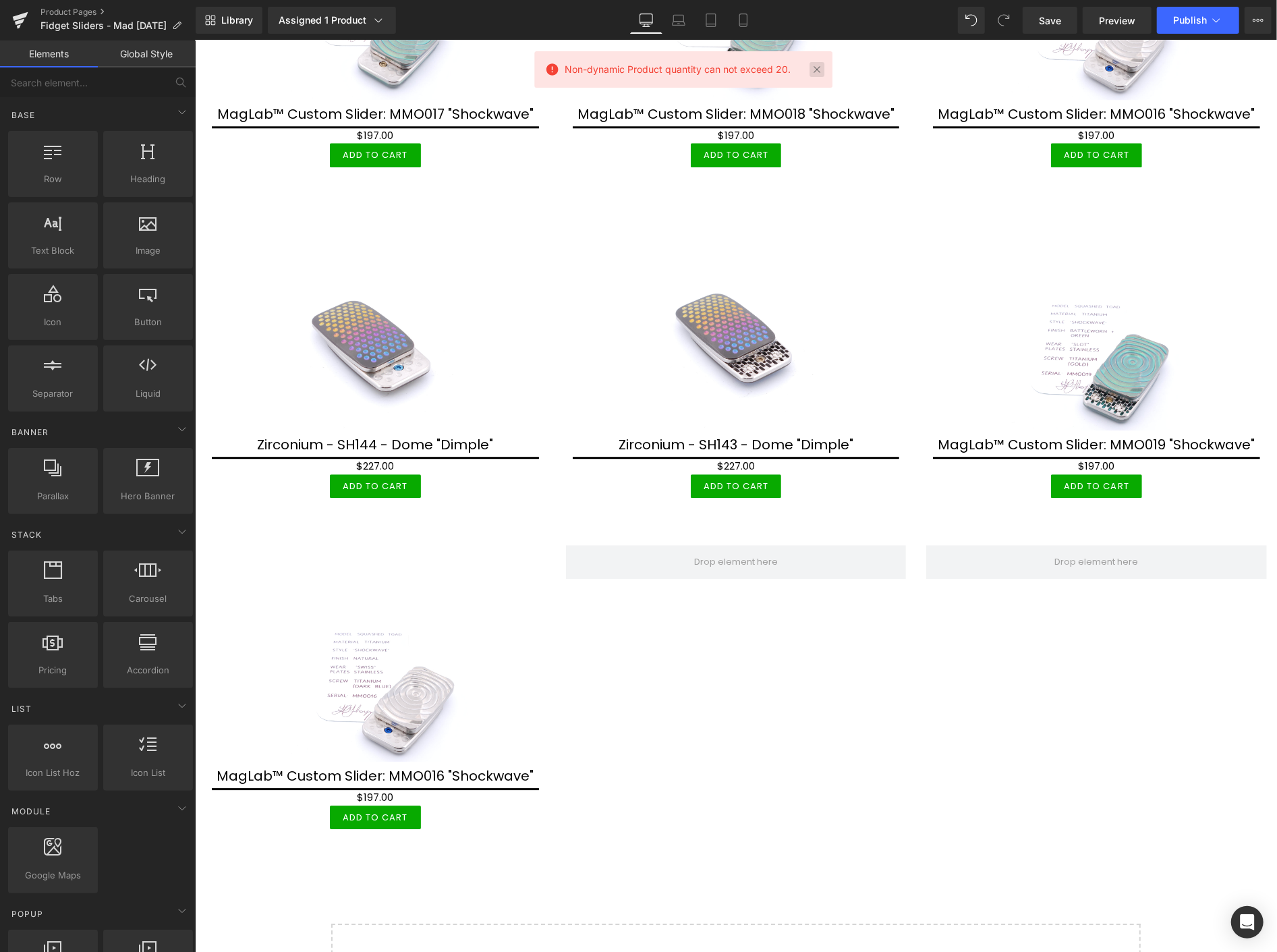
click at [814, 67] on link at bounding box center [817, 69] width 15 height 15
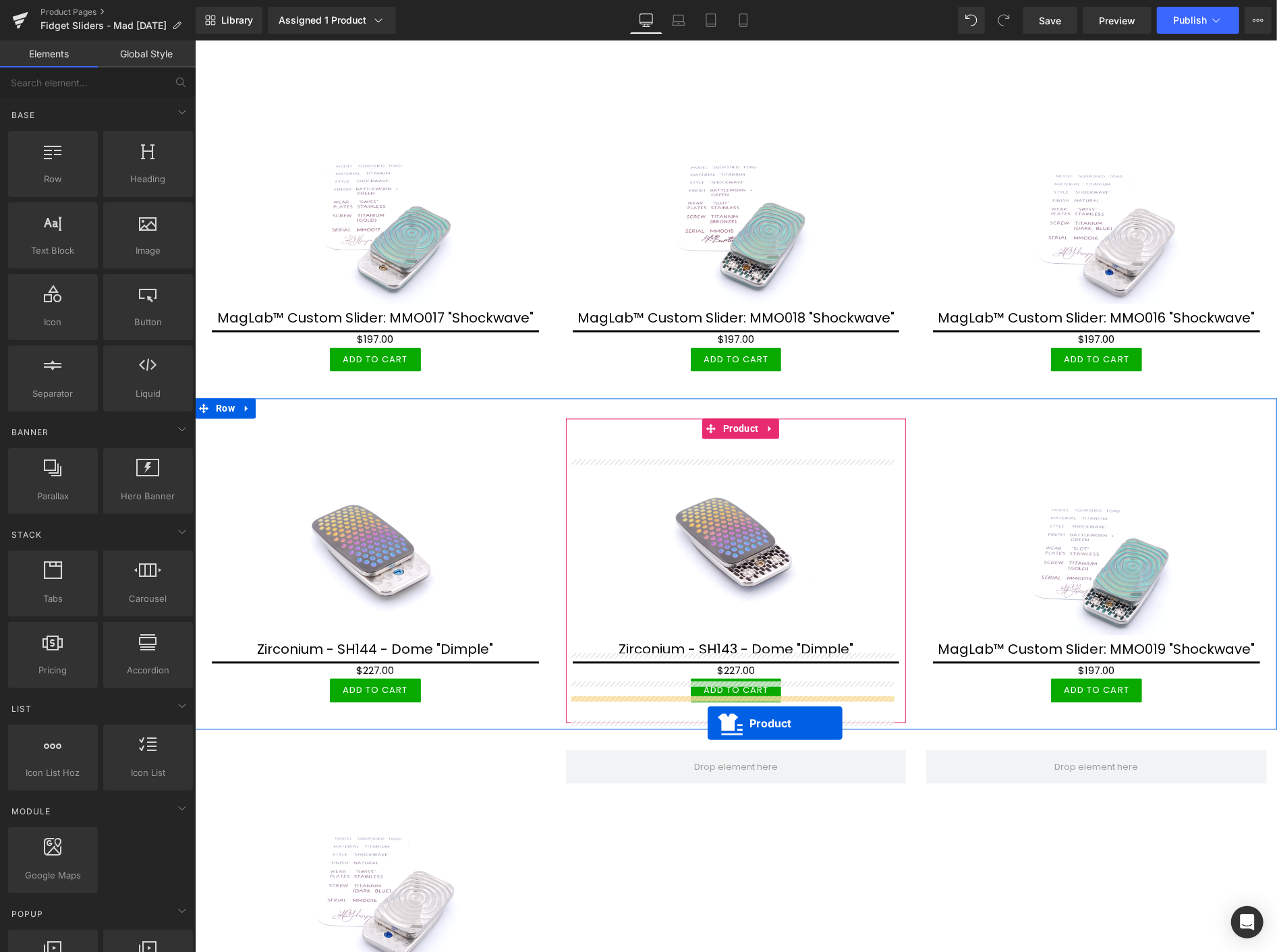
scroll to position [1724, 0]
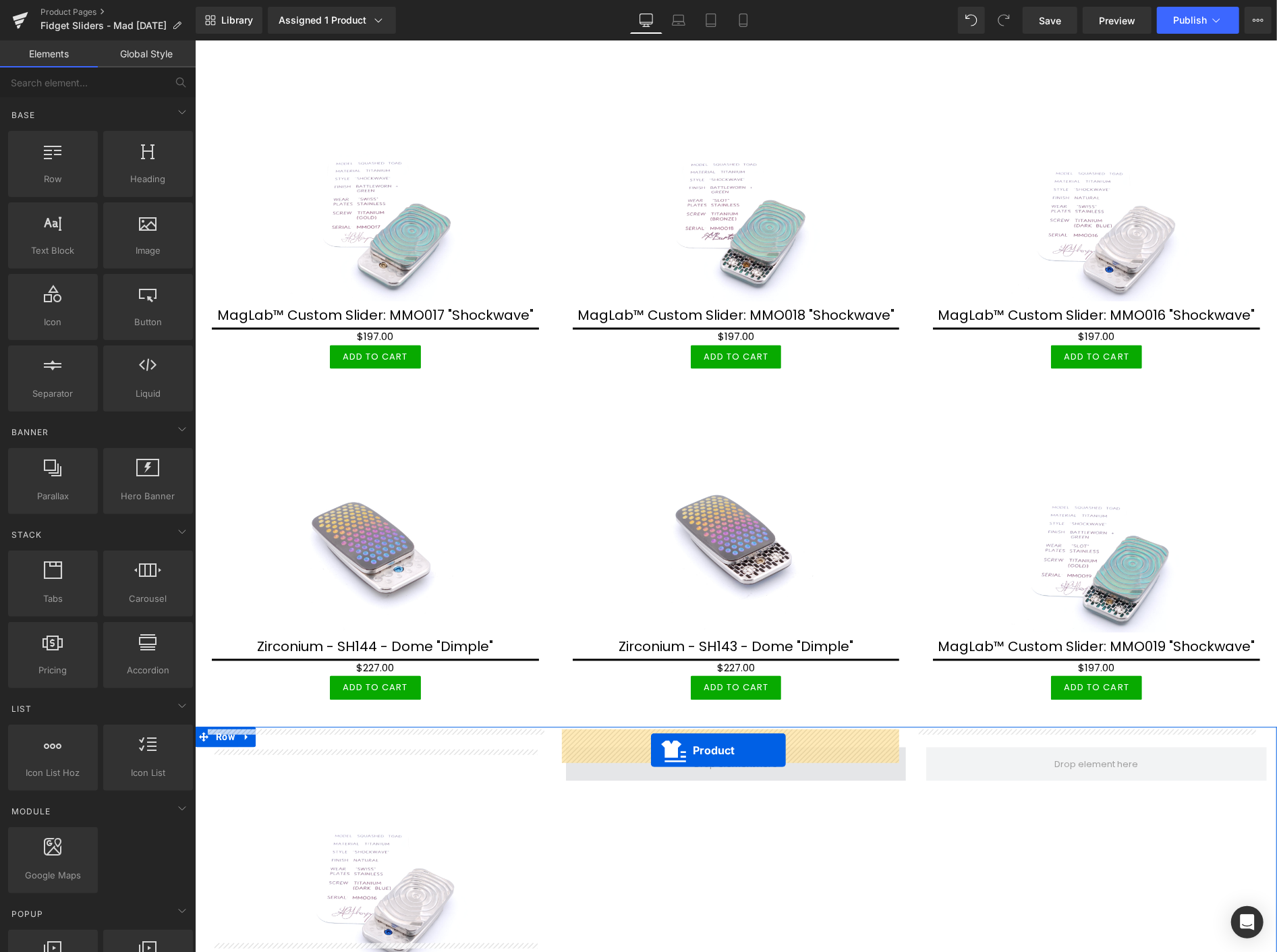
drag, startPoint x: 730, startPoint y: 123, endPoint x: 652, endPoint y: 750, distance: 631.8
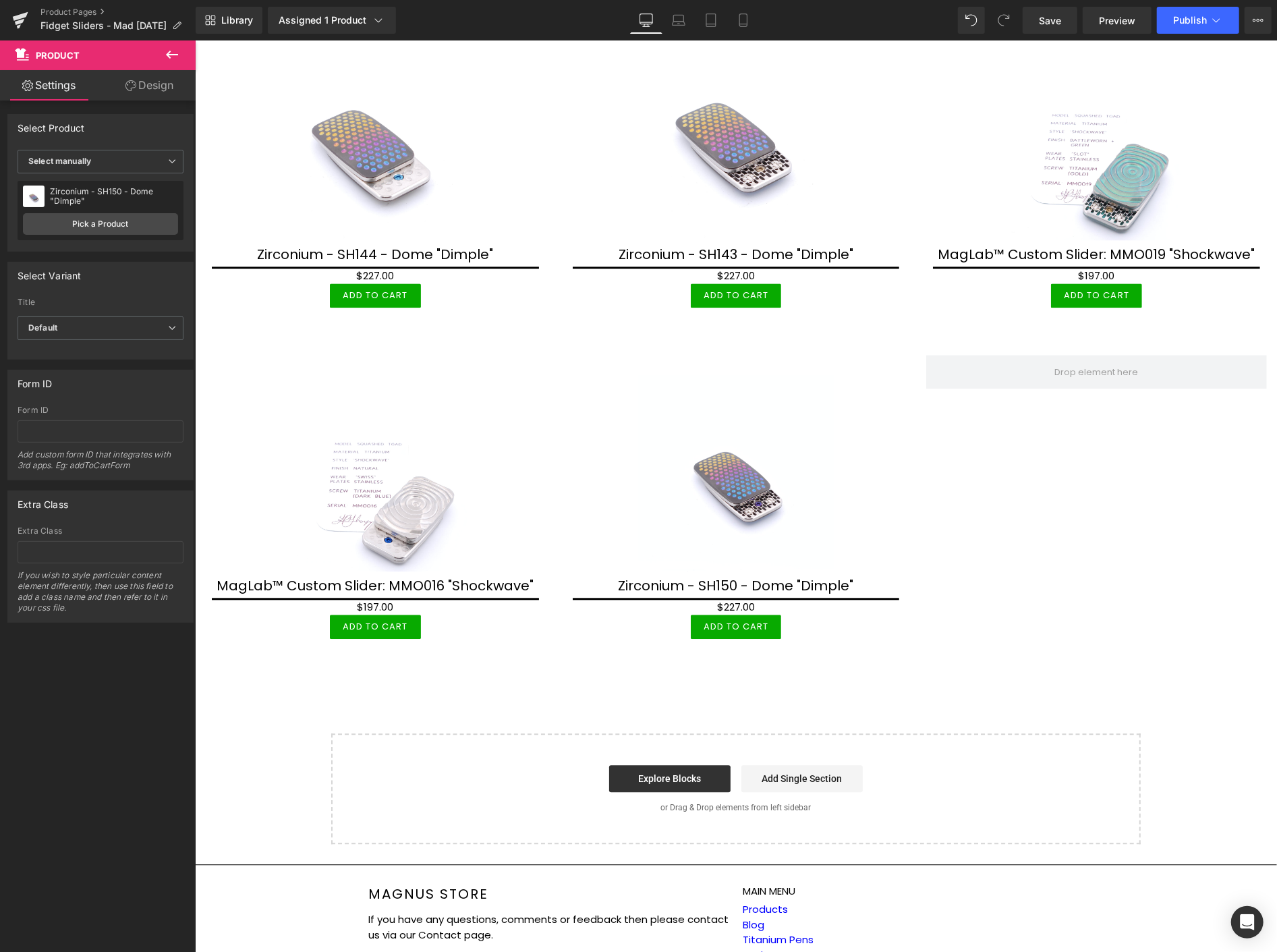
scroll to position [2140, 0]
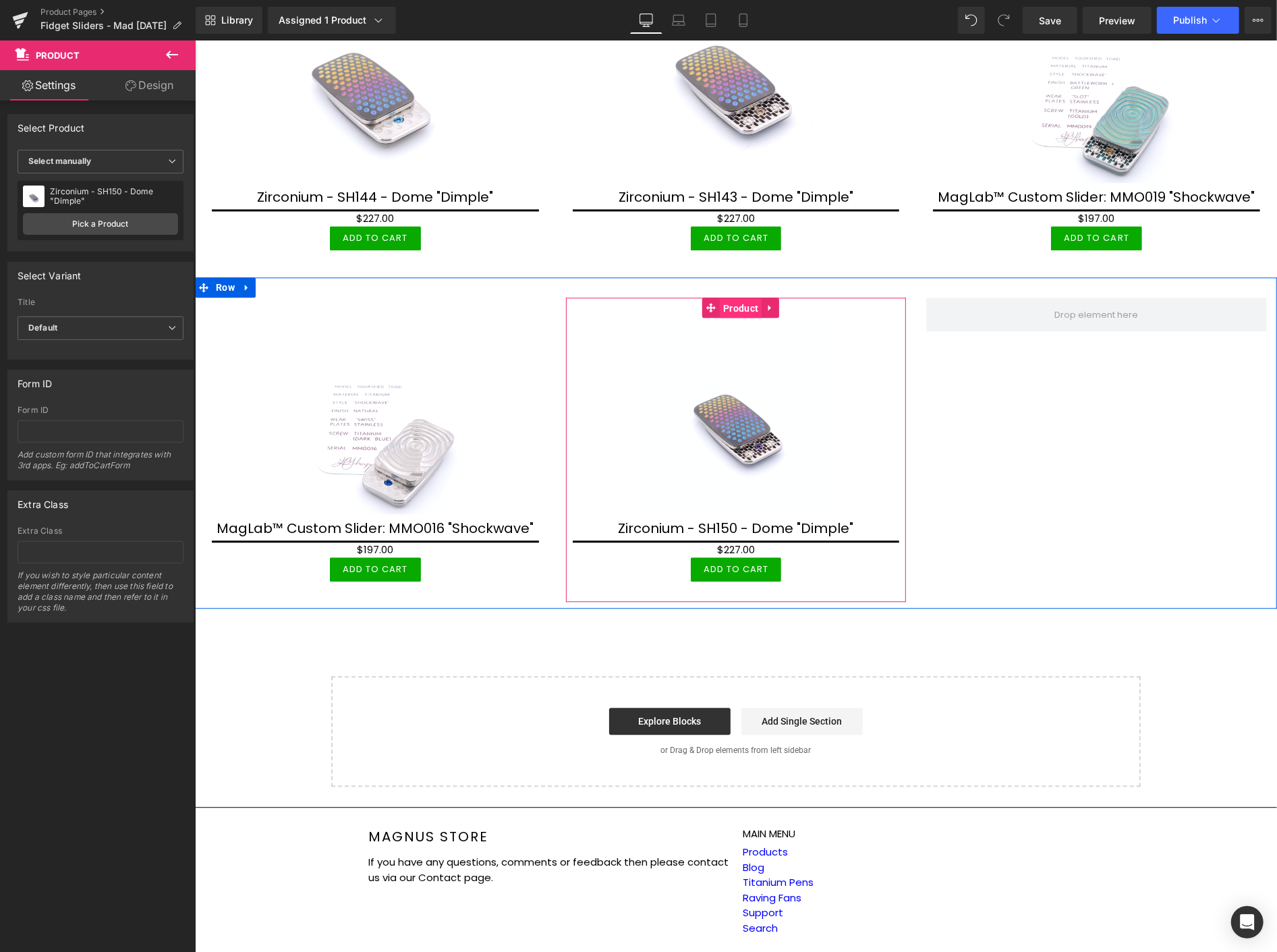
click at [736, 297] on span "Product" at bounding box center [740, 307] width 42 height 20
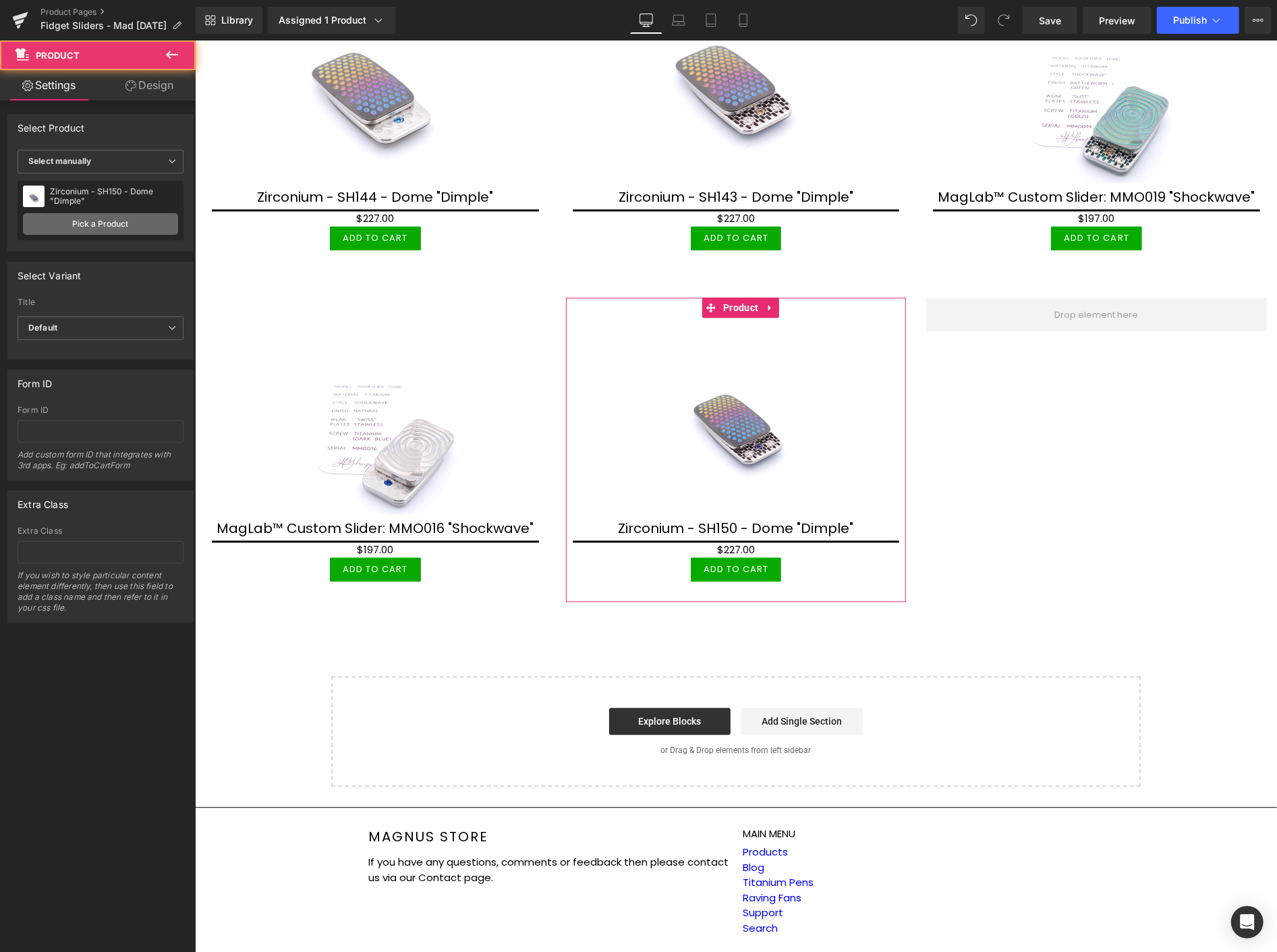
click at [111, 224] on link "Pick a Product" at bounding box center [100, 224] width 155 height 22
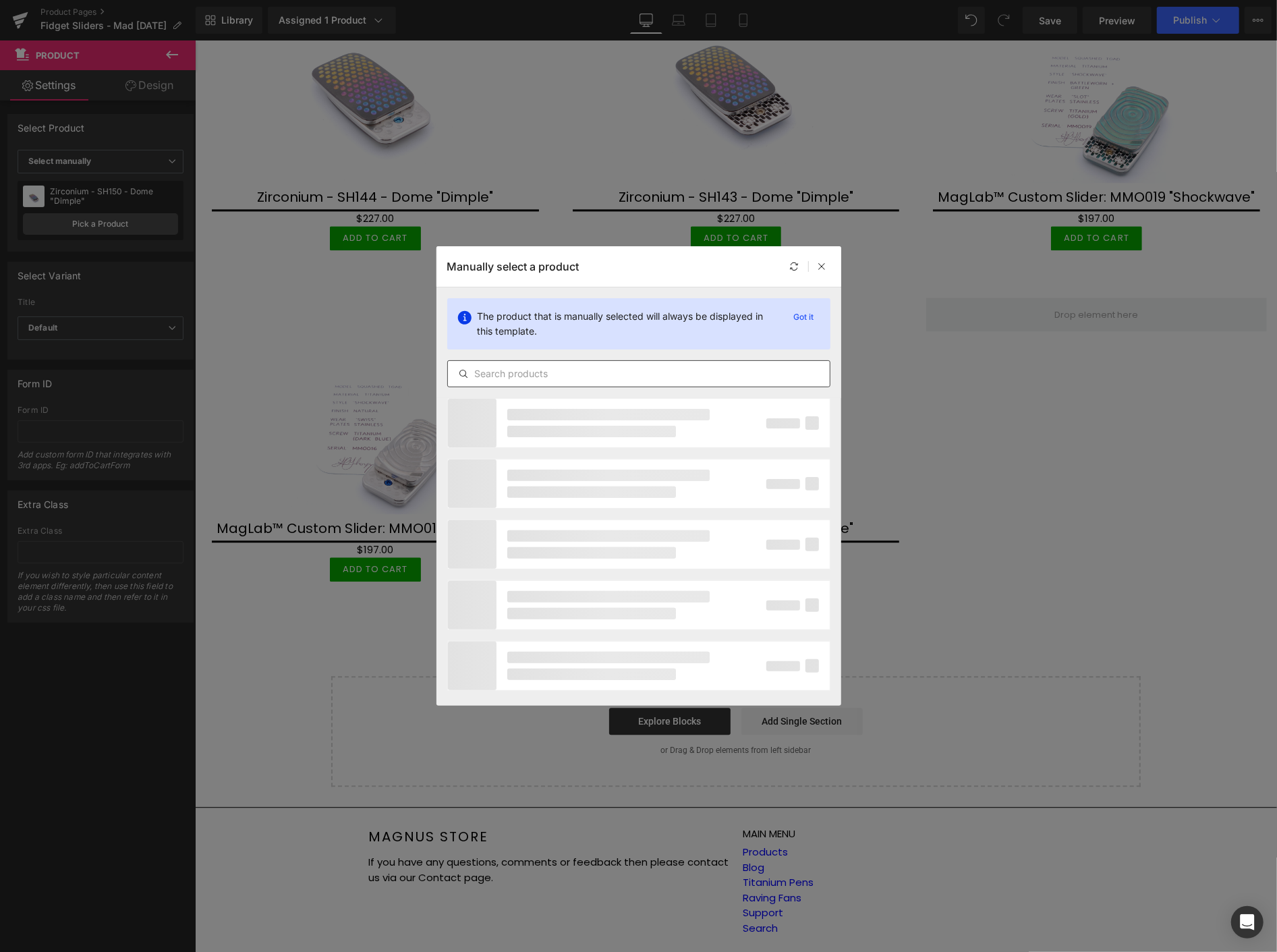
click at [496, 368] on input "text" at bounding box center [638, 374] width 382 height 16
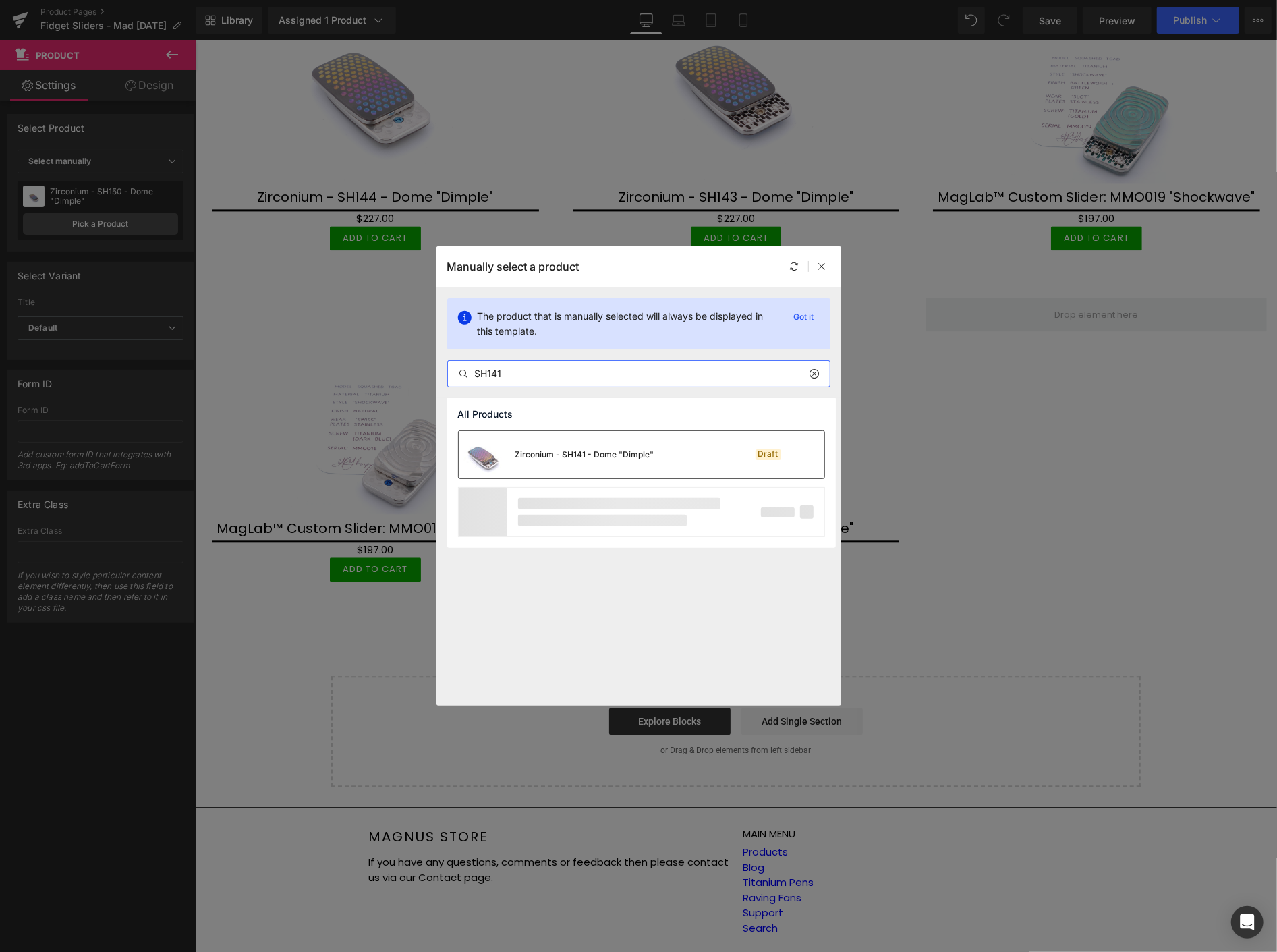
type input "SH141"
click at [568, 460] on div "Zirconium - SH141 - Dome "Dimple"" at bounding box center [585, 454] width 139 height 12
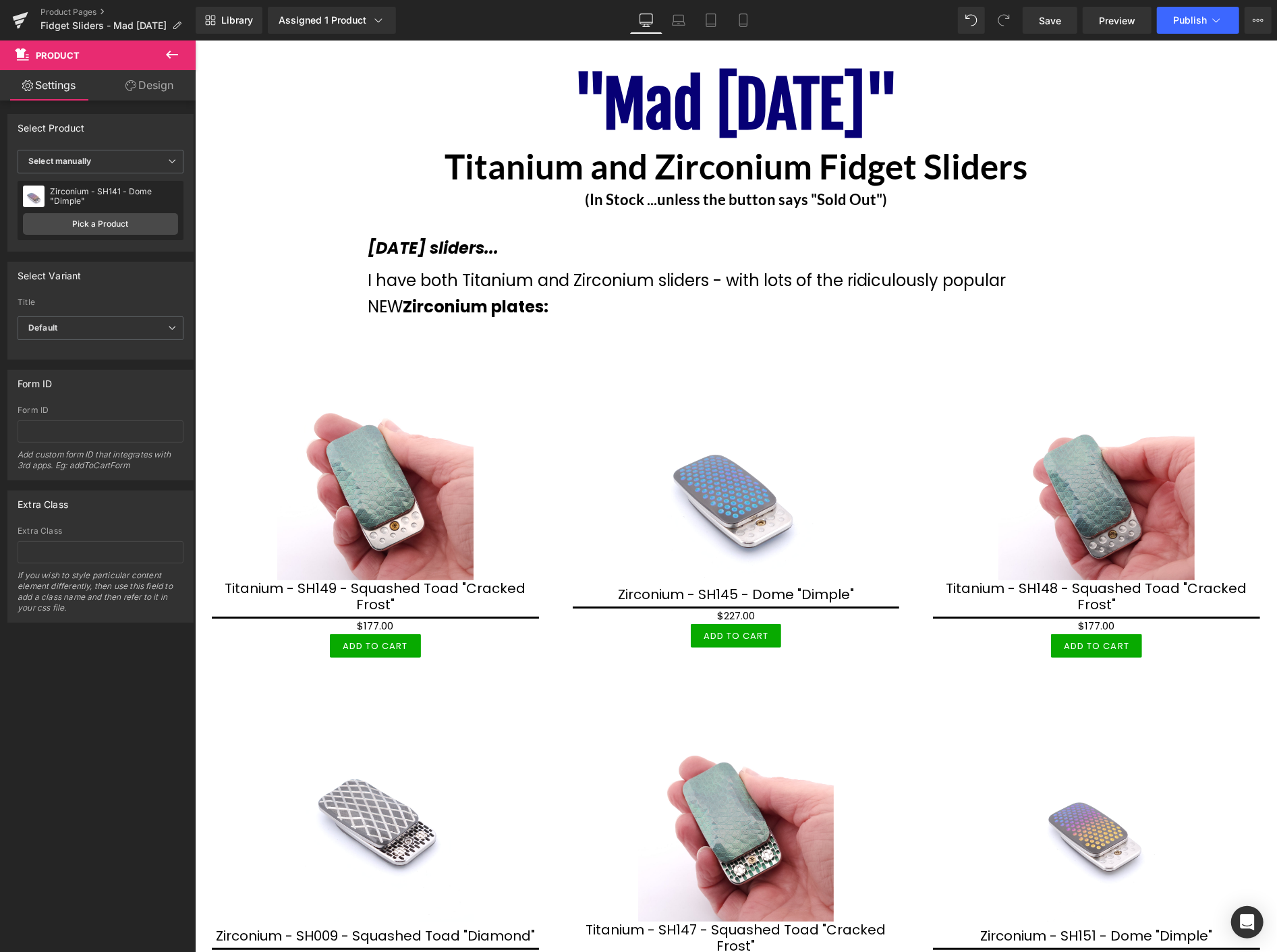
scroll to position [0, 0]
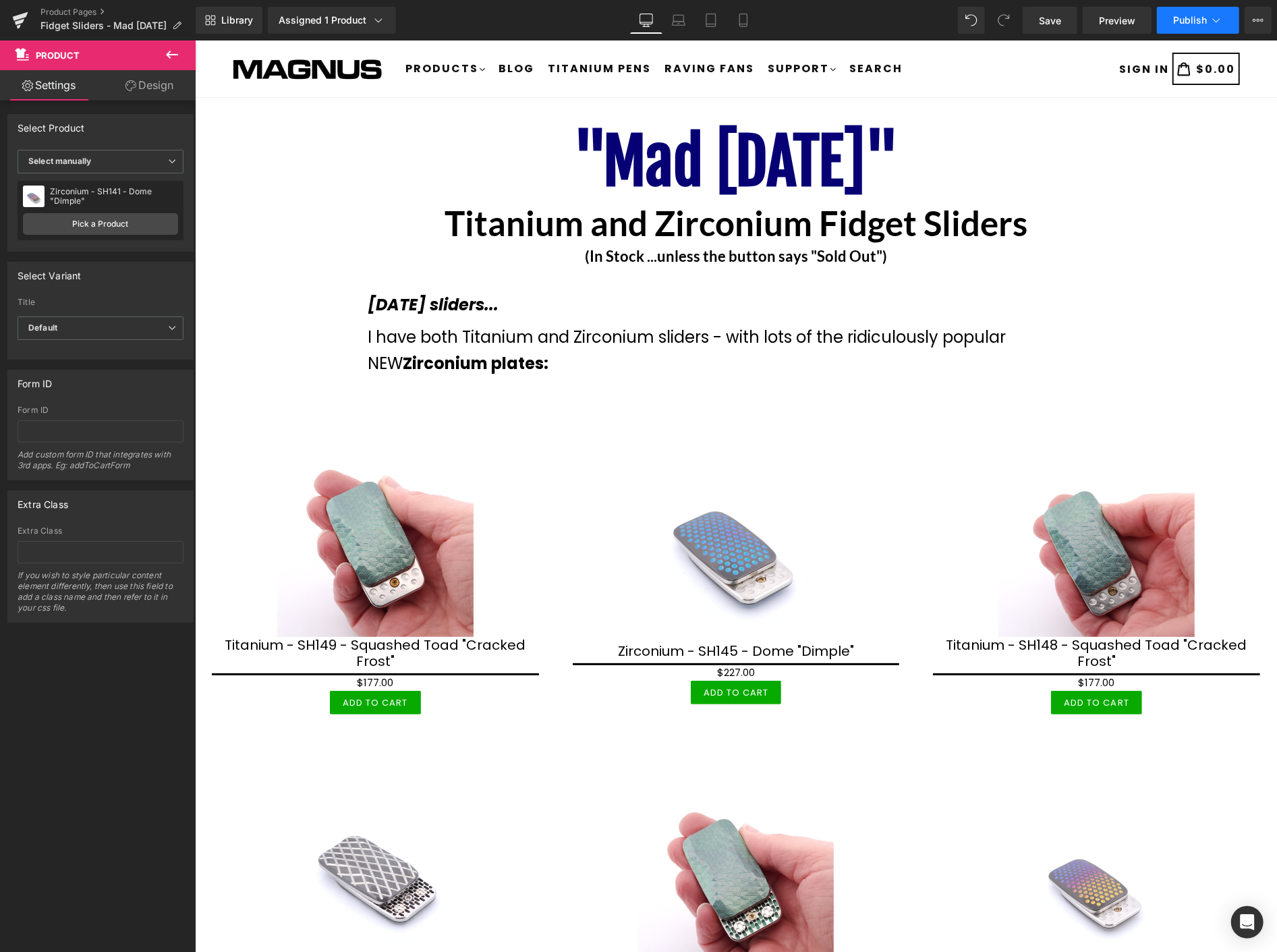
click at [1195, 18] on span "Publish" at bounding box center [1190, 20] width 34 height 11
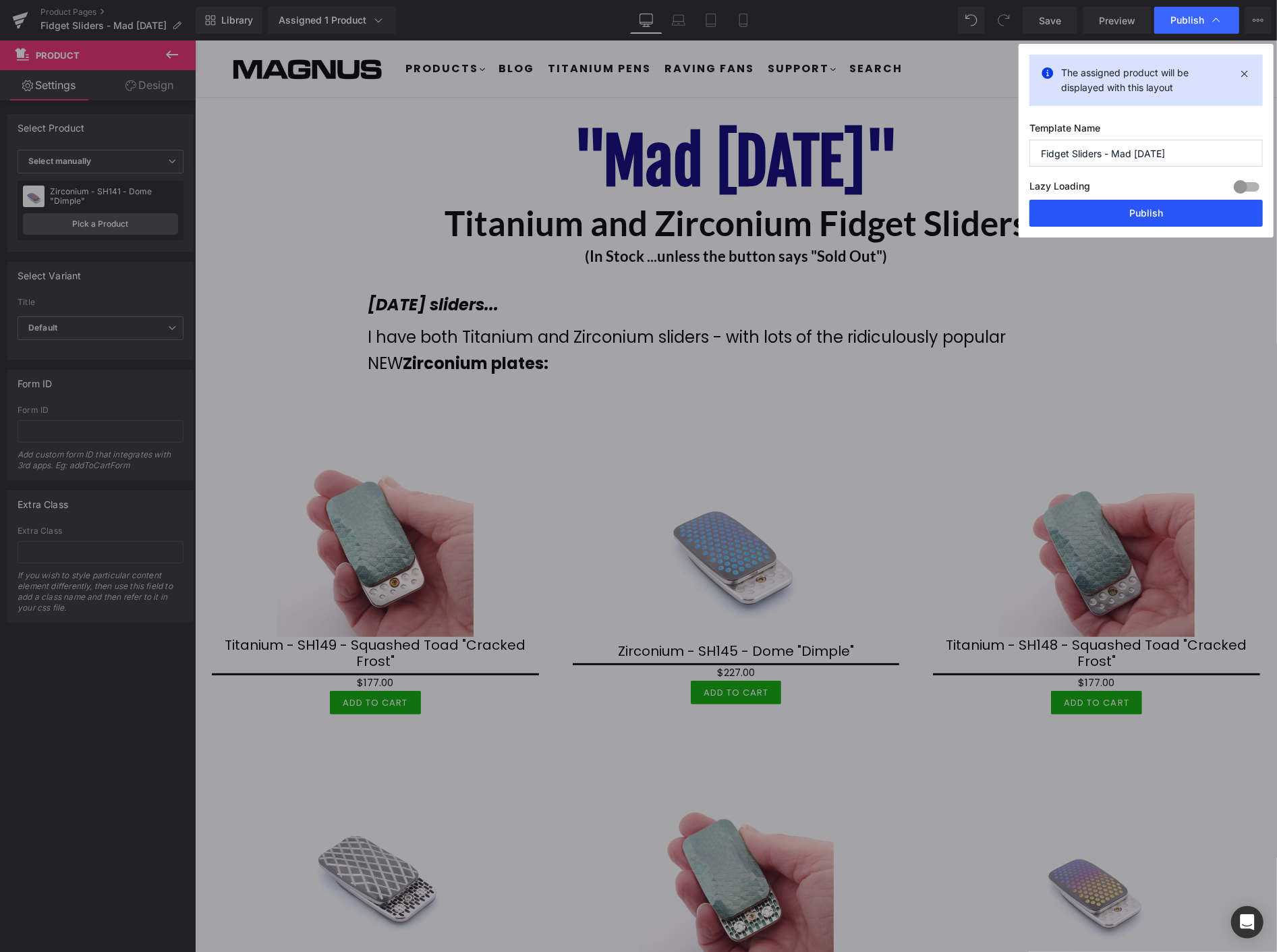
click at [1157, 208] on button "Publish" at bounding box center [1146, 213] width 233 height 27
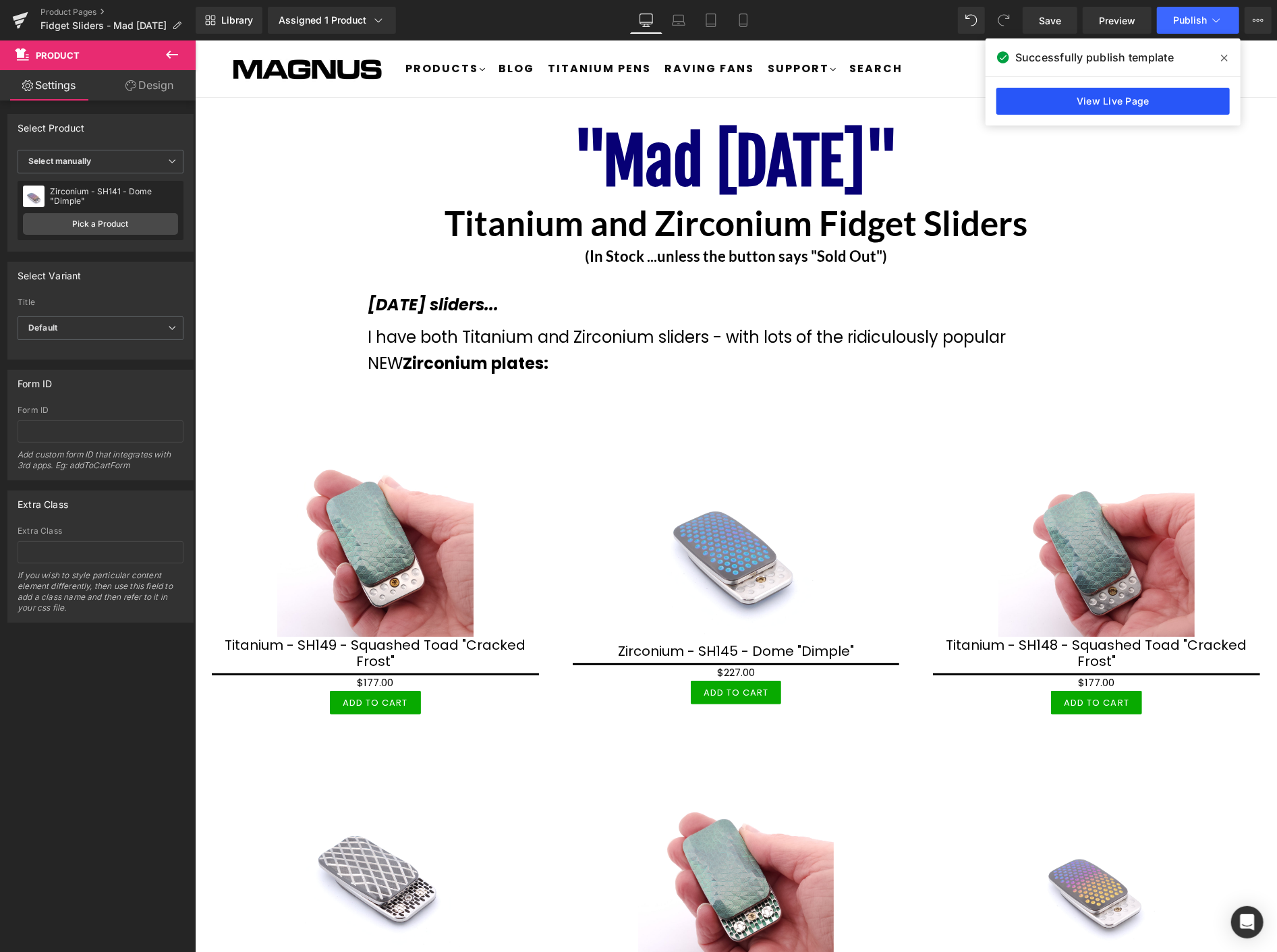
click at [1137, 97] on link "View Live Page" at bounding box center [1113, 101] width 233 height 27
